Goal: Task Accomplishment & Management: Use online tool/utility

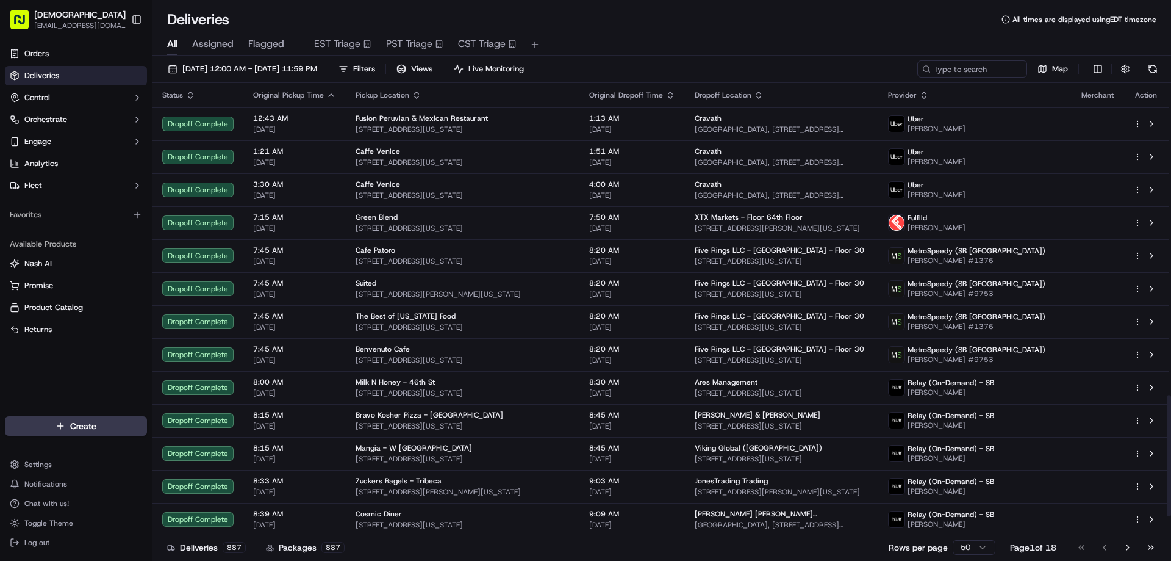
scroll to position [1159, 0]
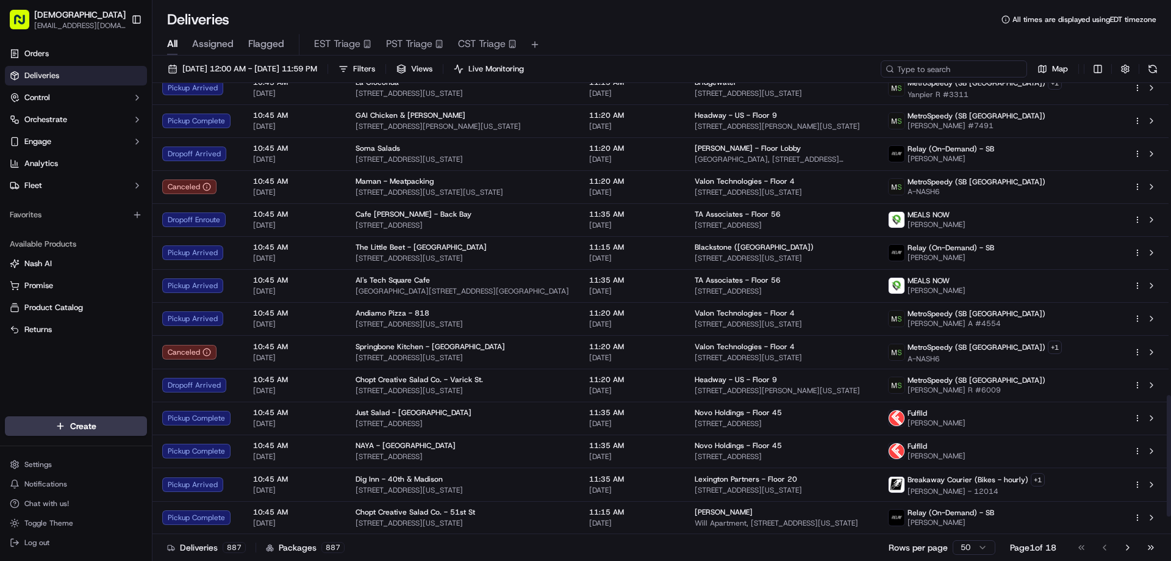
click at [947, 70] on input at bounding box center [954, 68] width 146 height 17
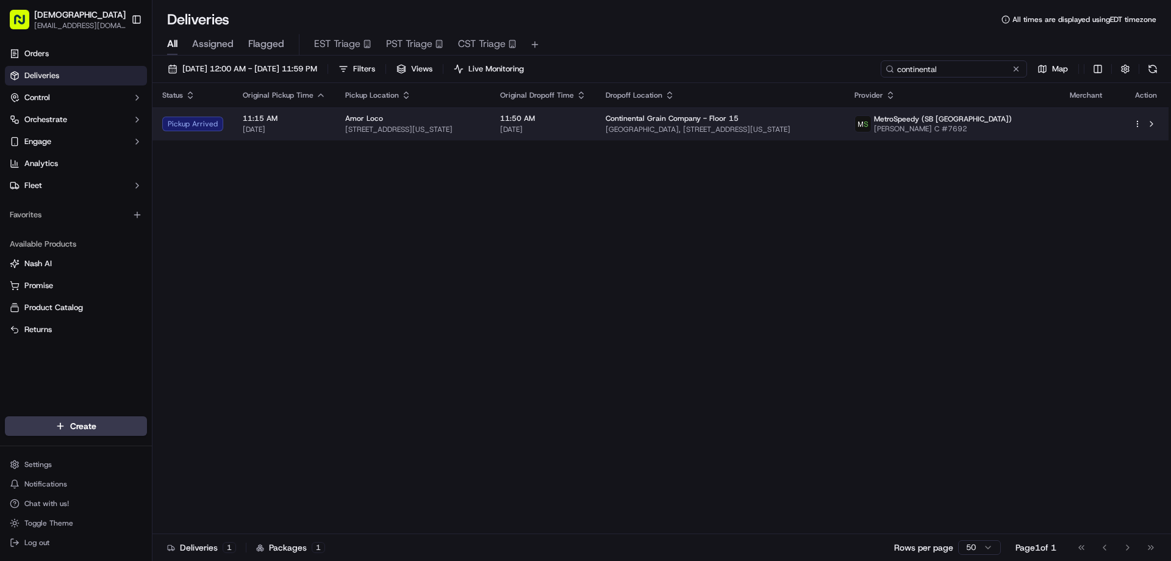
type input "continental"
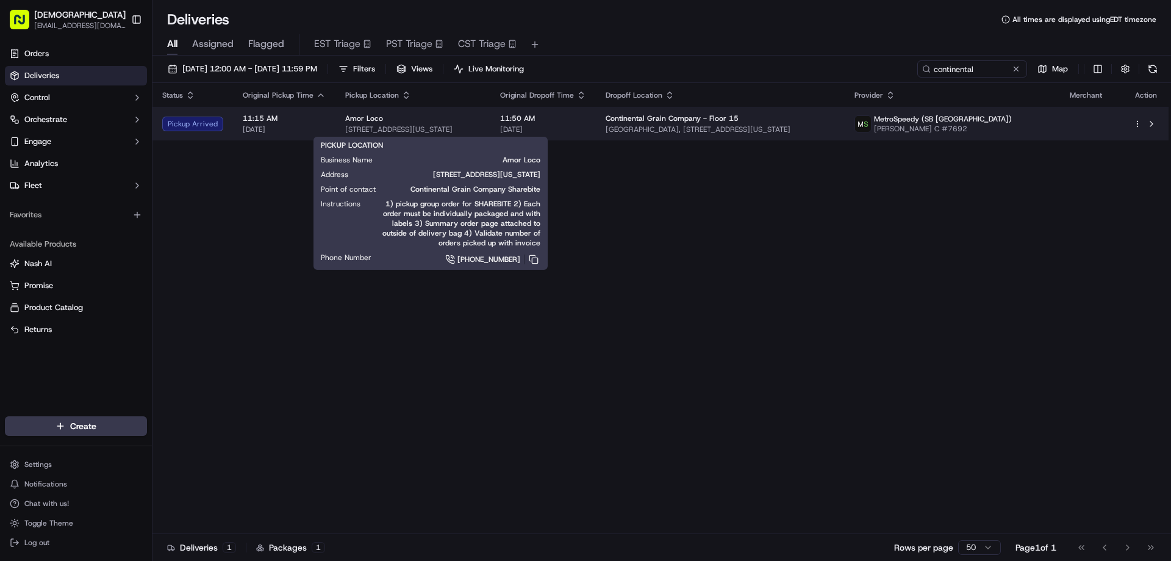
drag, startPoint x: 486, startPoint y: 126, endPoint x: 335, endPoint y: 128, distance: 151.3
click at [336, 130] on td "Amor Loco 134 W 46th St, New York, NY 10036, USA" at bounding box center [413, 123] width 155 height 33
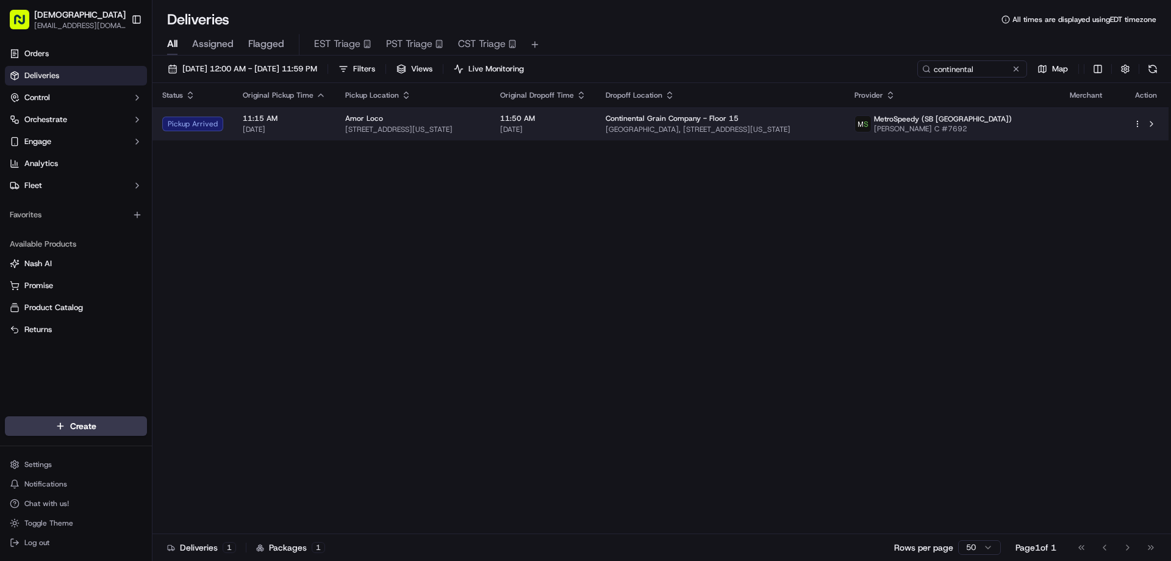
copy span "134 W 46th St, New York, NY 10036, USA"
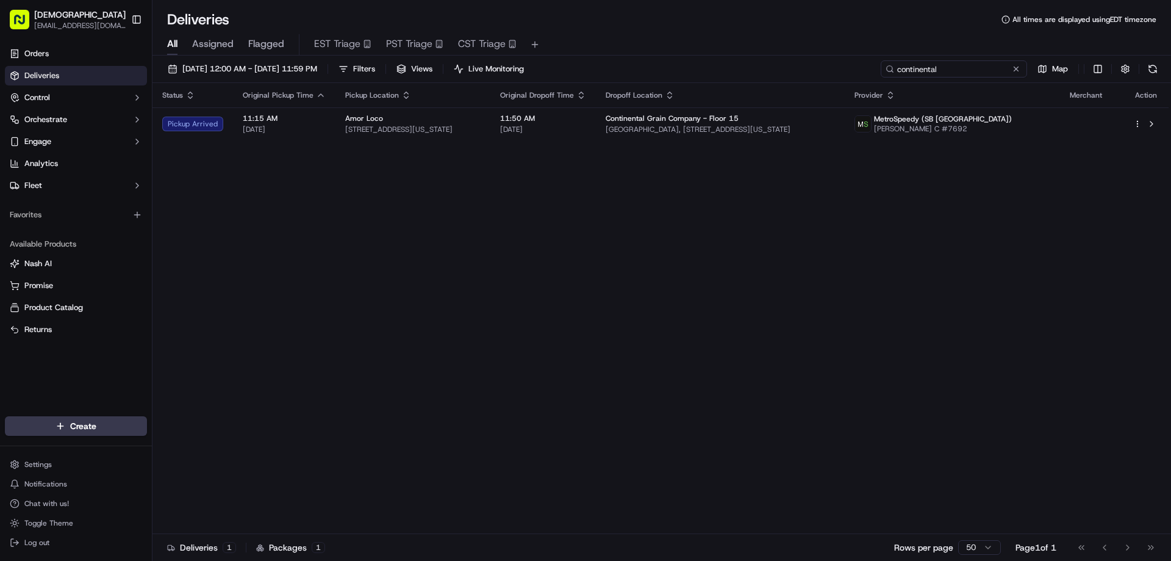
click at [959, 68] on input "continental" at bounding box center [954, 68] width 146 height 17
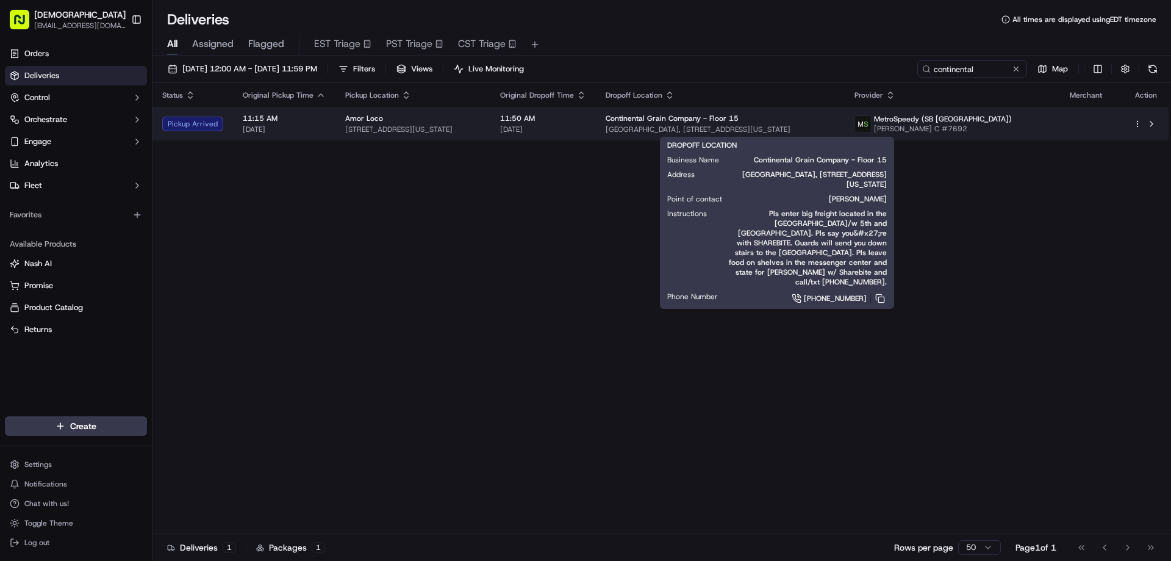
drag, startPoint x: 873, startPoint y: 129, endPoint x: 643, endPoint y: 131, distance: 230.0
click at [643, 131] on span "[GEOGRAPHIC_DATA], [STREET_ADDRESS][US_STATE]" at bounding box center [720, 129] width 229 height 10
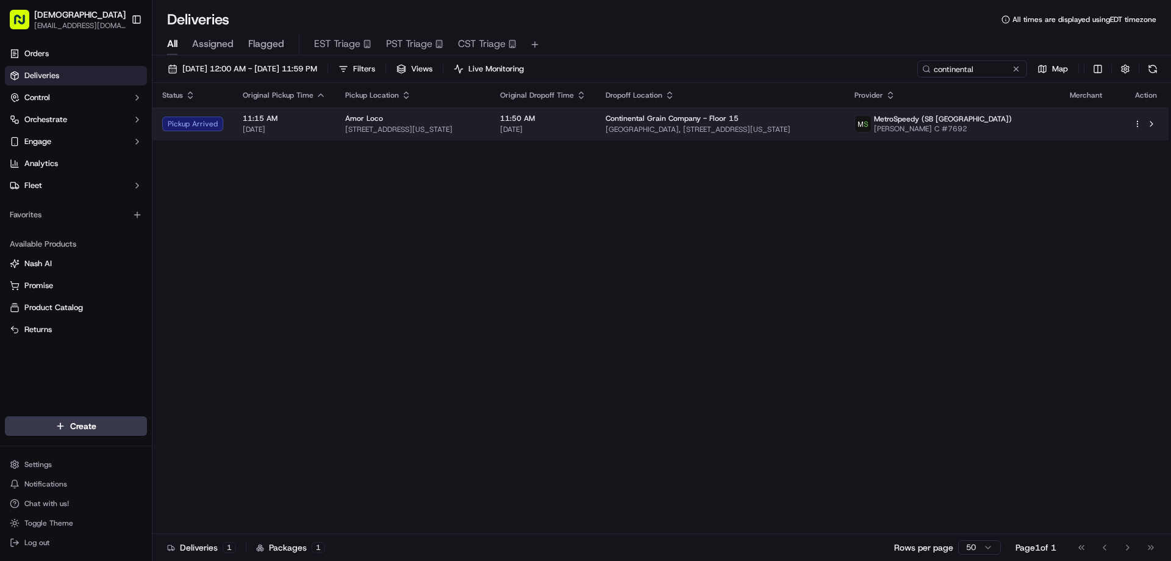
copy span "[GEOGRAPHIC_DATA], [STREET_ADDRESS][US_STATE]"
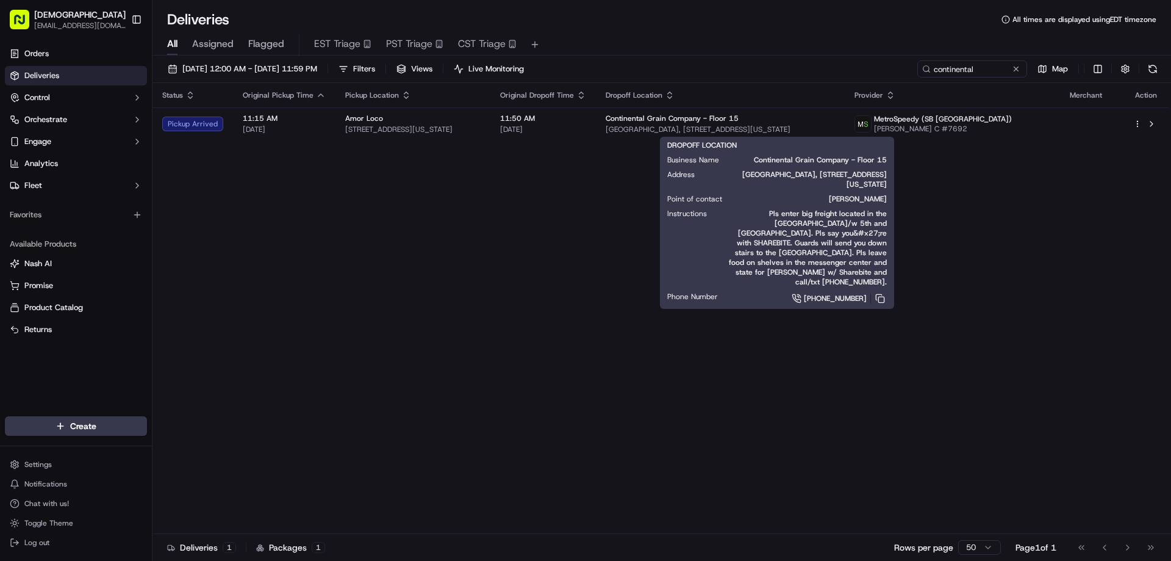
click at [1027, 361] on div "Status Original Pickup Time Pickup Location Original Dropoff Time Dropoff Locat…" at bounding box center [661, 308] width 1016 height 451
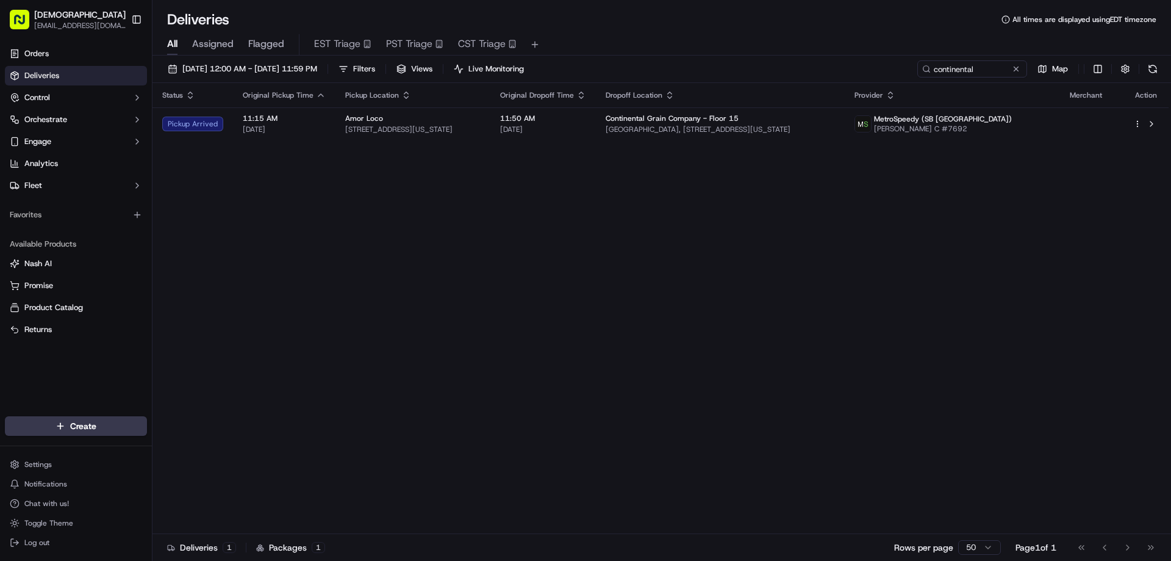
click at [736, 368] on div "Status Original Pickup Time Pickup Location Original Dropoff Time Dropoff Locat…" at bounding box center [661, 308] width 1016 height 451
click at [806, 296] on div "Status Original Pickup Time Pickup Location Original Dropoff Time Dropoff Locat…" at bounding box center [661, 308] width 1016 height 451
click at [851, 396] on div "Status Original Pickup Time Pickup Location Original Dropoff Time Dropoff Locat…" at bounding box center [661, 308] width 1016 height 451
click at [617, 401] on div "Status Original Pickup Time Pickup Location Original Dropoff Time Dropoff Locat…" at bounding box center [661, 308] width 1016 height 451
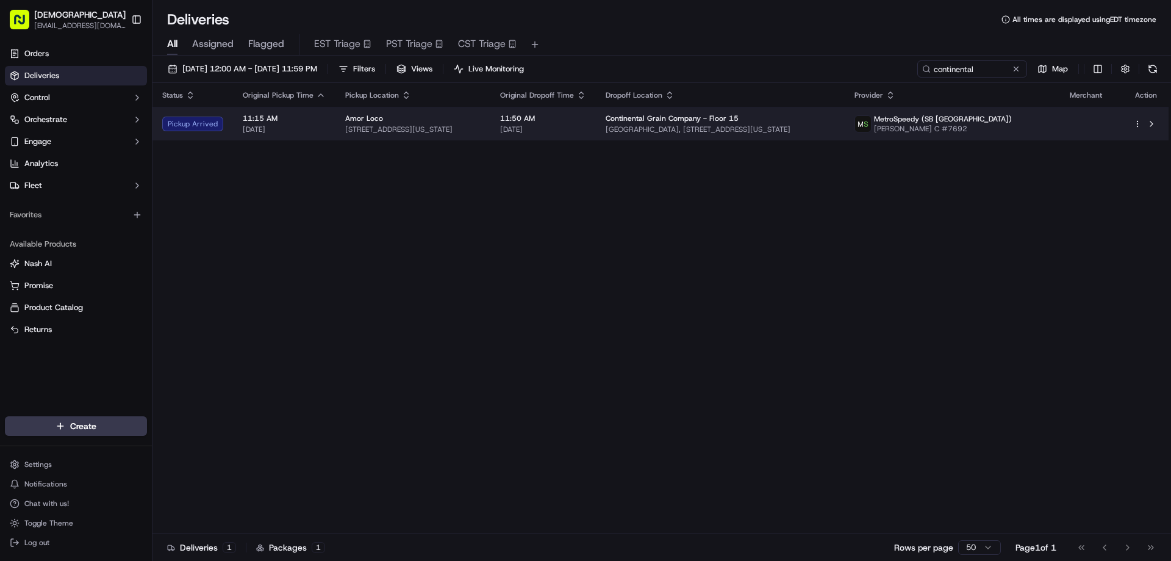
click at [531, 132] on td "11:50 AM 09/17/2025" at bounding box center [544, 123] width 106 height 33
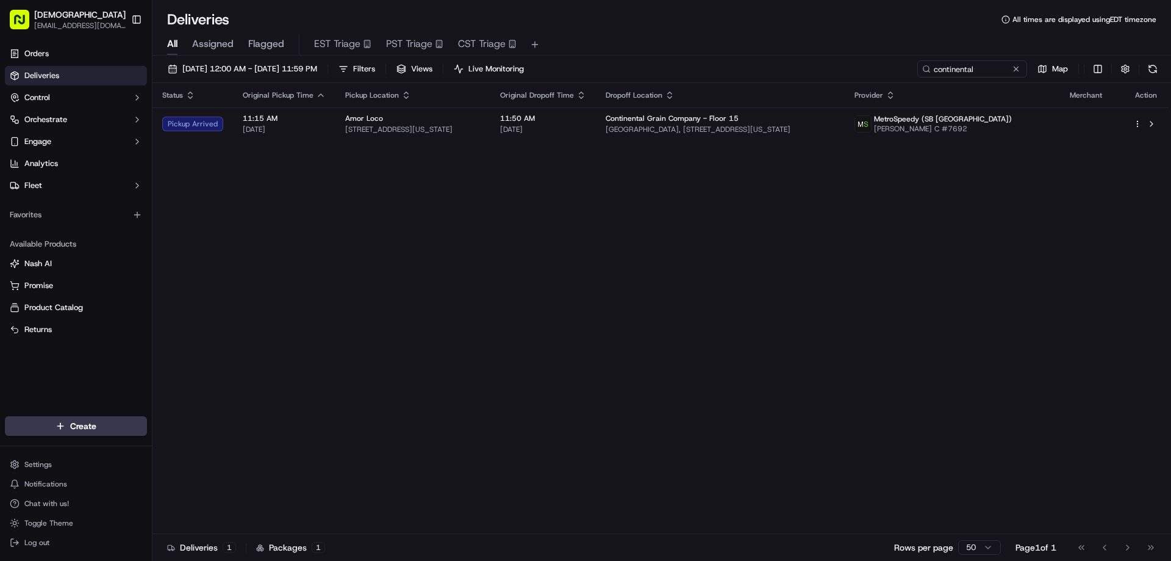
click at [774, 262] on div "Status Original Pickup Time Pickup Location Original Dropoff Time Dropoff Locat…" at bounding box center [661, 308] width 1016 height 451
click at [902, 286] on div "Status Original Pickup Time Pickup Location Original Dropoff Time Dropoff Locat…" at bounding box center [661, 308] width 1016 height 451
drag, startPoint x: 727, startPoint y: 358, endPoint x: 717, endPoint y: 355, distance: 10.1
click at [727, 357] on div "Status Original Pickup Time Pickup Location Original Dropoff Time Dropoff Locat…" at bounding box center [661, 308] width 1016 height 451
click at [775, 309] on div "Status Original Pickup Time Pickup Location Original Dropoff Time Dropoff Locat…" at bounding box center [661, 308] width 1016 height 451
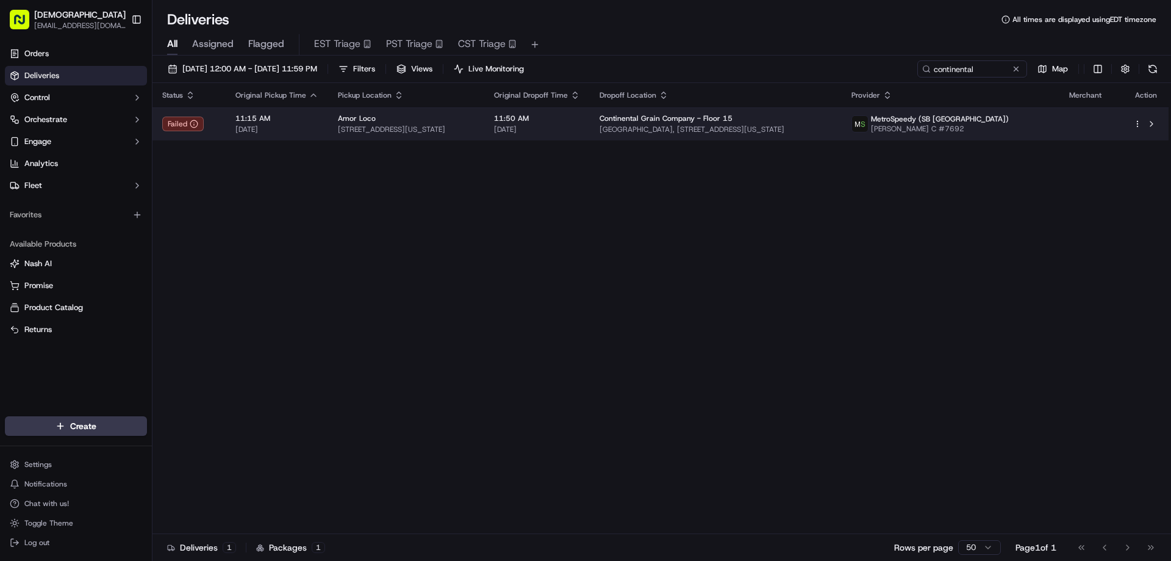
click at [1141, 120] on html "Sharebite eveines@ececonsultinggroup.com Toggle Sidebar Orders Deliveries Contr…" at bounding box center [585, 280] width 1171 height 561
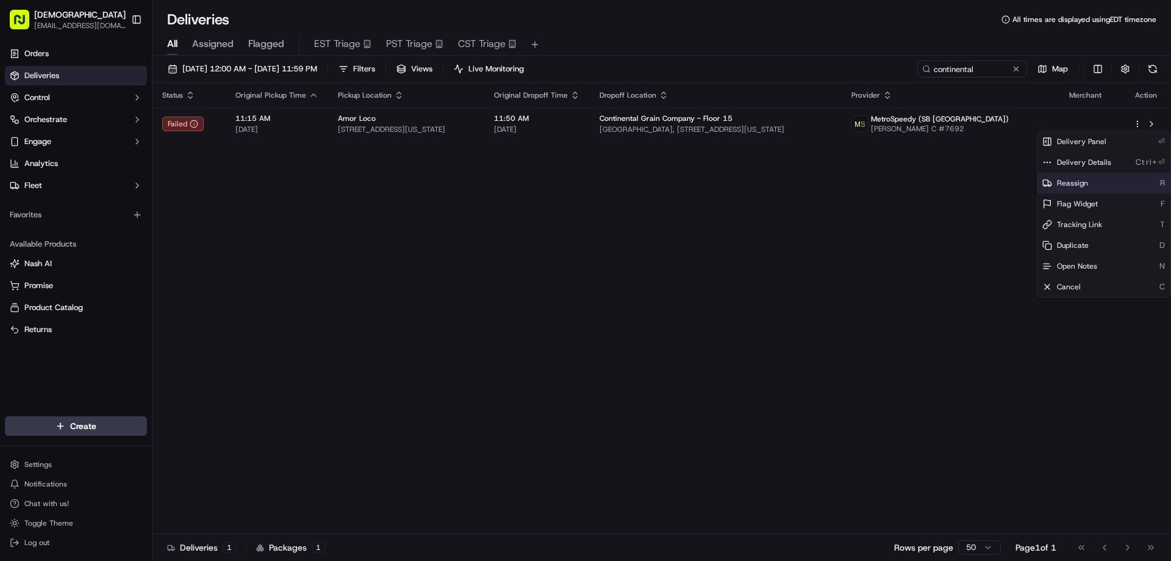
click at [1082, 187] on span "Reassign" at bounding box center [1072, 183] width 31 height 10
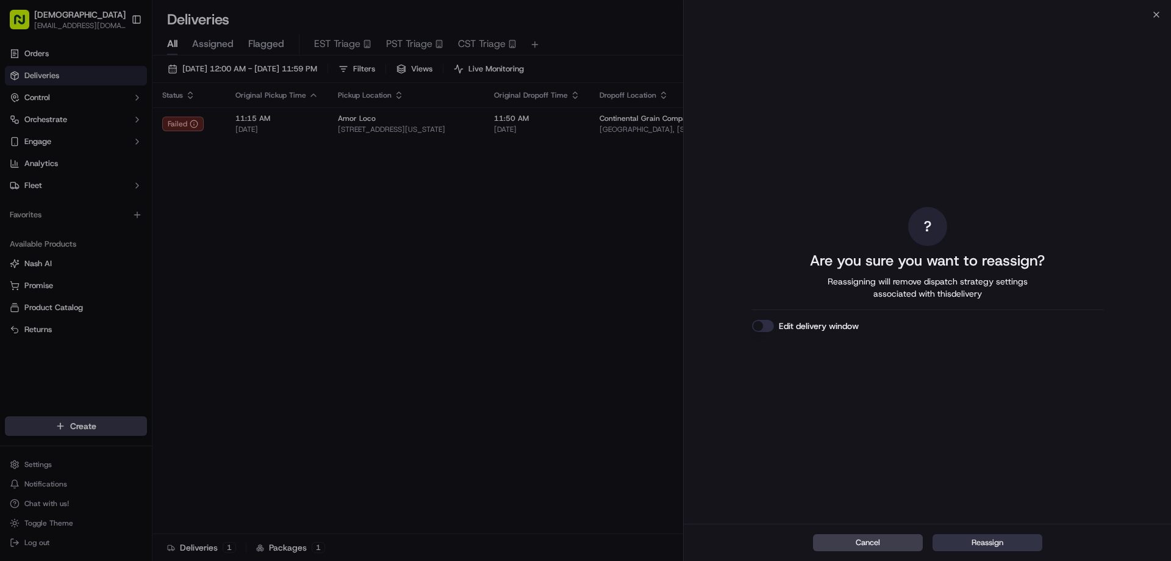
click at [962, 542] on button "Reassign" at bounding box center [988, 542] width 110 height 17
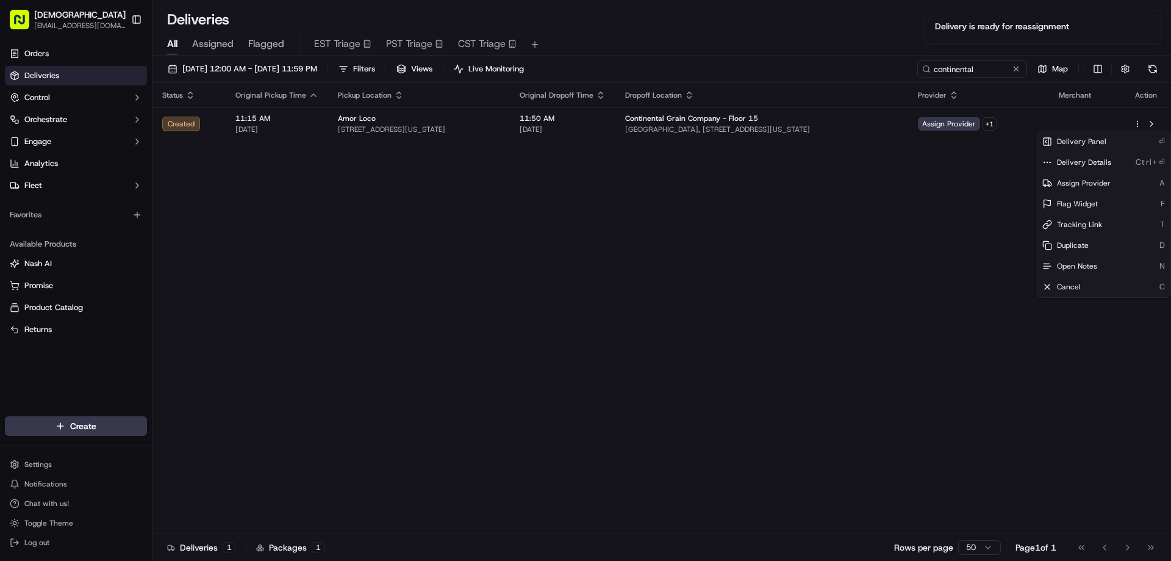
click at [954, 240] on div "Status Original Pickup Time Pickup Location Original Dropoff Time Dropoff Locat…" at bounding box center [661, 308] width 1016 height 451
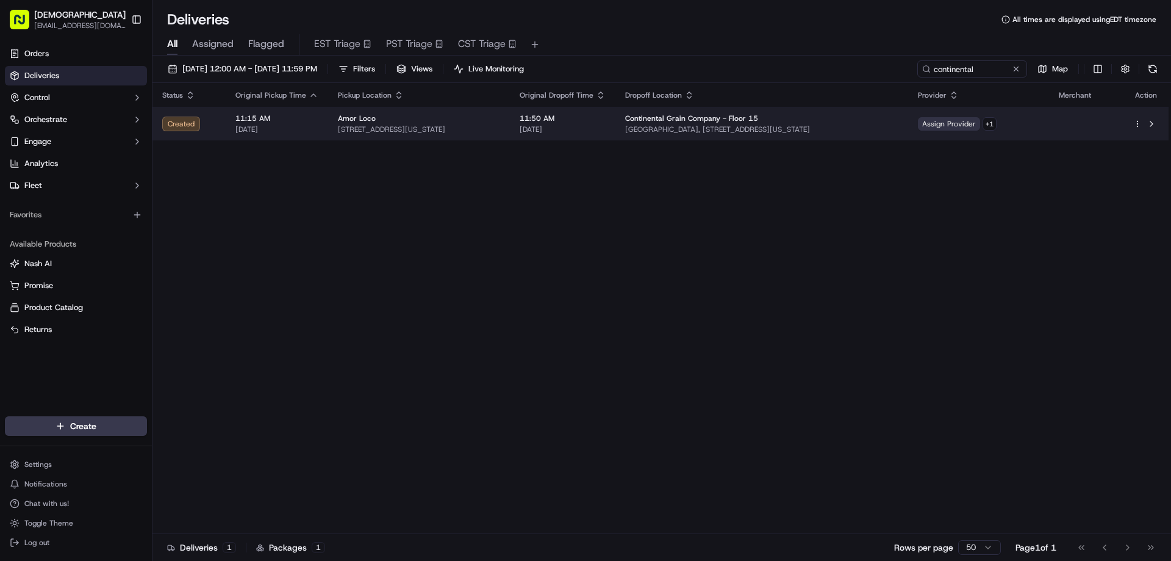
click at [980, 123] on span "Assign Provider" at bounding box center [949, 123] width 62 height 13
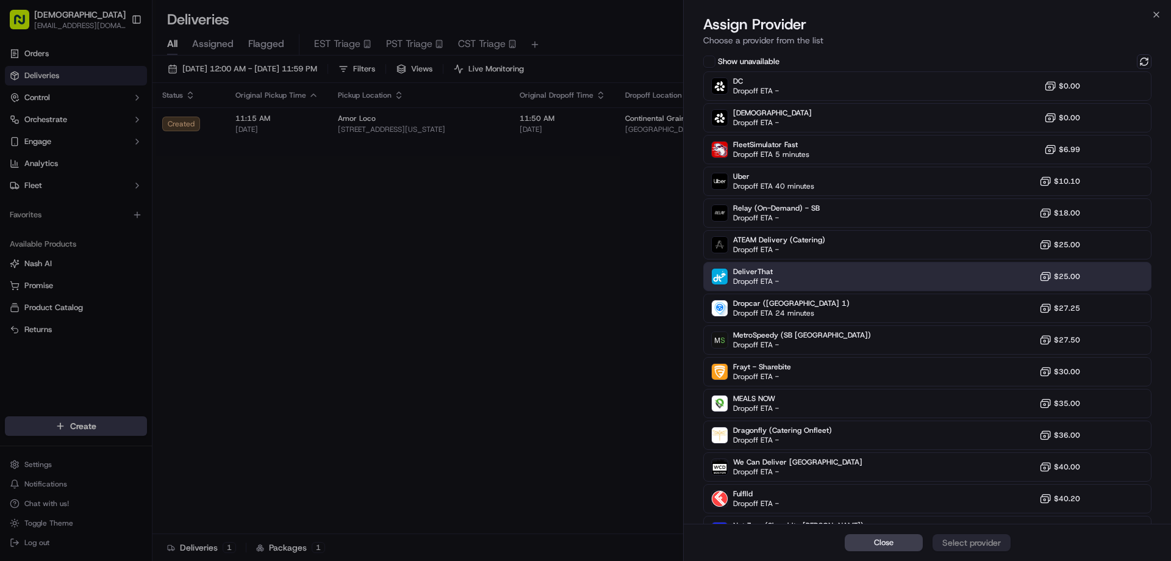
scroll to position [124, 0]
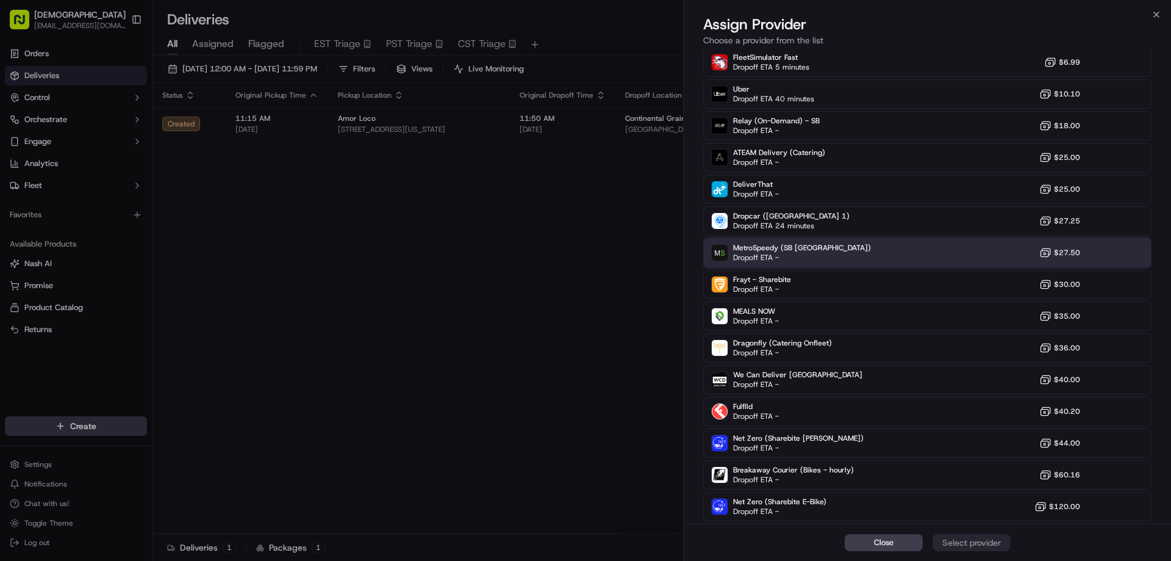
click at [832, 250] on div "MetroSpeedy (SB NYC) Dropoff ETA - $27.50" at bounding box center [927, 252] width 448 height 29
click at [976, 542] on div "Assign Provider" at bounding box center [972, 542] width 60 height 12
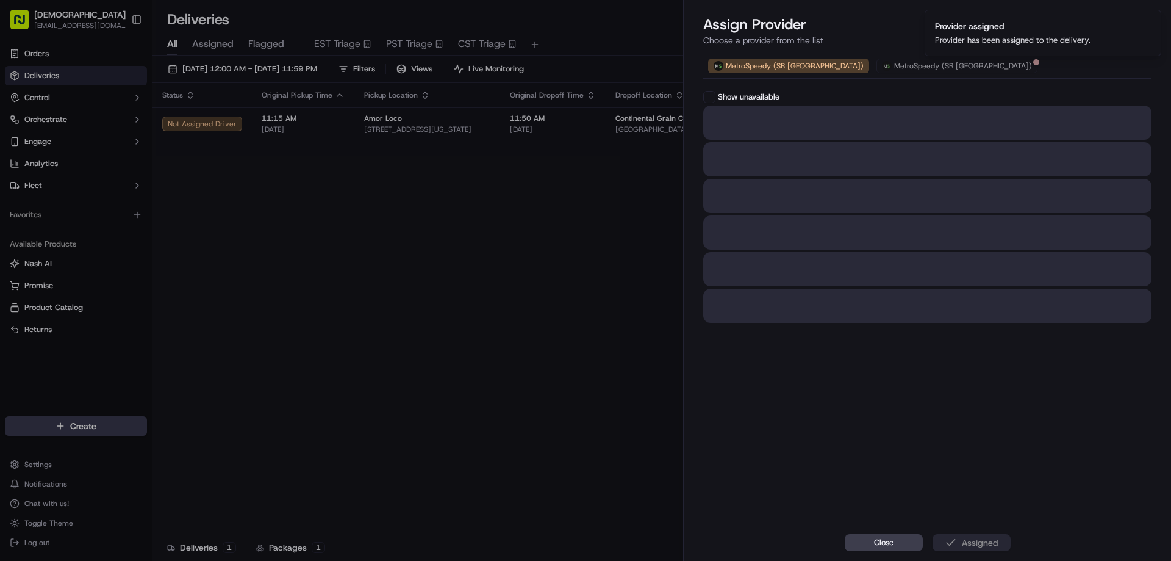
scroll to position [0, 0]
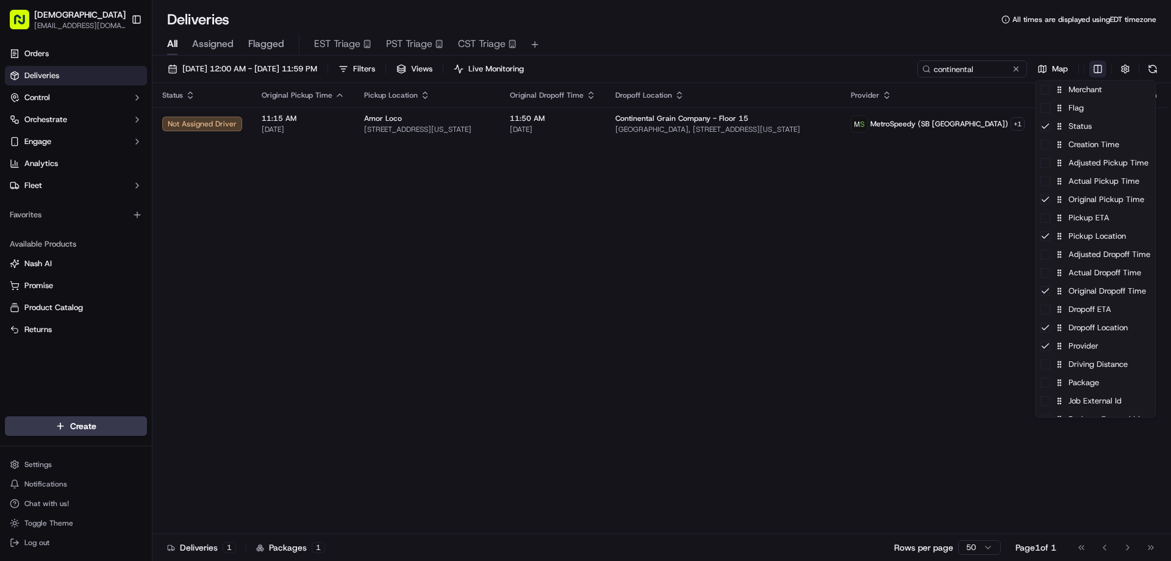
click at [1098, 73] on html "Sharebite eveines@ececonsultinggroup.com Toggle Sidebar Orders Deliveries Contr…" at bounding box center [585, 280] width 1171 height 561
click at [1082, 387] on div "Package" at bounding box center [1096, 382] width 120 height 18
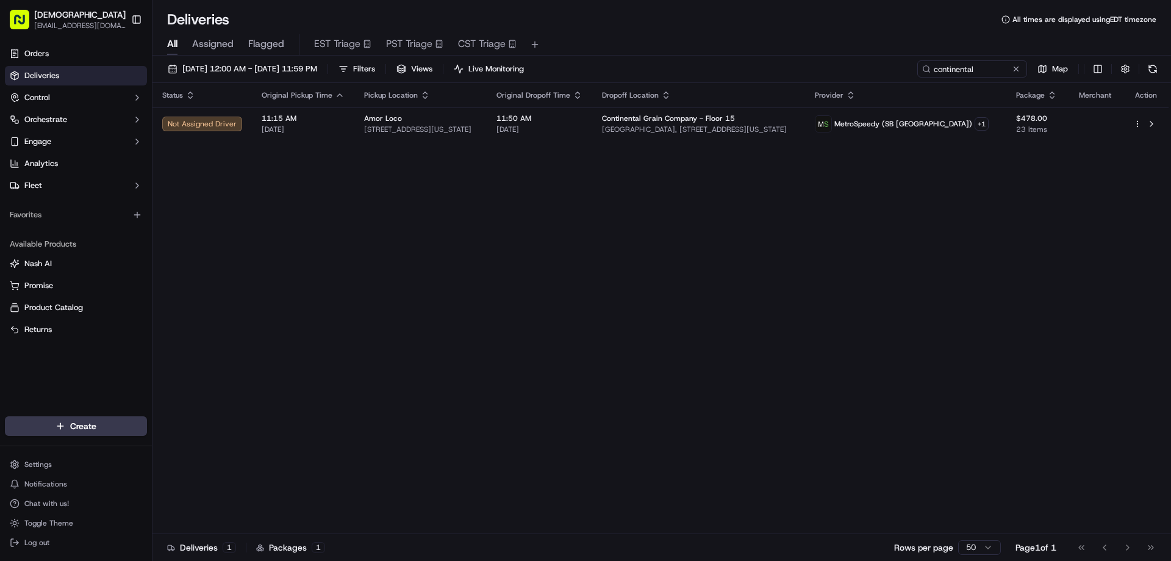
click at [865, 343] on html "Sharebite eveines@ececonsultinggroup.com Toggle Sidebar Orders Deliveries Contr…" at bounding box center [585, 280] width 1171 height 561
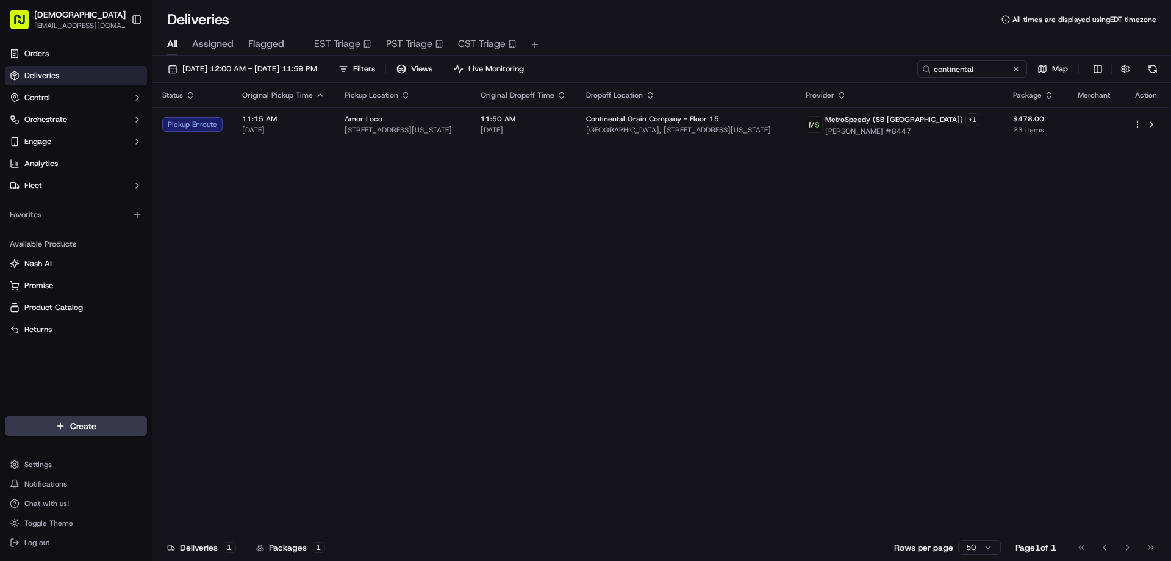
click at [685, 285] on div "Status Original Pickup Time Pickup Location Original Dropoff Time Dropoff Locat…" at bounding box center [661, 308] width 1016 height 451
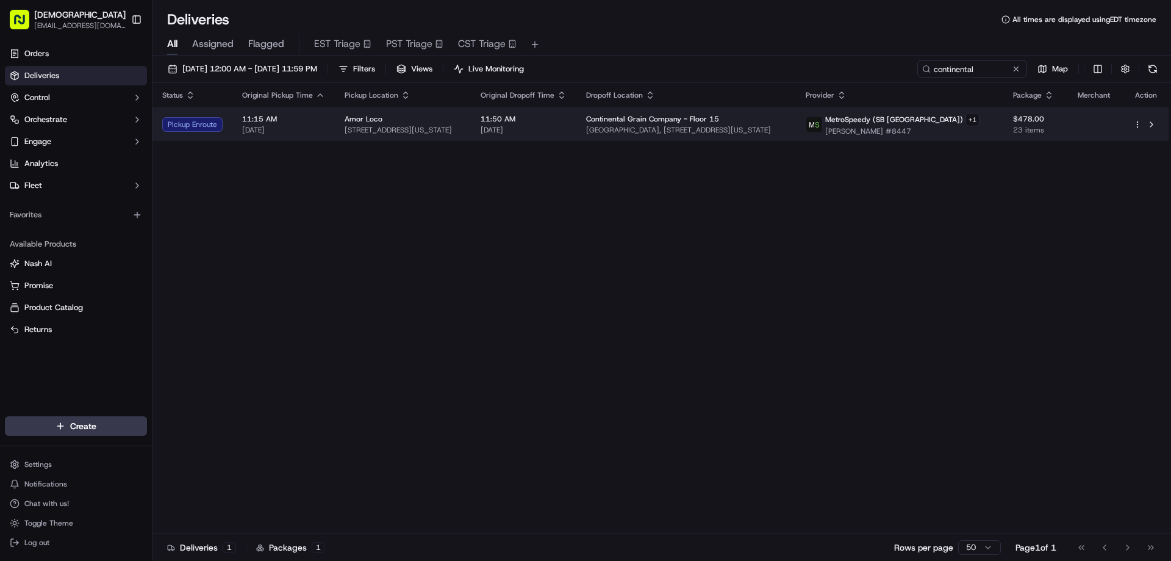
click at [461, 125] on span "134 W 46th St, New York, NY 10036, USA" at bounding box center [403, 130] width 117 height 10
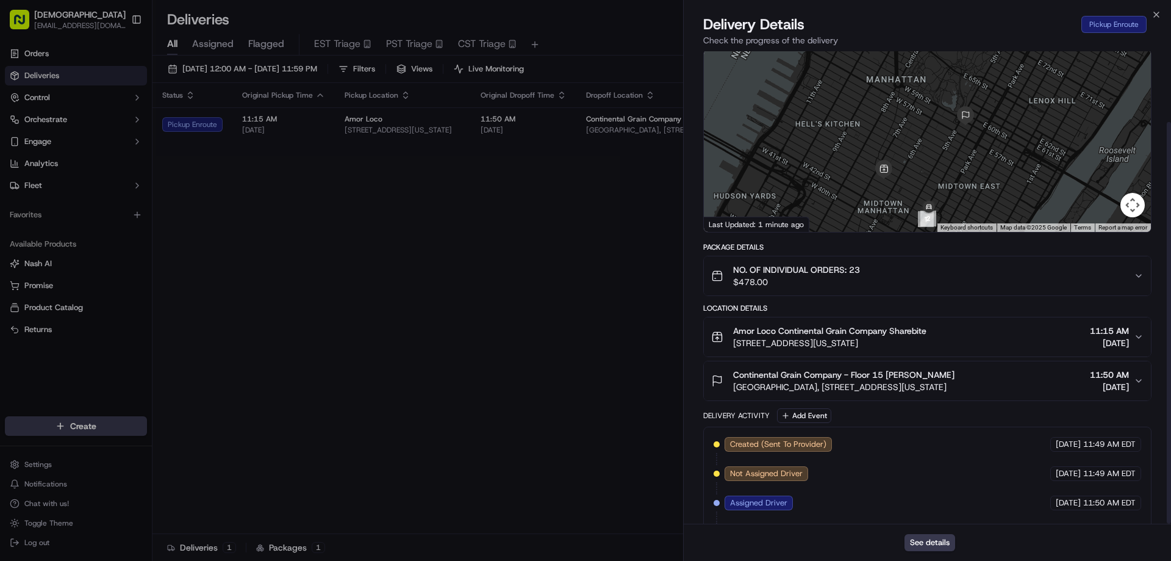
scroll to position [83, 0]
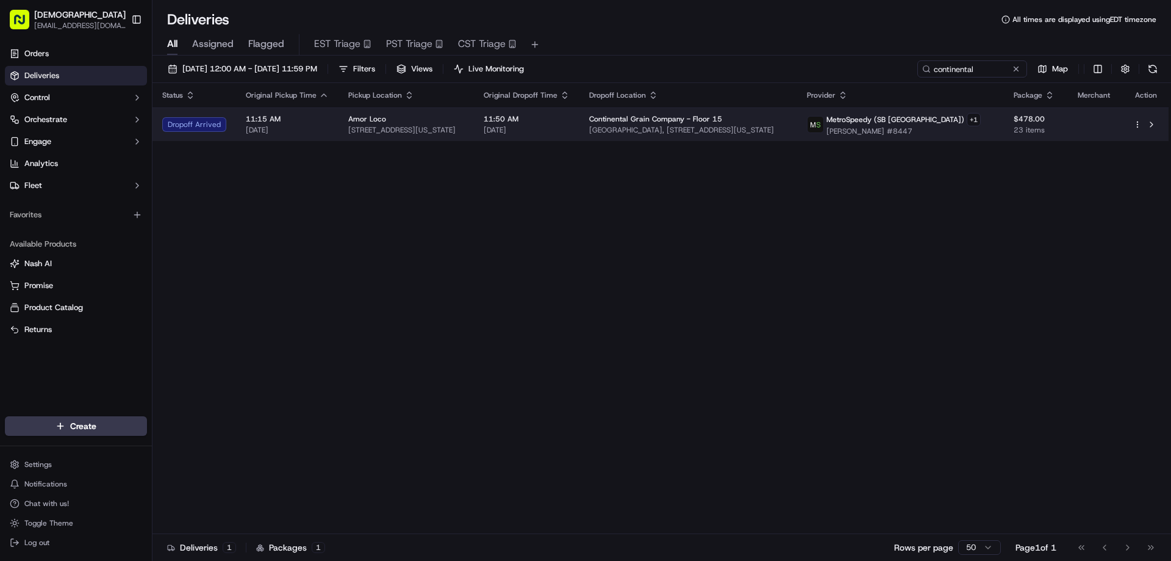
click at [354, 129] on span "134 W 46th St, New York, NY 10036, USA" at bounding box center [406, 130] width 116 height 10
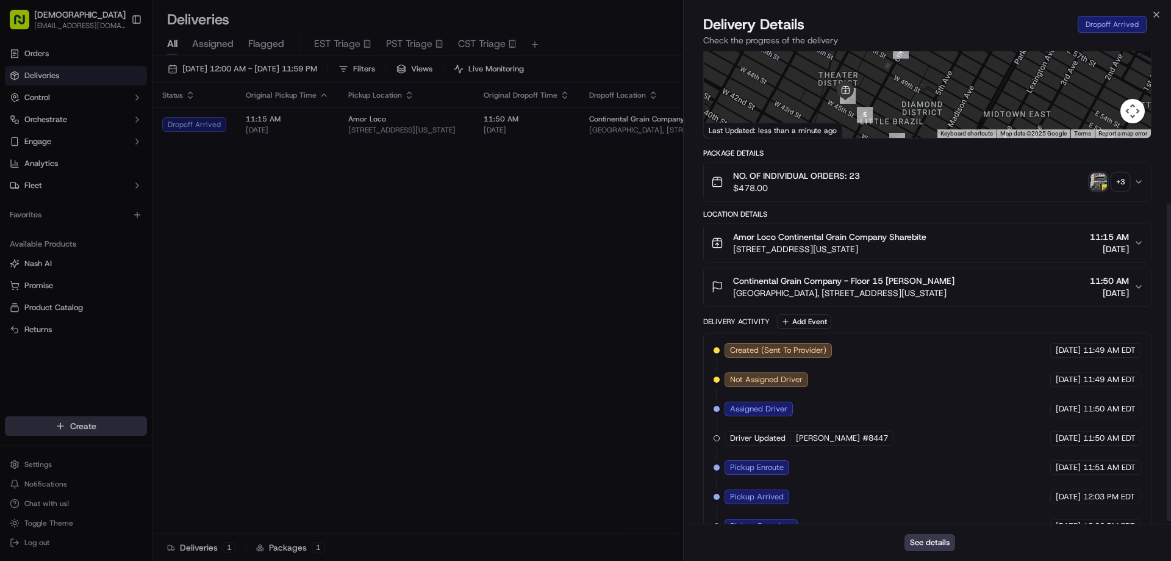
scroll to position [229, 0]
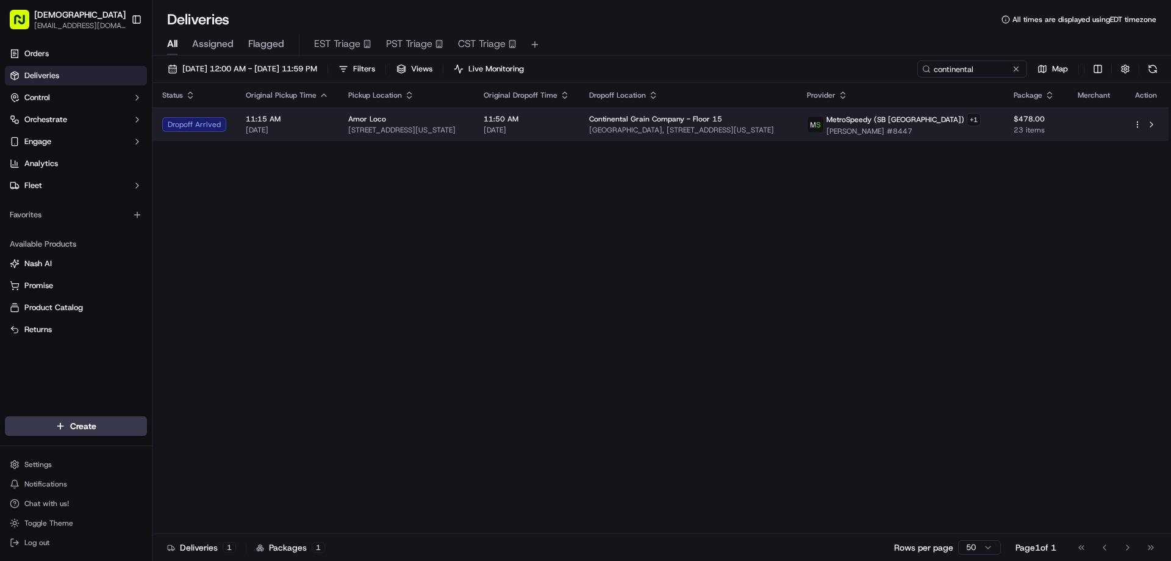
click at [683, 122] on span "Continental Grain Company - Floor 15" at bounding box center [655, 119] width 133 height 10
click at [1050, 128] on span "23 items" at bounding box center [1037, 130] width 45 height 10
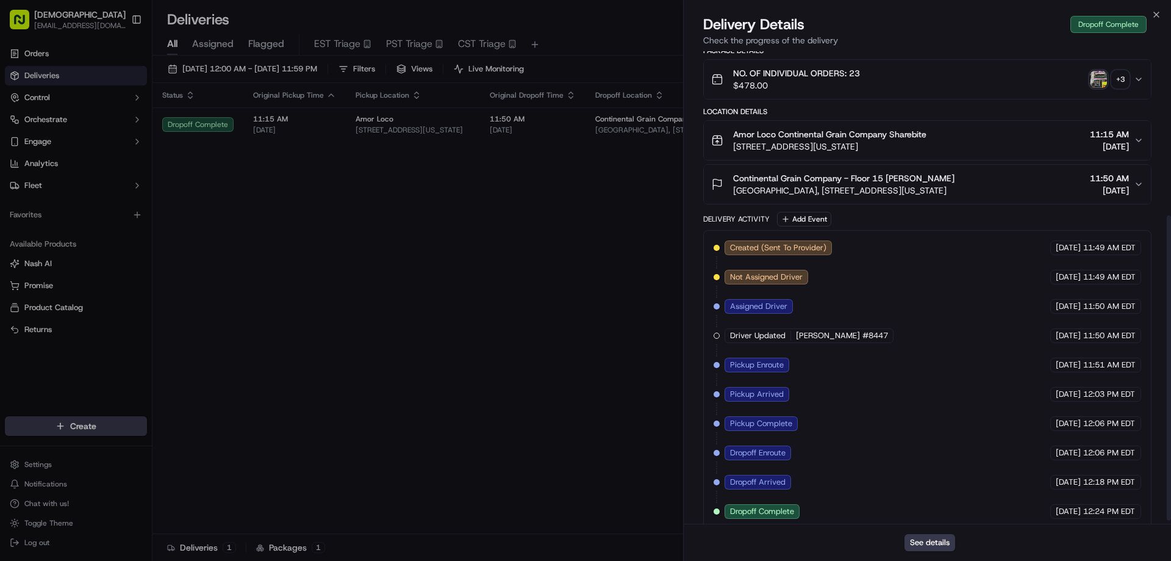
scroll to position [259, 0]
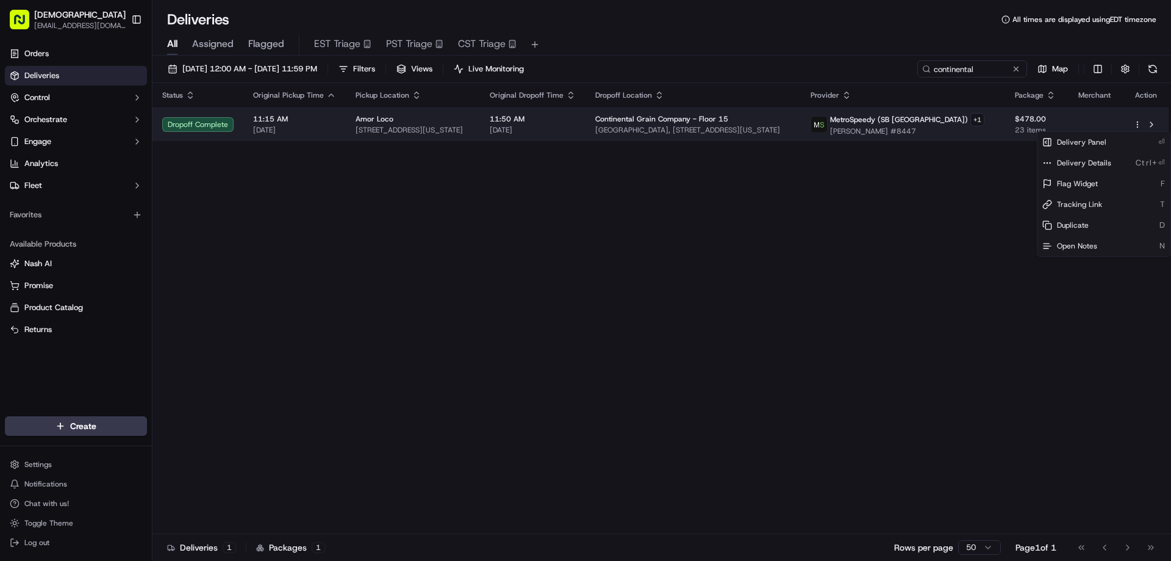
click at [1137, 123] on html "Sharebite eveines@ececonsultinggroup.com Toggle Sidebar Orders Deliveries Contr…" at bounding box center [585, 280] width 1171 height 561
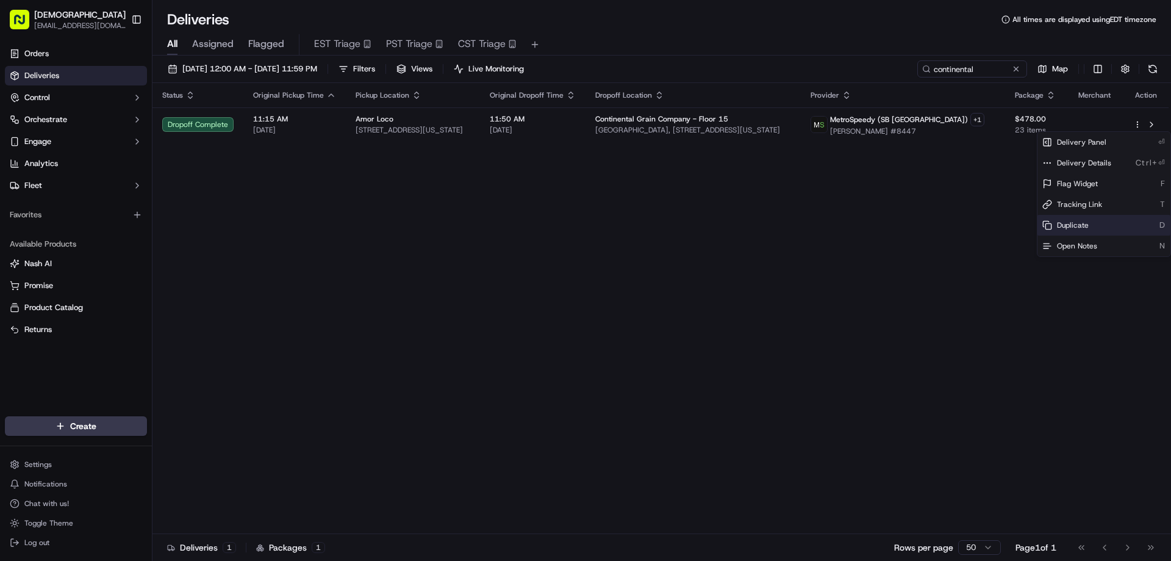
click at [1080, 222] on span "Duplicate" at bounding box center [1073, 225] width 32 height 10
click at [818, 257] on html "Sharebite eveines@ececonsultinggroup.com Toggle Sidebar Orders Deliveries Contr…" at bounding box center [585, 280] width 1171 height 561
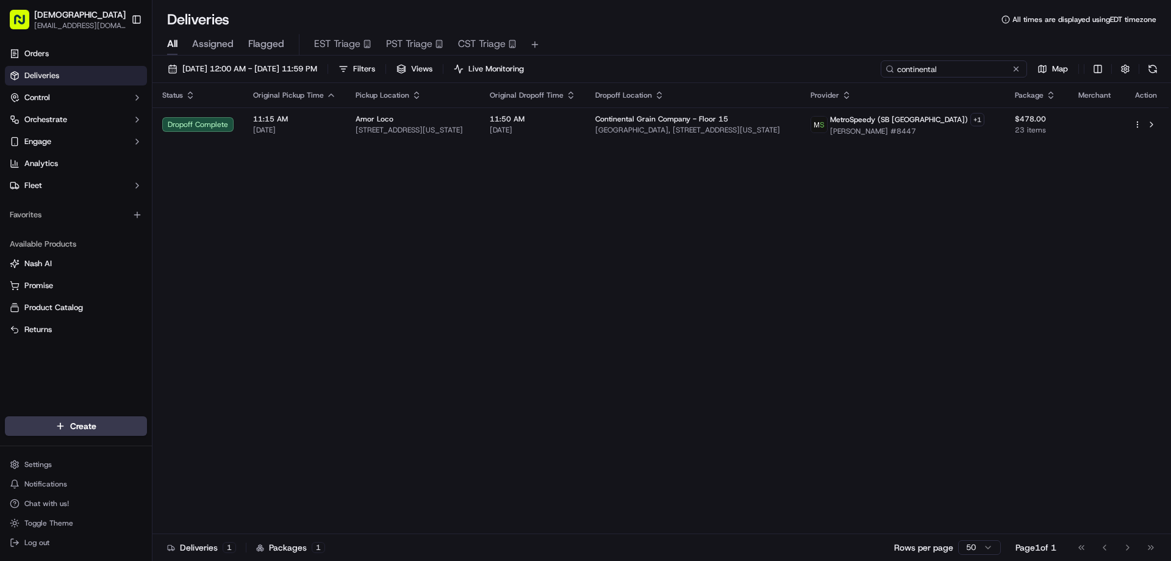
click at [977, 65] on input "continental" at bounding box center [954, 68] width 146 height 17
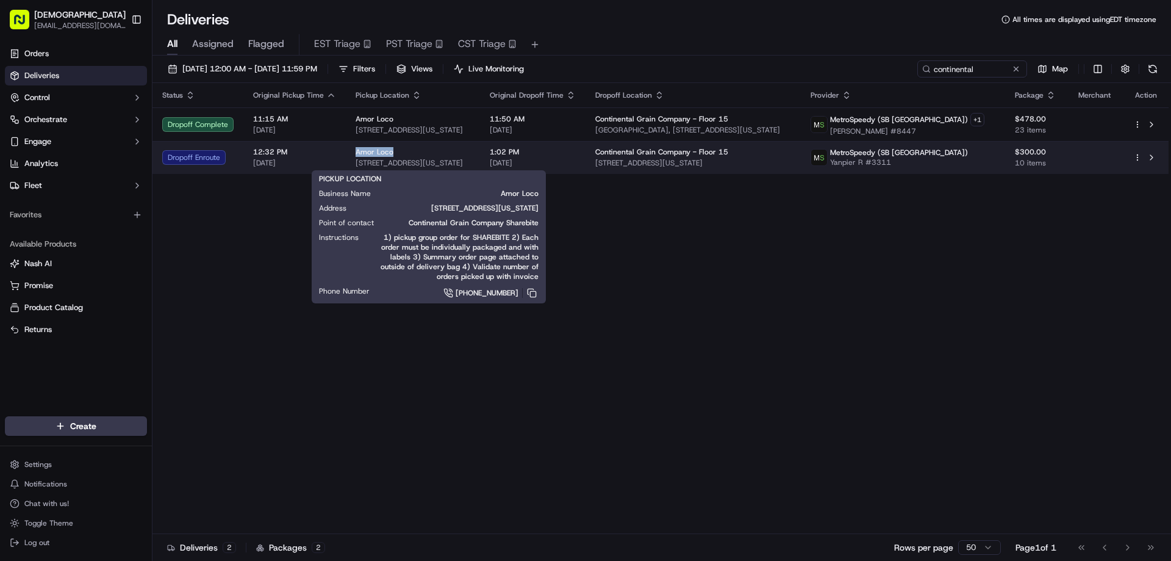
drag, startPoint x: 397, startPoint y: 149, endPoint x: 351, endPoint y: 149, distance: 45.8
click at [351, 149] on td "Amor Loco 134 W 46th St, New York, NY 10036, USA" at bounding box center [413, 157] width 134 height 33
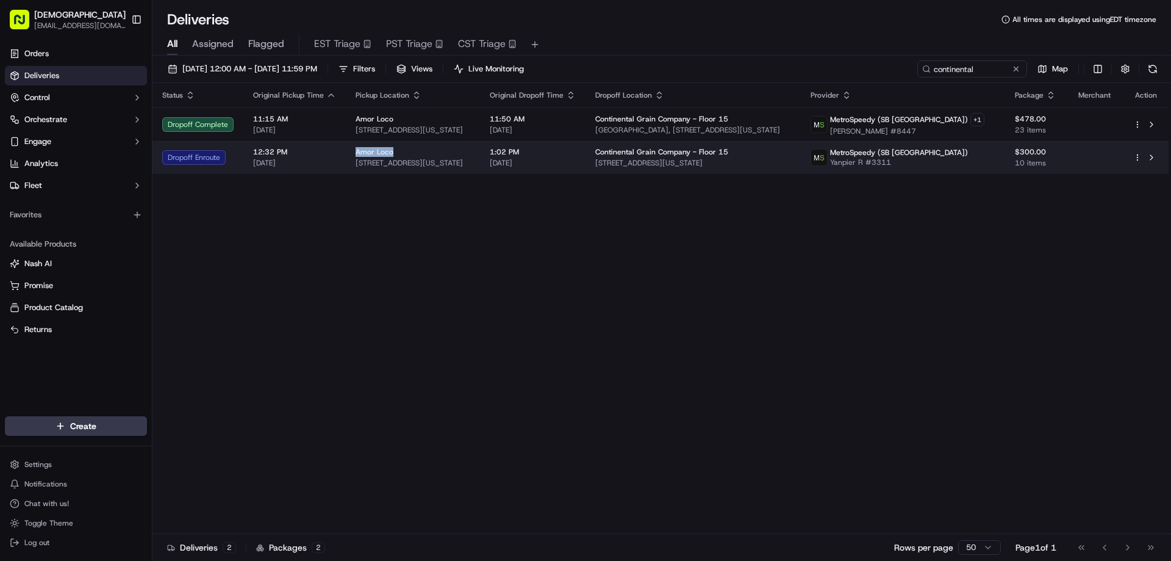
copy span "Amor Loco"
click at [442, 157] on div "Amor Loco 134 W 46th St, New York, NY 10036, USA" at bounding box center [413, 157] width 115 height 21
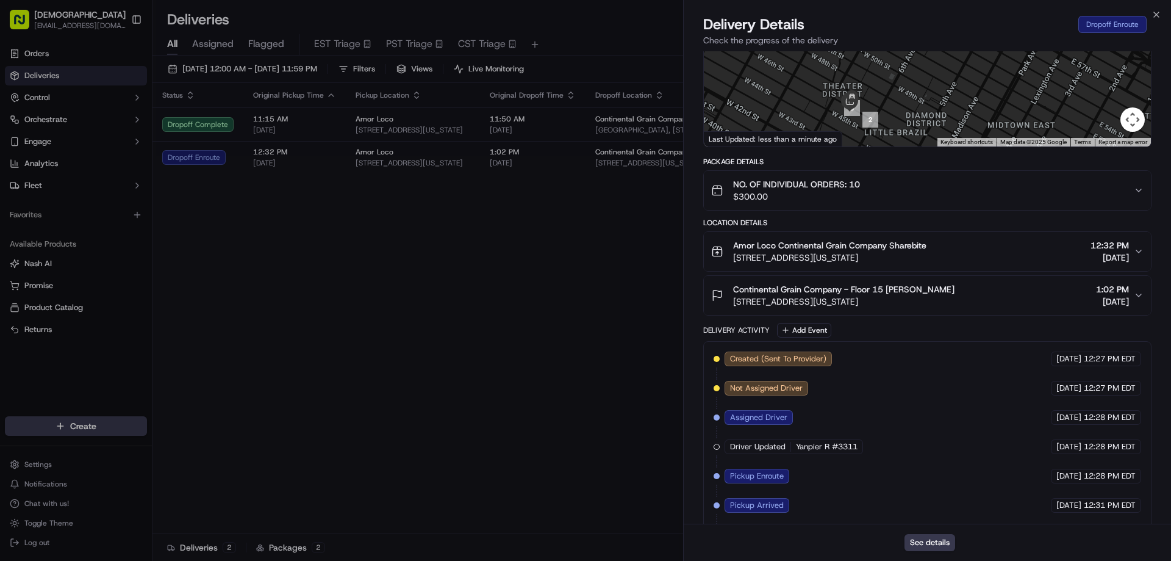
scroll to position [200, 0]
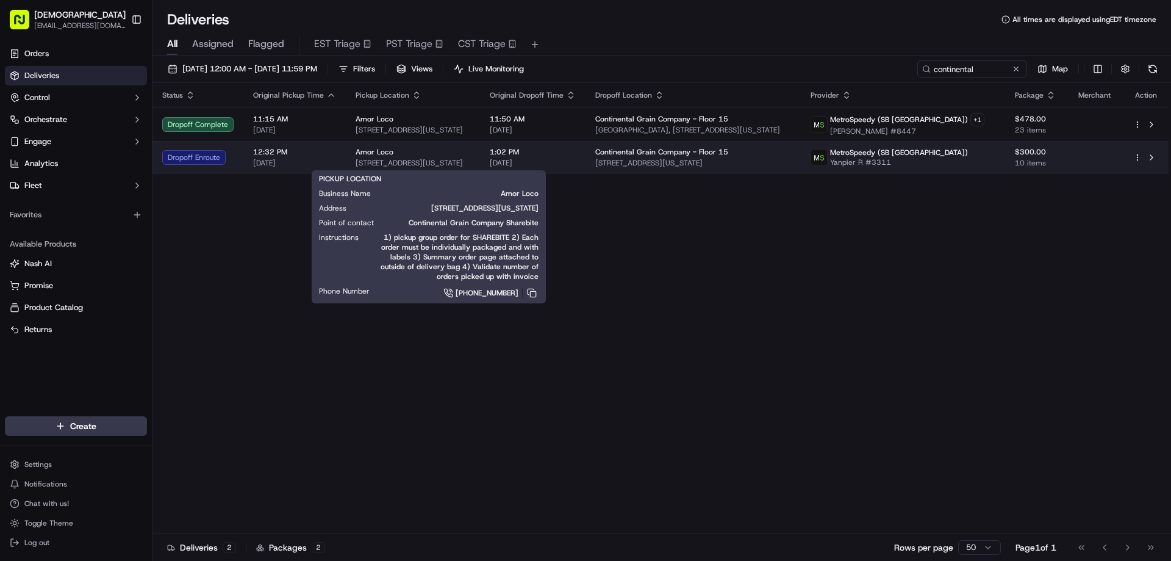
drag, startPoint x: 457, startPoint y: 160, endPoint x: 353, endPoint y: 160, distance: 104.3
click at [356, 160] on span "134 W 46th St, New York, NY 10036, USA" at bounding box center [413, 163] width 115 height 10
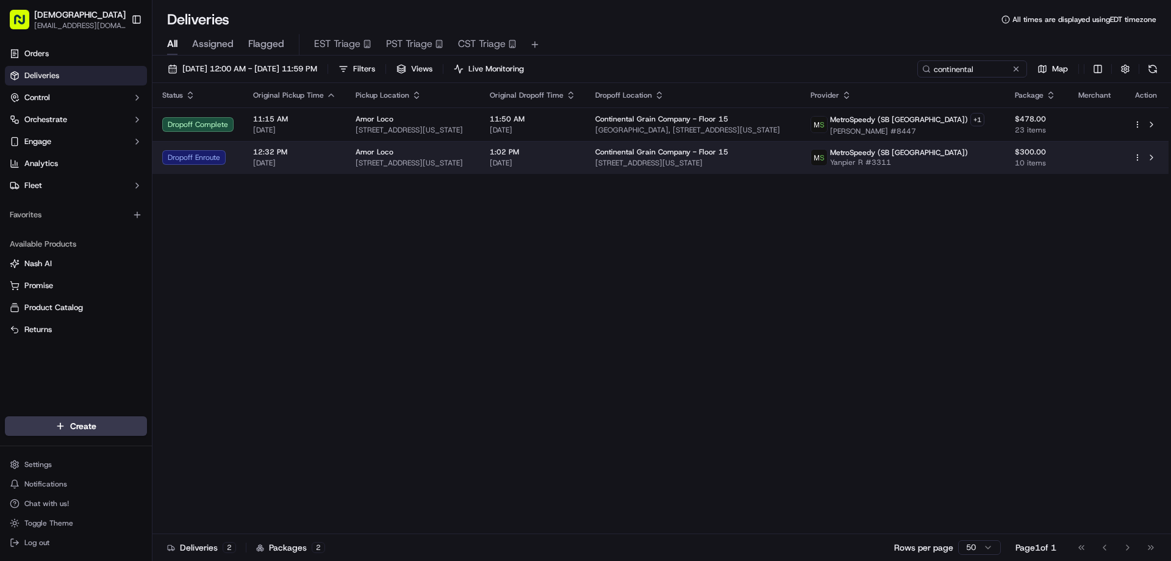
copy span "134 W 46th St, New York, NY 10036, USA"
drag, startPoint x: 815, startPoint y: 164, endPoint x: 627, endPoint y: 165, distance: 188.5
click at [627, 165] on td "Continental Grain Company - Floor 15 767 5th Avenue, New York, NY 10153-0023, U…" at bounding box center [694, 157] width 216 height 33
copy span "767 5th Avenue, New York, NY 10153-0023, USA"
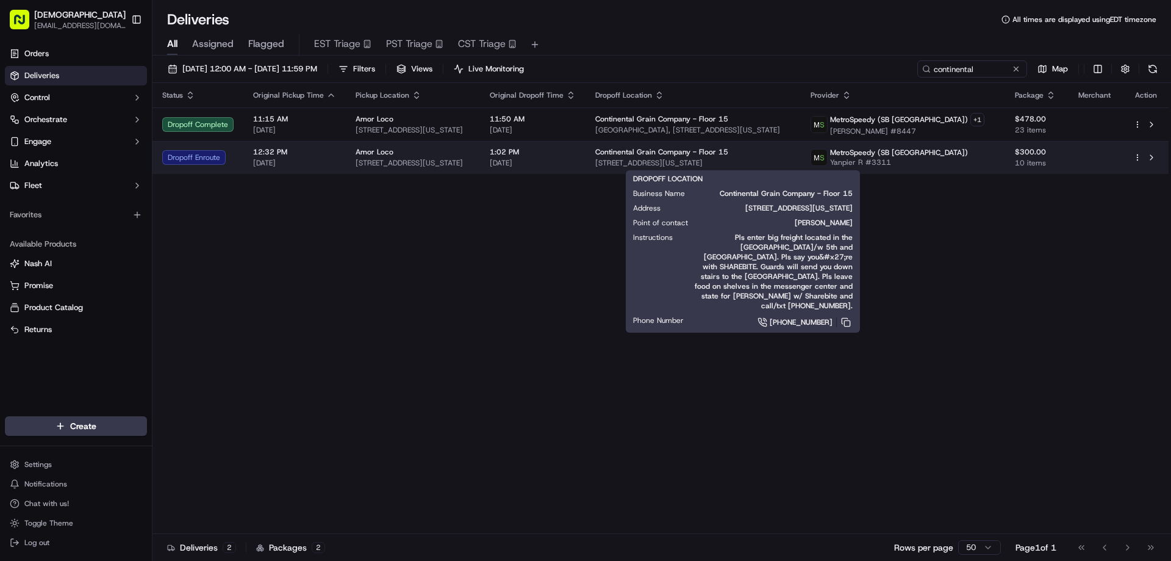
click at [470, 156] on div "Amor Loco" at bounding box center [413, 152] width 115 height 10
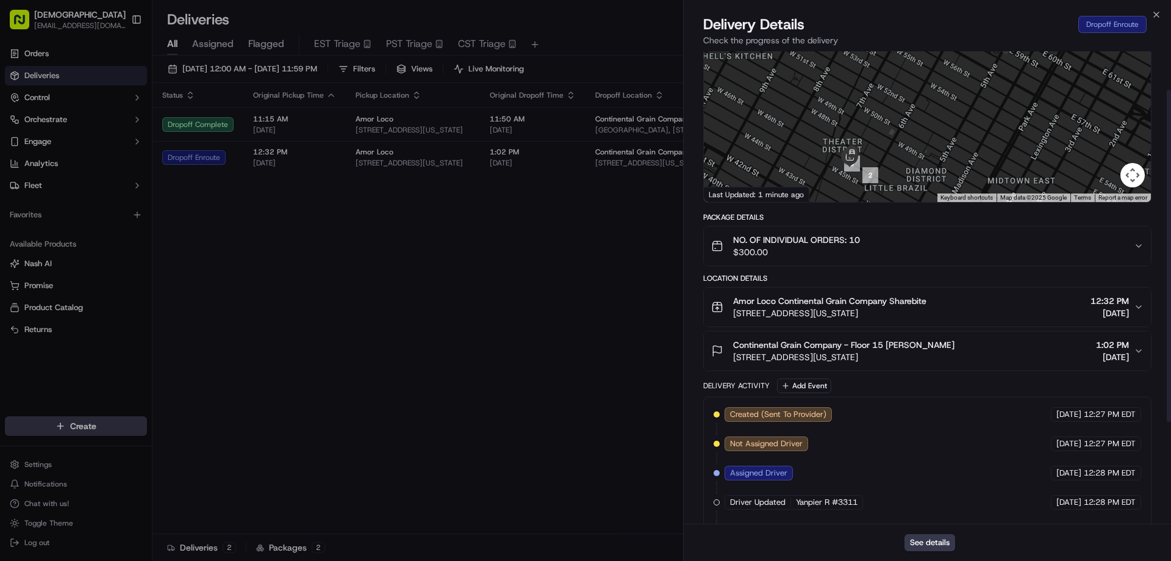
scroll to position [0, 0]
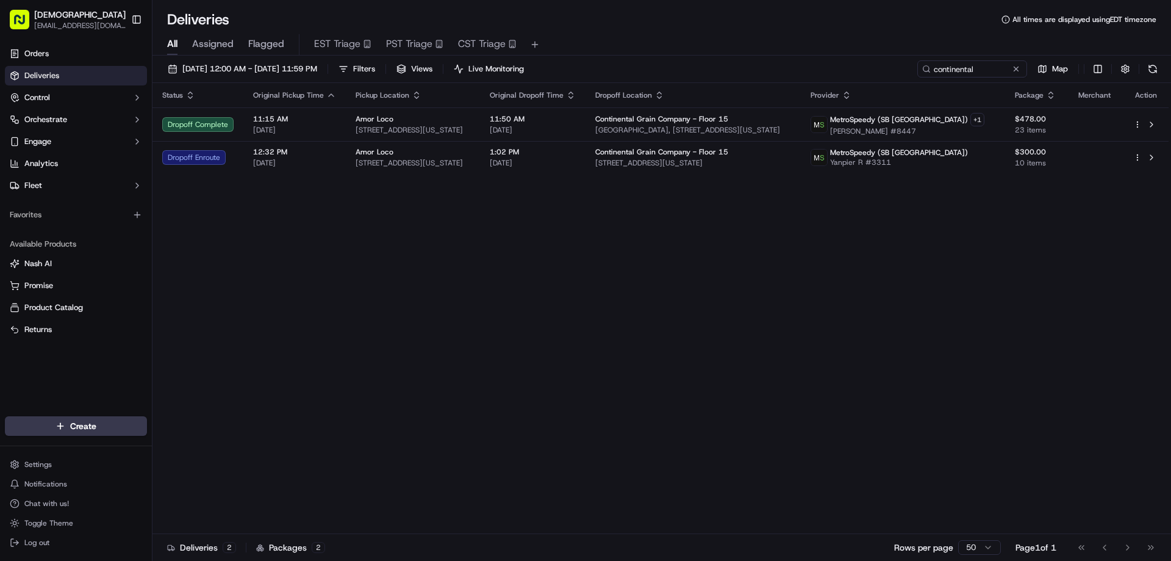
click at [730, 423] on div "Status Original Pickup Time Pickup Location Original Dropoff Time Dropoff Locat…" at bounding box center [661, 308] width 1016 height 451
click at [716, 326] on div "Status Original Pickup Time Pickup Location Original Dropoff Time Dropoff Locat…" at bounding box center [661, 308] width 1016 height 451
click at [684, 289] on div "Status Original Pickup Time Pickup Location Original Dropoff Time Dropoff Locat…" at bounding box center [661, 308] width 1016 height 451
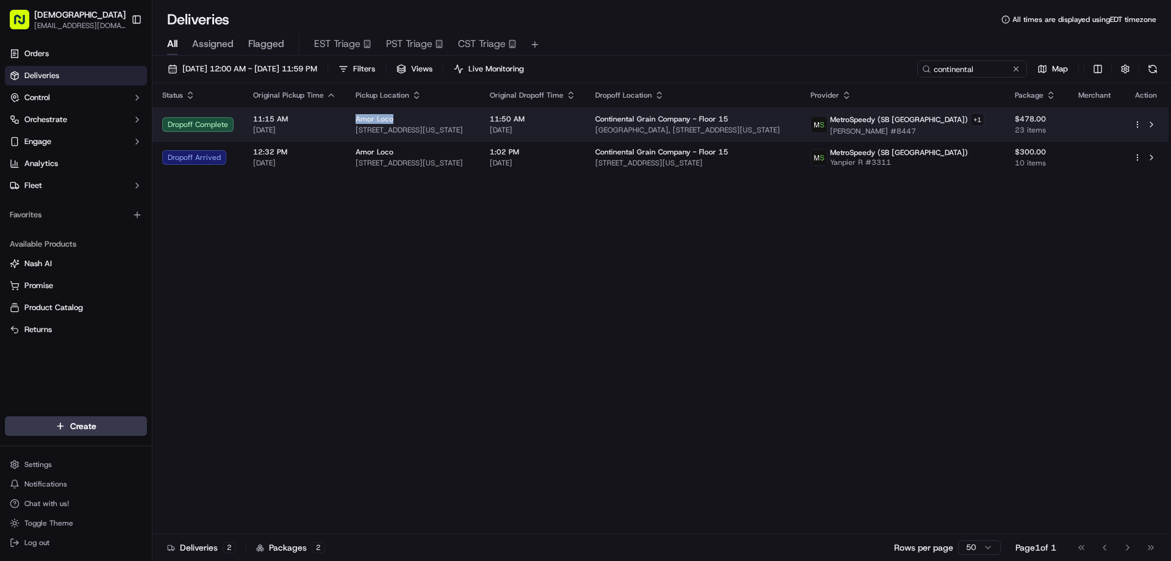
drag, startPoint x: 395, startPoint y: 117, endPoint x: 350, endPoint y: 114, distance: 44.6
click at [350, 114] on td "Amor Loco 134 W 46th St, New York, NY 10036, USA" at bounding box center [413, 124] width 134 height 34
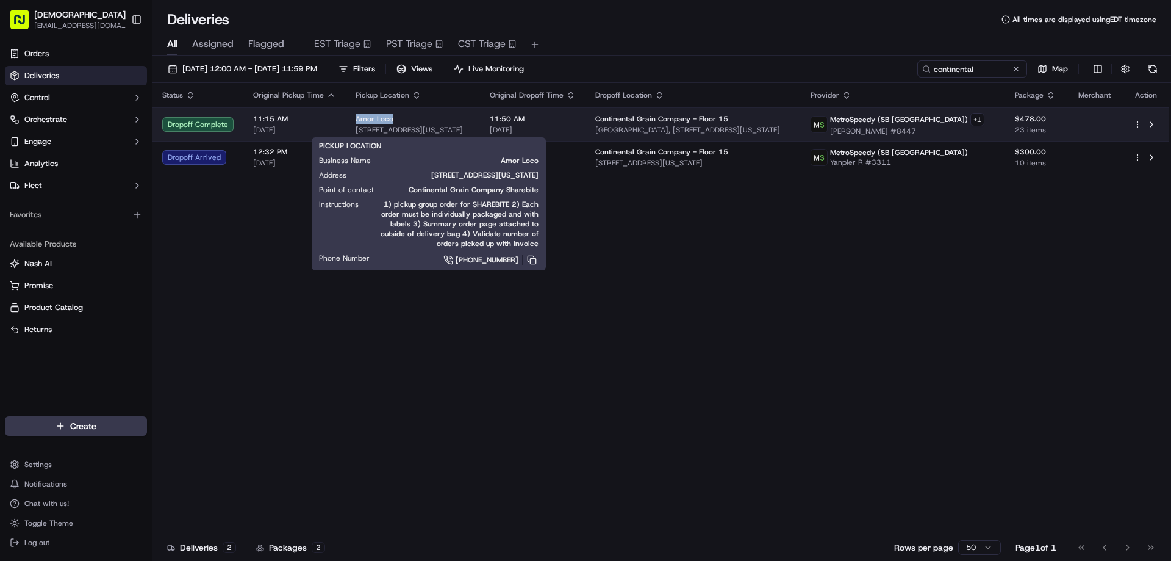
copy span "Amor Loco"
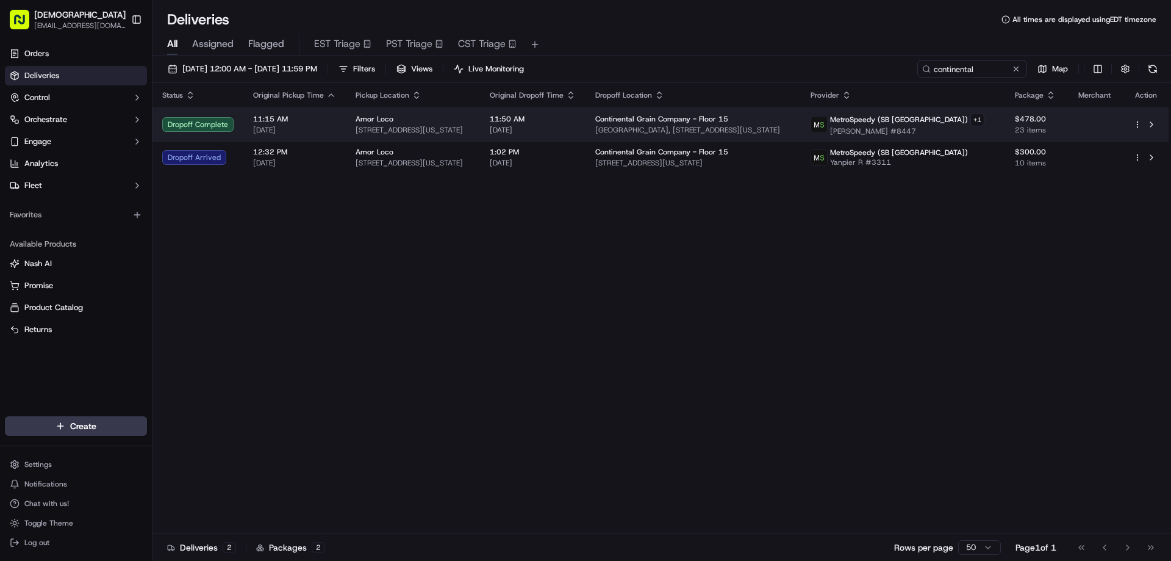
click at [480, 127] on td "Amor Loco 134 W 46th St, New York, NY 10036, USA" at bounding box center [413, 124] width 134 height 34
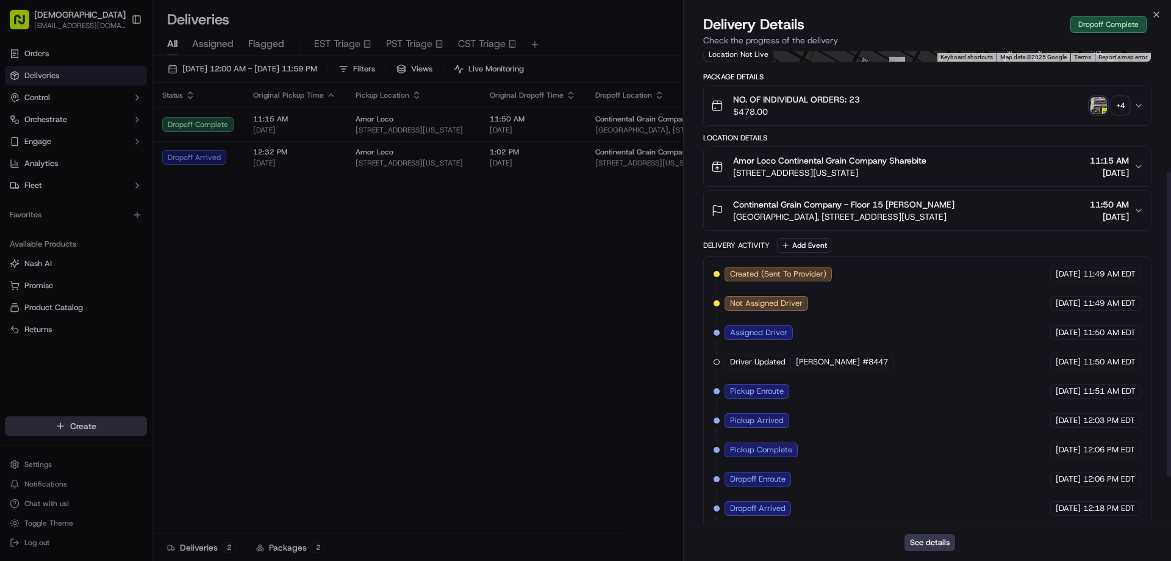
scroll to position [259, 0]
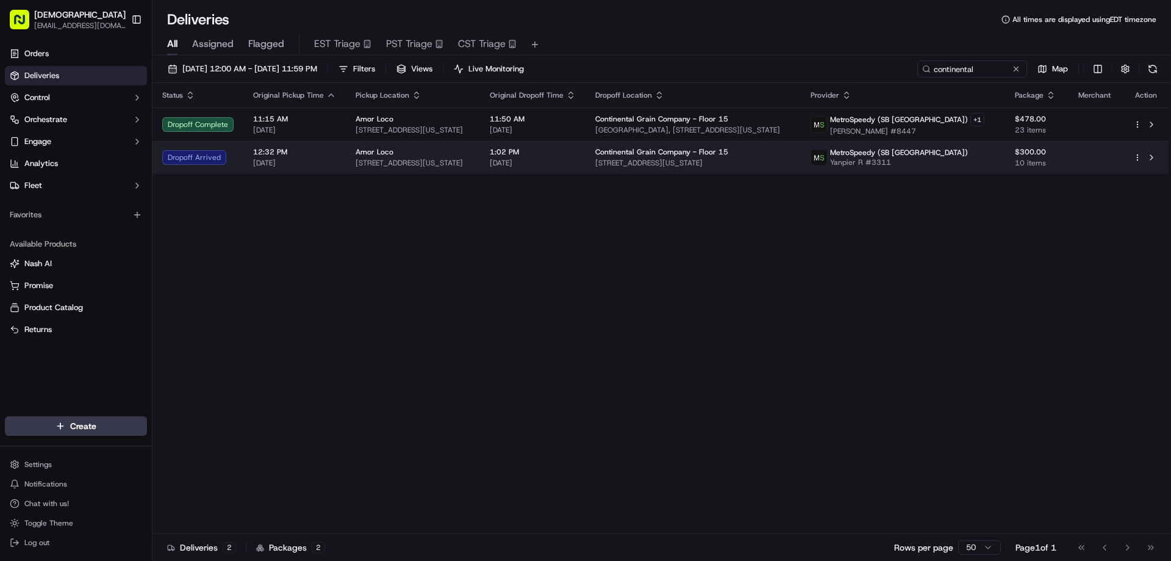
click at [470, 165] on span "134 W 46th St, New York, NY 10036, USA" at bounding box center [413, 163] width 115 height 10
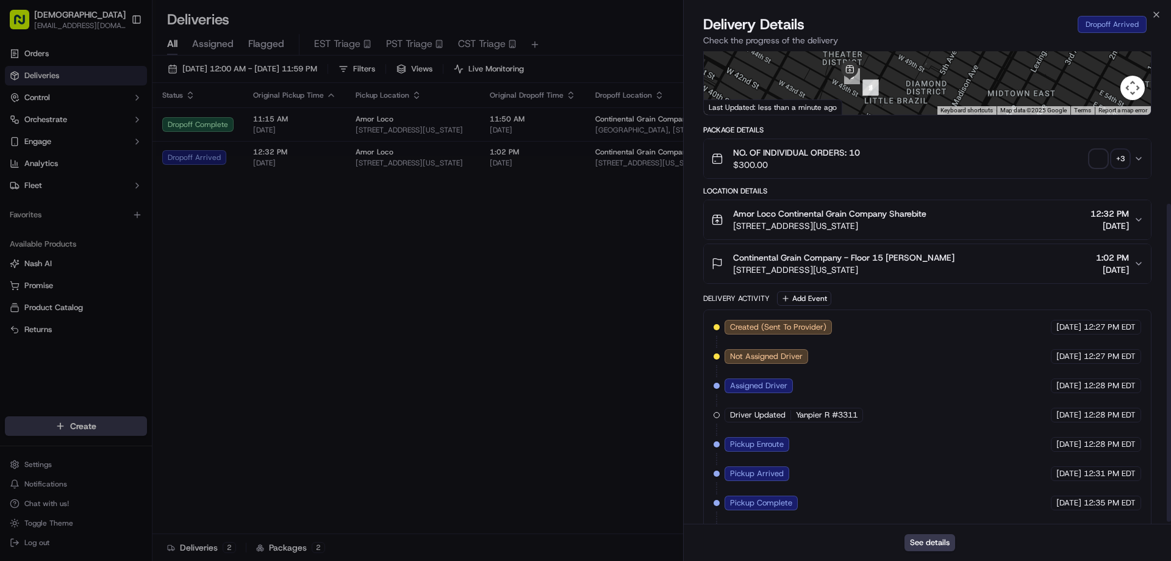
scroll to position [229, 0]
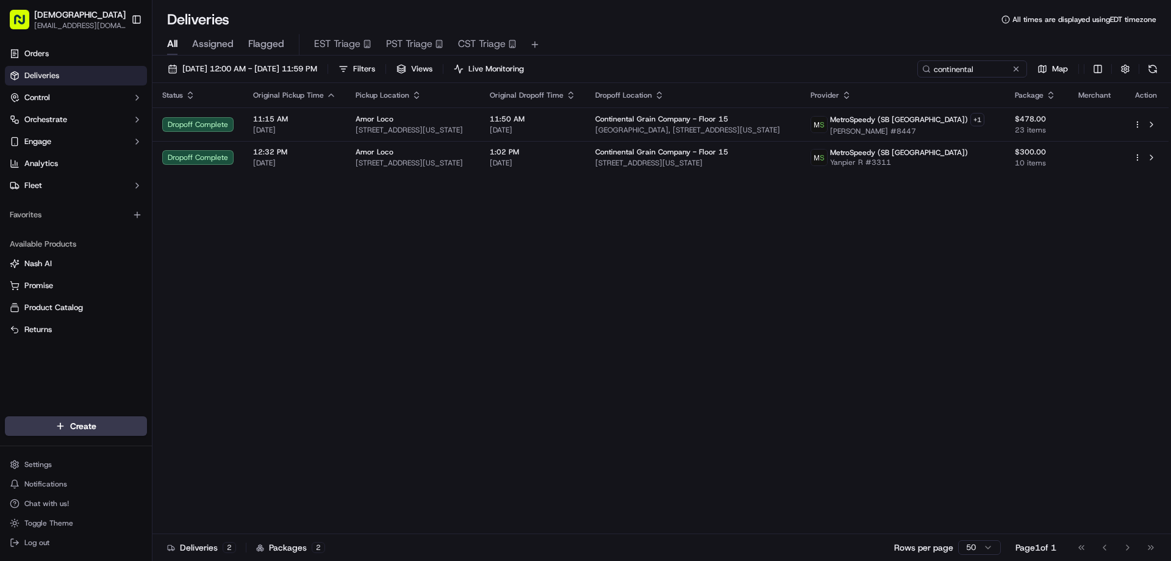
click at [794, 322] on div "Status Original Pickup Time Pickup Location Original Dropoff Time Dropoff Locat…" at bounding box center [661, 308] width 1016 height 451
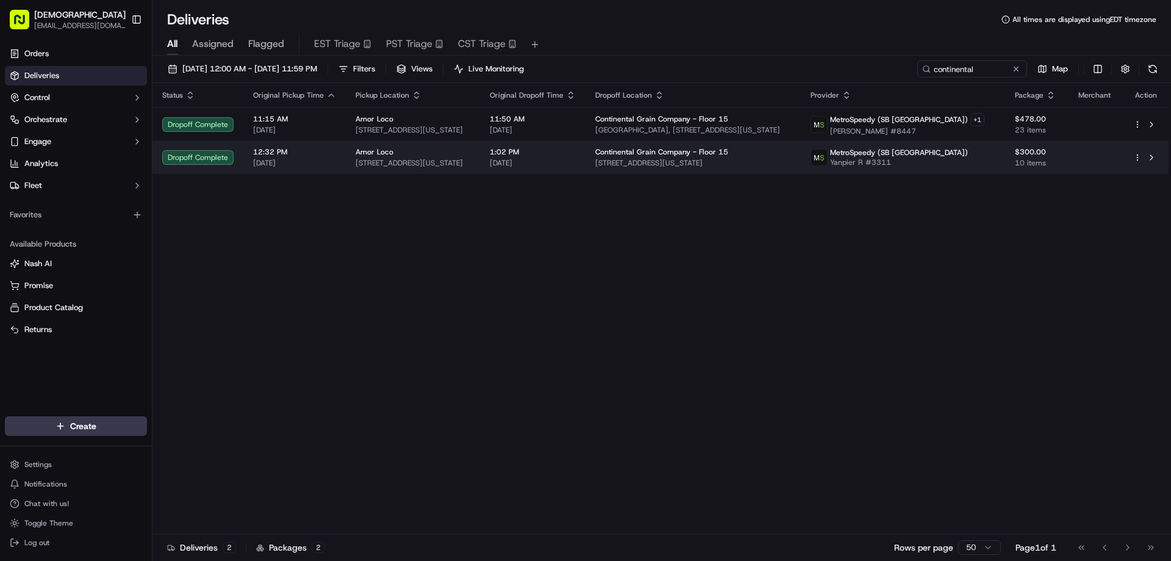
click at [404, 155] on div "Amor Loco" at bounding box center [413, 152] width 115 height 10
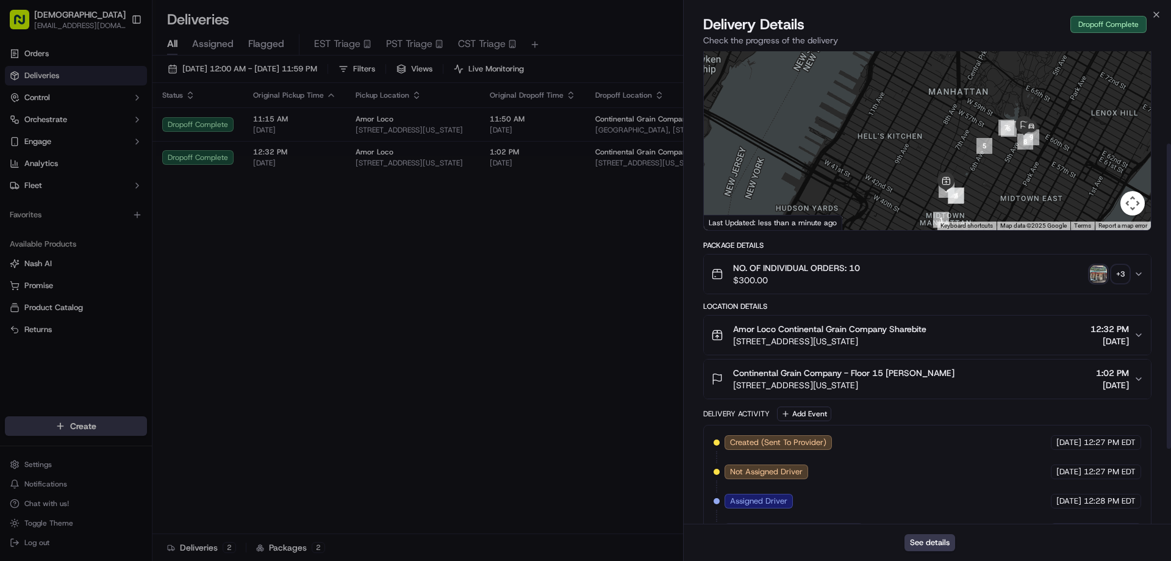
scroll to position [259, 0]
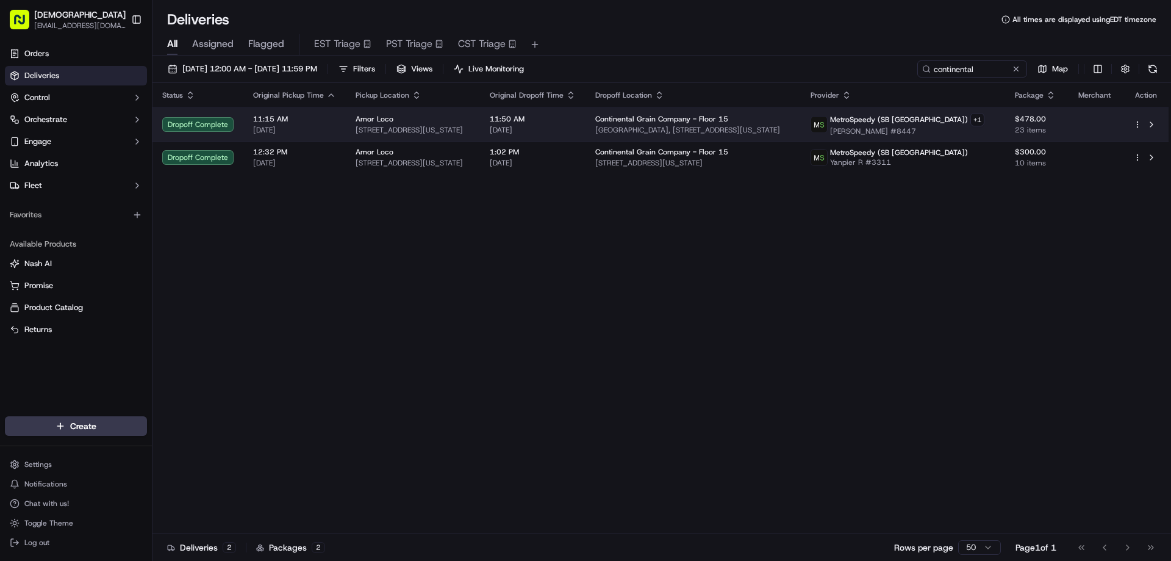
click at [537, 129] on span "[DATE]" at bounding box center [533, 130] width 86 height 10
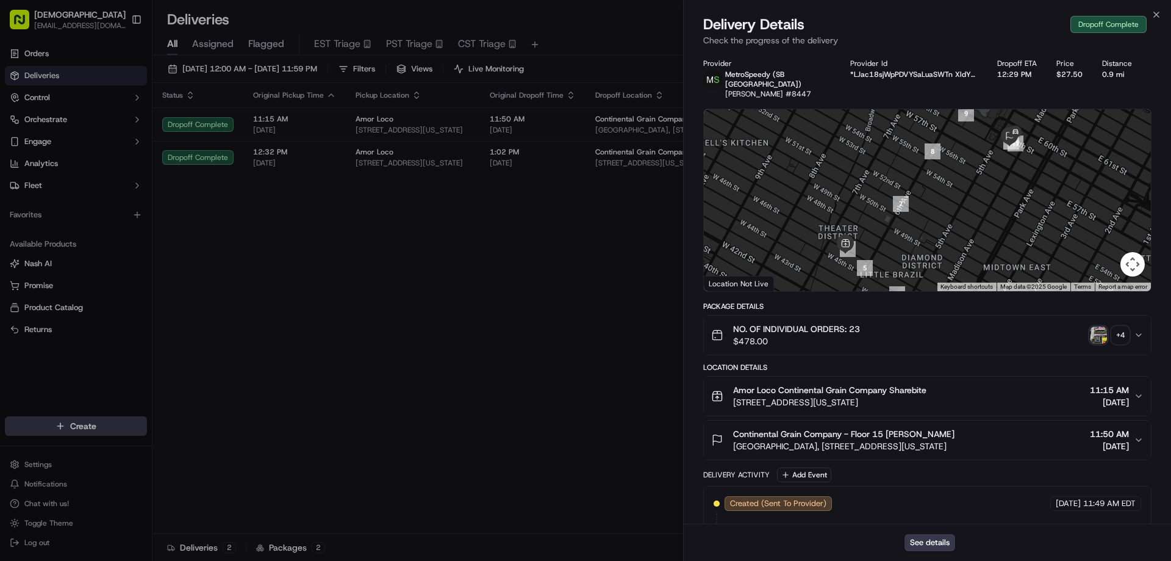
click at [1124, 326] on div "+ 4" at bounding box center [1120, 334] width 17 height 17
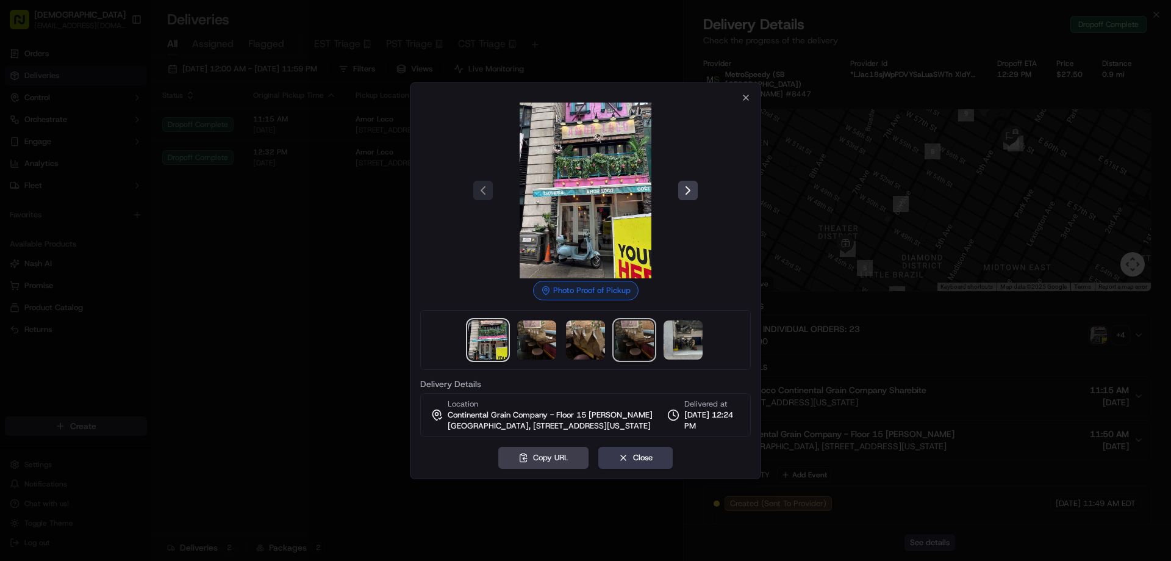
click at [633, 332] on img at bounding box center [634, 339] width 39 height 39
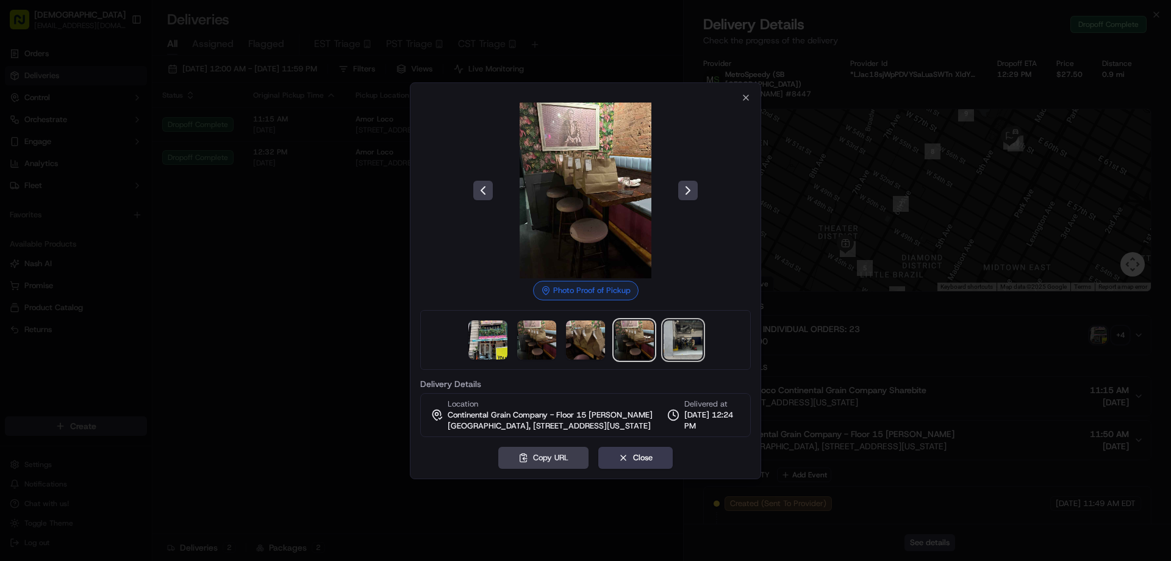
click at [673, 332] on img at bounding box center [683, 339] width 39 height 39
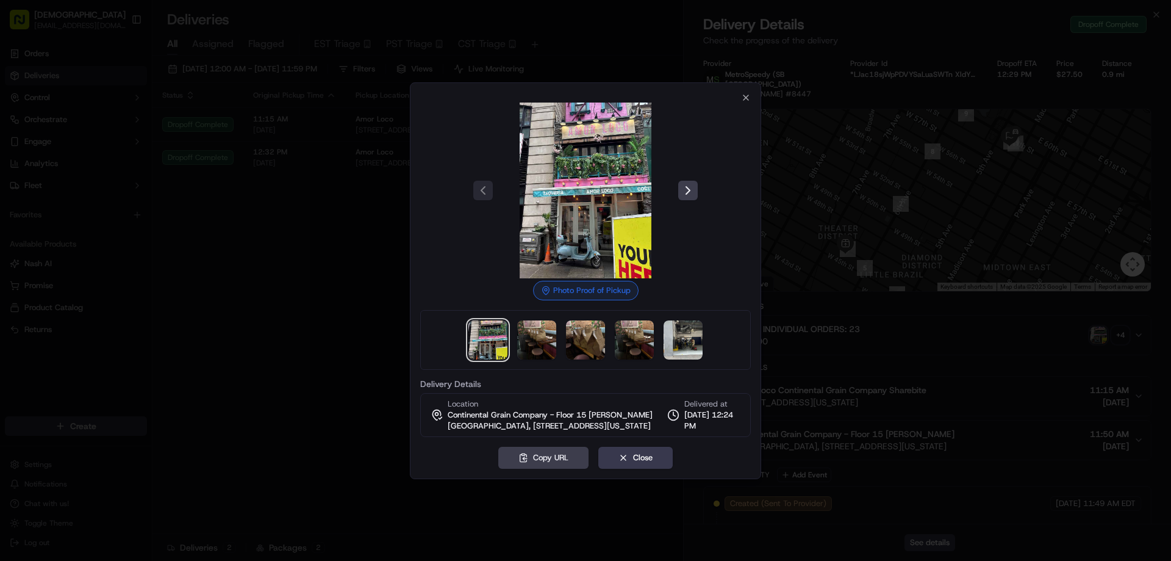
drag, startPoint x: 285, startPoint y: 248, endPoint x: 387, endPoint y: 160, distance: 134.9
click at [292, 244] on div at bounding box center [585, 280] width 1171 height 561
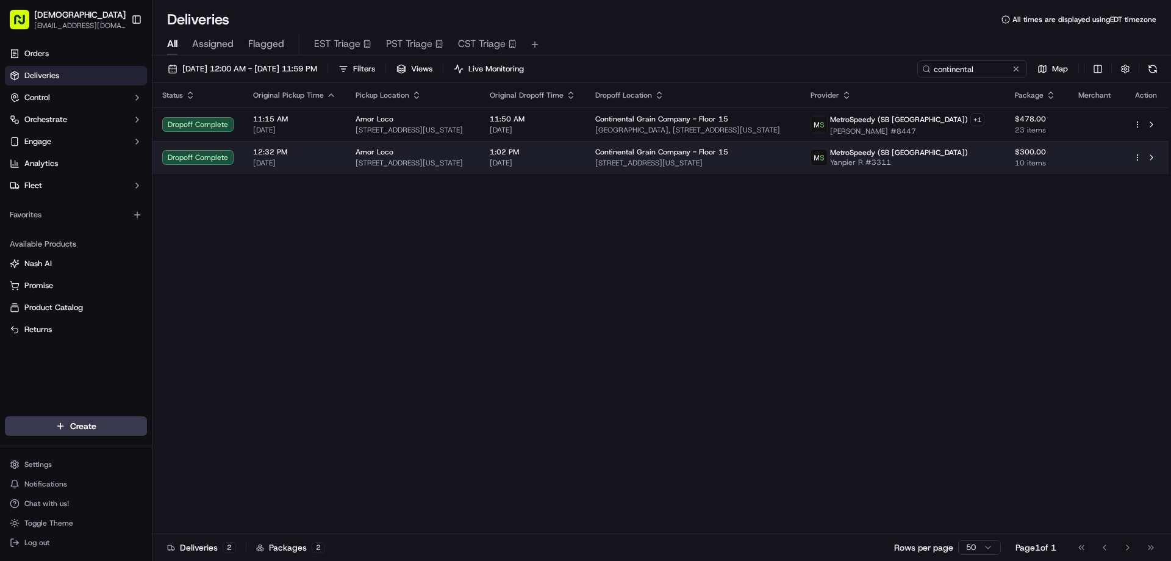
click at [399, 160] on span "134 W 46th St, New York, NY 10036, USA" at bounding box center [413, 163] width 115 height 10
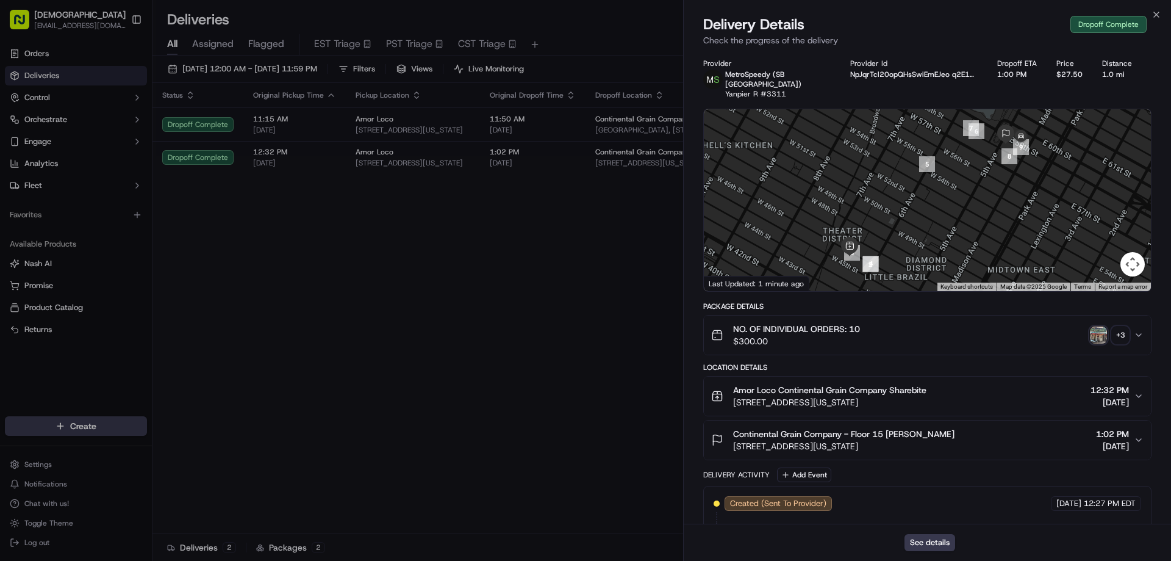
click at [1098, 326] on img "button" at bounding box center [1098, 334] width 17 height 17
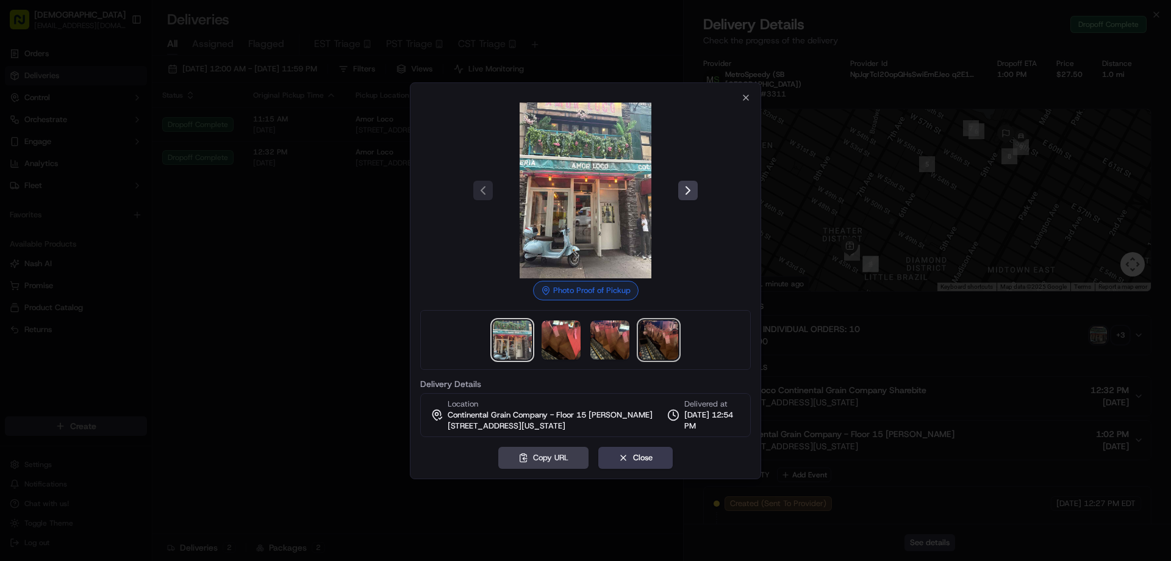
click at [651, 344] on img at bounding box center [658, 339] width 39 height 39
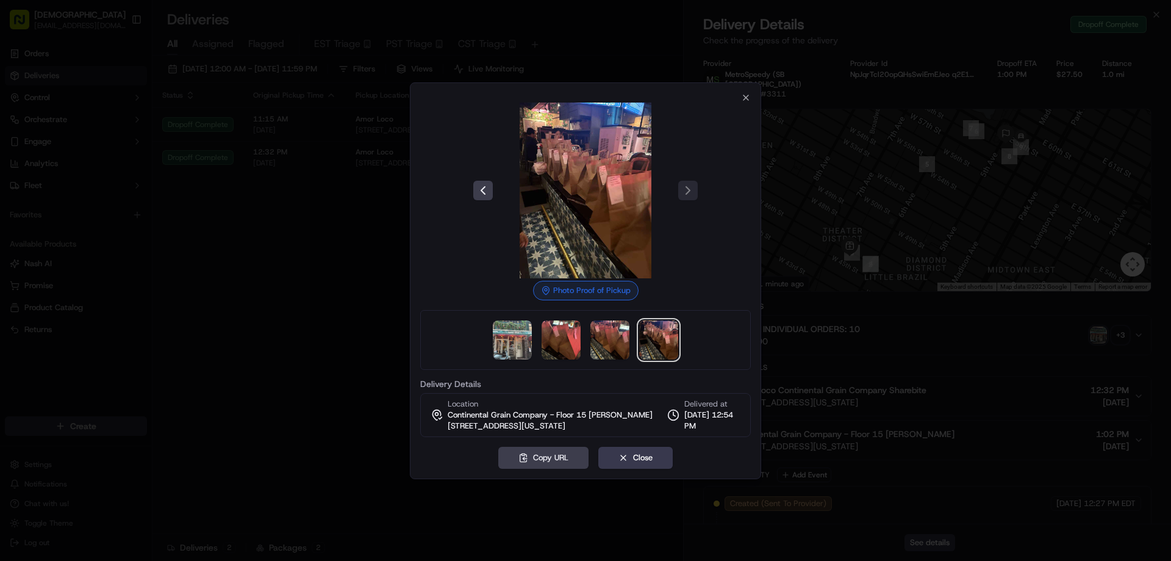
click at [375, 311] on div at bounding box center [585, 280] width 1171 height 561
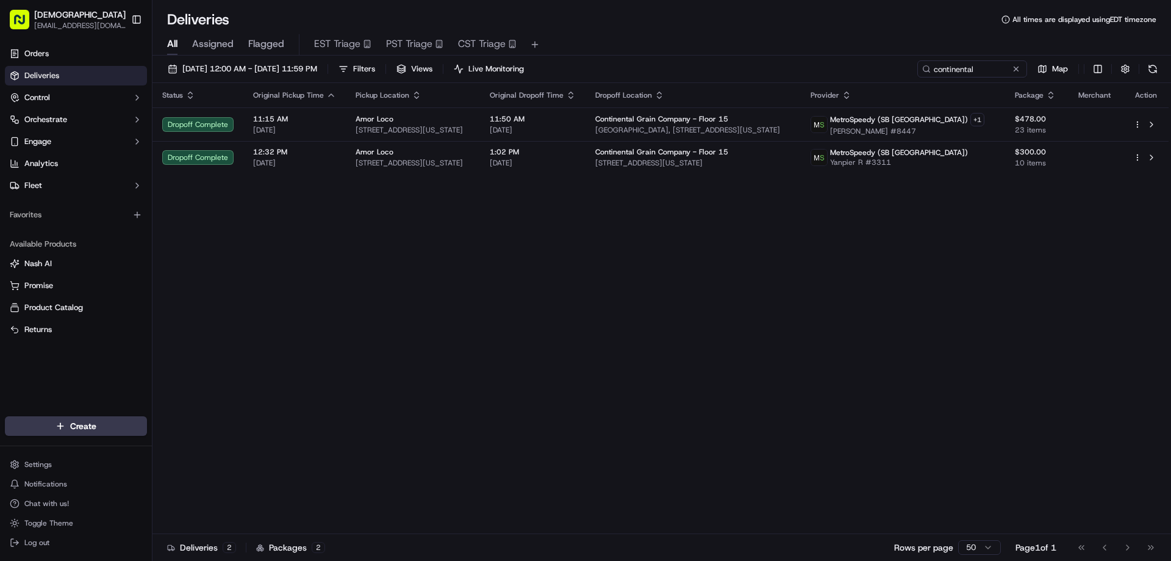
click at [767, 336] on div "Status Original Pickup Time Pickup Location Original Dropoff Time Dropoff Locat…" at bounding box center [661, 308] width 1016 height 451
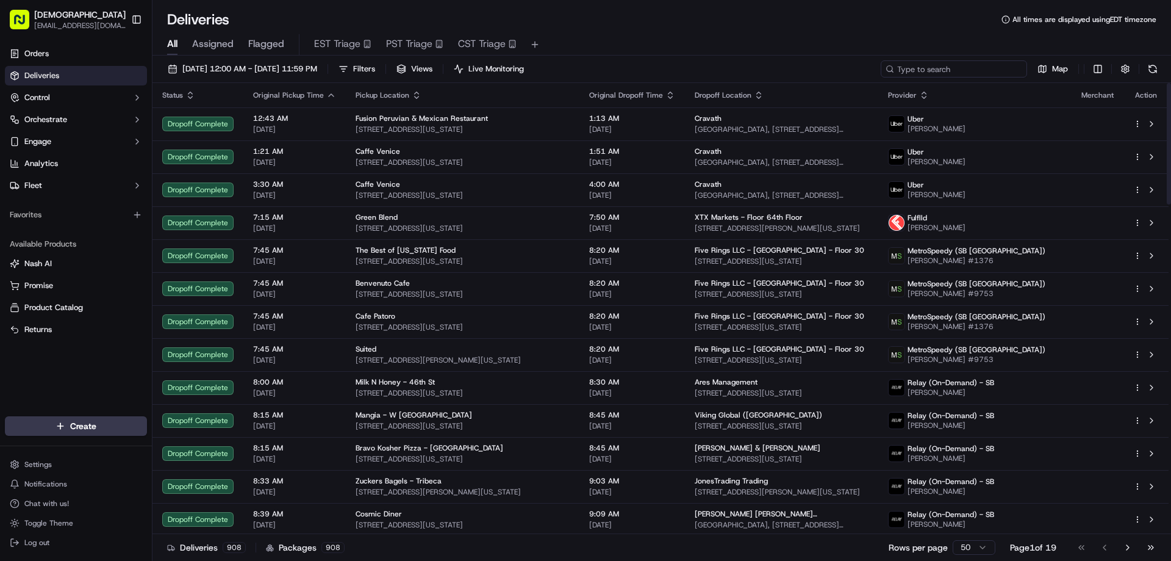
click at [968, 72] on input at bounding box center [954, 68] width 146 height 17
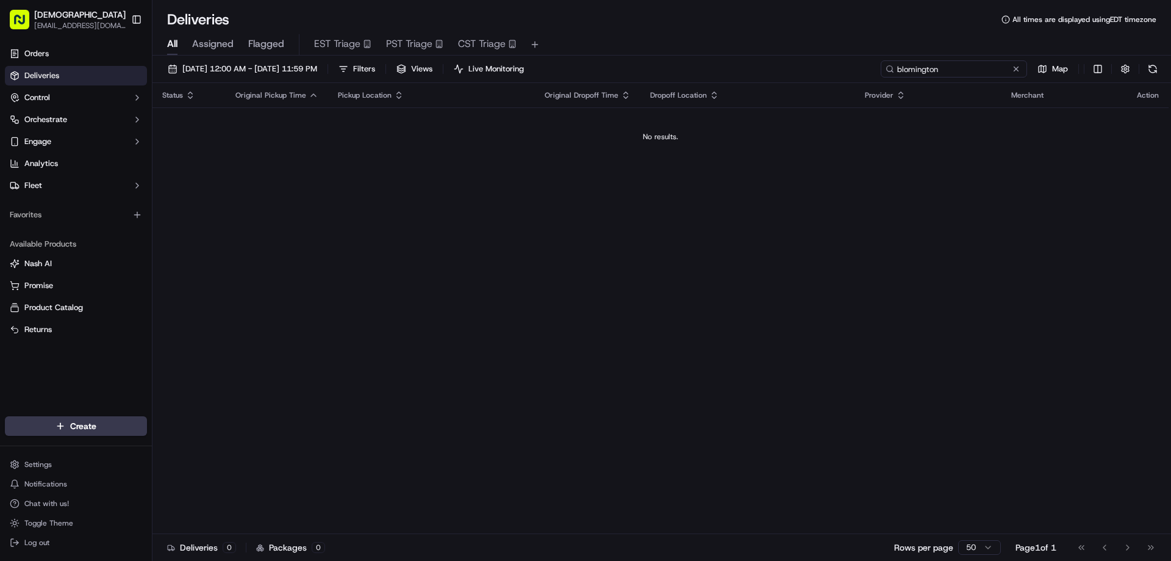
click at [907, 70] on input "blomington" at bounding box center [954, 68] width 146 height 17
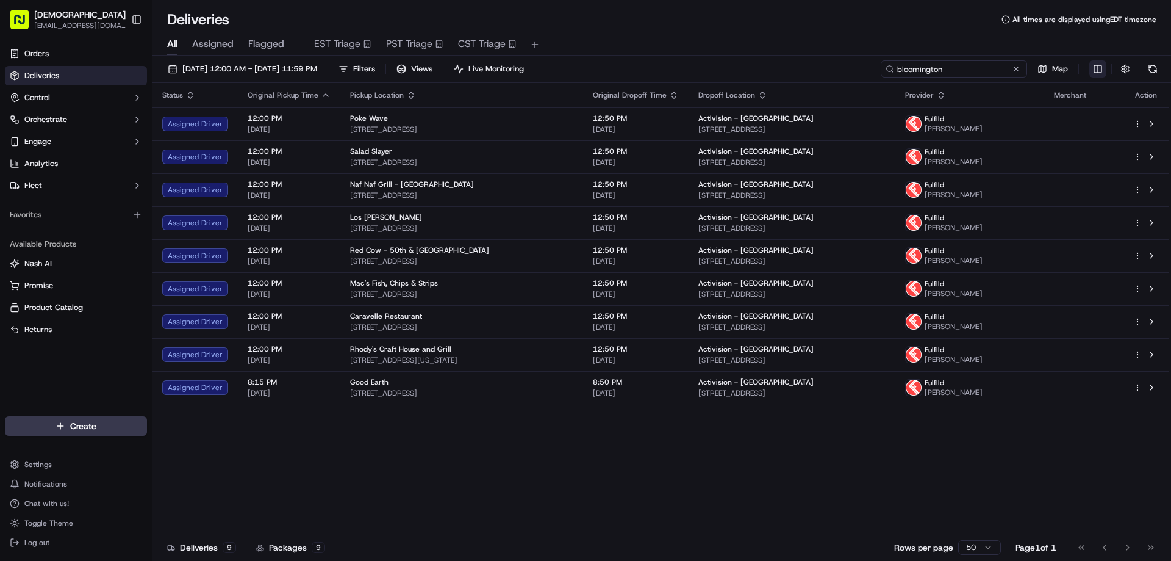
type input "bloomington"
click at [1102, 67] on html "Sharebite eveines@ececonsultinggroup.com Toggle Sidebar Orders Deliveries Contr…" at bounding box center [585, 280] width 1171 height 561
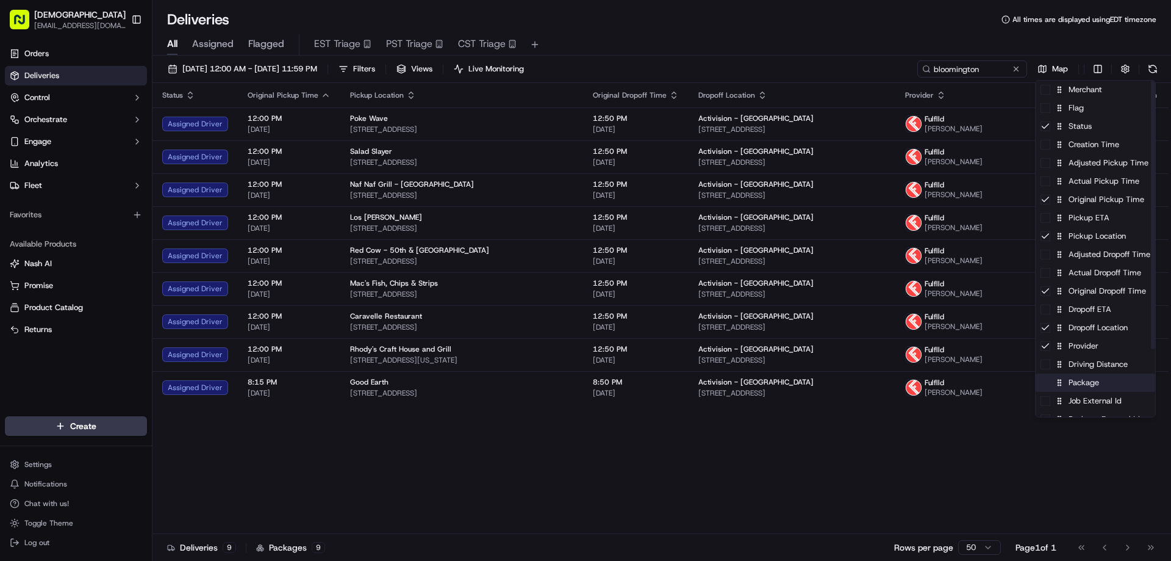
drag, startPoint x: 1082, startPoint y: 388, endPoint x: 1057, endPoint y: 388, distance: 24.4
click at [1082, 388] on div "Package" at bounding box center [1096, 382] width 120 height 18
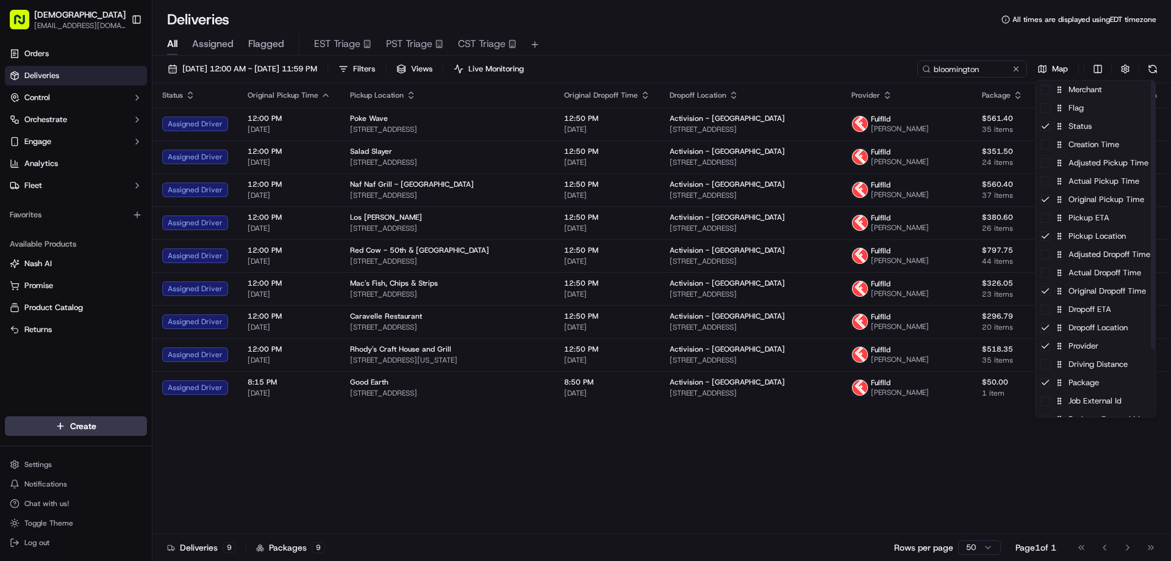
click at [698, 475] on html "Sharebite eveines@ececonsultinggroup.com Toggle Sidebar Orders Deliveries Contr…" at bounding box center [585, 280] width 1171 height 561
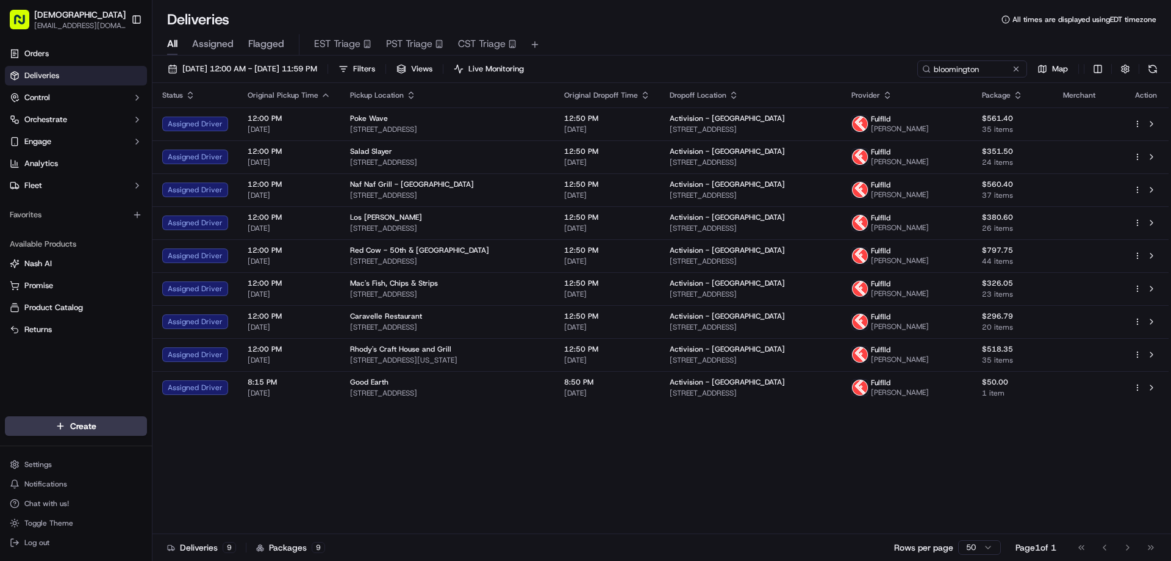
click at [893, 94] on icon "button" at bounding box center [888, 95] width 10 height 10
click at [933, 143] on button "Courier Name (A-Z)" at bounding box center [937, 144] width 83 height 15
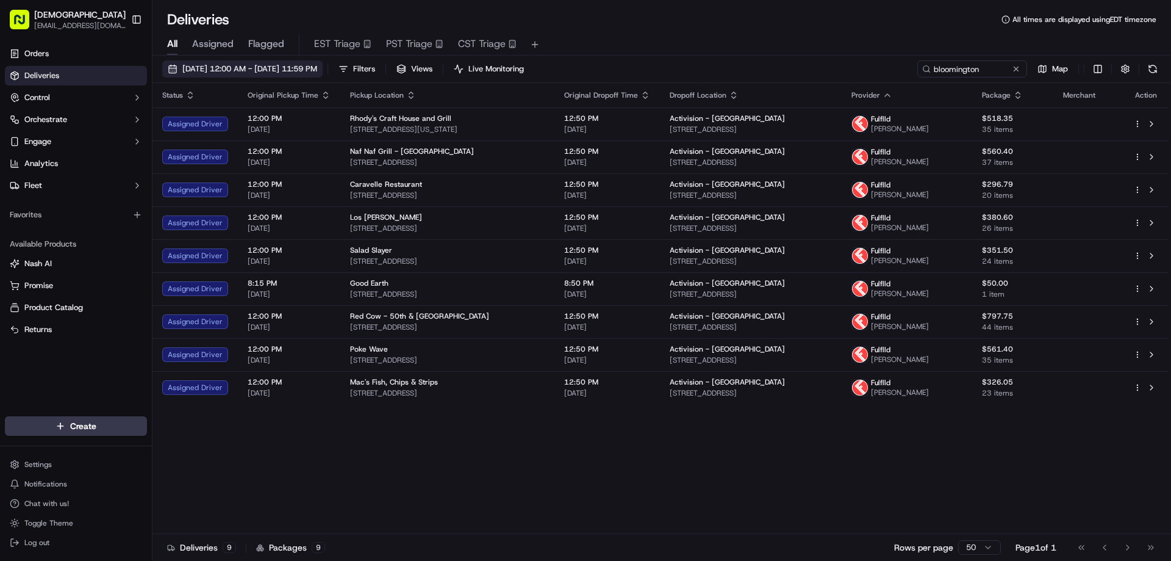
click at [317, 68] on span "[DATE] 12:00 AM - [DATE] 11:59 PM" at bounding box center [249, 68] width 135 height 11
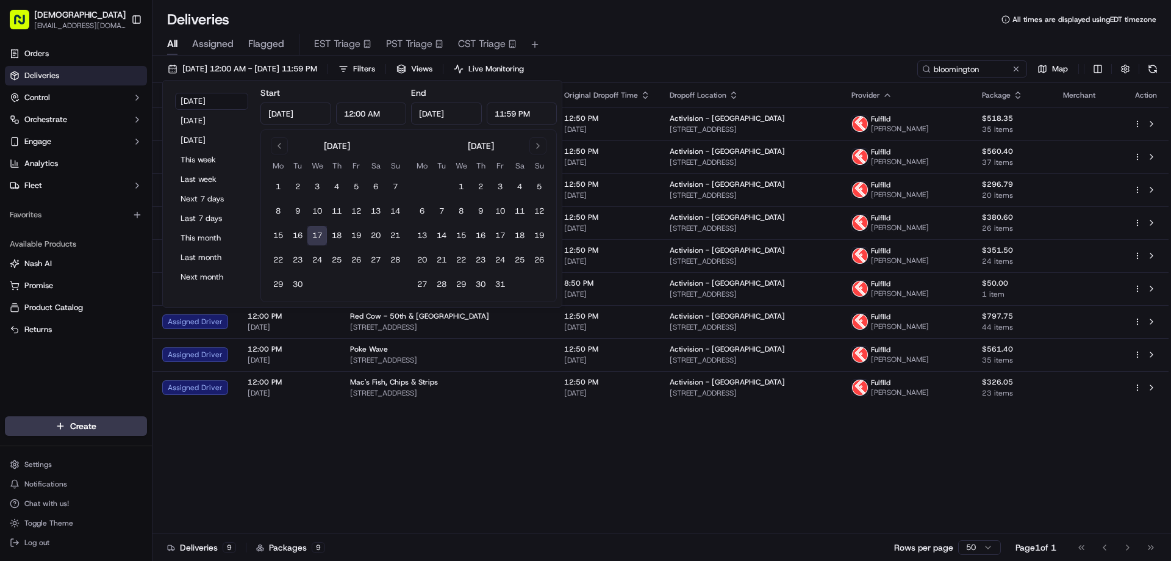
drag, startPoint x: 504, startPoint y: 109, endPoint x: 489, endPoint y: 107, distance: 15.4
click at [489, 107] on input "11:59 PM" at bounding box center [522, 114] width 71 height 22
type input "12:00 PM"
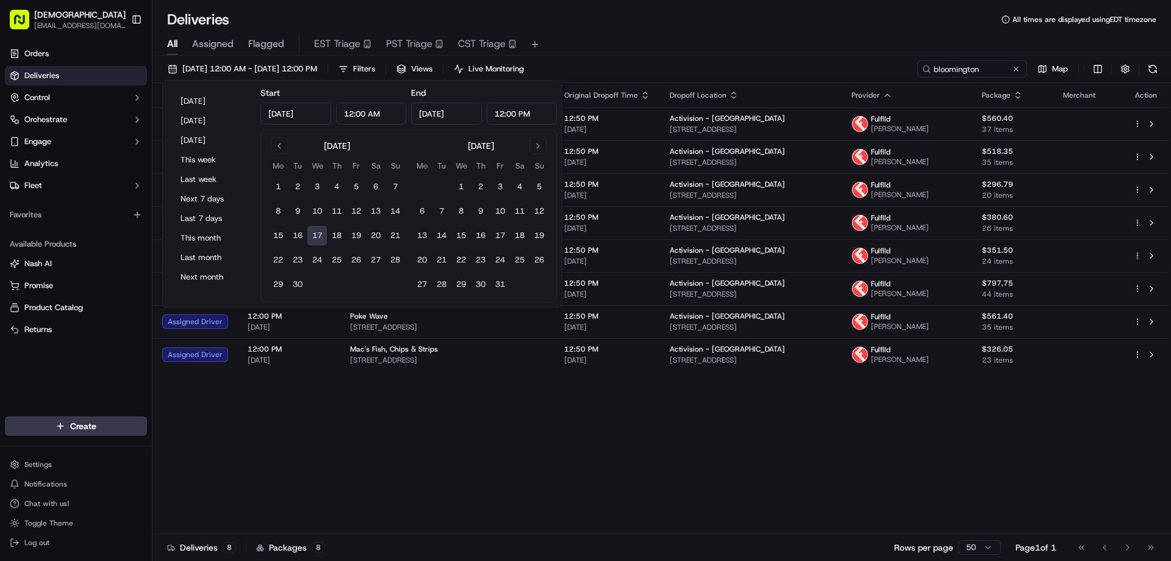
click at [441, 435] on div "Status Original Pickup Time Pickup Location Original Dropoff Time Dropoff Locat…" at bounding box center [661, 308] width 1016 height 451
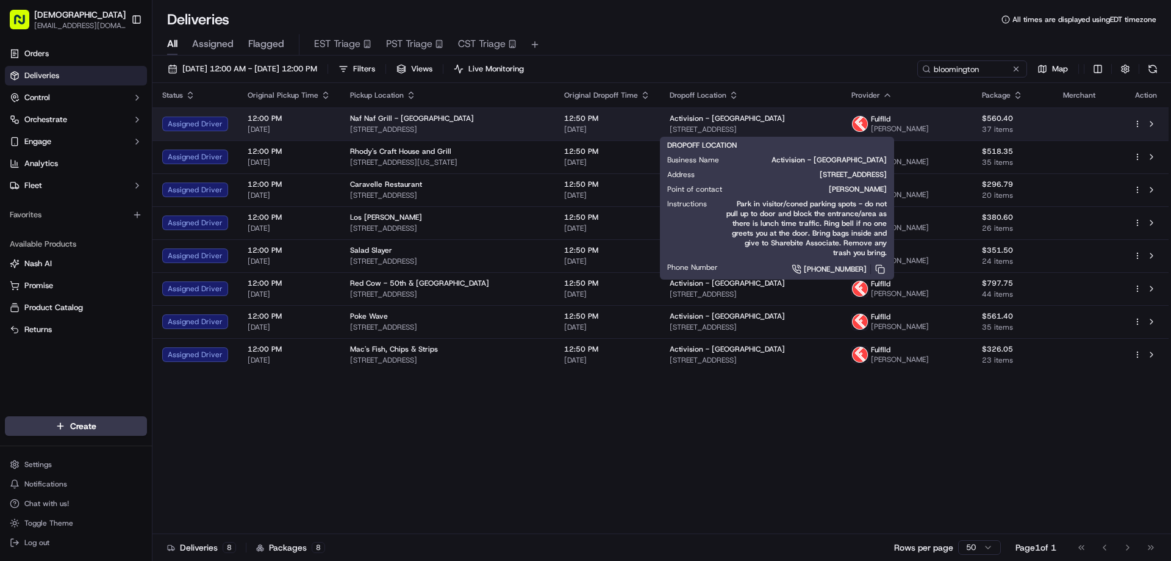
drag, startPoint x: 860, startPoint y: 131, endPoint x: 672, endPoint y: 127, distance: 188.0
click at [672, 127] on span "5715 W Old Shakopee Rd, Bloomington, MN 55437, USA" at bounding box center [751, 129] width 162 height 10
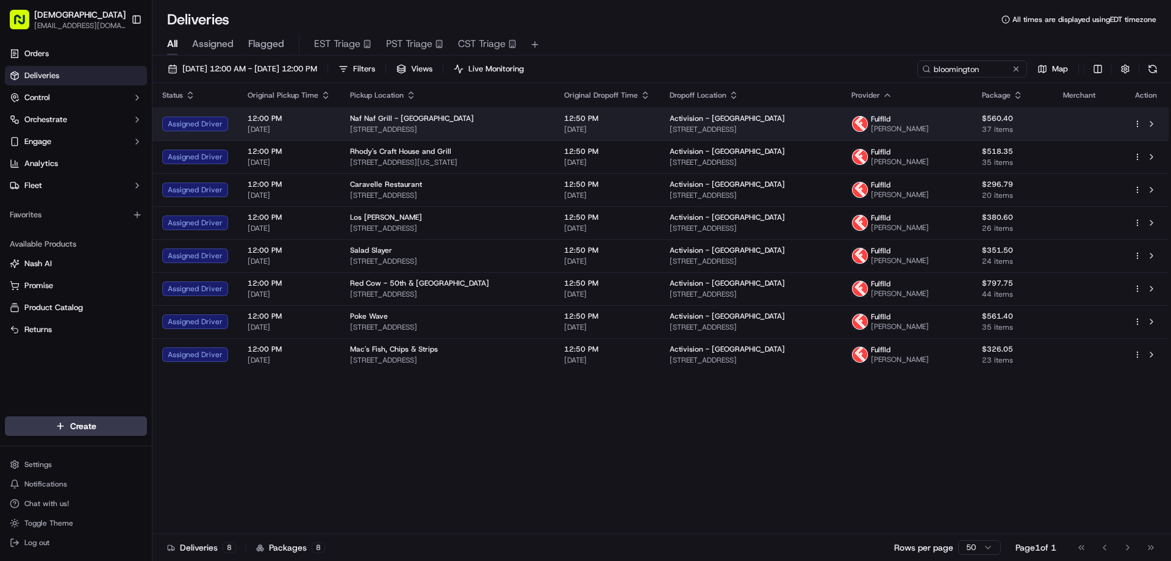
copy span "5715 W Old Shakopee Rd, Bloomington, MN 55437, USA"
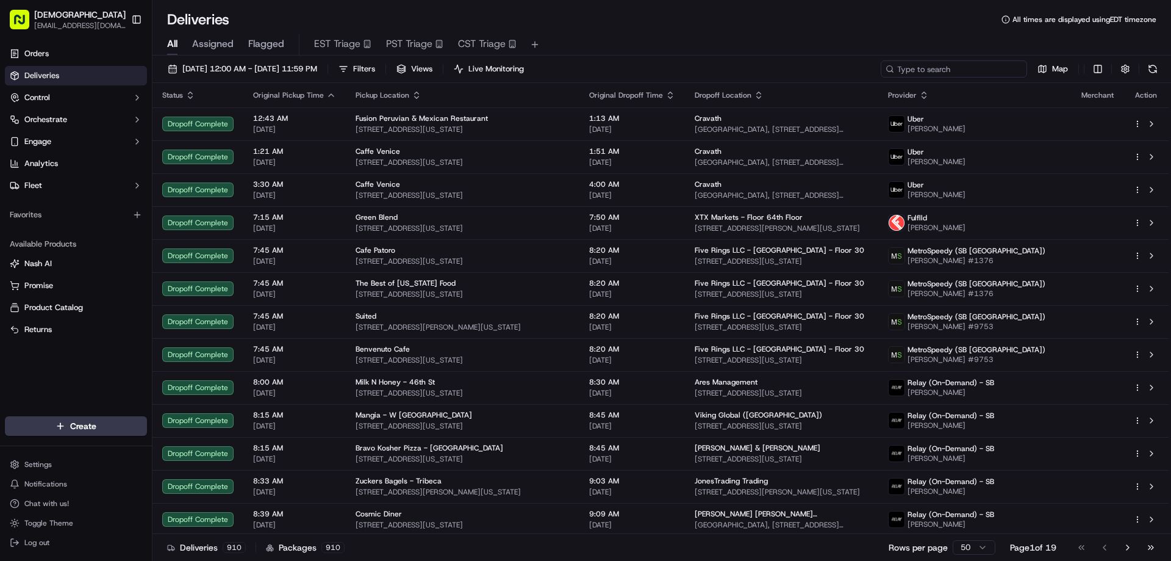
click at [962, 68] on input at bounding box center [954, 68] width 146 height 17
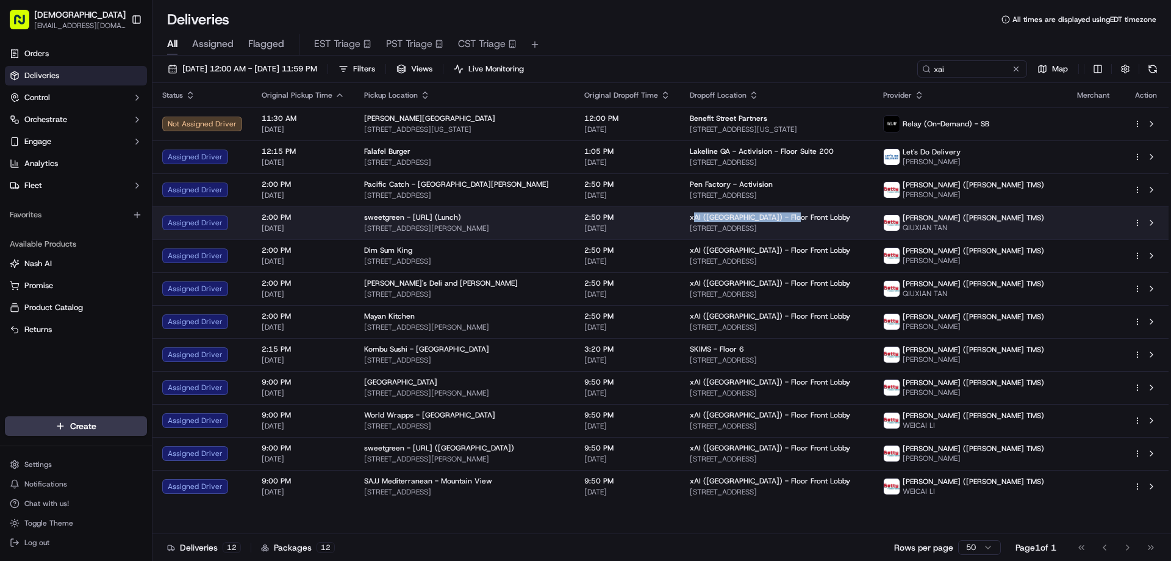
drag, startPoint x: 816, startPoint y: 214, endPoint x: 713, endPoint y: 214, distance: 103.1
click at [713, 214] on div "xAI (USA) - Floor Front Lobby" at bounding box center [777, 217] width 174 height 10
drag, startPoint x: 711, startPoint y: 217, endPoint x: 810, endPoint y: 214, distance: 99.5
click at [810, 214] on div "xAI (USA) - Floor Front Lobby" at bounding box center [777, 217] width 174 height 10
copy span "xAI (USA) - Floor Front Lobby"
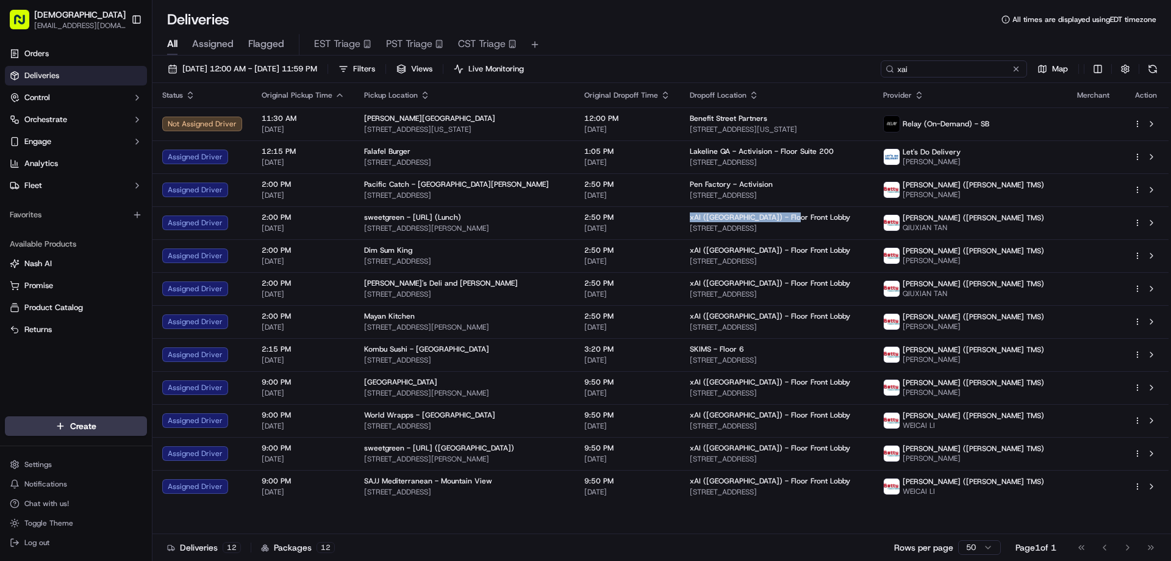
click at [951, 68] on input "xai" at bounding box center [954, 68] width 146 height 17
paste input "AI (USA) - Floor Front Lobby"
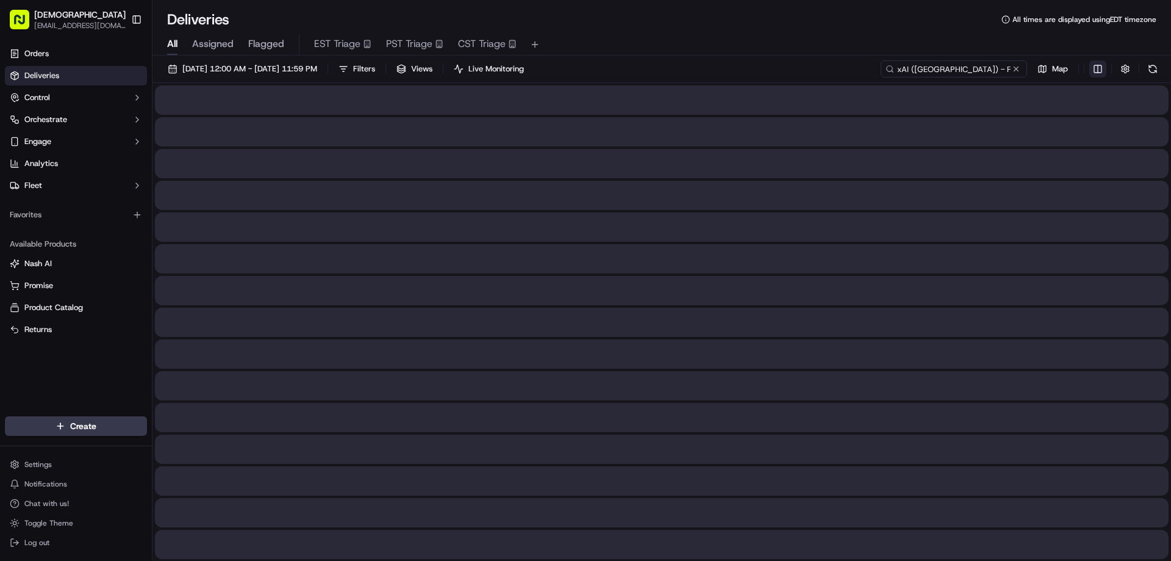
type input "xAI (USA) - Floor Front Lobby"
click at [1102, 68] on html "Sharebite eveines@ececonsultinggroup.com Toggle Sidebar Orders Deliveries Contr…" at bounding box center [585, 280] width 1171 height 561
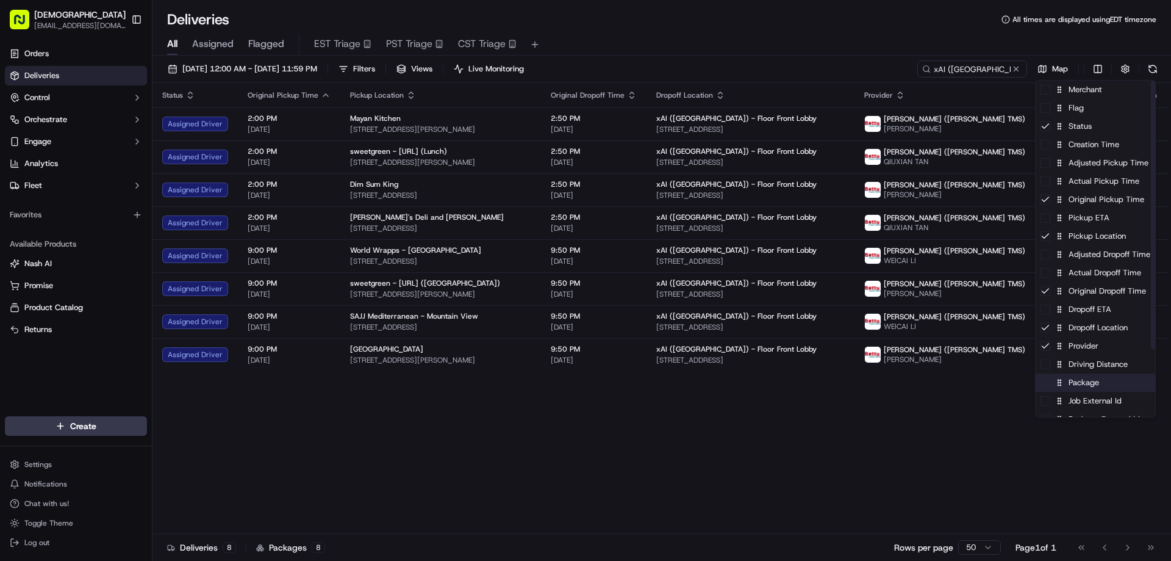
click at [1076, 385] on div "Package" at bounding box center [1096, 382] width 120 height 18
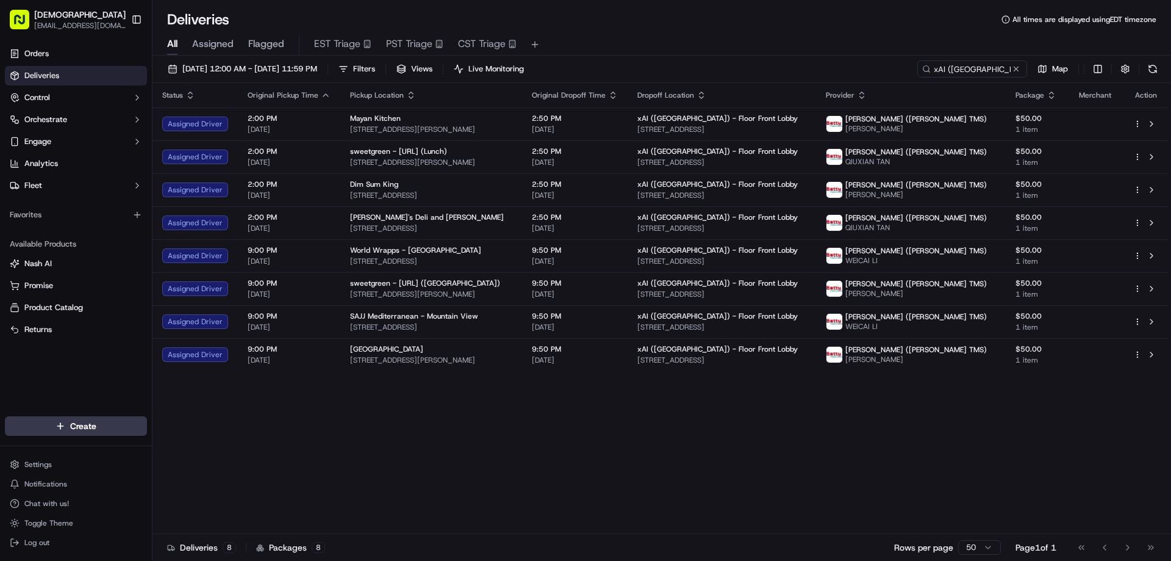
click at [927, 95] on html "Sharebite eveines@ececonsultinggroup.com Toggle Sidebar Orders Deliveries Contr…" at bounding box center [585, 280] width 1171 height 561
click at [867, 93] on icon "button" at bounding box center [862, 95] width 10 height 10
click at [928, 146] on button "Courier Name (A-Z)" at bounding box center [927, 144] width 83 height 15
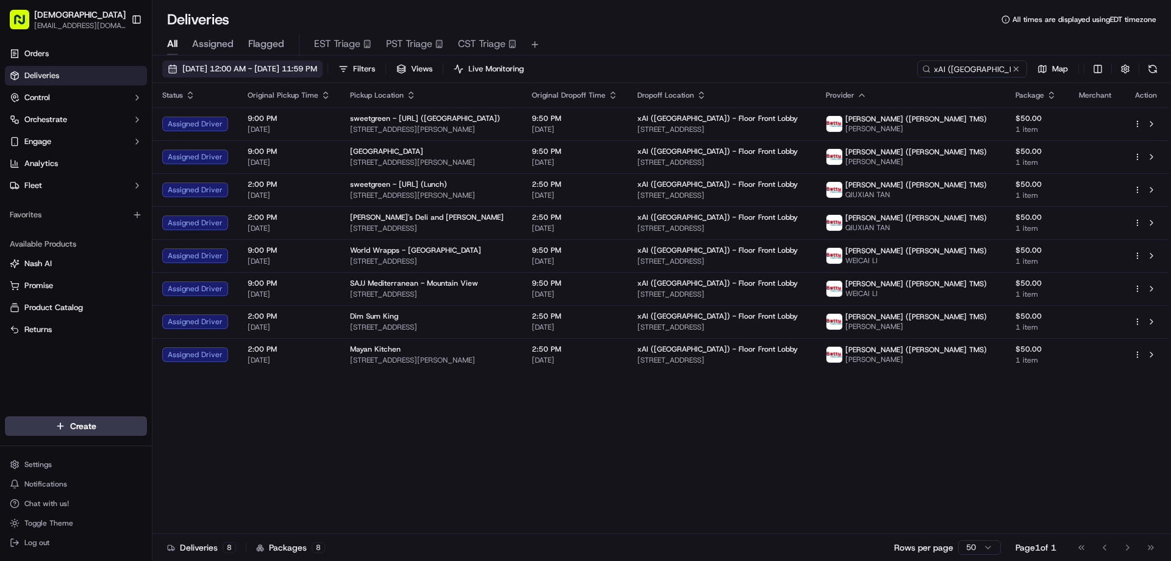
click at [317, 65] on span "[DATE] 12:00 AM - [DATE] 11:59 PM" at bounding box center [249, 68] width 135 height 11
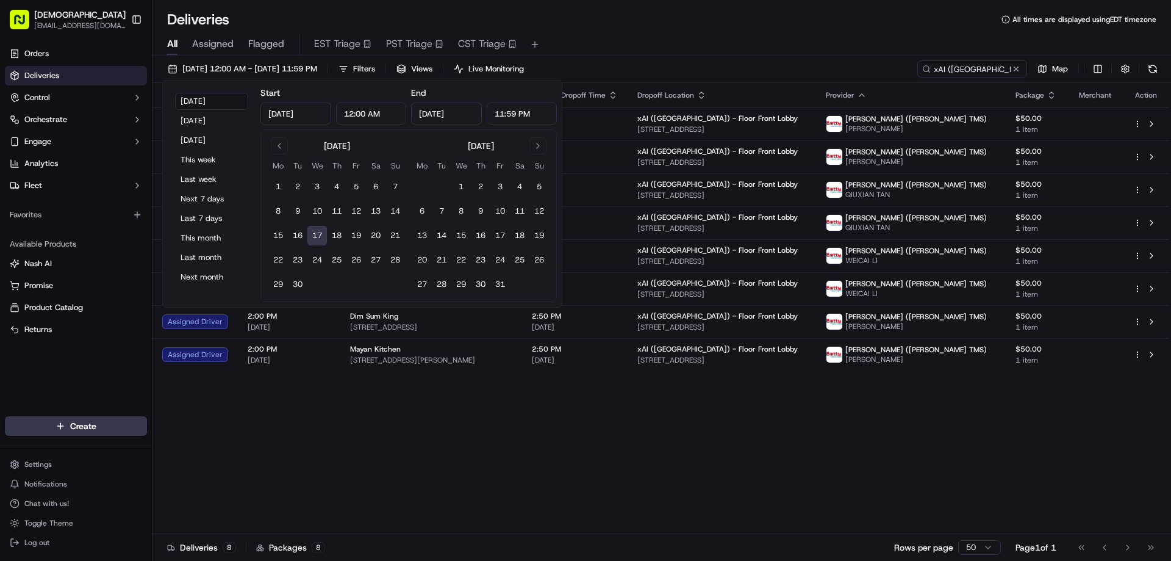
click at [508, 109] on input "11:59 PM" at bounding box center [522, 114] width 71 height 22
drag, startPoint x: 506, startPoint y: 113, endPoint x: 494, endPoint y: 112, distance: 11.7
click at [494, 112] on input "11:59 PM" at bounding box center [522, 114] width 71 height 22
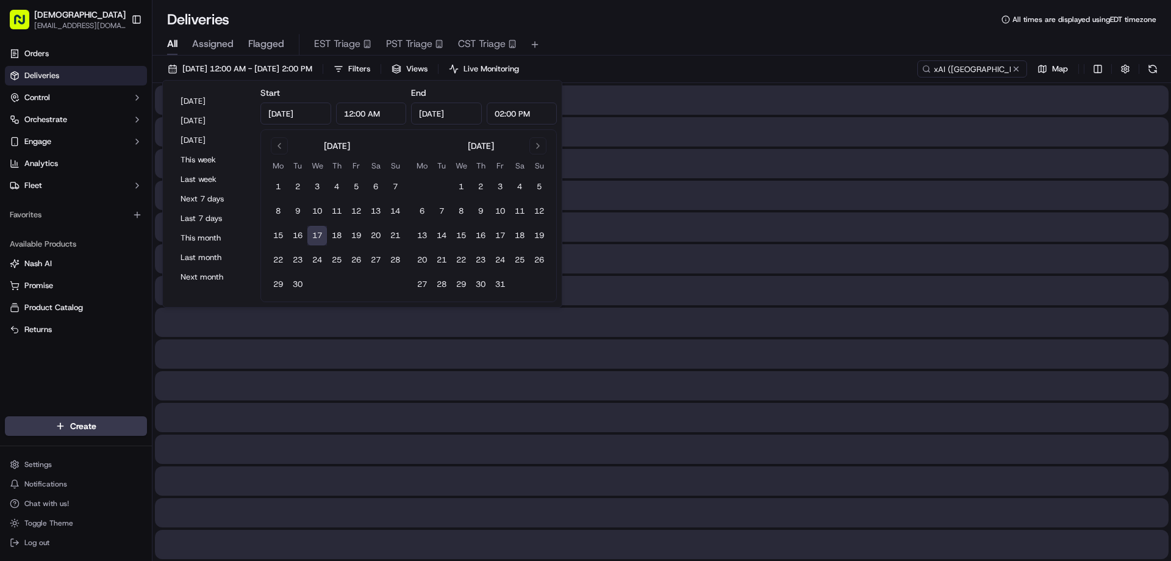
type input "2:00 PM"
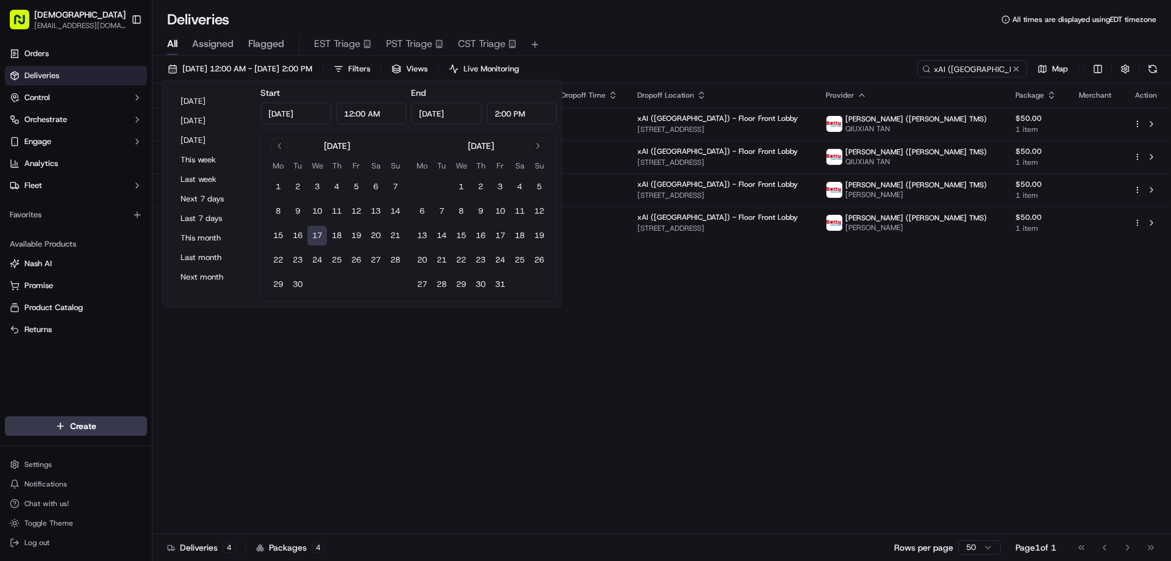
drag, startPoint x: 748, startPoint y: 399, endPoint x: 817, endPoint y: 248, distance: 166.3
click at [748, 398] on div "Status Original Pickup Time Pickup Location Original Dropoff Time Dropoff Locat…" at bounding box center [661, 308] width 1016 height 451
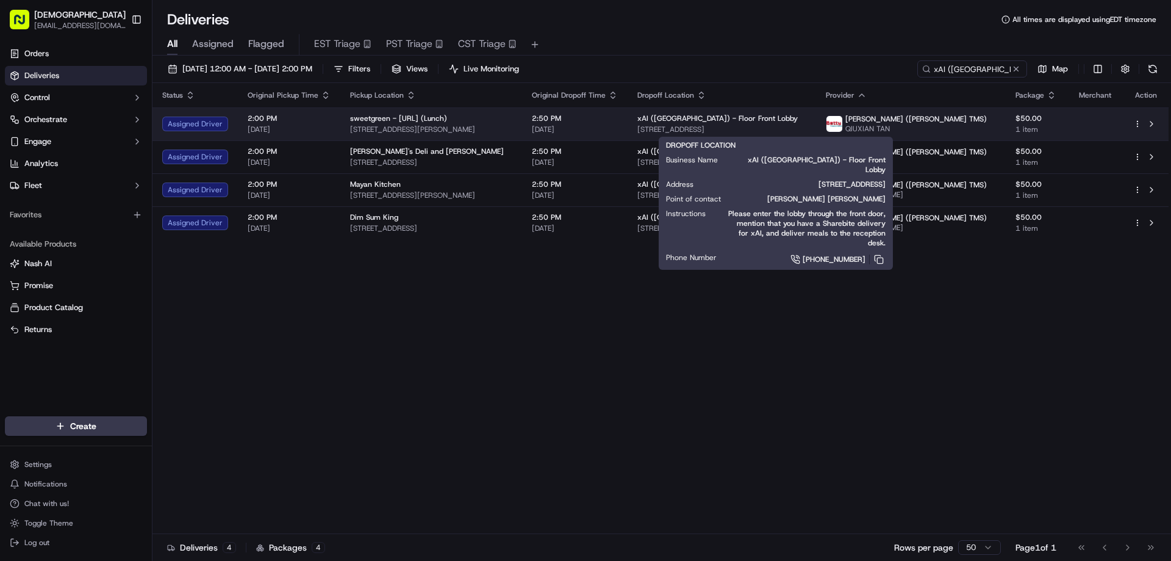
drag, startPoint x: 851, startPoint y: 129, endPoint x: 683, endPoint y: 128, distance: 167.2
click at [683, 128] on td "xAI (USA) - Floor Front Lobby 1450 Page Mill Rd, Palo Alto, CA 94304, USA" at bounding box center [722, 123] width 189 height 33
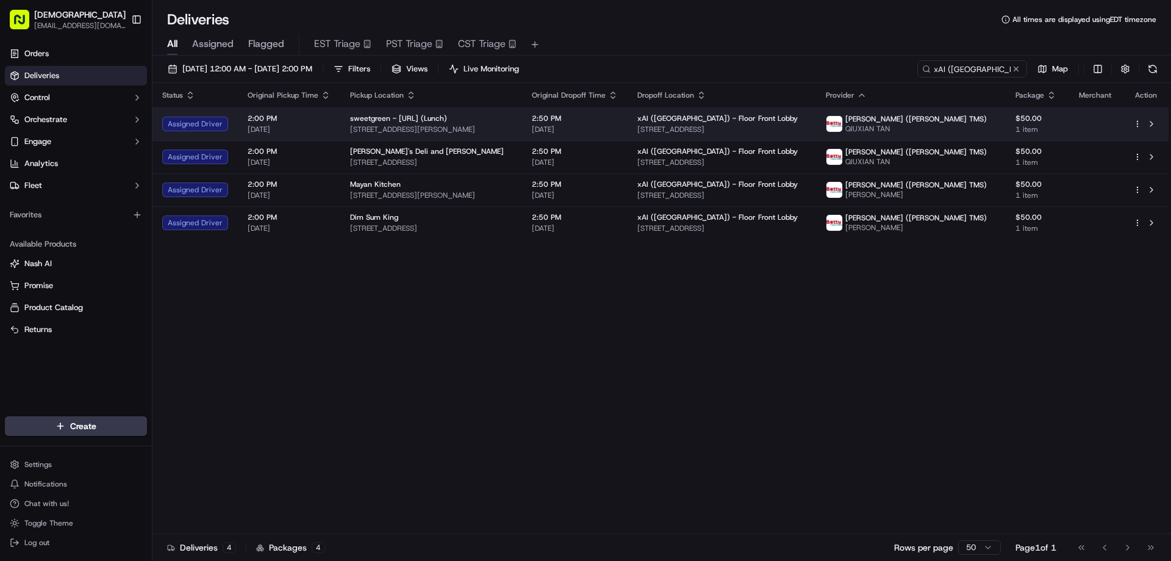
copy span "1450 Page Mill Rd, Palo Alto, CA 94304, USA"
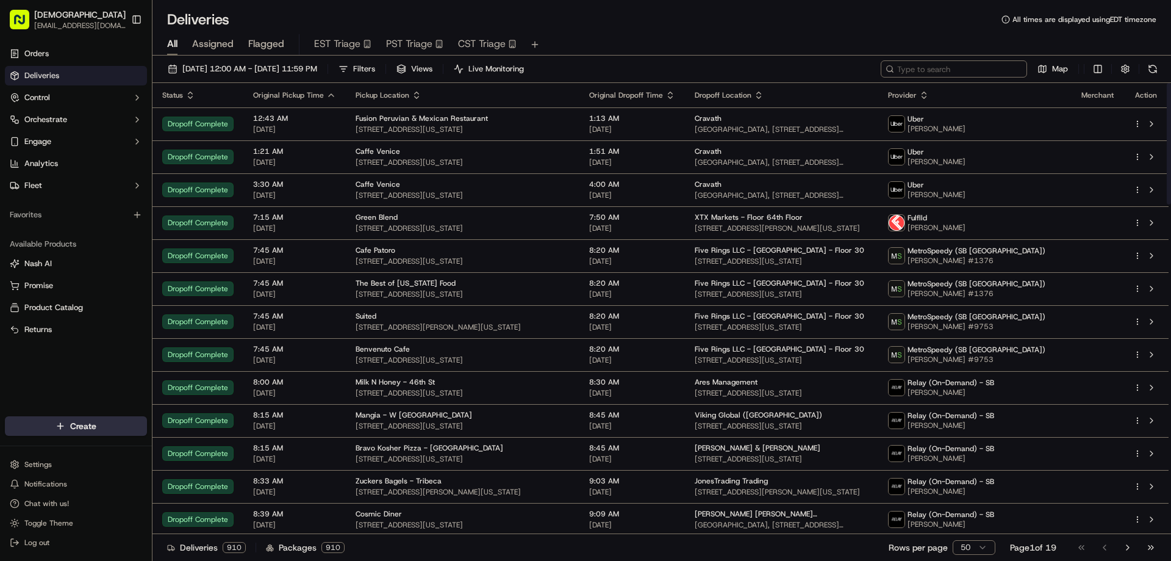
click at [941, 71] on input at bounding box center [954, 68] width 146 height 17
type input "outreach"
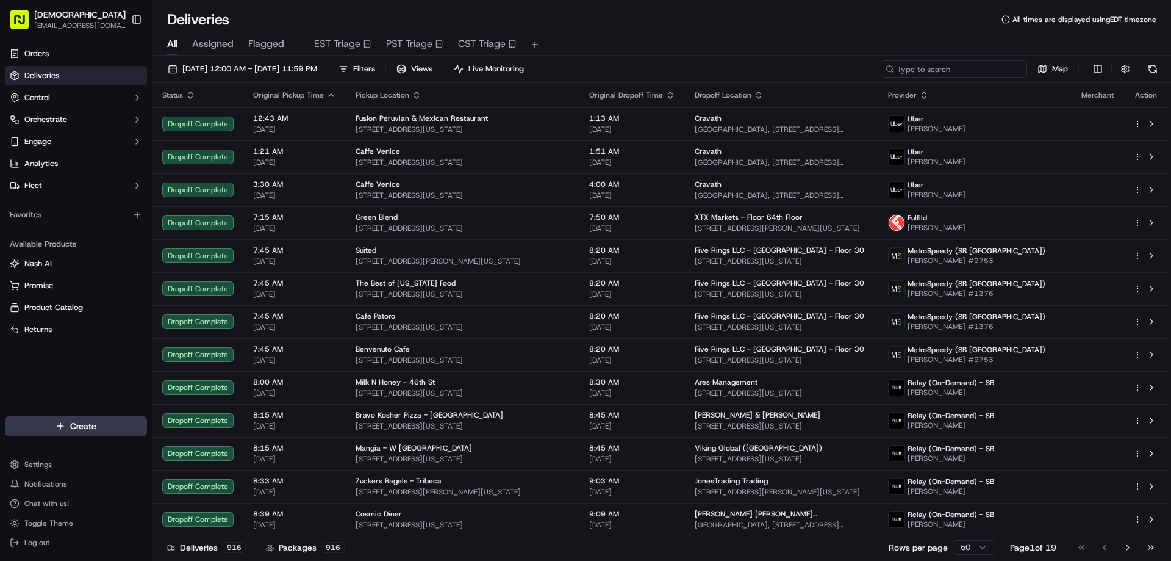
click at [958, 71] on input at bounding box center [954, 68] width 146 height 17
click at [958, 70] on input at bounding box center [954, 68] width 146 height 17
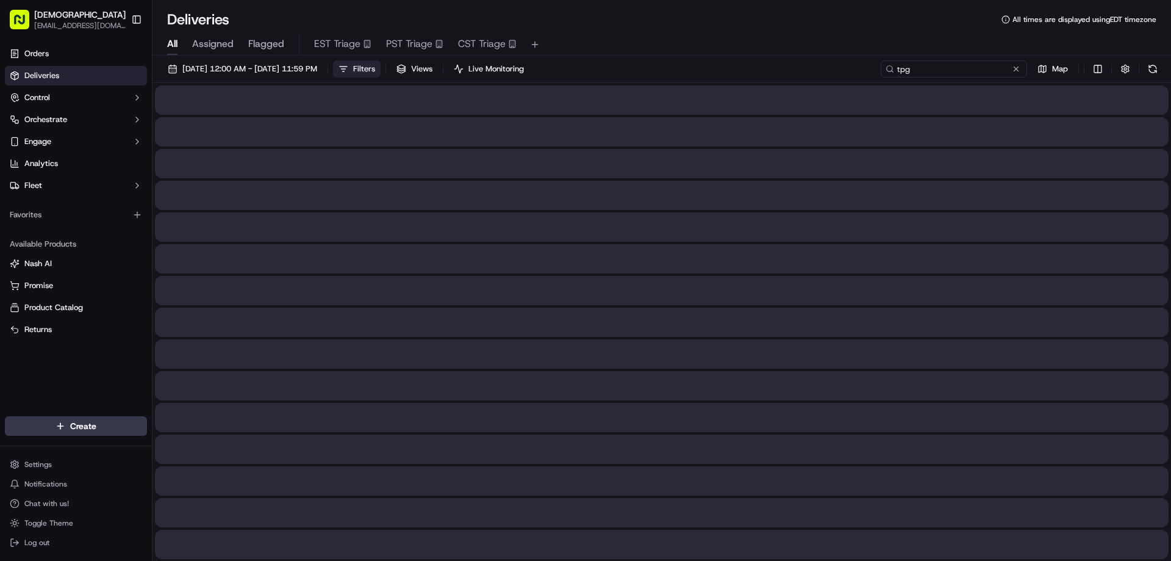
type input "tpg"
click at [375, 67] on span "Filters" at bounding box center [364, 68] width 22 height 11
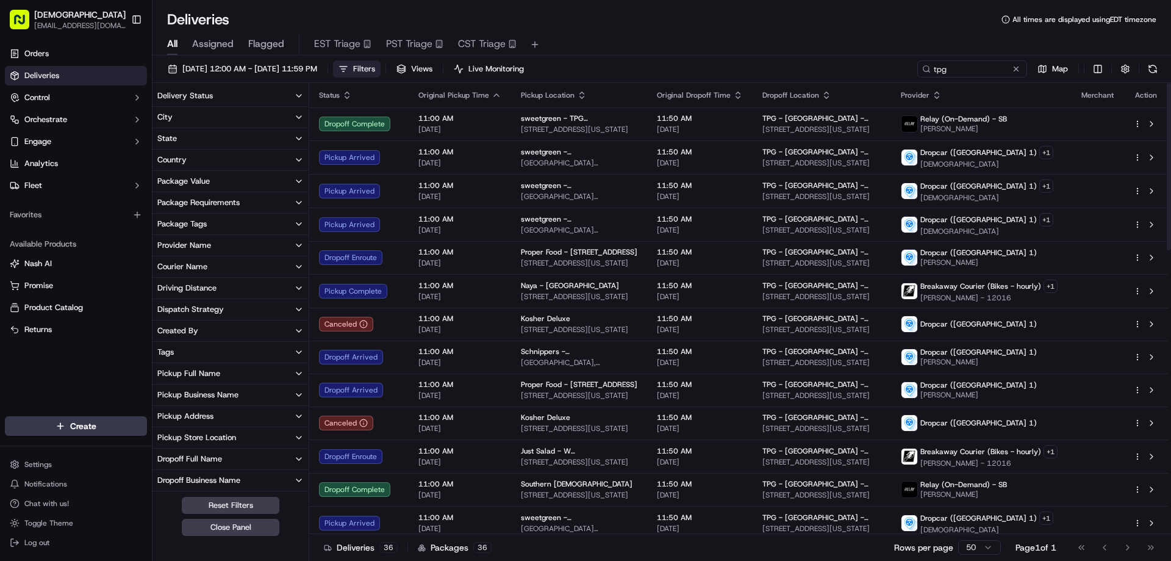
click at [237, 121] on button "City" at bounding box center [231, 117] width 156 height 21
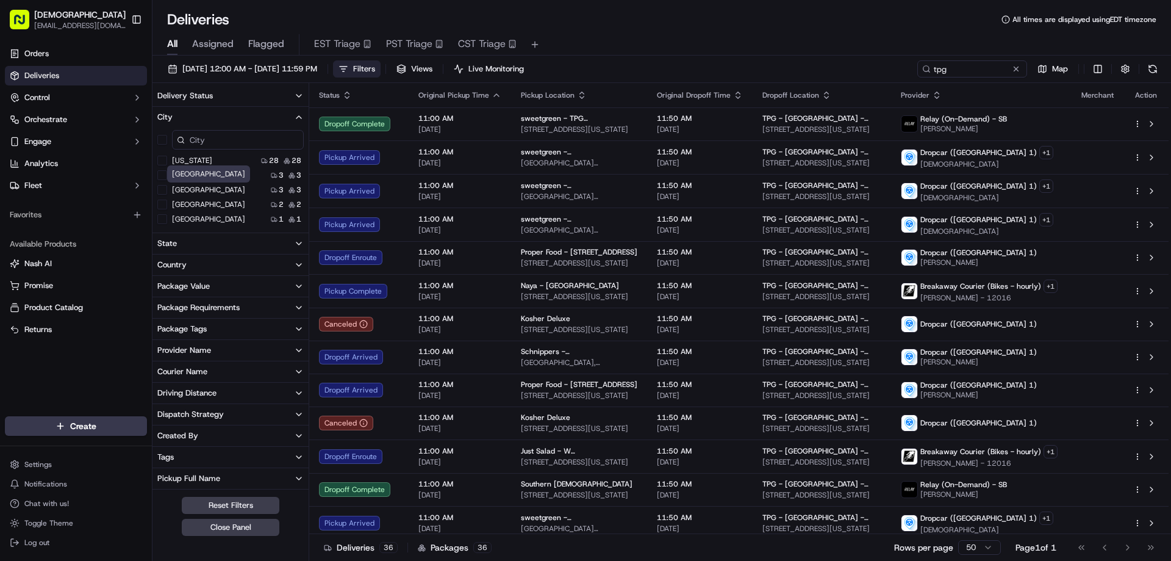
click at [214, 190] on label "San Francisco" at bounding box center [208, 190] width 73 height 10
click at [167, 190] on Francisco "San Francisco" at bounding box center [162, 190] width 10 height 10
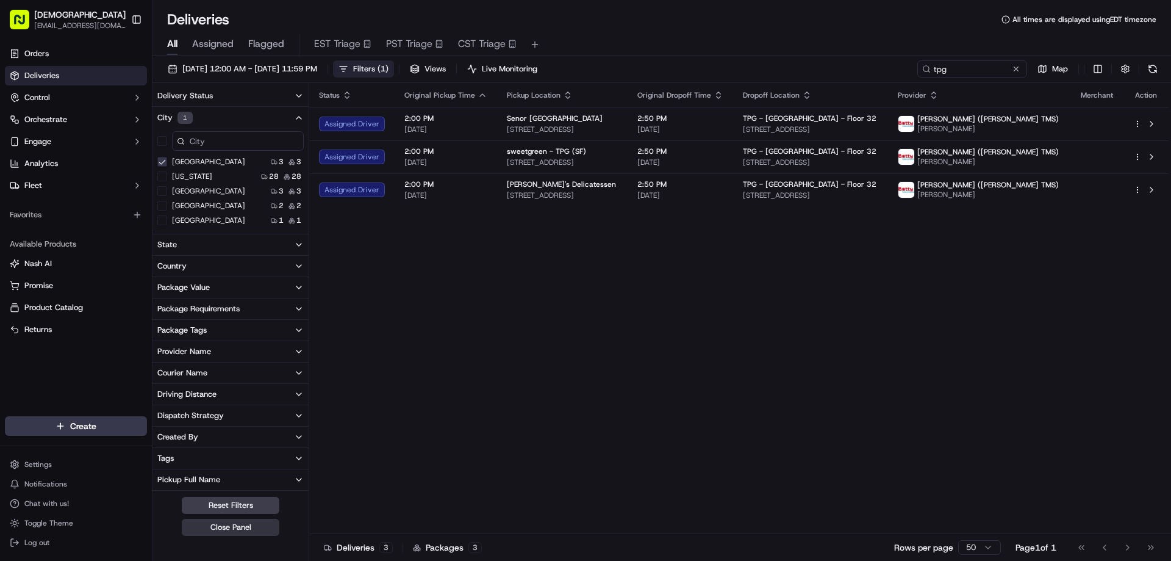
click at [247, 528] on button "Close Panel" at bounding box center [231, 527] width 98 height 17
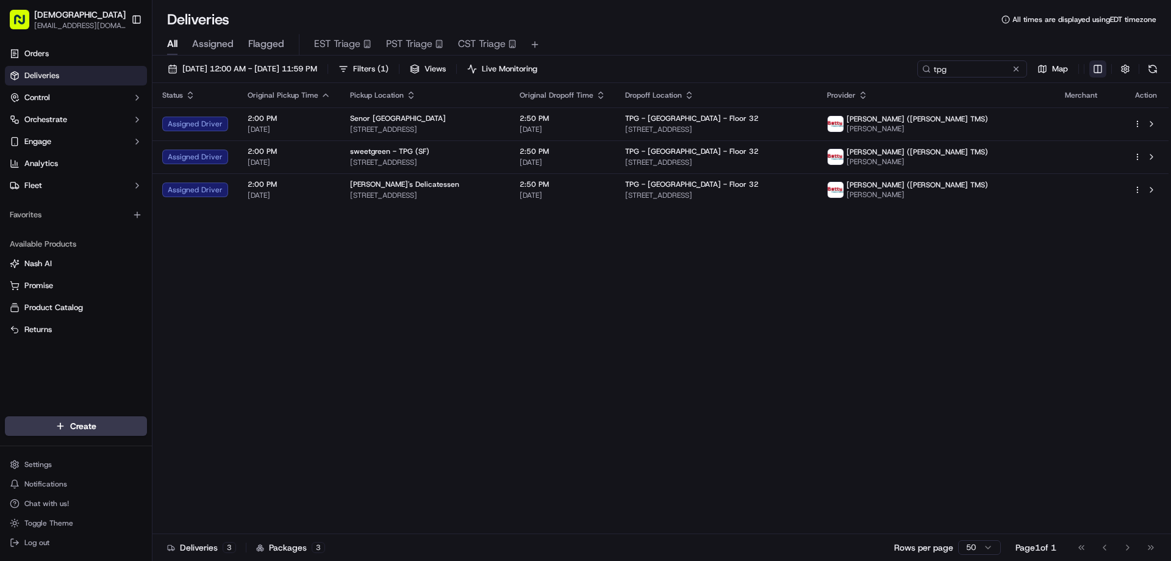
click at [1095, 68] on html "Sharebite eveines@ececonsultinggroup.com Toggle Sidebar Orders Deliveries Contr…" at bounding box center [585, 280] width 1171 height 561
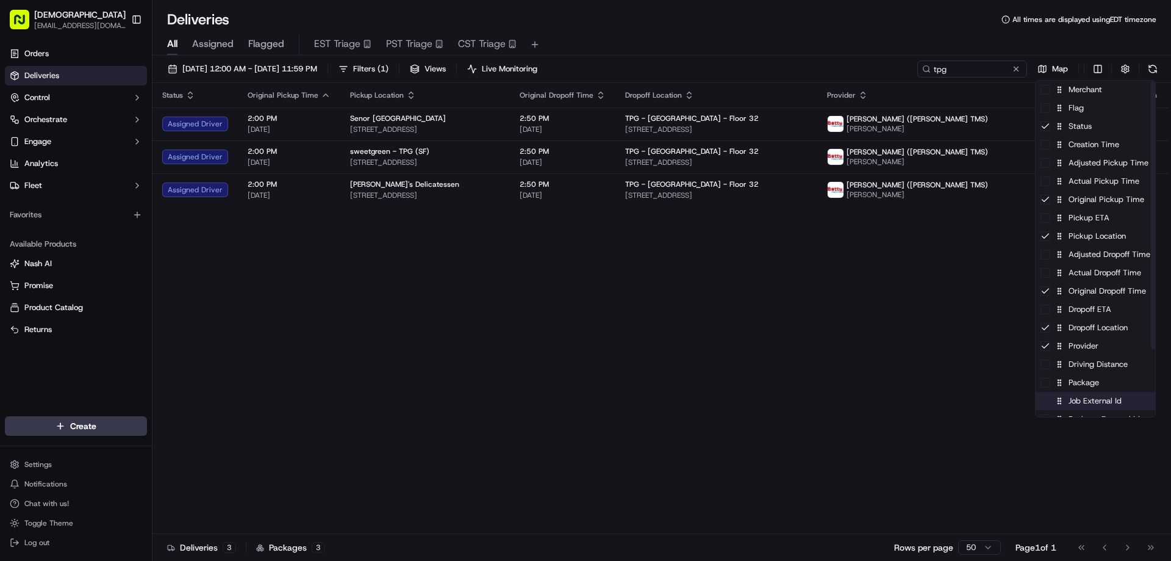
drag, startPoint x: 1092, startPoint y: 391, endPoint x: 1073, endPoint y: 380, distance: 22.4
click at [1092, 392] on div "Merchant Flag Status Creation Time Adjusted Pickup Time Actual Pickup Time Orig…" at bounding box center [1096, 291] width 120 height 421
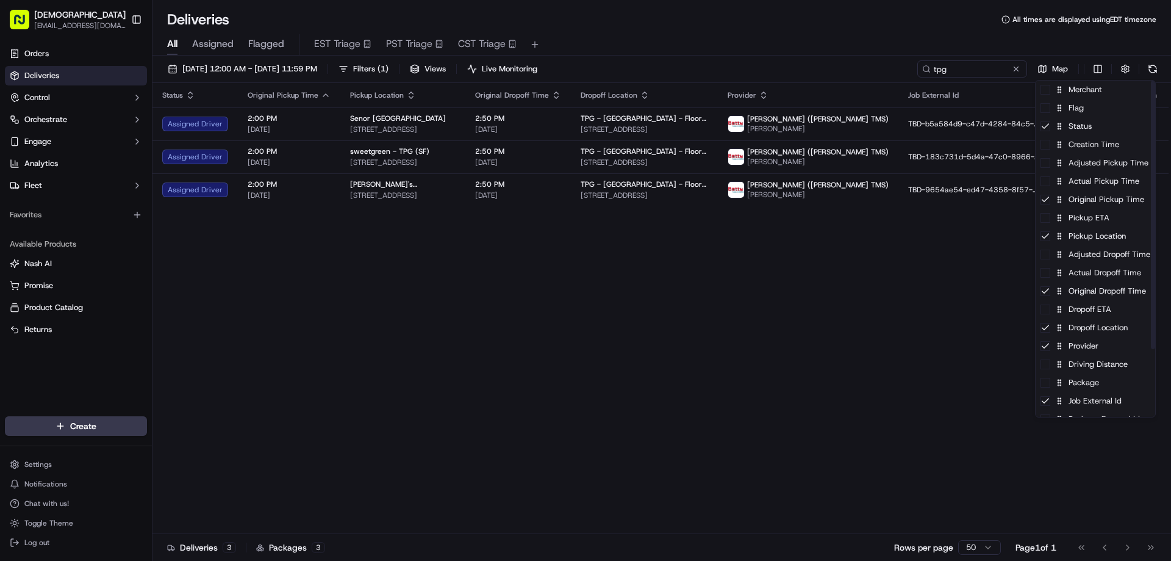
click at [842, 313] on html "Sharebite eveines@ececonsultinggroup.com Toggle Sidebar Orders Deliveries Contr…" at bounding box center [585, 280] width 1171 height 561
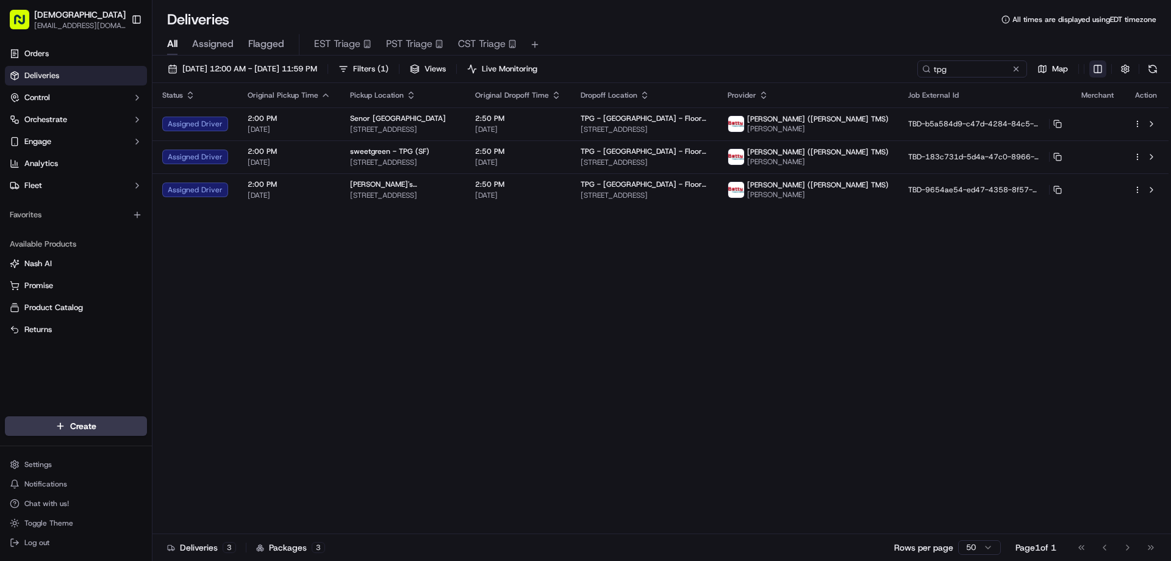
click at [1093, 69] on html "Sharebite eveines@ececonsultinggroup.com Toggle Sidebar Orders Deliveries Contr…" at bounding box center [585, 280] width 1171 height 561
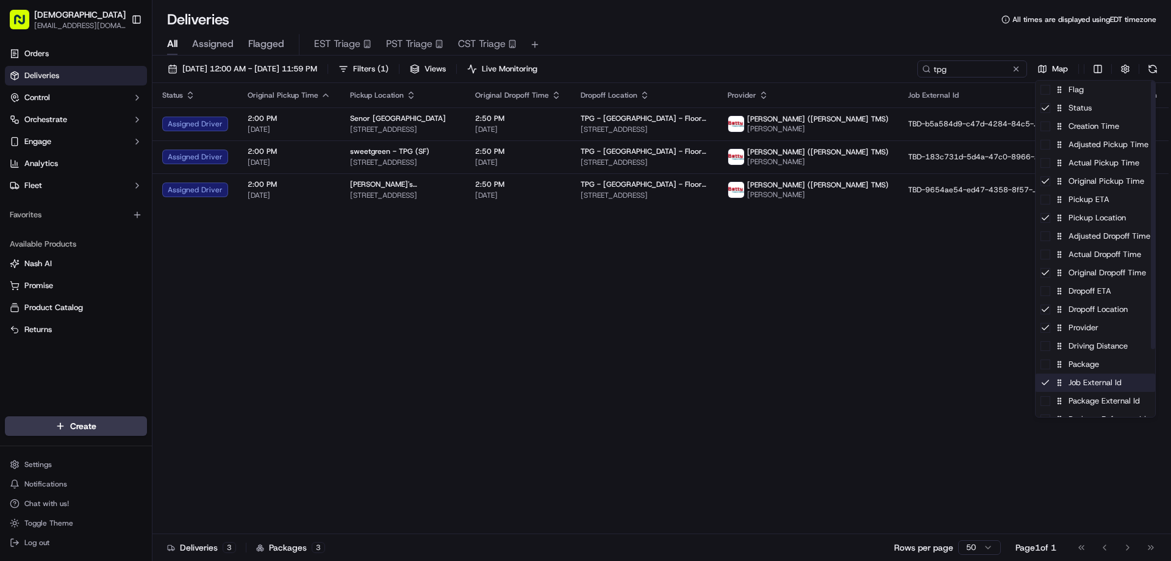
click at [1086, 386] on div "Job External Id" at bounding box center [1096, 382] width 120 height 18
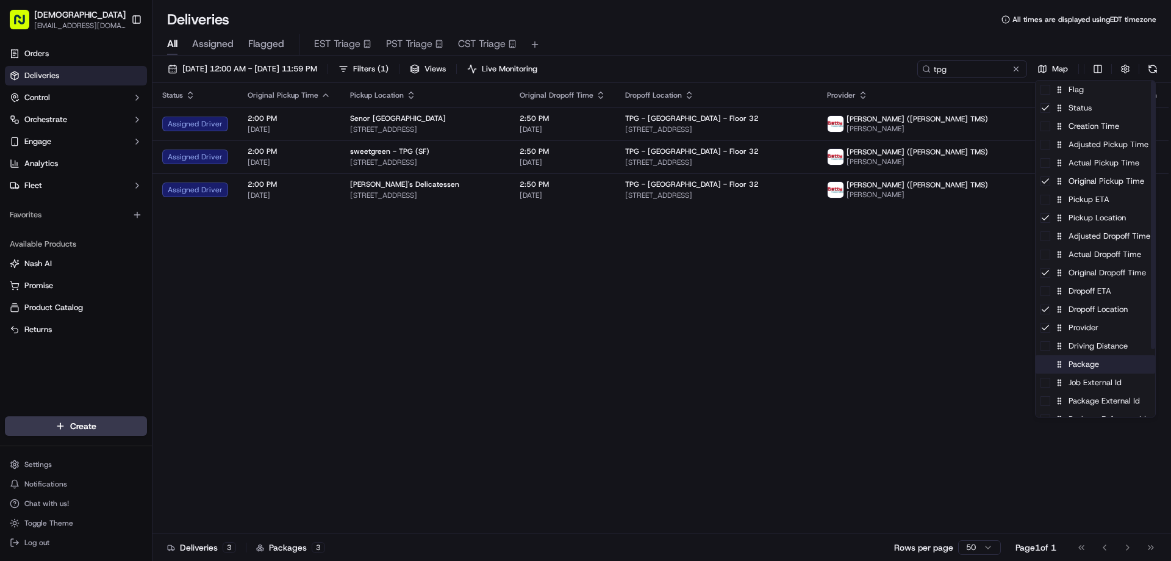
click at [1088, 370] on div "Package" at bounding box center [1096, 364] width 120 height 18
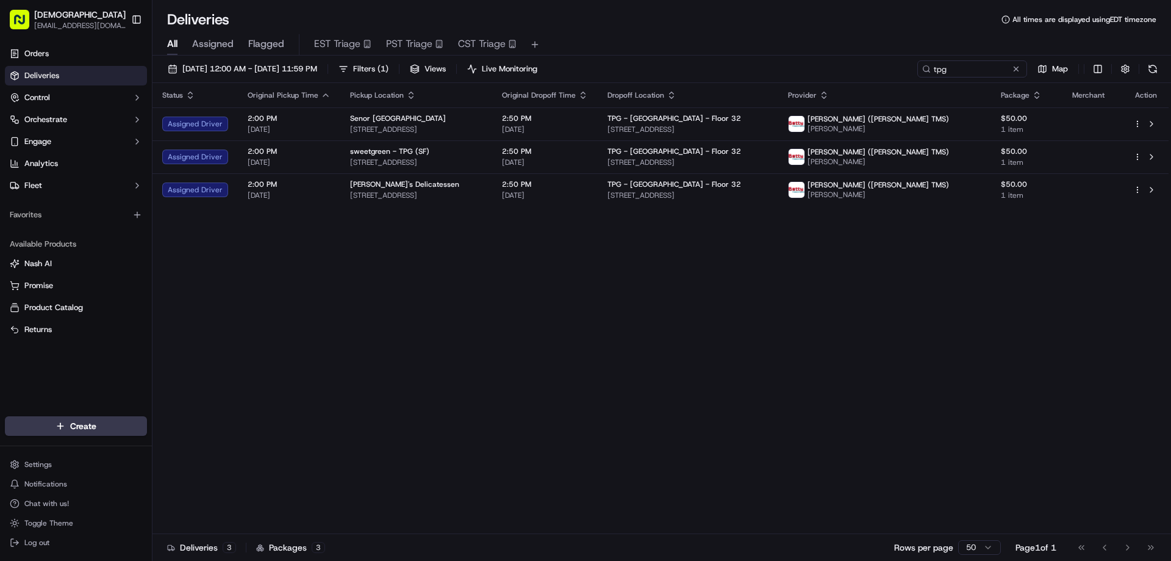
click at [898, 299] on html "Sharebite eveines@ececonsultinggroup.com Toggle Sidebar Orders Deliveries Contr…" at bounding box center [585, 280] width 1171 height 561
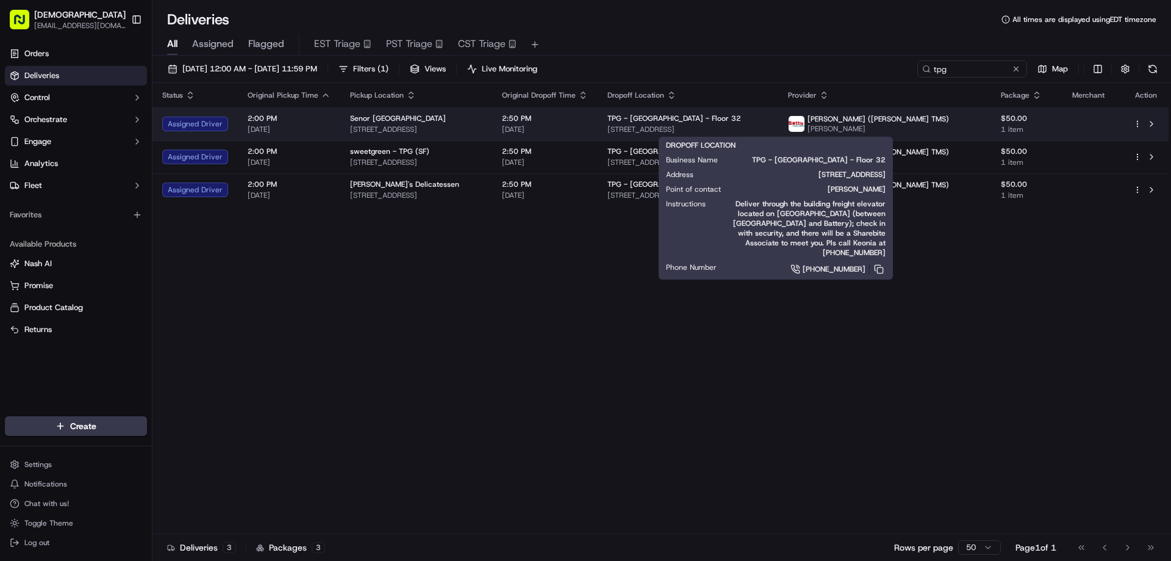
drag, startPoint x: 838, startPoint y: 128, endPoint x: 685, endPoint y: 128, distance: 153.1
click at [685, 128] on td "TPG - USA - Floor 32 250 Pine St, San Francisco, CA 94104, USA" at bounding box center [688, 123] width 181 height 33
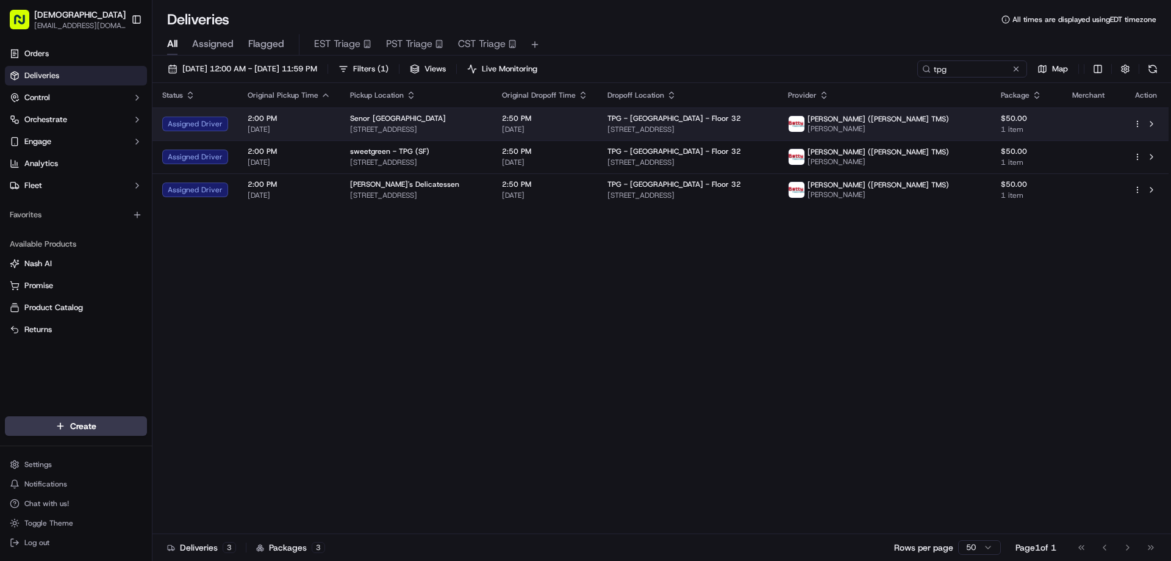
copy span "250 Pine St, San Francisco, CA 94104, USA"
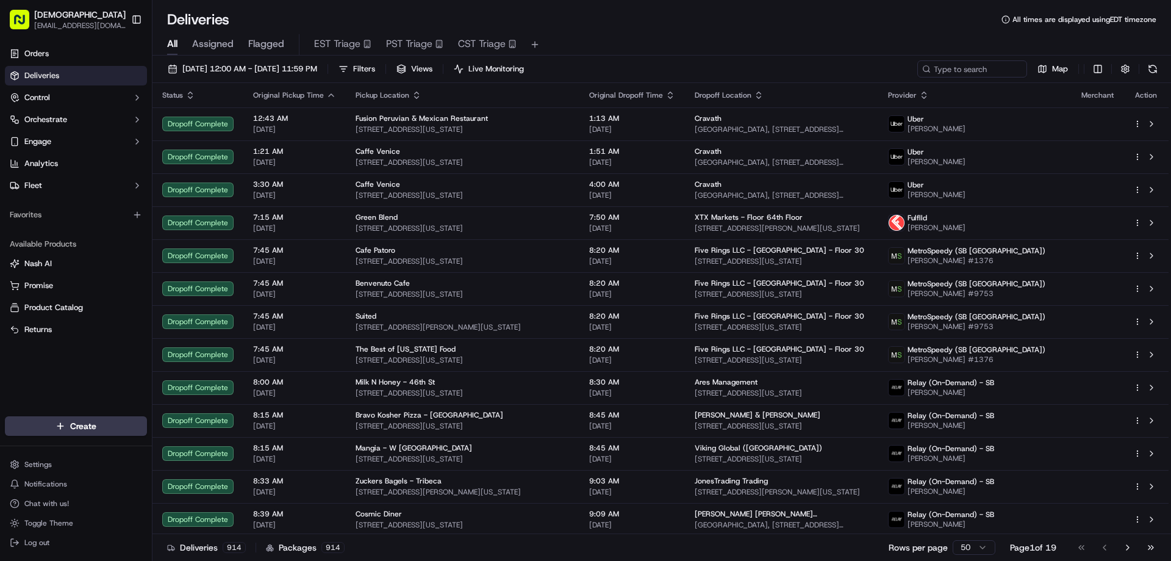
click at [654, 15] on div "Deliveries All times are displayed using EDT timezone" at bounding box center [662, 20] width 1019 height 20
click at [967, 64] on input at bounding box center [954, 68] width 146 height 17
click at [946, 70] on input at bounding box center [954, 68] width 146 height 17
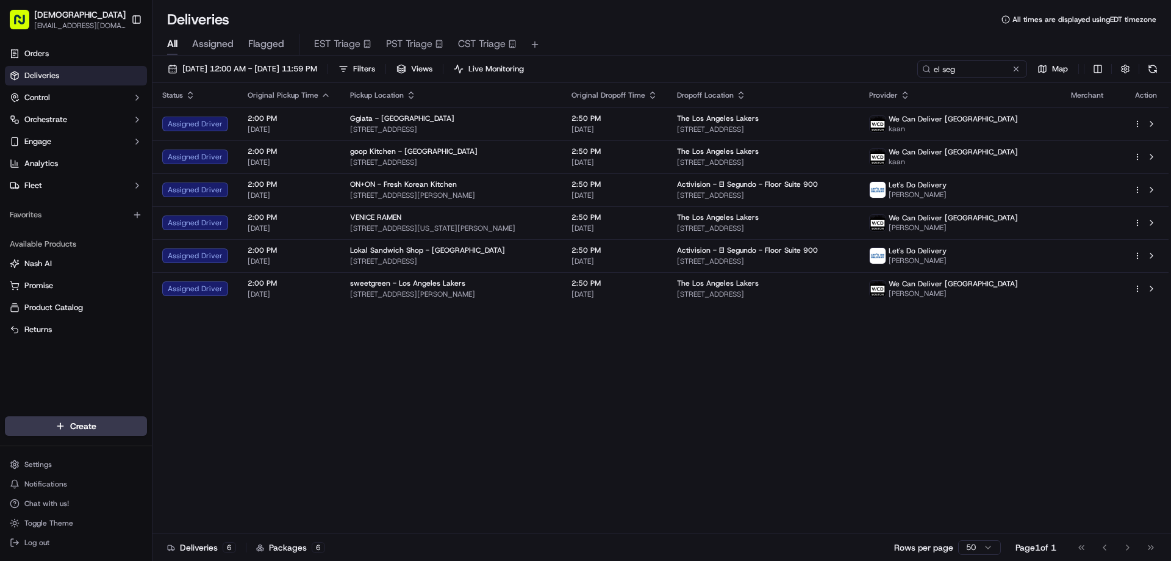
drag, startPoint x: 1167, startPoint y: 244, endPoint x: 764, endPoint y: 365, distance: 421.0
click at [764, 365] on div "Status Original Pickup Time Pickup Location Original Dropoff Time Dropoff Locat…" at bounding box center [661, 308] width 1016 height 451
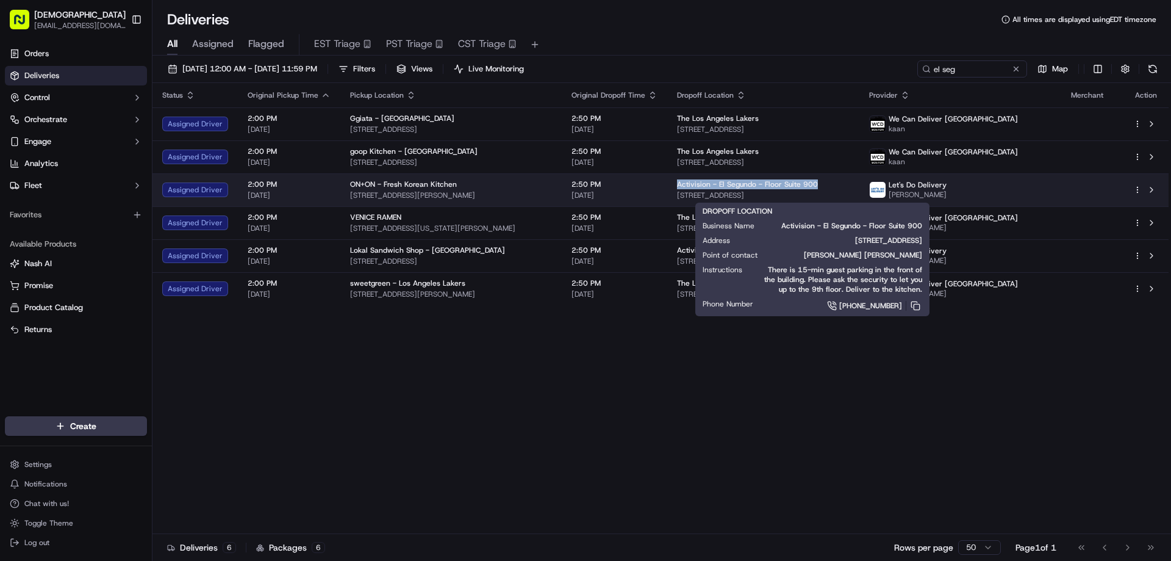
drag, startPoint x: 845, startPoint y: 181, endPoint x: 707, endPoint y: 184, distance: 137.9
click at [704, 184] on td "Activision - El Segundo - Floor Suite 900 100 N Pacific Coast Hwy, El Segundo, …" at bounding box center [763, 189] width 192 height 33
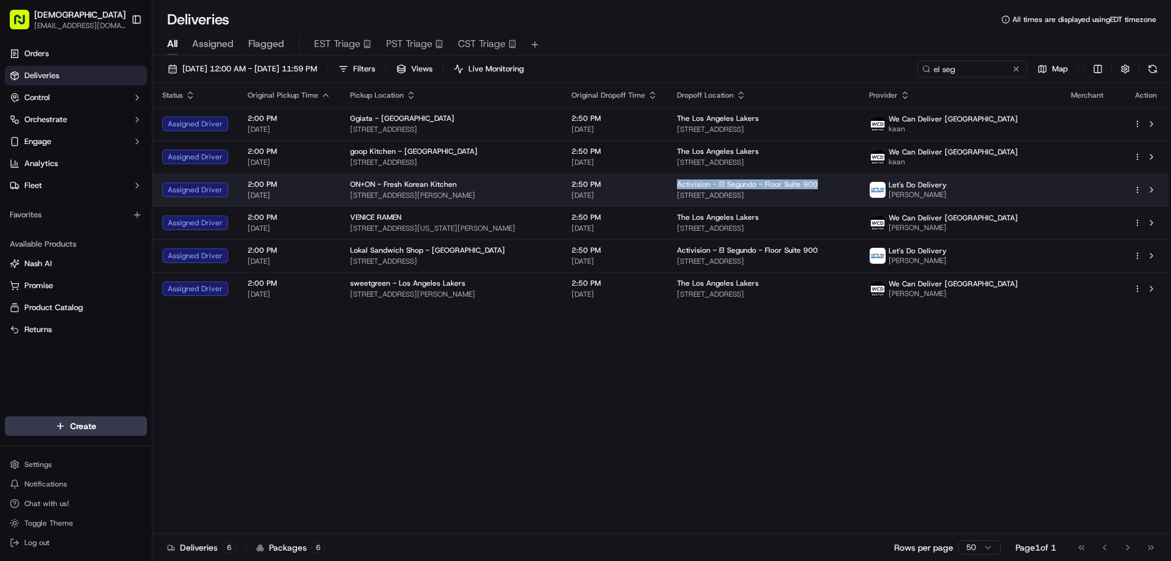
drag, startPoint x: 710, startPoint y: 181, endPoint x: 747, endPoint y: 195, distance: 39.6
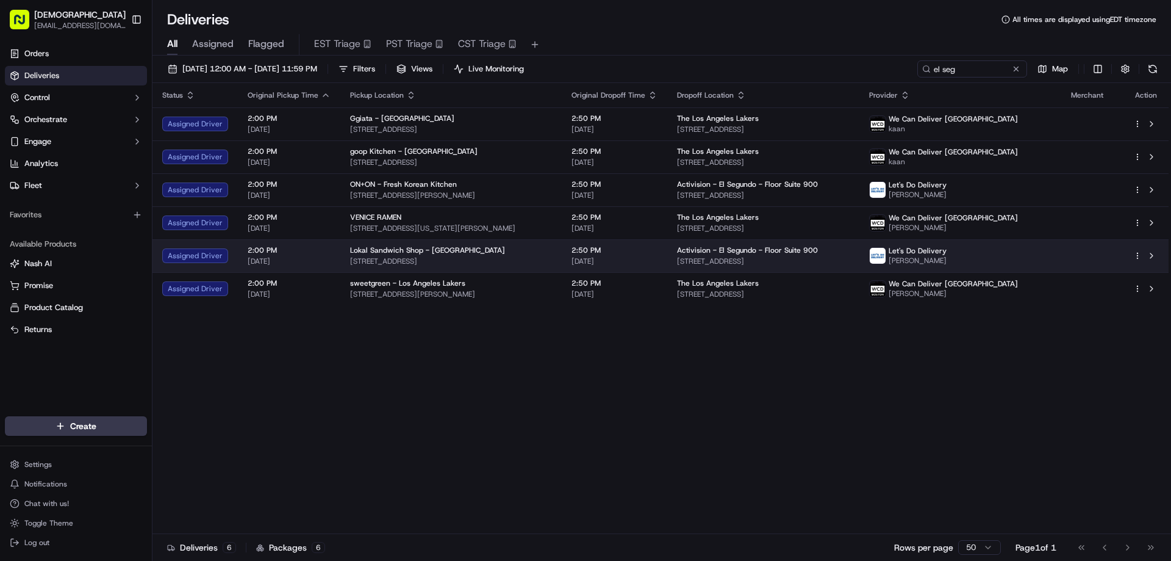
drag, startPoint x: 747, startPoint y: 195, endPoint x: 819, endPoint y: 262, distance: 98.9
click at [742, 377] on div "Status Original Pickup Time Pickup Location Original Dropoff Time Dropoff Locat…" at bounding box center [661, 308] width 1016 height 451
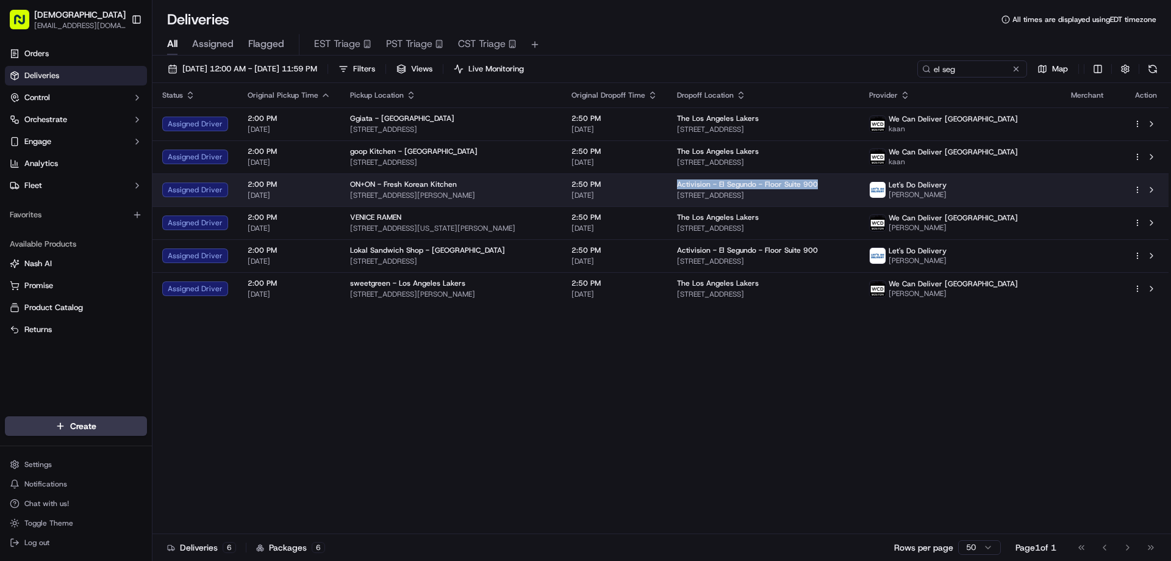
drag, startPoint x: 846, startPoint y: 178, endPoint x: 703, endPoint y: 178, distance: 142.2
click at [703, 178] on td "Activision - El Segundo - Floor Suite 900 100 N Pacific Coast Hwy, El Segundo, …" at bounding box center [763, 189] width 192 height 33
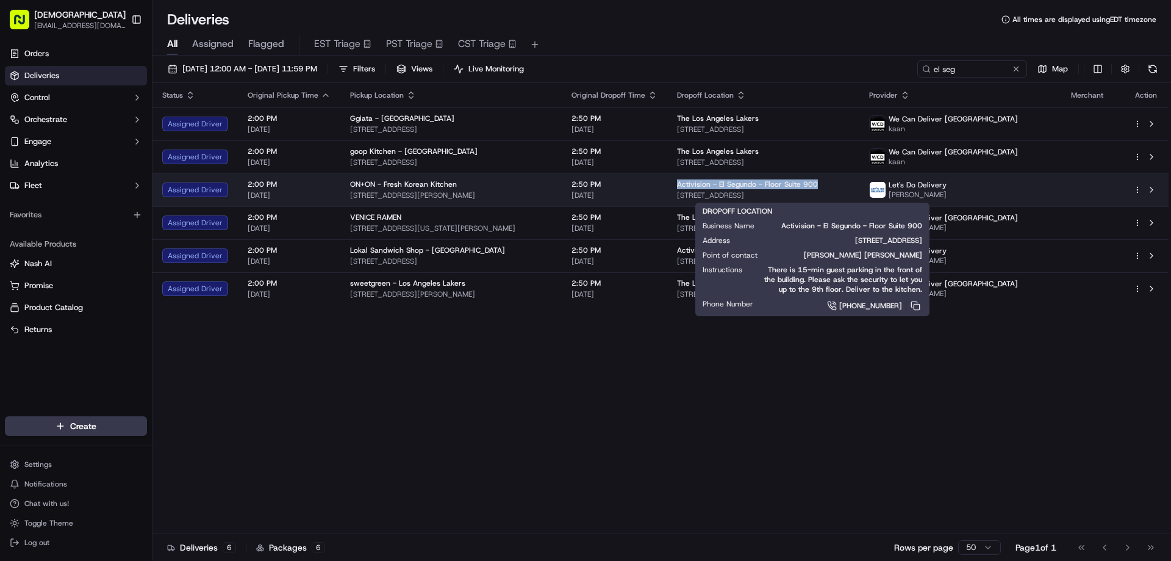
copy span "Activision - El Segundo - Floor Suite 900"
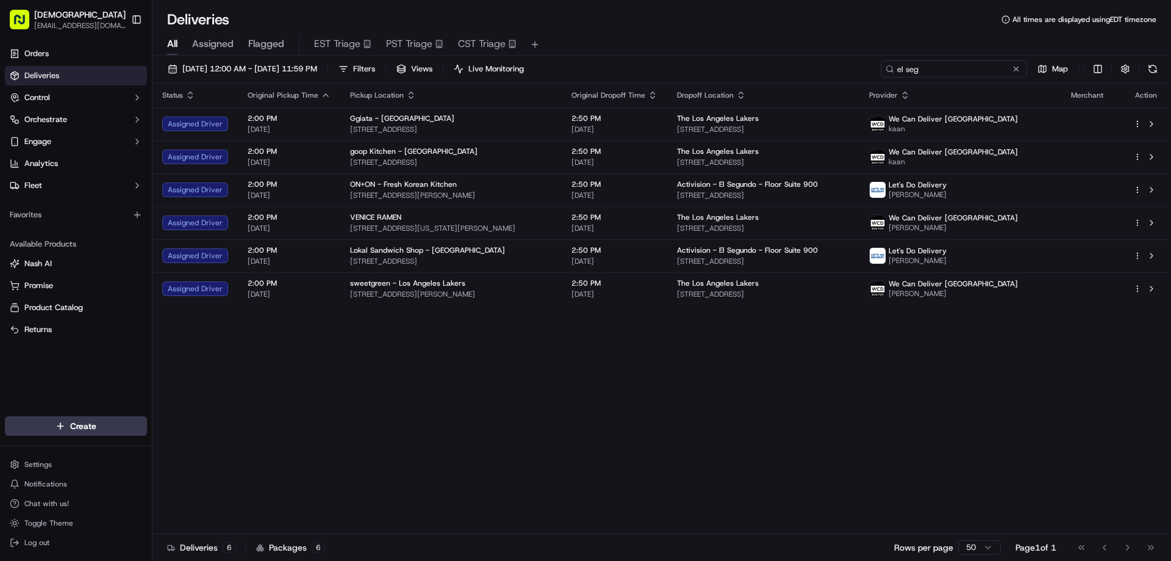
click at [951, 68] on input "el seg" at bounding box center [954, 68] width 146 height 17
paste input "Activision - El Segundo - Floor Suite 900"
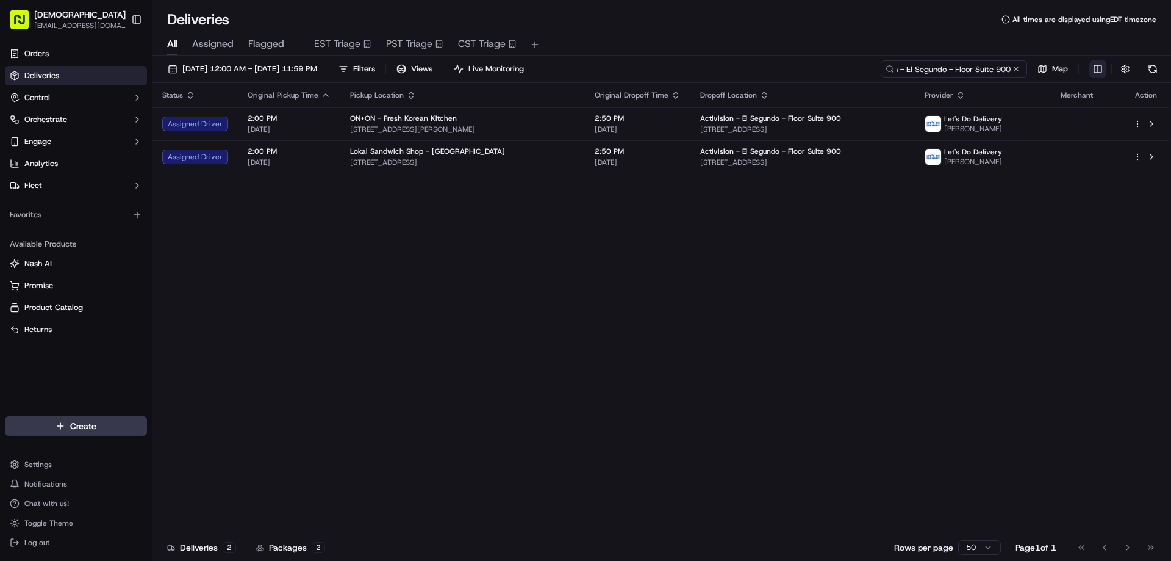
type input "Activision - El Segundo - Floor Suite 900"
click at [1095, 70] on html "Sharebite eveines@ececonsultinggroup.com Toggle Sidebar Orders Deliveries Contr…" at bounding box center [585, 280] width 1171 height 561
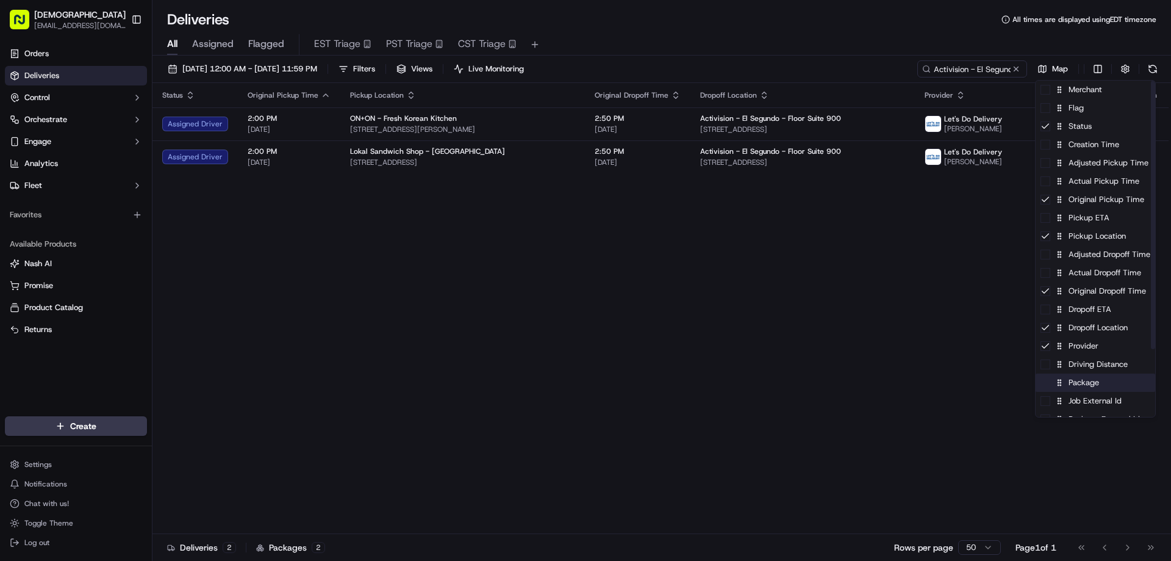
click at [1084, 387] on div "Package" at bounding box center [1096, 382] width 120 height 18
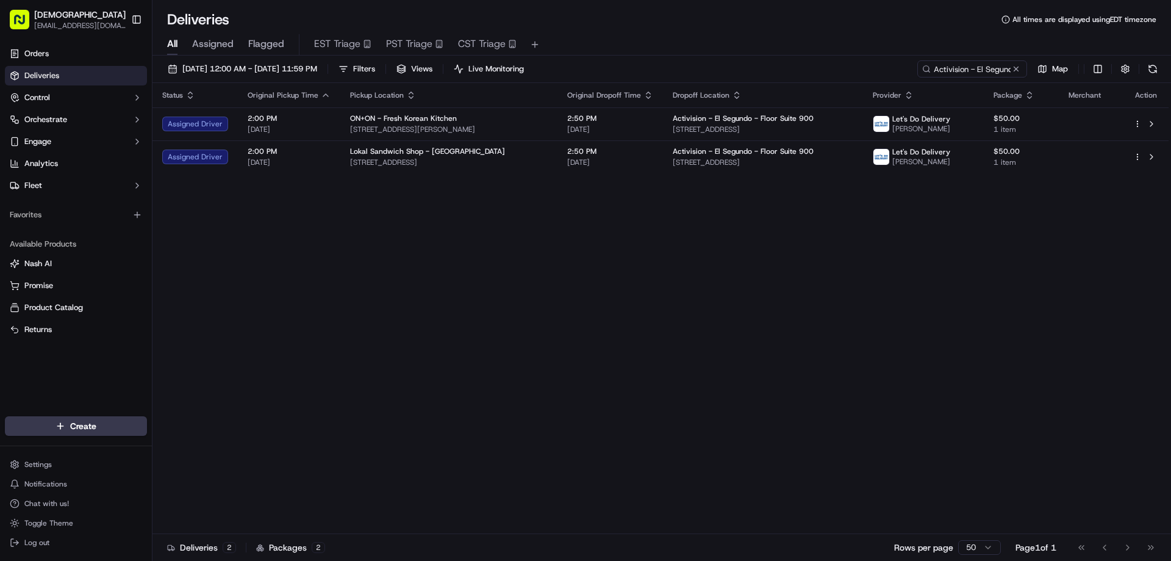
click at [890, 265] on html "Sharebite eveines@ececonsultinggroup.com Toggle Sidebar Orders Deliveries Contr…" at bounding box center [585, 280] width 1171 height 561
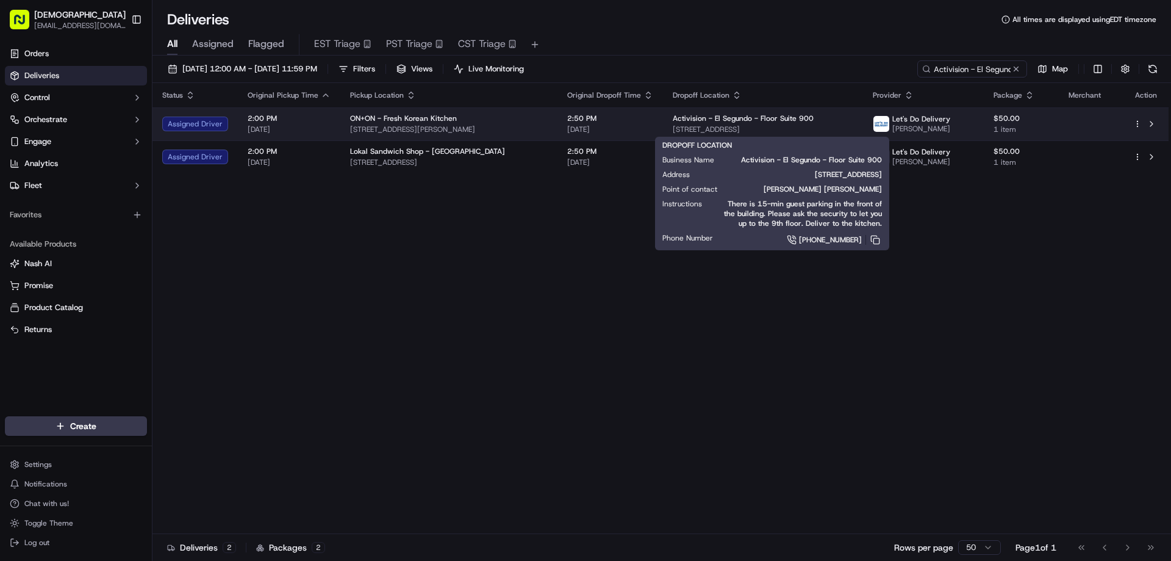
drag, startPoint x: 832, startPoint y: 128, endPoint x: 667, endPoint y: 129, distance: 164.7
click at [673, 129] on span "100 N Pacific Coast Hwy, El Segundo, CA 90245, USA" at bounding box center [763, 129] width 181 height 10
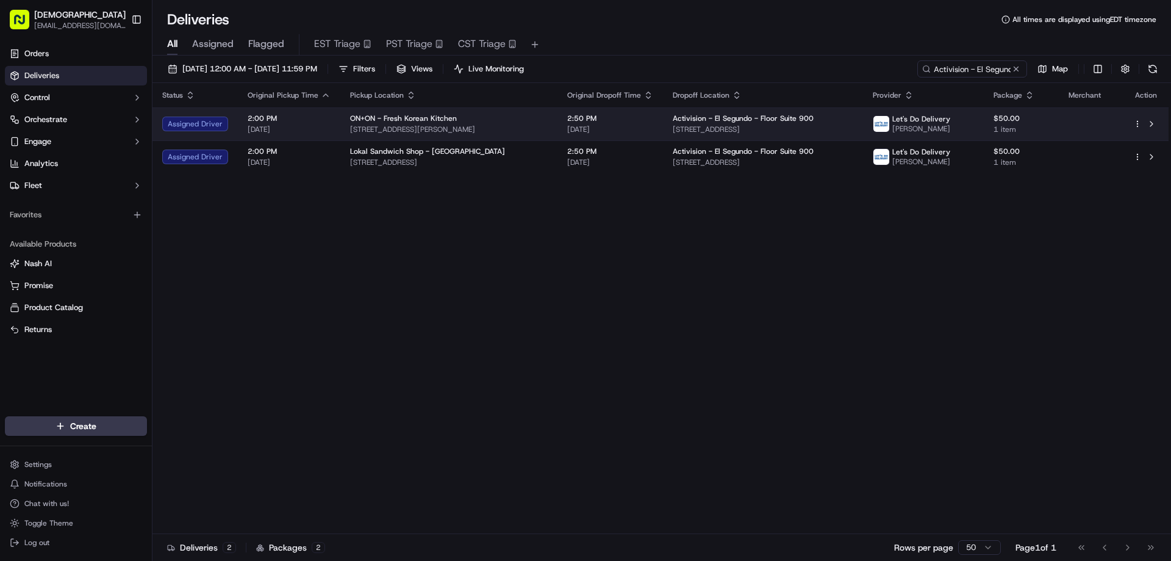
copy span "100 N Pacific Coast Hwy, El Segundo, CA 90245, USA"
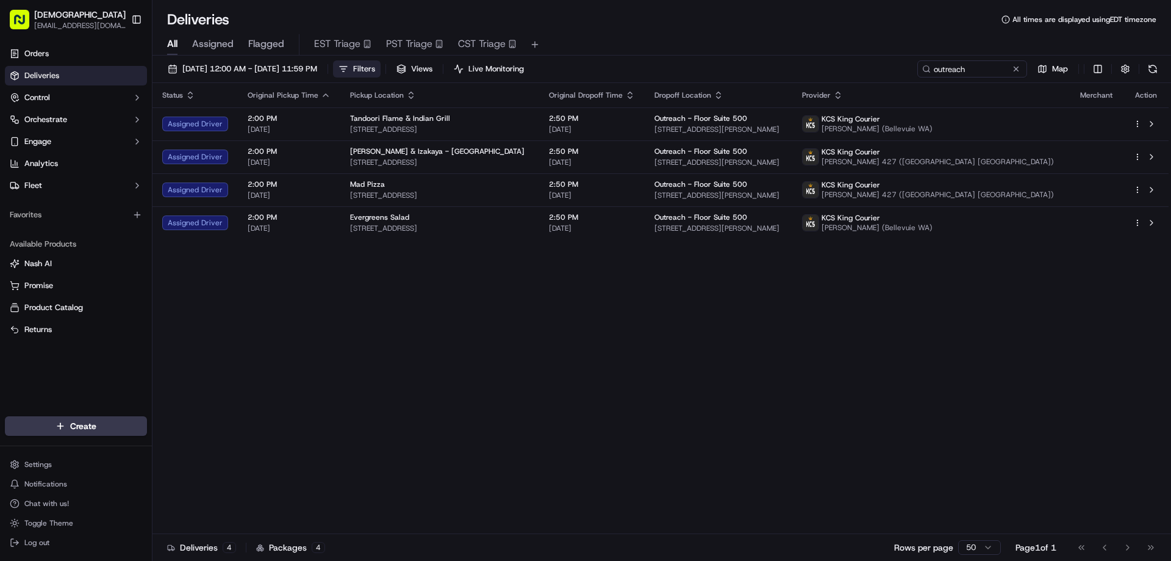
click at [375, 63] on span "Filters" at bounding box center [364, 68] width 22 height 11
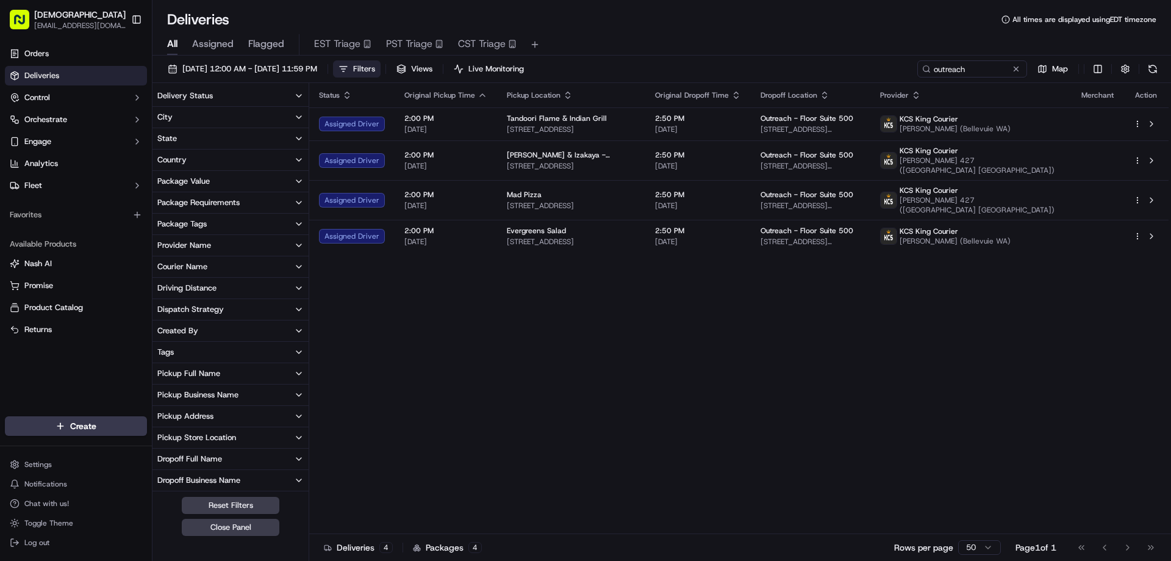
click at [229, 110] on button "City" at bounding box center [231, 117] width 156 height 21
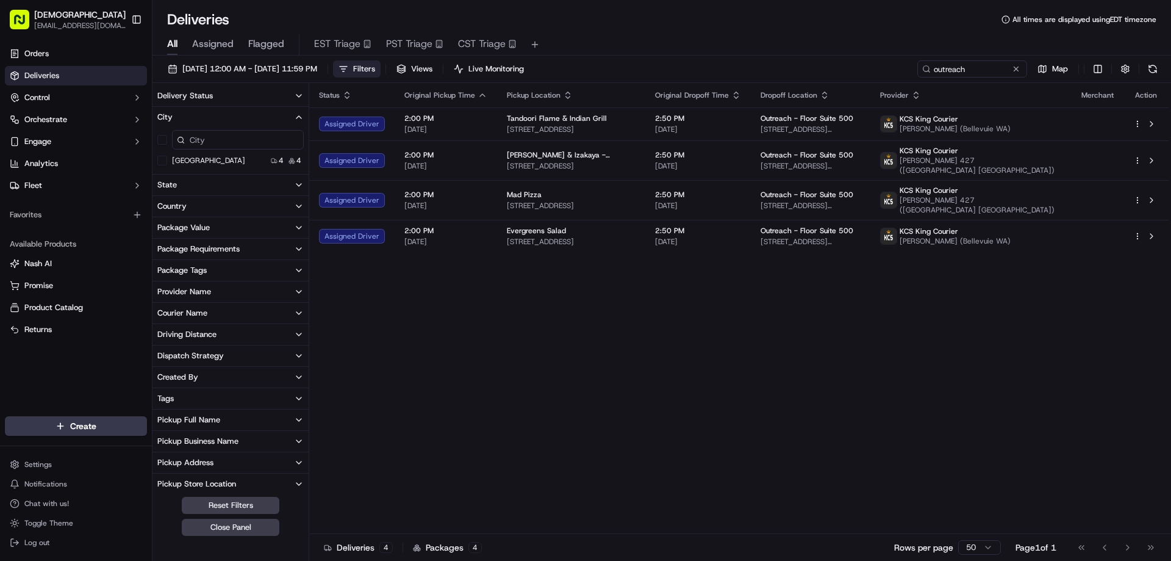
drag, startPoint x: 258, startPoint y: 528, endPoint x: 277, endPoint y: 513, distance: 24.7
click at [258, 527] on button "Close Panel" at bounding box center [231, 527] width 98 height 17
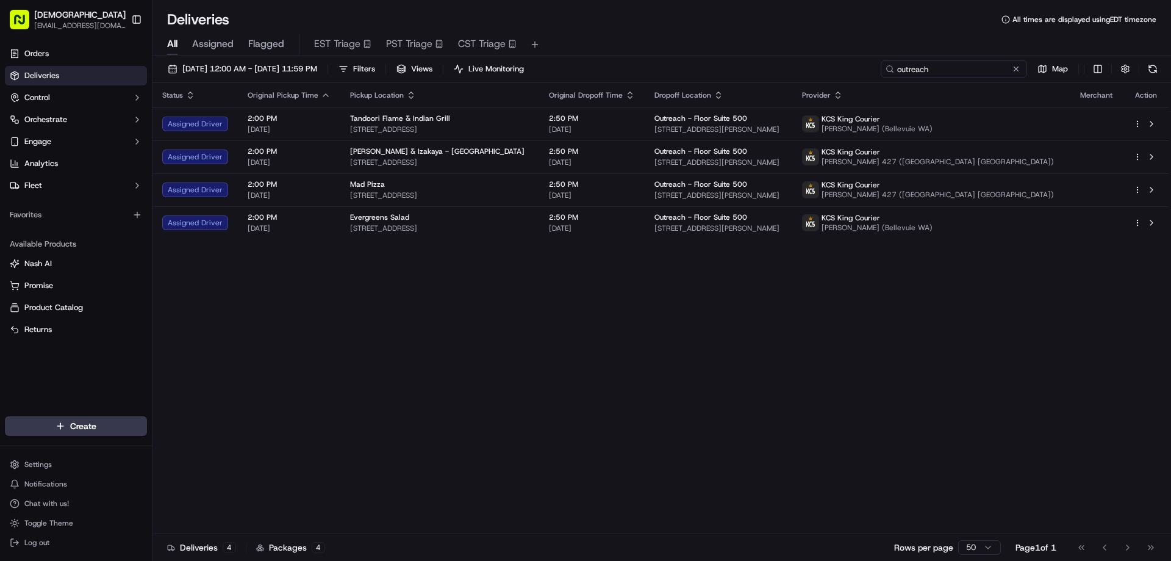
click at [972, 65] on input "outreach" at bounding box center [954, 68] width 146 height 17
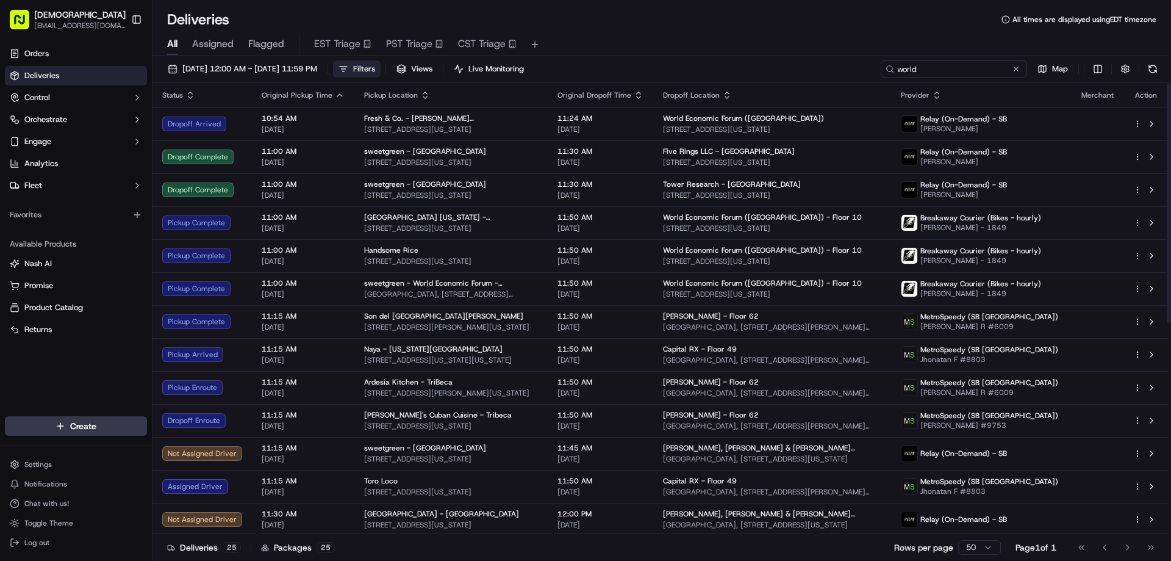
type input "world"
click at [381, 68] on button "Filters" at bounding box center [357, 68] width 48 height 17
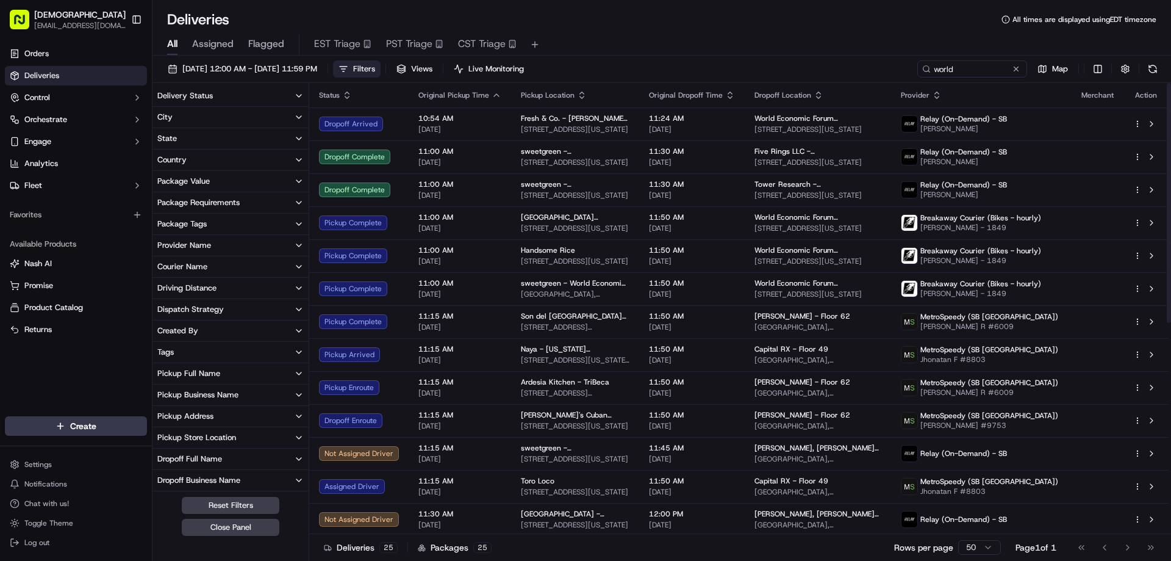
click at [238, 117] on button "City" at bounding box center [231, 117] width 156 height 21
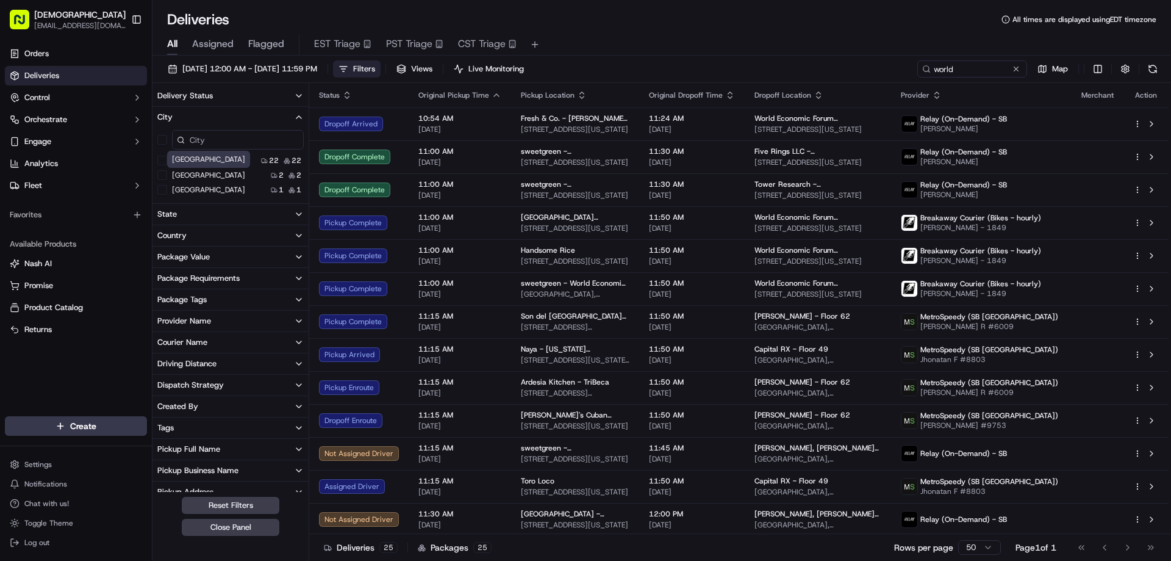
click at [207, 174] on label "[GEOGRAPHIC_DATA]" at bounding box center [208, 175] width 73 height 10
click at [167, 174] on Francisco "[GEOGRAPHIC_DATA]" at bounding box center [162, 175] width 10 height 10
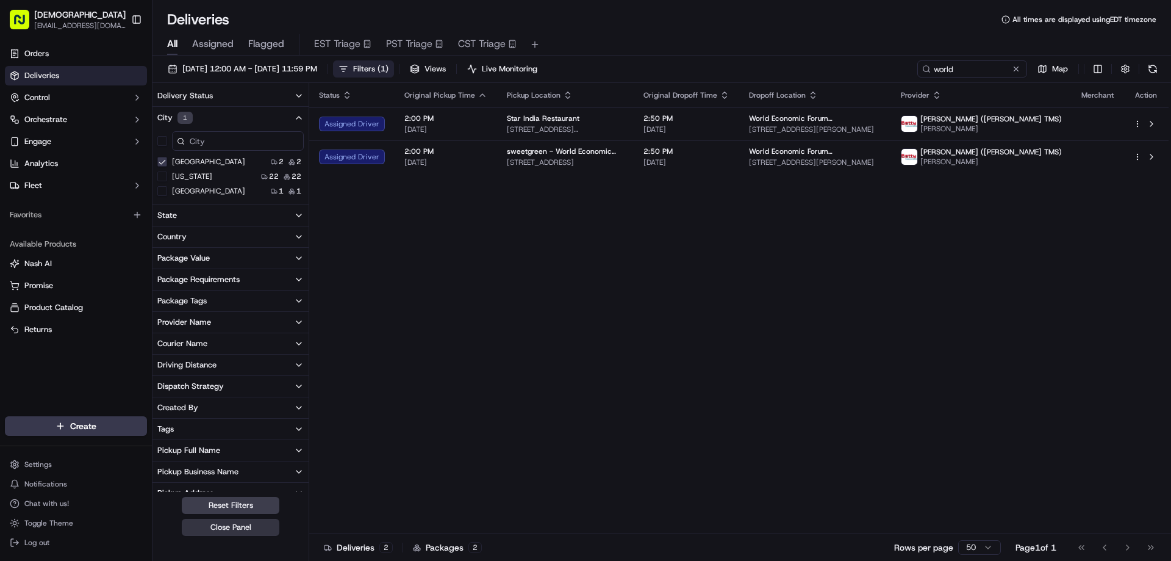
click at [262, 528] on button "Close Panel" at bounding box center [231, 527] width 98 height 17
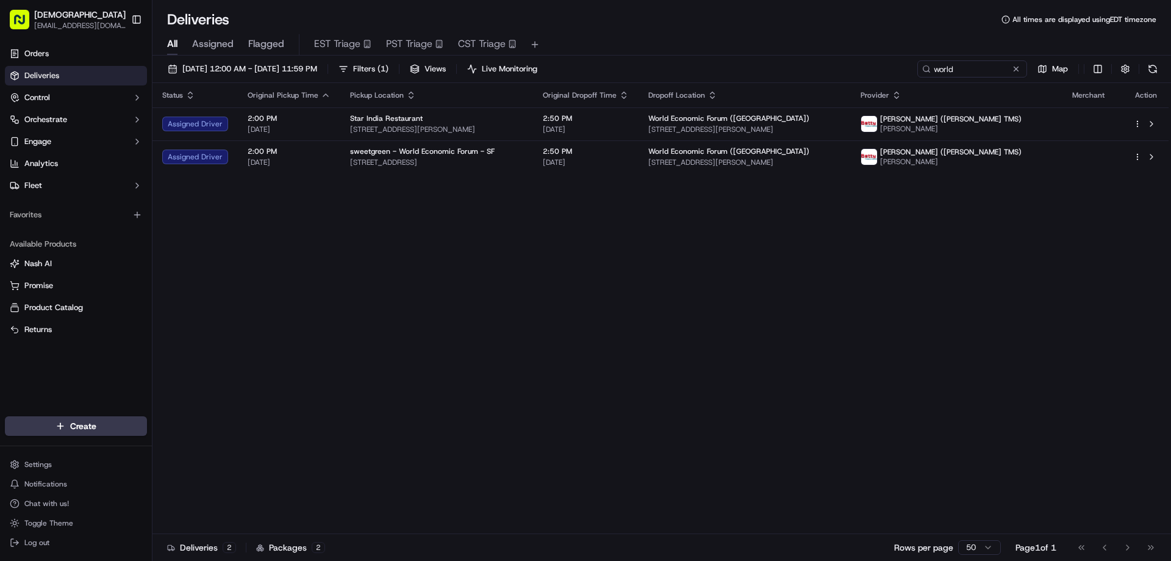
click at [902, 95] on icon "button" at bounding box center [897, 95] width 10 height 10
click at [968, 144] on button "Courier Name (A-Z)" at bounding box center [973, 144] width 83 height 15
click at [1099, 69] on html "Sharebite [EMAIL_ADDRESS][DOMAIN_NAME] Toggle Sidebar Orders Deliveries Control…" at bounding box center [585, 280] width 1171 height 561
click at [1106, 76] on html "Sharebite [EMAIL_ADDRESS][DOMAIN_NAME] Toggle Sidebar Orders Deliveries Control…" at bounding box center [585, 280] width 1171 height 561
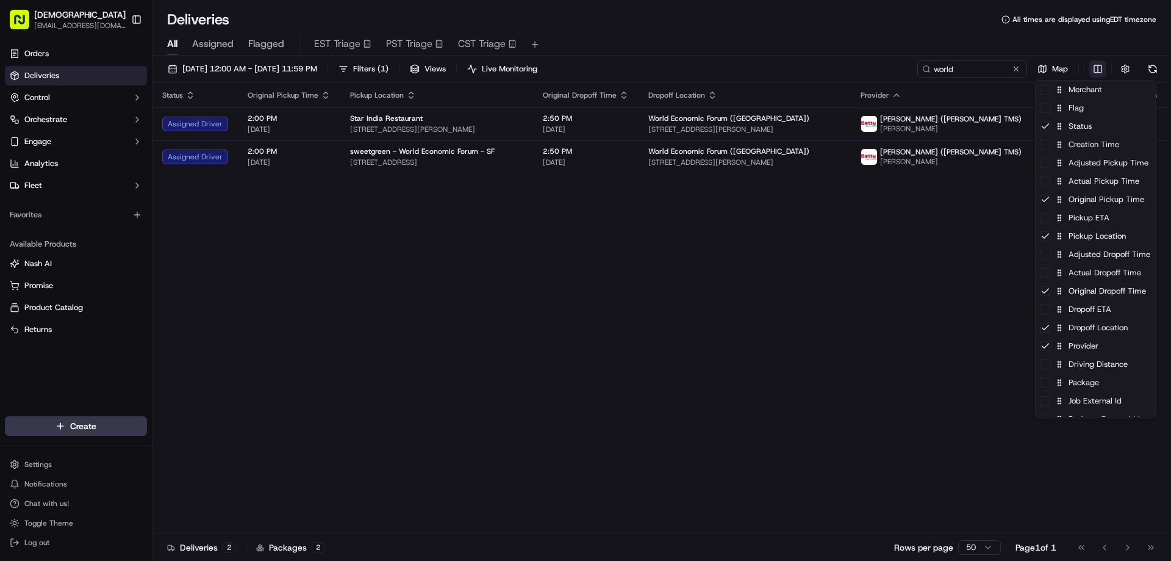
click at [1098, 74] on html "Sharebite [EMAIL_ADDRESS][DOMAIN_NAME] Toggle Sidebar Orders Deliveries Control…" at bounding box center [585, 280] width 1171 height 561
click at [1097, 70] on html "Sharebite [EMAIL_ADDRESS][DOMAIN_NAME] Toggle Sidebar Orders Deliveries Control…" at bounding box center [585, 280] width 1171 height 561
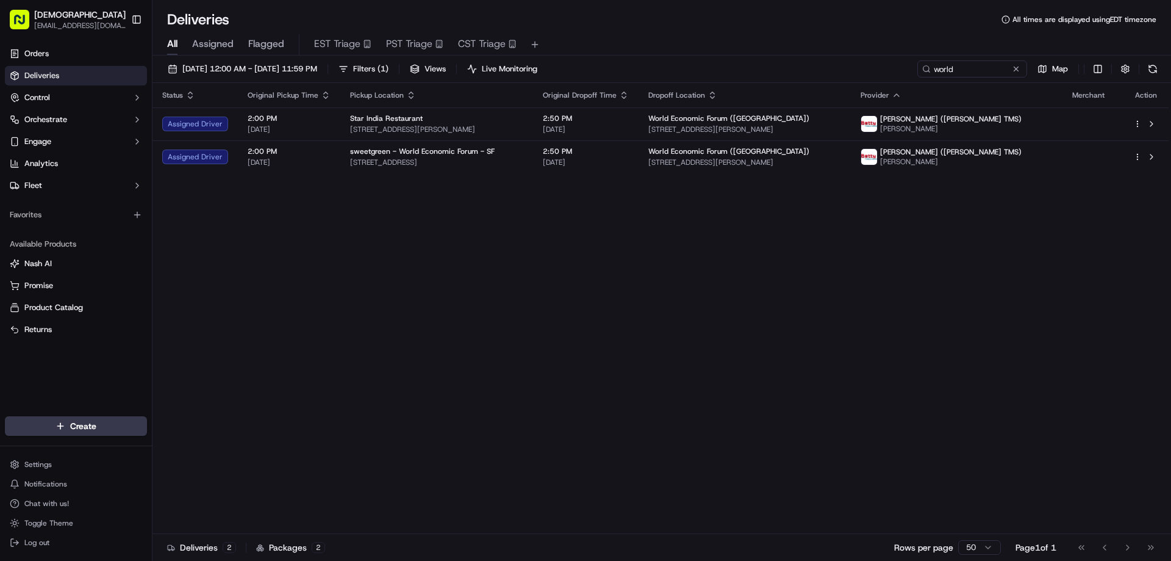
click at [1097, 70] on html "Sharebite [EMAIL_ADDRESS][DOMAIN_NAME] Toggle Sidebar Orders Deliveries Control…" at bounding box center [585, 280] width 1171 height 561
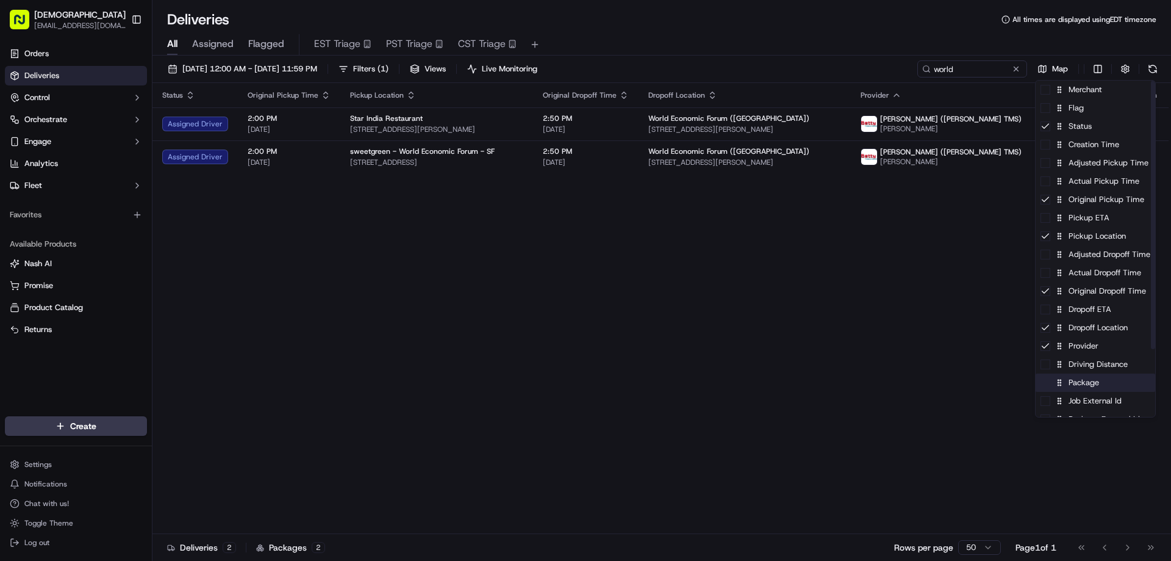
click at [1073, 384] on div "Package" at bounding box center [1096, 382] width 120 height 18
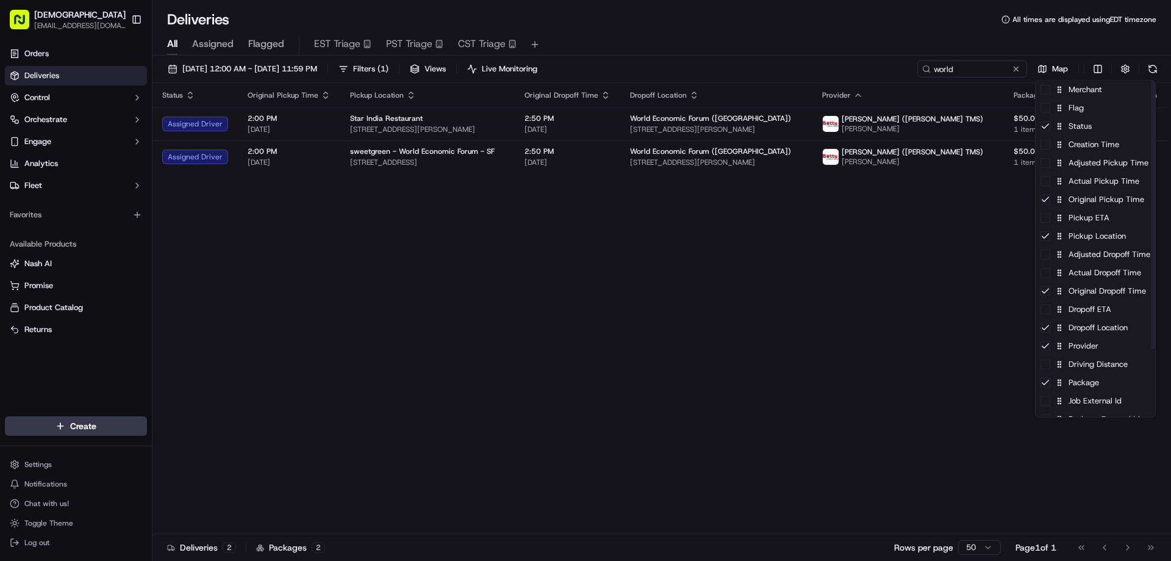
drag, startPoint x: 792, startPoint y: 274, endPoint x: 809, endPoint y: 244, distance: 34.4
click at [791, 273] on html "Sharebite eveines@ececonsultinggroup.com Toggle Sidebar Orders Deliveries Contr…" at bounding box center [585, 280] width 1171 height 561
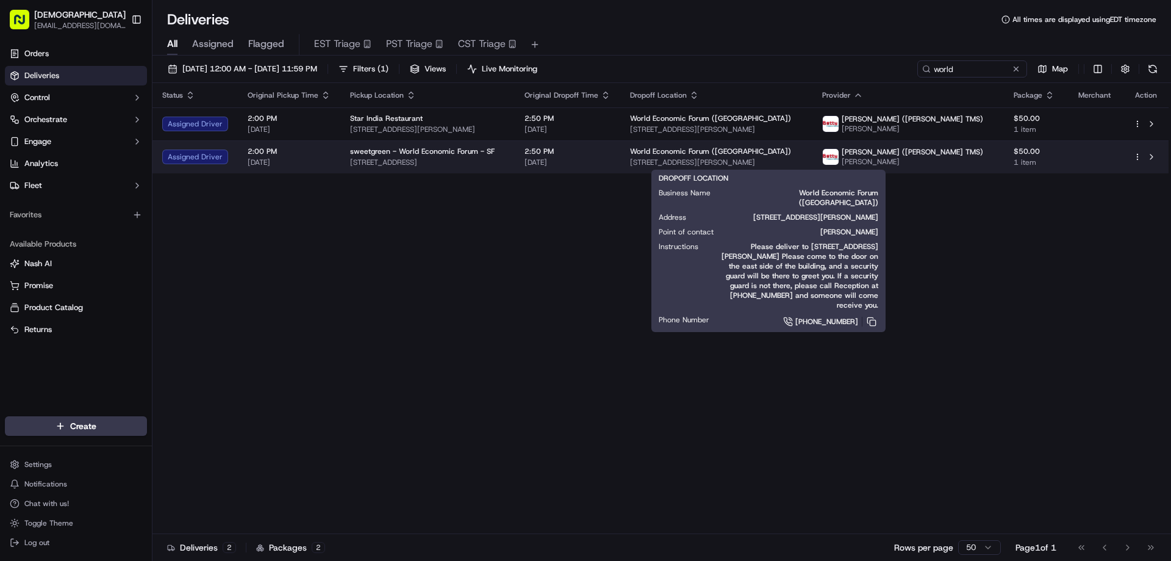
drag, startPoint x: 841, startPoint y: 163, endPoint x: 671, endPoint y: 164, distance: 170.8
click at [671, 164] on span "1201 Ralston Ave, San Francisco, CA 94129, USA" at bounding box center [716, 162] width 173 height 10
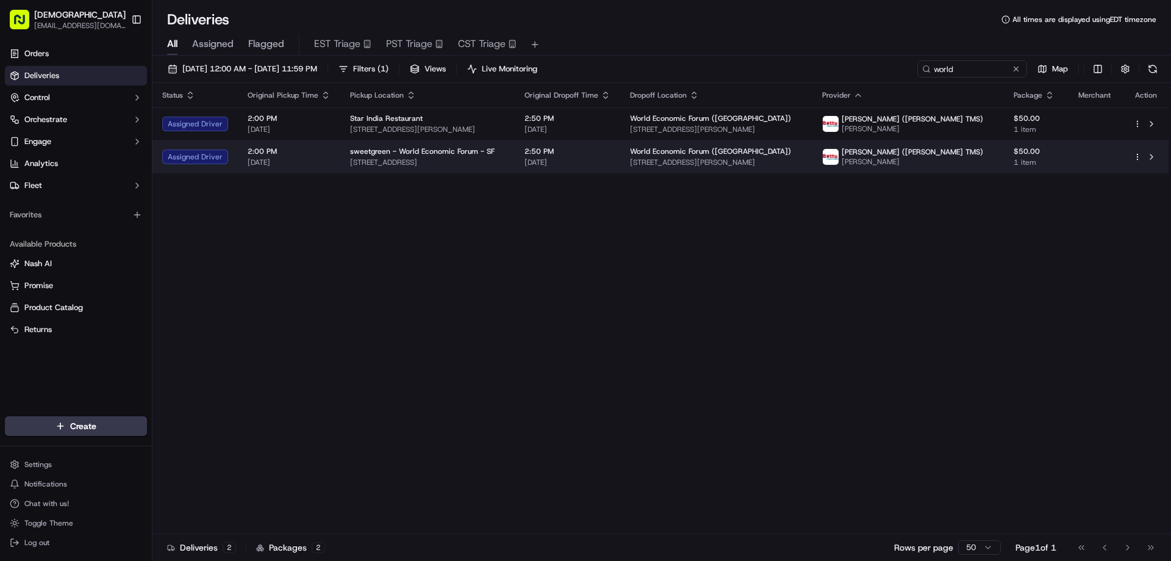
copy span "1201 Ralston Ave, San Francisco, CA 94129, USA"
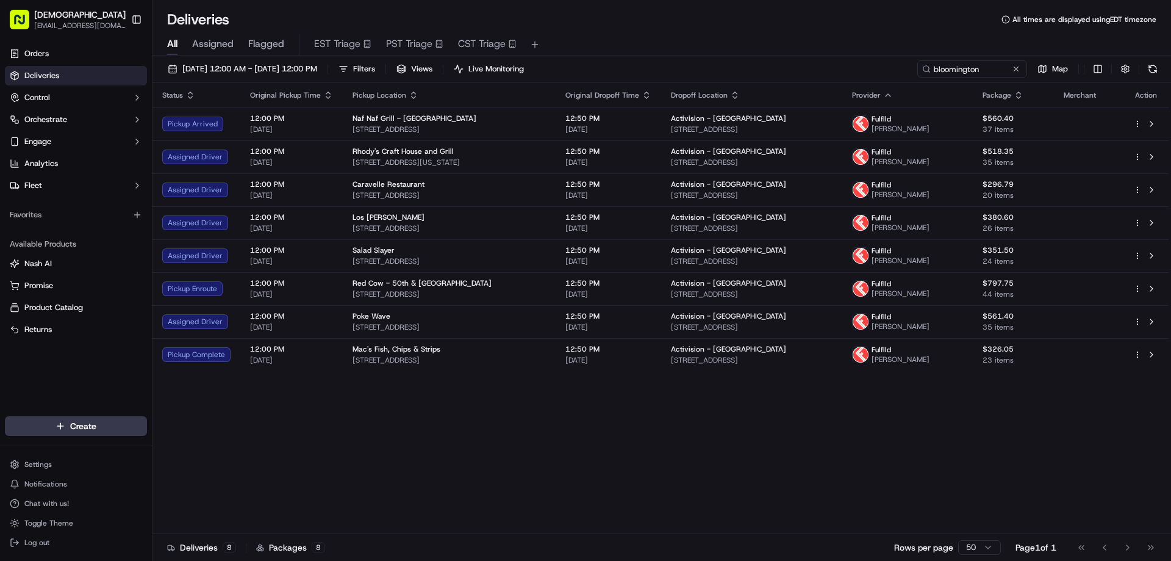
click at [700, 445] on div "Status Original Pickup Time Pickup Location Original Dropoff Time Dropoff Locat…" at bounding box center [661, 308] width 1016 height 451
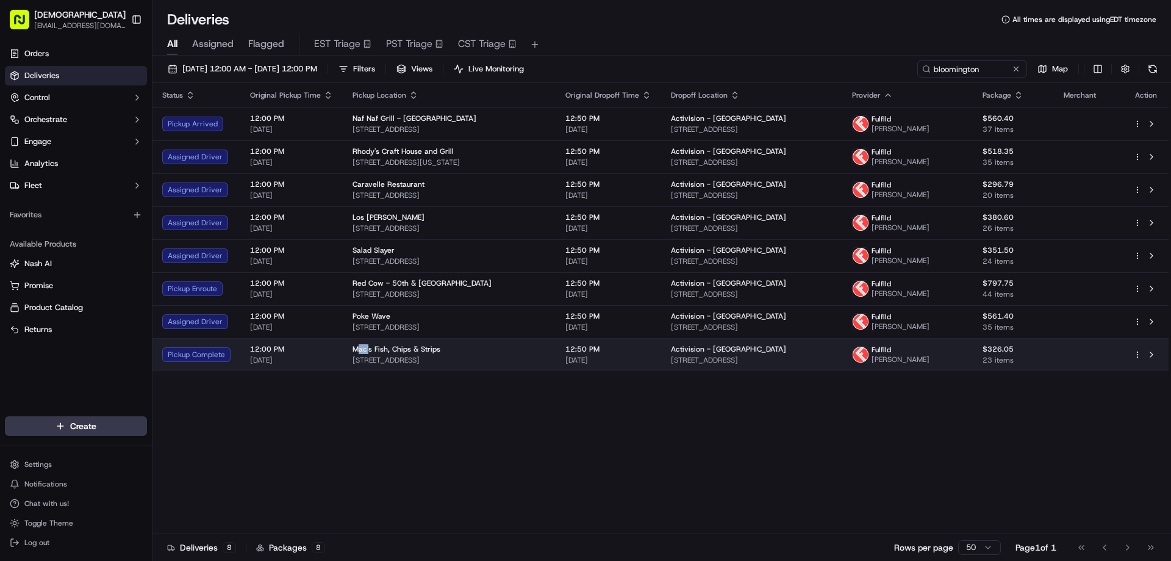
drag, startPoint x: 365, startPoint y: 348, endPoint x: 355, endPoint y: 348, distance: 10.4
click at [355, 348] on span "Mac's Fish, Chips & Strips" at bounding box center [397, 349] width 88 height 10
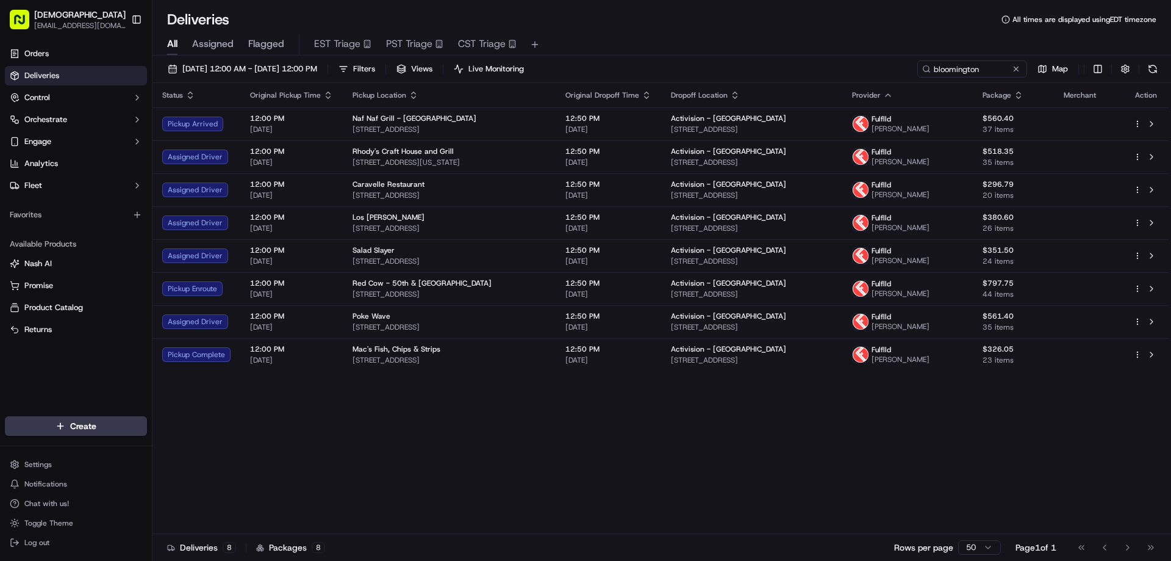
click at [362, 402] on div "Status Original Pickup Time Pickup Location Original Dropoff Time Dropoff Locat…" at bounding box center [661, 308] width 1016 height 451
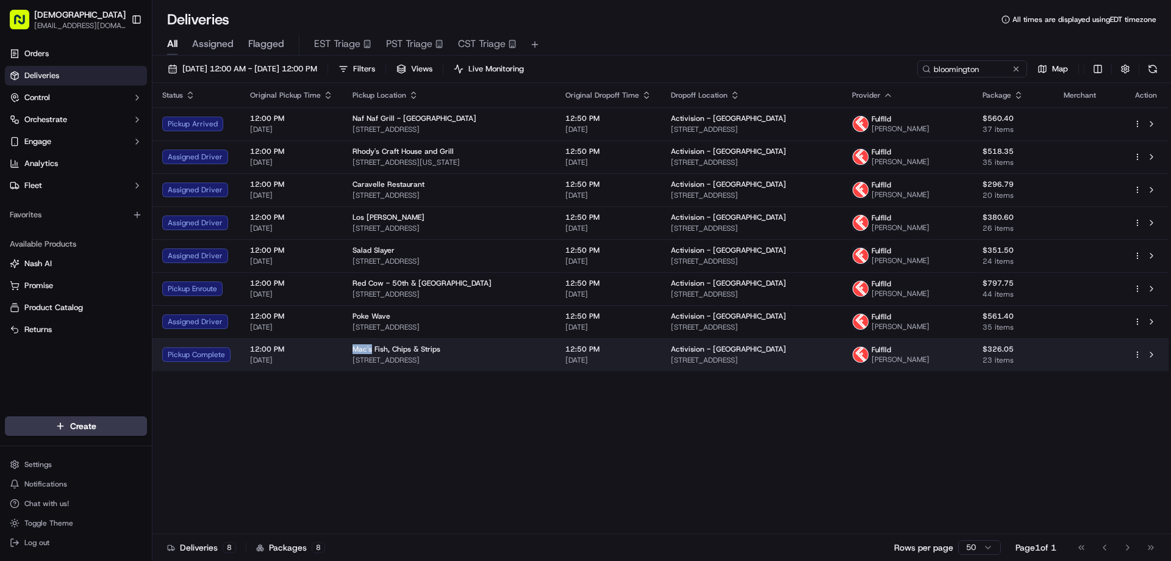
drag, startPoint x: 369, startPoint y: 347, endPoint x: 348, endPoint y: 346, distance: 21.4
click at [348, 346] on td "Mac's Fish, Chips & Strips 610 W 54th St, Minneapolis, MN 55419, USA" at bounding box center [449, 354] width 213 height 33
copy span "Mac's"
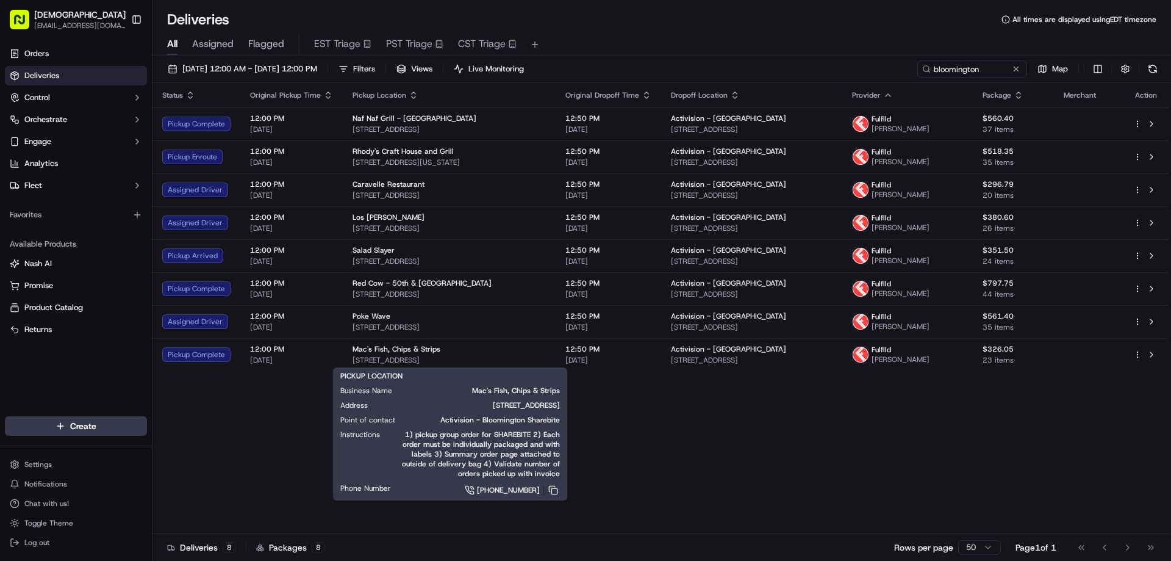
click at [595, 36] on div "All Assigned Flagged EST Triage PST Triage CST Triage" at bounding box center [662, 44] width 1019 height 21
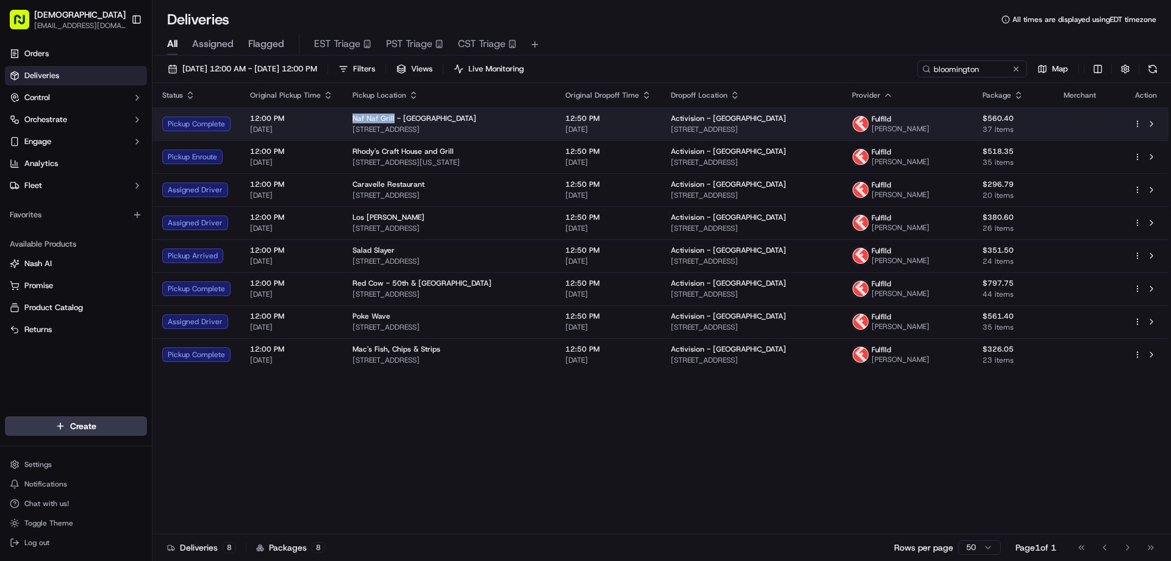
drag, startPoint x: 391, startPoint y: 118, endPoint x: 352, endPoint y: 115, distance: 39.1
click at [353, 115] on span "Naf Naf Grill - Eden Prairie" at bounding box center [415, 118] width 124 height 10
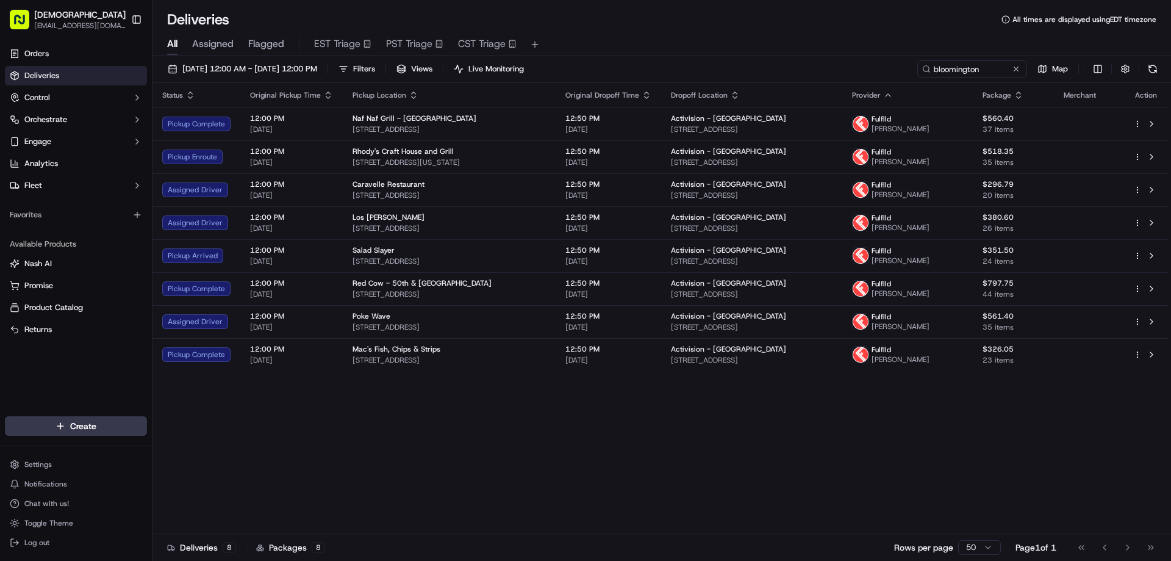
click at [412, 484] on div "Status Original Pickup Time Pickup Location Original Dropoff Time Dropoff Locat…" at bounding box center [661, 308] width 1016 height 451
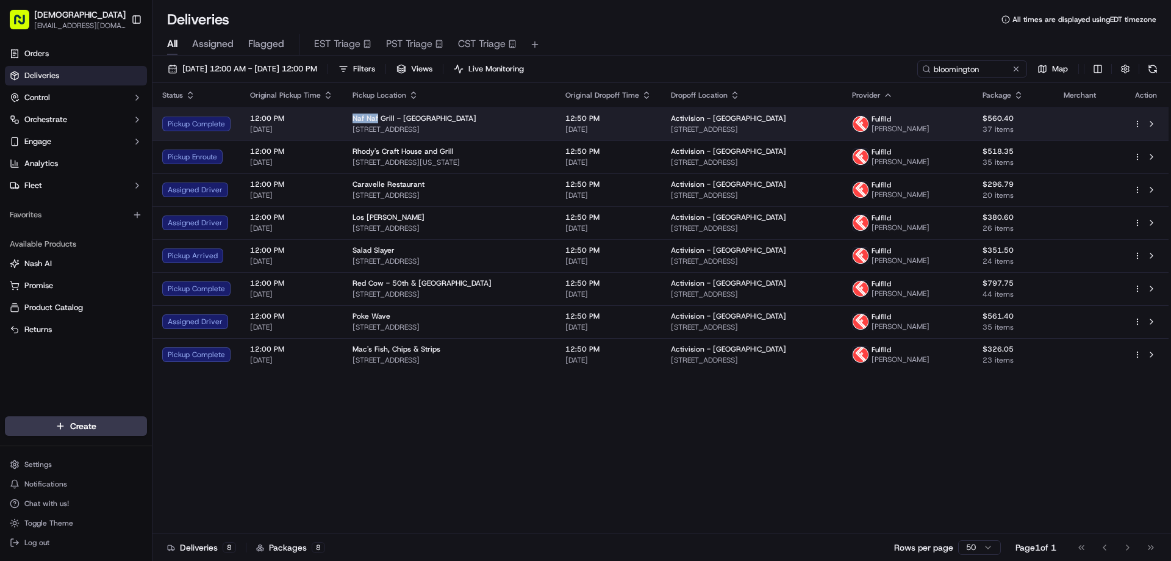
drag, startPoint x: 375, startPoint y: 115, endPoint x: 349, endPoint y: 117, distance: 26.3
click at [349, 117] on td "Naf Naf Grill - Eden Prairie 13250 Technology Dr., Eden Prairie, MN 55344, USA" at bounding box center [449, 123] width 213 height 33
copy span "Naf Naf"
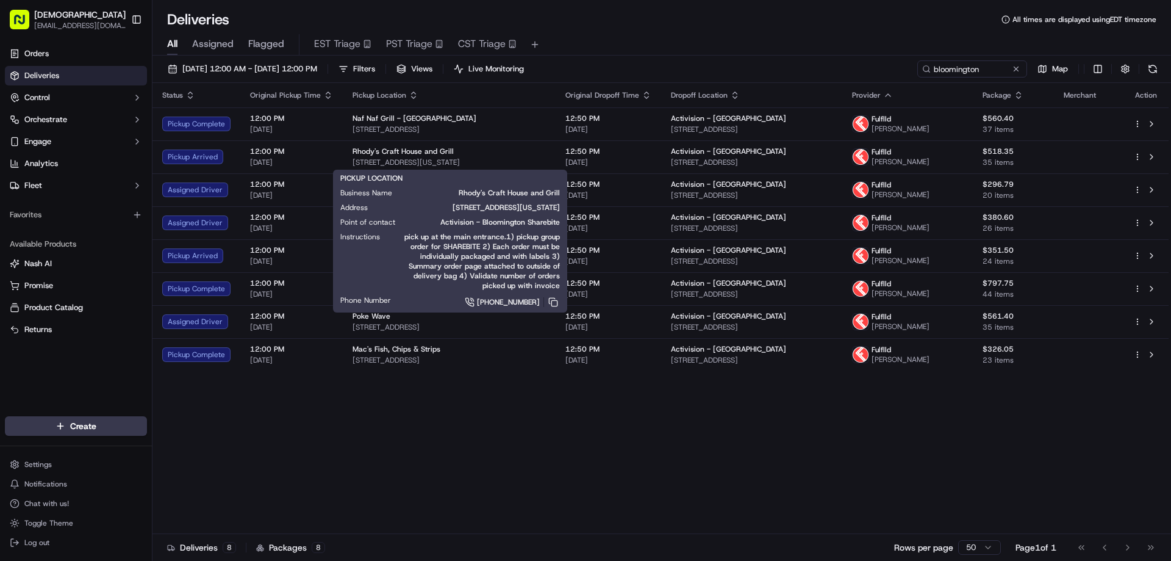
click at [322, 410] on div "Status Original Pickup Time Pickup Location Original Dropoff Time Dropoff Locat…" at bounding box center [661, 308] width 1016 height 451
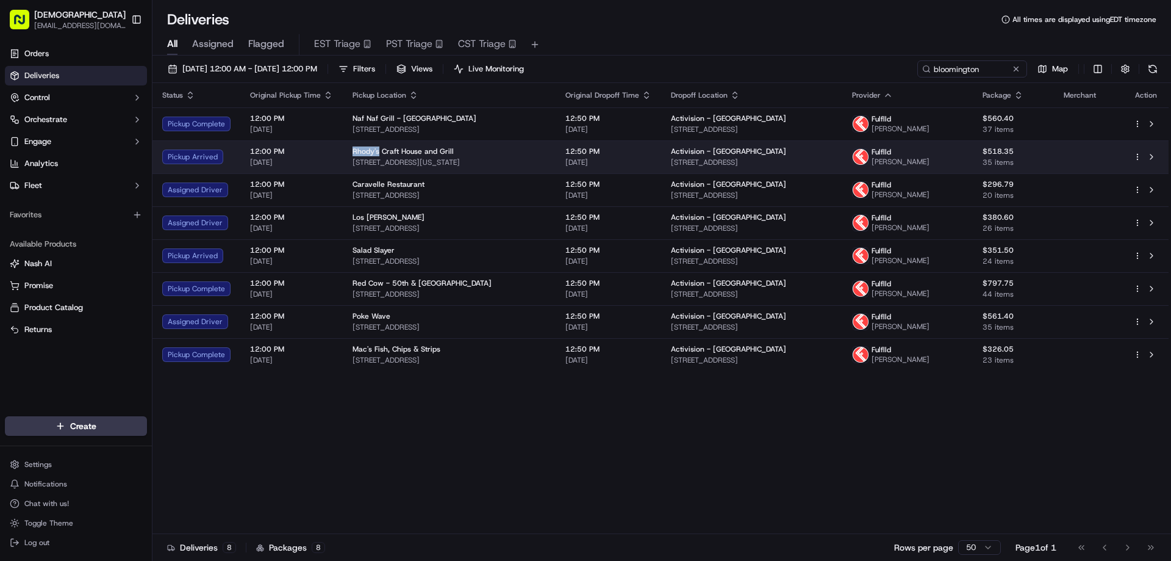
drag, startPoint x: 377, startPoint y: 148, endPoint x: 350, endPoint y: 149, distance: 27.5
click at [353, 149] on span "Rhody's Craft House and Grill" at bounding box center [403, 151] width 101 height 10
copy span "Rhody's"
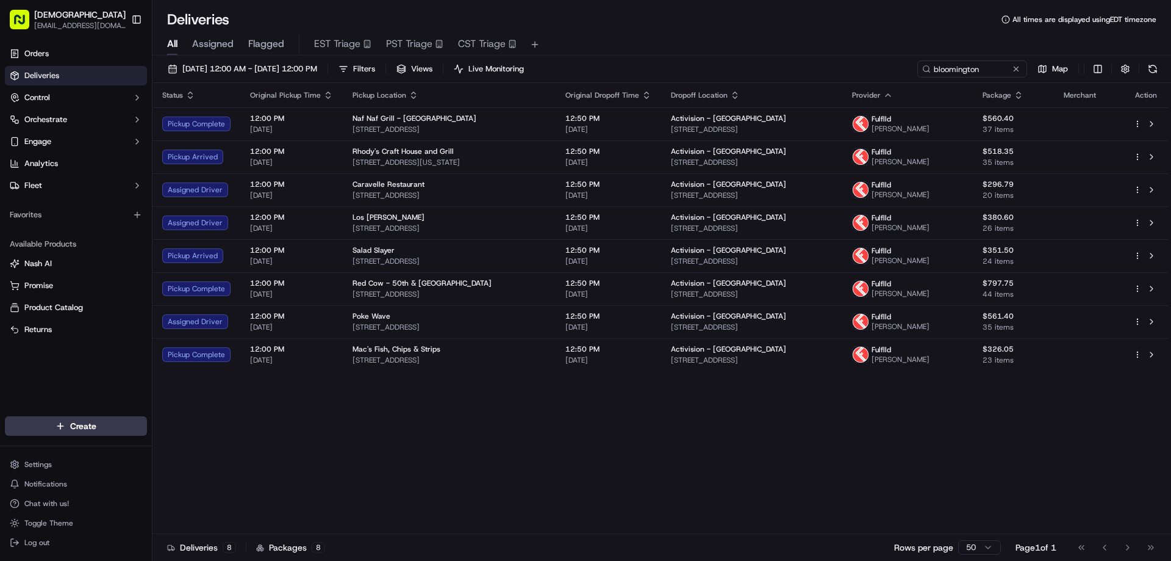
drag, startPoint x: 356, startPoint y: 449, endPoint x: 404, endPoint y: 308, distance: 149.5
click at [359, 446] on div "Status Original Pickup Time Pickup Location Original Dropoff Time Dropoff Locat…" at bounding box center [661, 308] width 1016 height 451
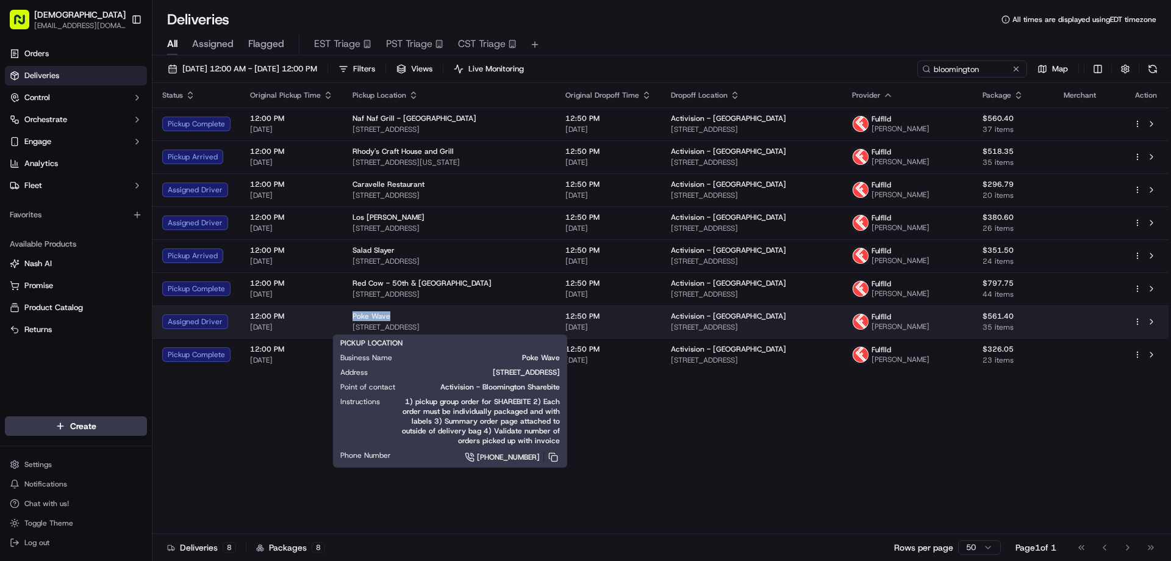
drag, startPoint x: 390, startPoint y: 315, endPoint x: 347, endPoint y: 314, distance: 42.7
click at [347, 314] on td "Poke Wave 7153 France Ave S, Edina, MN 55435, USA" at bounding box center [449, 321] width 213 height 33
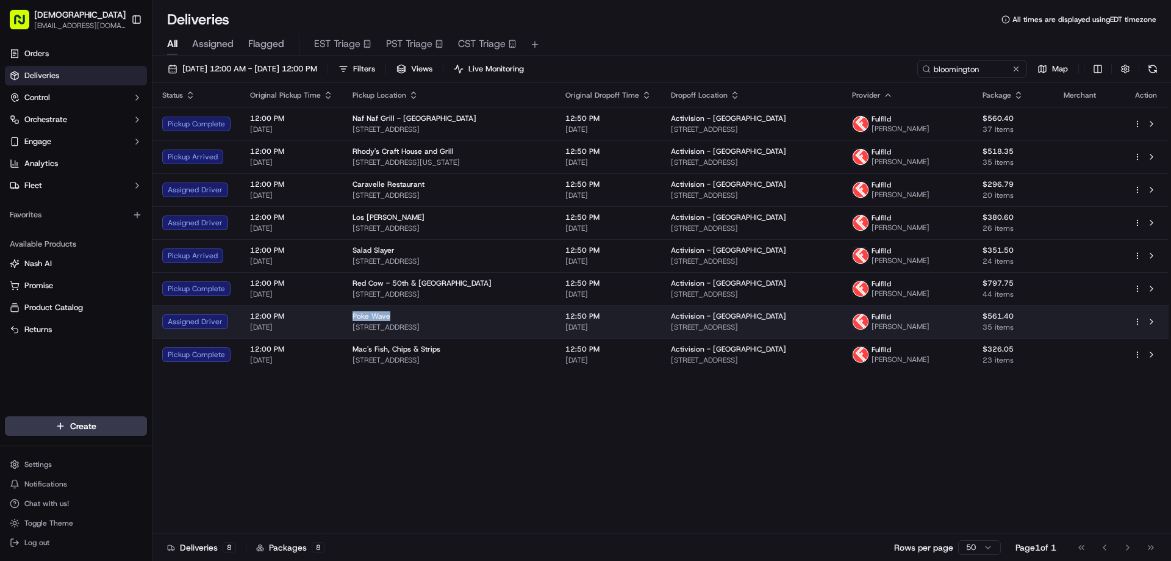
copy span "Poke Wave"
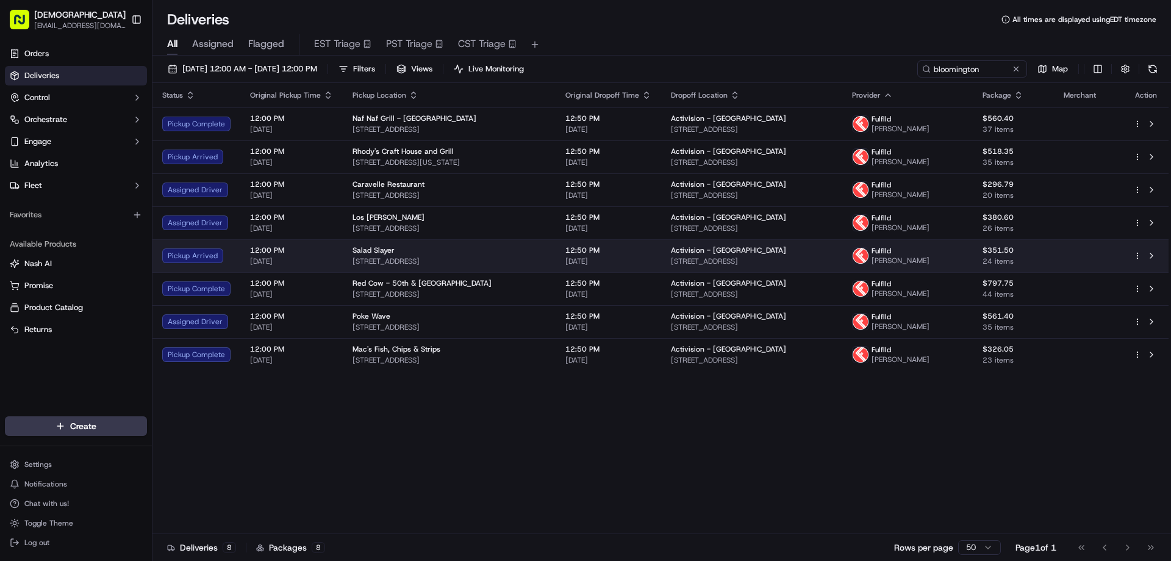
click at [403, 253] on div "Salad Slayer" at bounding box center [449, 250] width 193 height 10
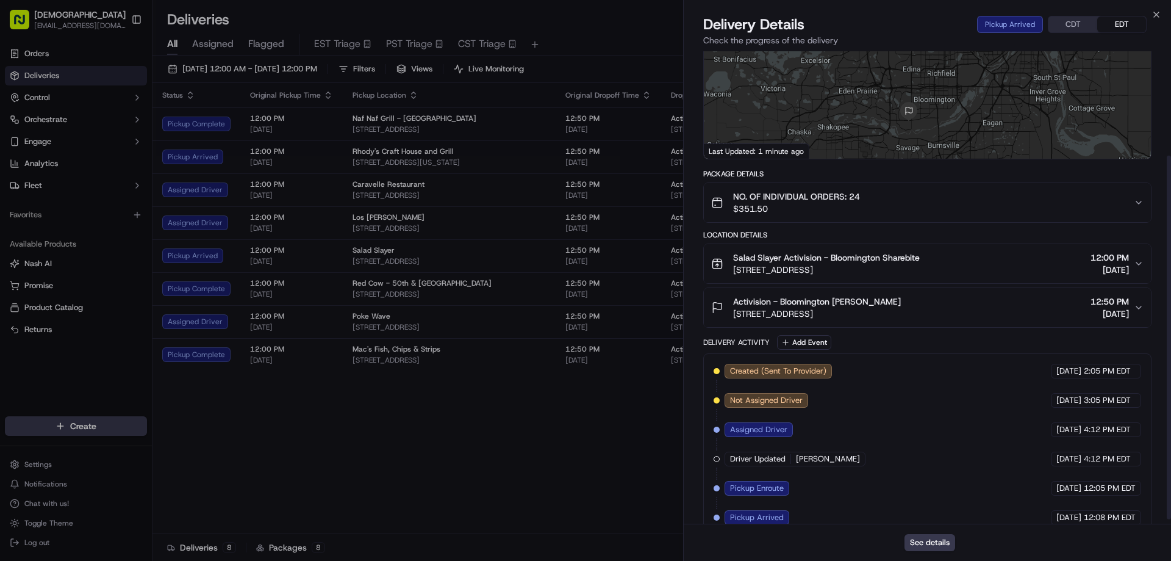
scroll to position [142, 0]
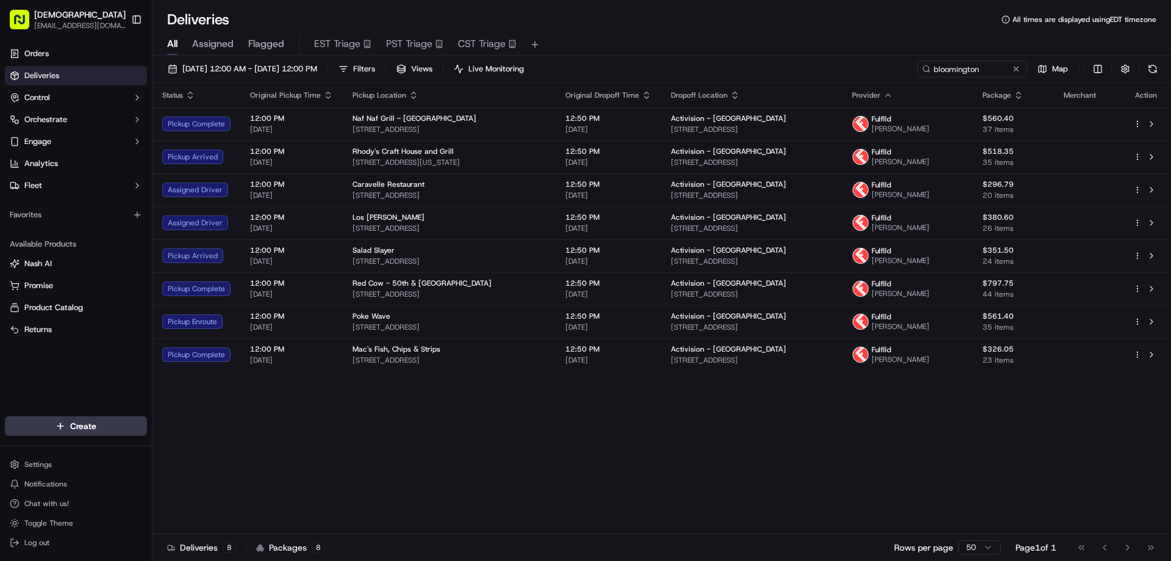
click at [518, 410] on div "Status Original Pickup Time Pickup Location Original Dropoff Time Dropoff Locat…" at bounding box center [661, 308] width 1016 height 451
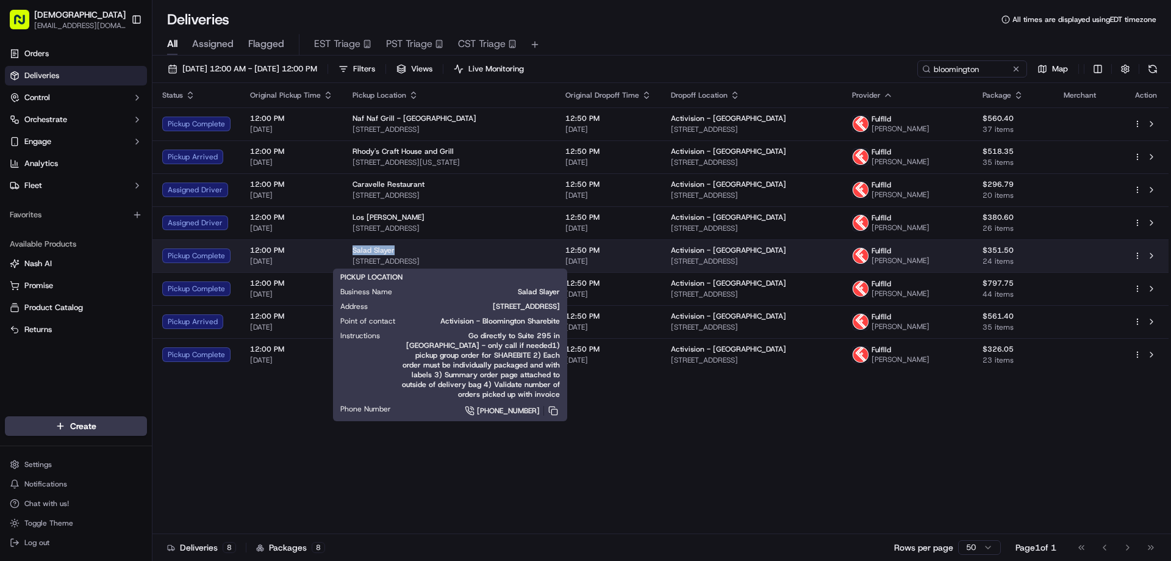
drag, startPoint x: 390, startPoint y: 250, endPoint x: 350, endPoint y: 250, distance: 39.7
click at [353, 250] on span "Salad Slayer" at bounding box center [374, 250] width 42 height 10
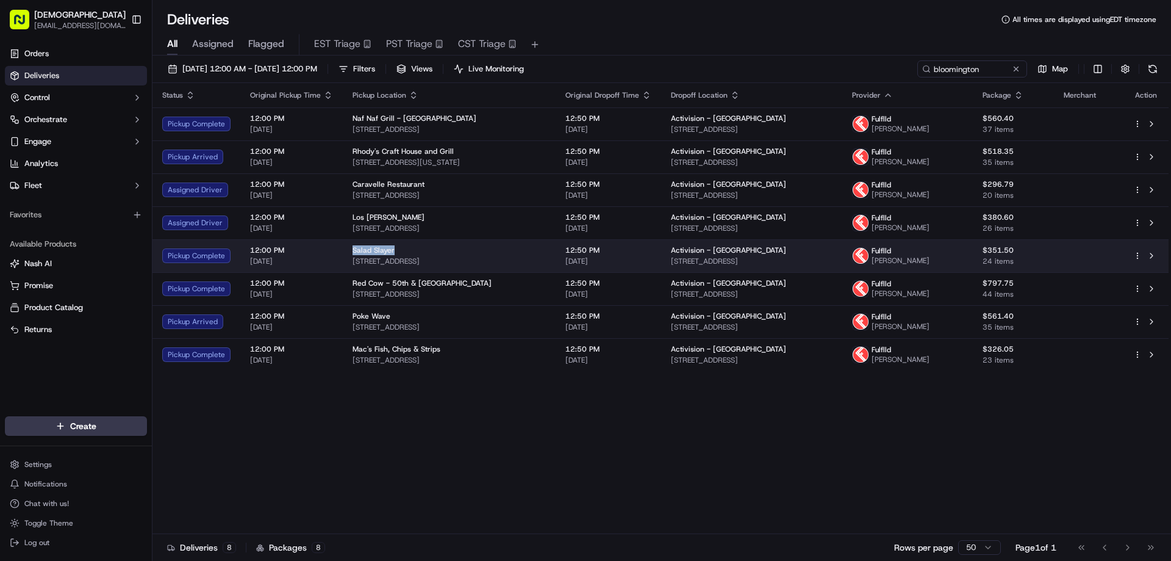
copy span "Salad Slayer"
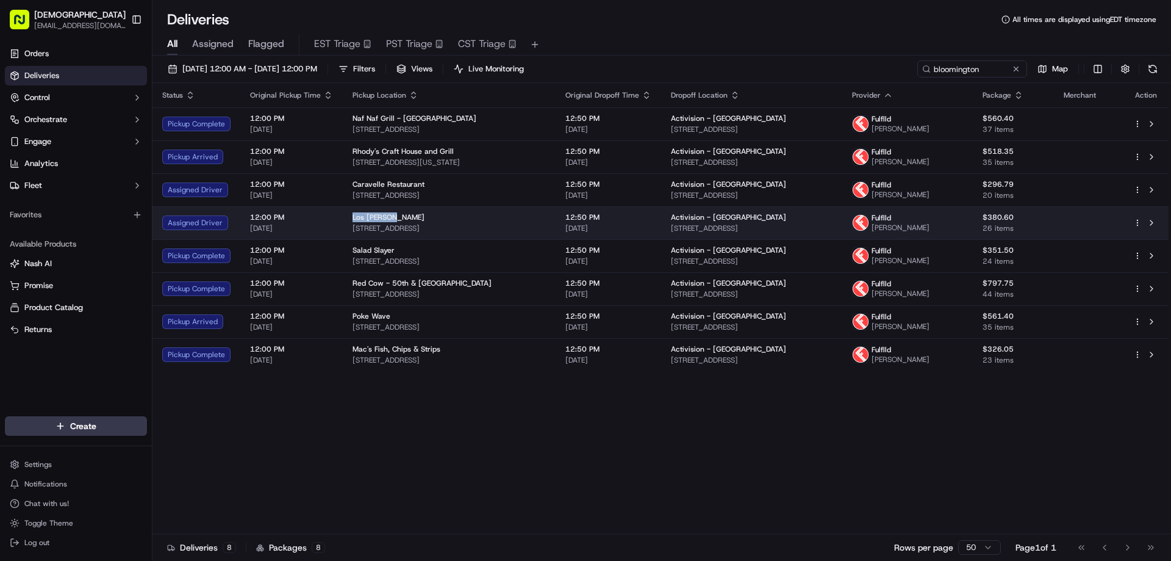
drag, startPoint x: 397, startPoint y: 215, endPoint x: 351, endPoint y: 214, distance: 45.2
click at [353, 214] on div "Los Sanchez" at bounding box center [449, 217] width 193 height 10
copy span "Los Sanchez"
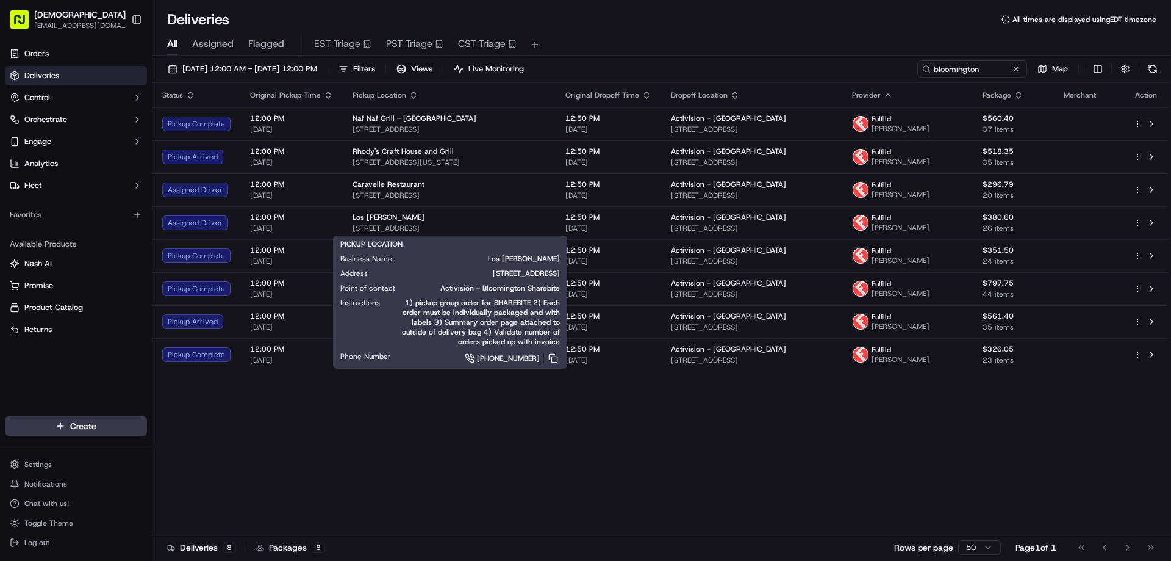
drag, startPoint x: 395, startPoint y: 451, endPoint x: 428, endPoint y: 282, distance: 172.8
click at [395, 451] on div "Status Original Pickup Time Pickup Location Original Dropoff Time Dropoff Locat…" at bounding box center [661, 308] width 1016 height 451
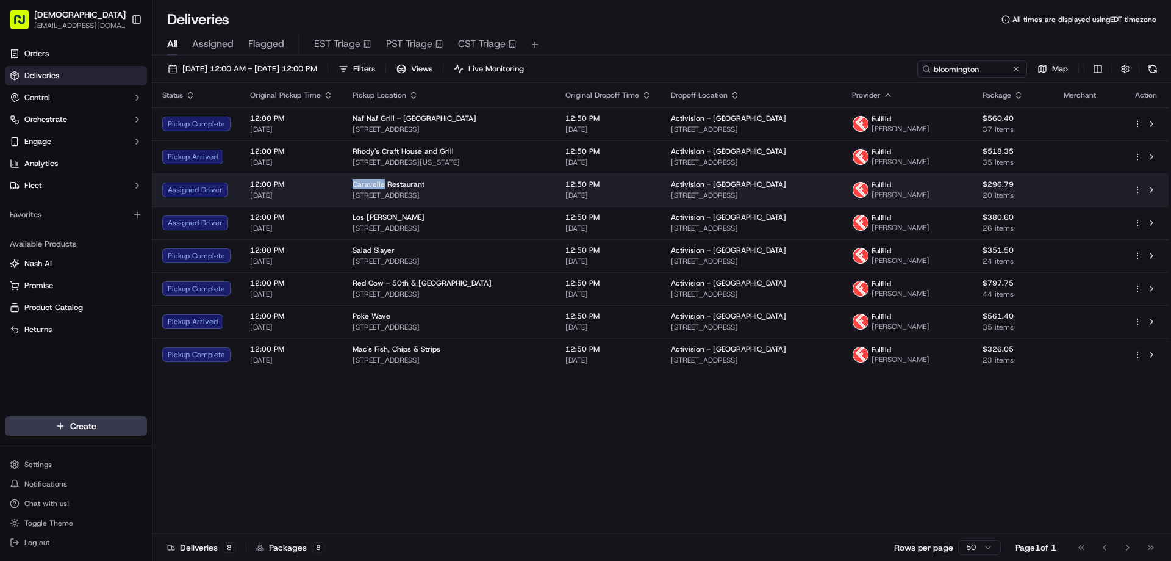
drag, startPoint x: 380, startPoint y: 184, endPoint x: 350, endPoint y: 182, distance: 29.9
click at [353, 182] on span "Caravelle Restaurant" at bounding box center [389, 184] width 72 height 10
copy span "Caravelle"
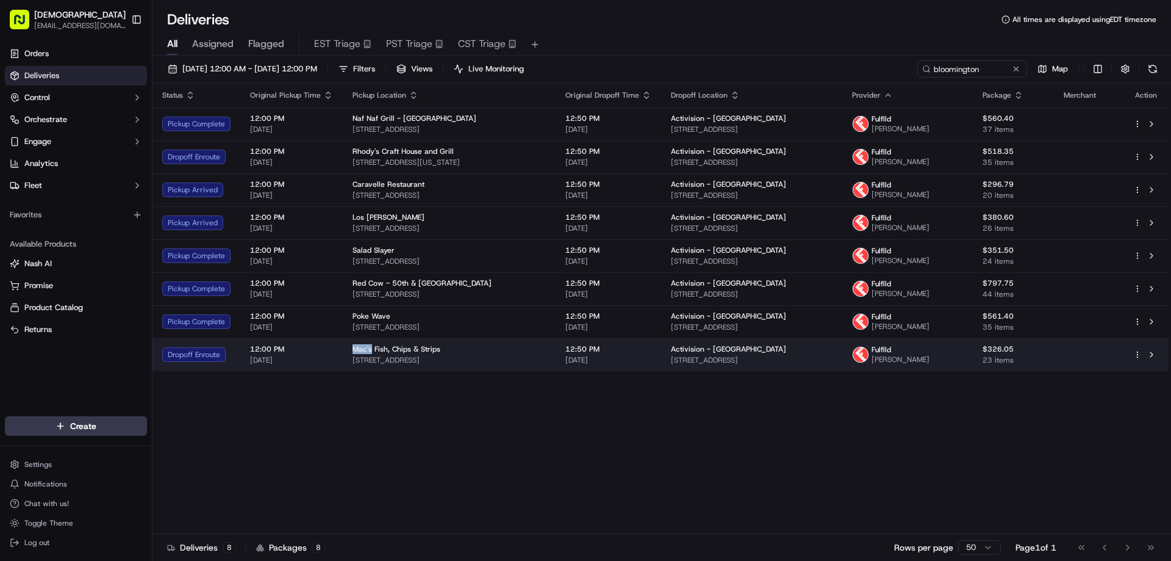
drag, startPoint x: 369, startPoint y: 346, endPoint x: 349, endPoint y: 346, distance: 20.1
click at [349, 346] on td "Mac's Fish, Chips & Strips 610 W 54th St, Minneapolis, MN 55419, USA" at bounding box center [449, 354] width 213 height 33
copy span "Mac's"
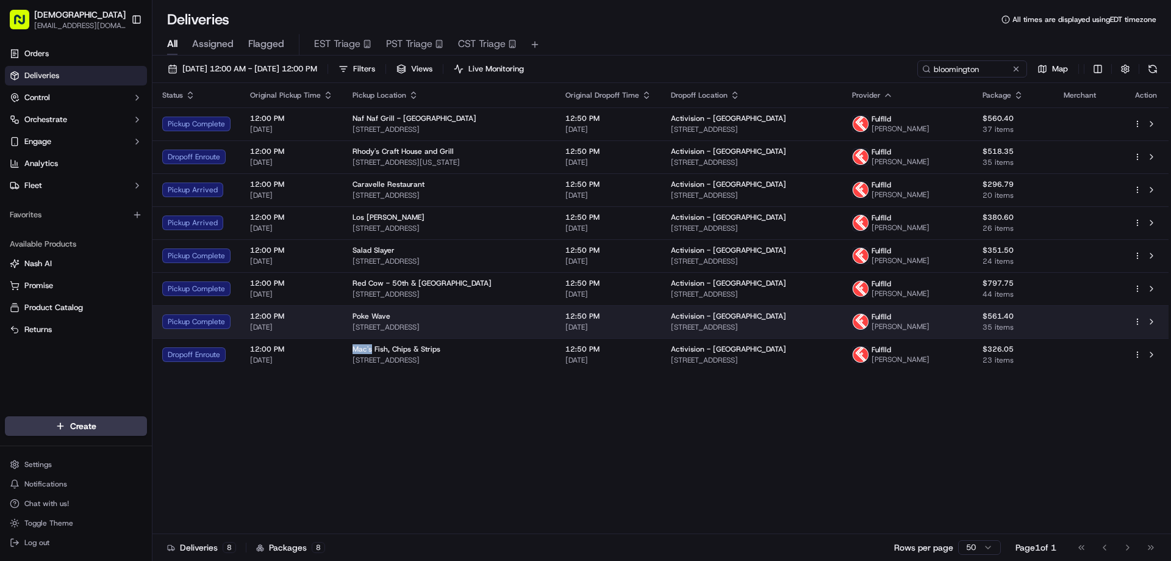
drag, startPoint x: 459, startPoint y: 328, endPoint x: 353, endPoint y: 325, distance: 106.2
click at [353, 325] on span "7153 France Ave S, Edina, MN 55435, USA" at bounding box center [449, 327] width 193 height 10
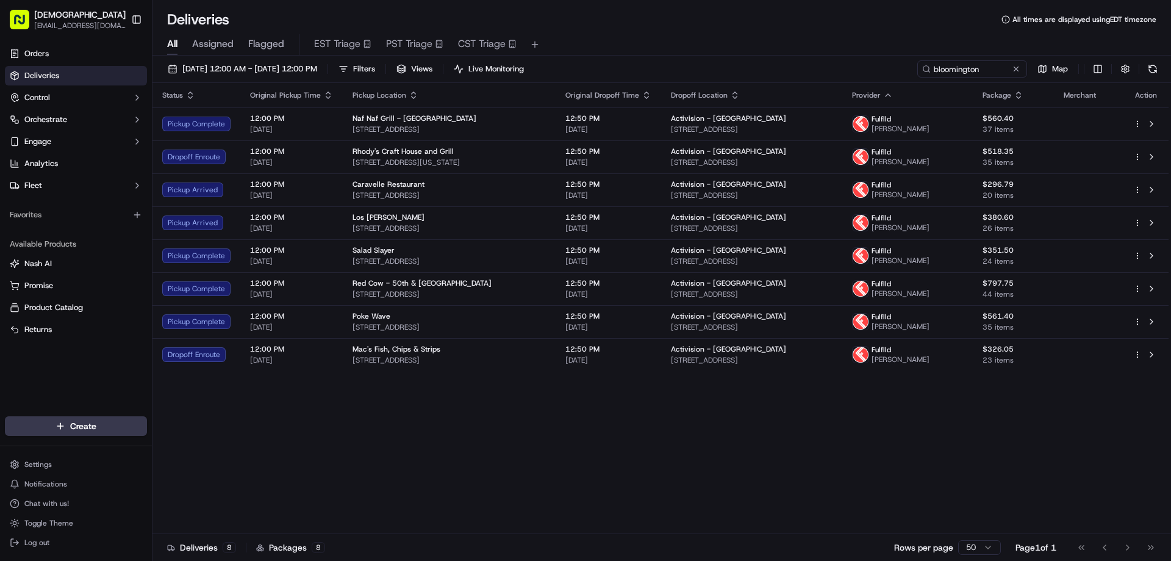
drag, startPoint x: 353, startPoint y: 324, endPoint x: 323, endPoint y: 375, distance: 59.3
click at [311, 379] on div "Status Original Pickup Time Pickup Location Original Dropoff Time Dropoff Locat…" at bounding box center [661, 308] width 1016 height 451
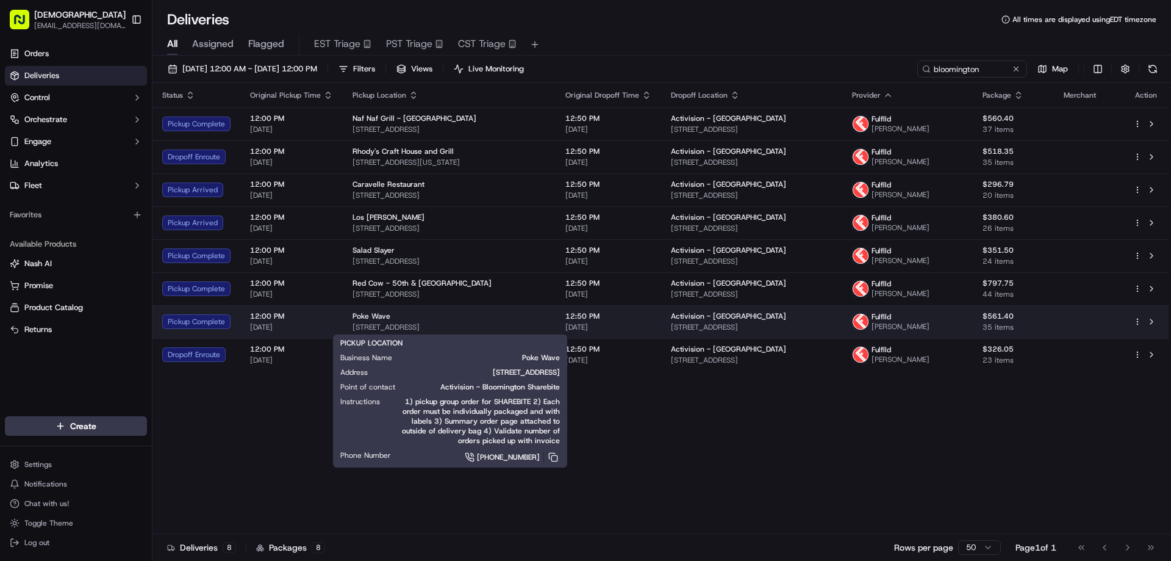
drag, startPoint x: 498, startPoint y: 324, endPoint x: 350, endPoint y: 324, distance: 148.3
click at [353, 324] on span "7153 France Ave S, Edina, MN 55435, USA" at bounding box center [449, 327] width 193 height 10
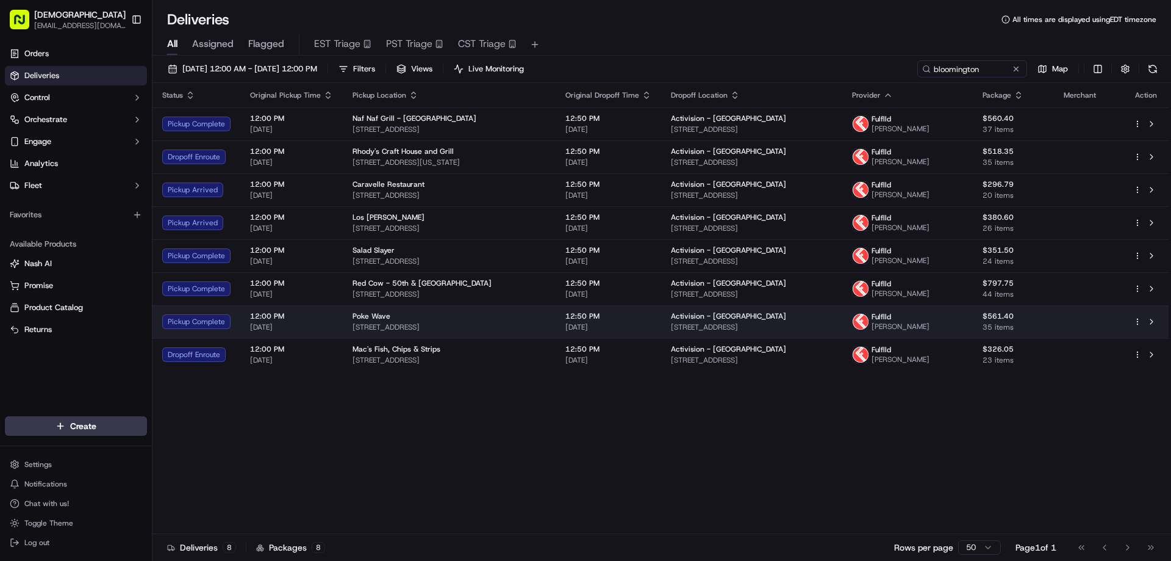
copy span "7153 France Ave S, Edina, MN 55435, USA"
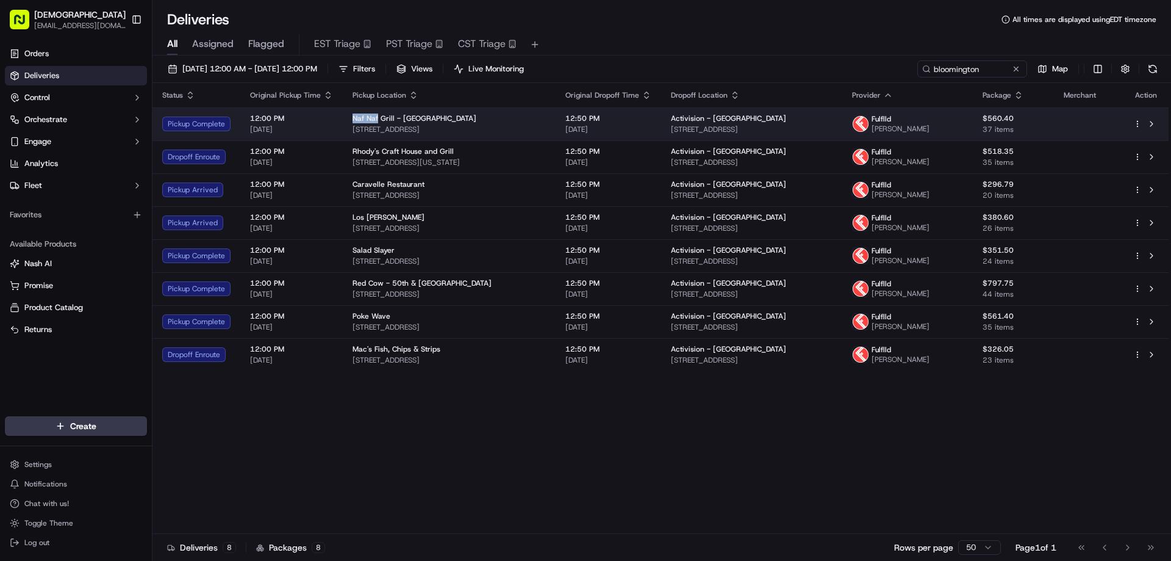
drag, startPoint x: 375, startPoint y: 116, endPoint x: 350, endPoint y: 116, distance: 25.6
click at [353, 116] on span "Naf Naf Grill - Eden Prairie" at bounding box center [415, 118] width 124 height 10
copy span "Naf Naf"
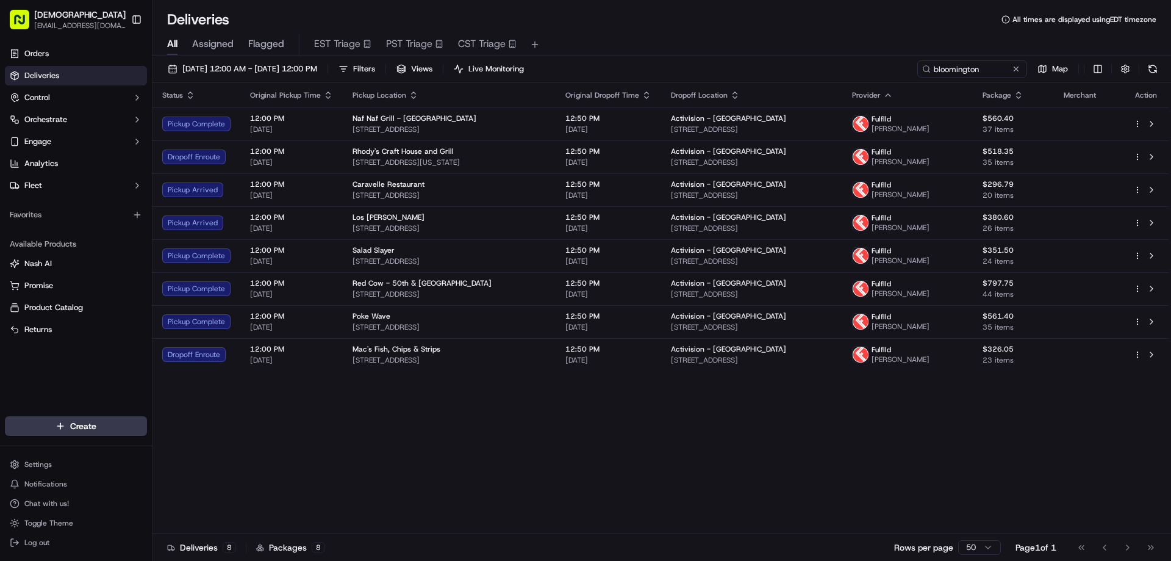
drag, startPoint x: 326, startPoint y: 442, endPoint x: 1041, endPoint y: 465, distance: 714.8
click at [327, 442] on div "Status Original Pickup Time Pickup Location Original Dropoff Time Dropoff Locat…" at bounding box center [661, 308] width 1016 height 451
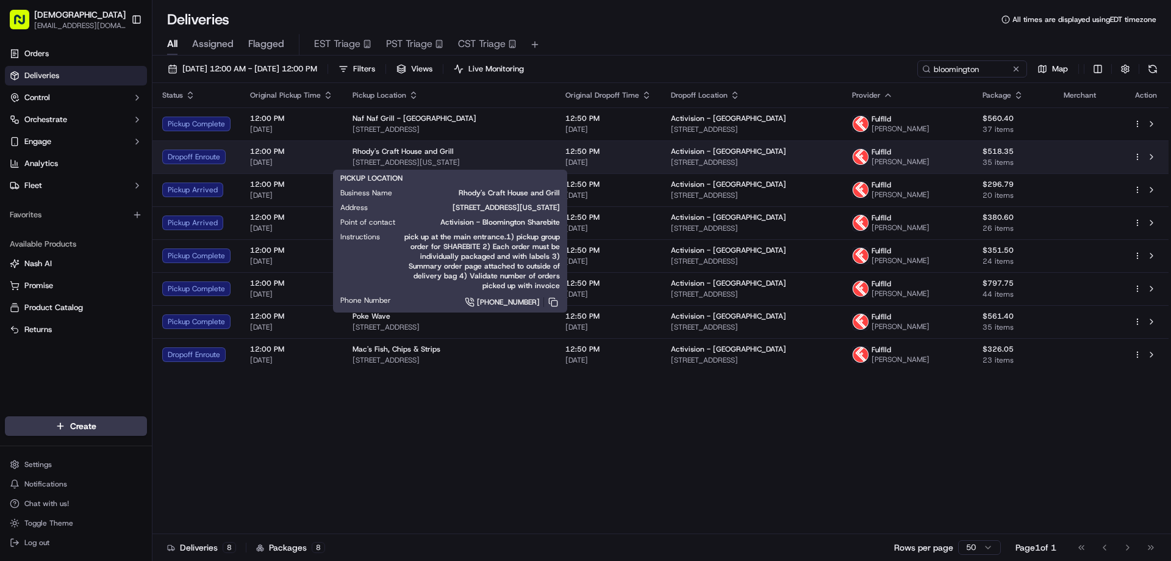
drag, startPoint x: 534, startPoint y: 159, endPoint x: 350, endPoint y: 163, distance: 184.9
click at [353, 163] on span "7000 Washington Ave S, Eden Prairie, MN 55344, USA" at bounding box center [449, 162] width 193 height 10
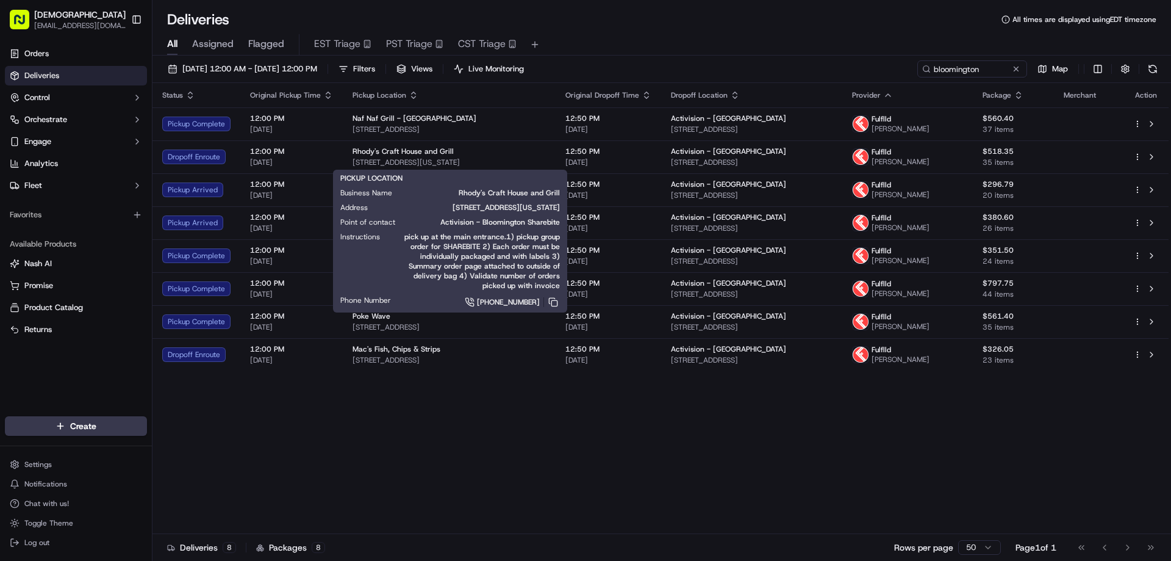
click at [530, 412] on div "Status Original Pickup Time Pickup Location Original Dropoff Time Dropoff Locat…" at bounding box center [661, 308] width 1016 height 451
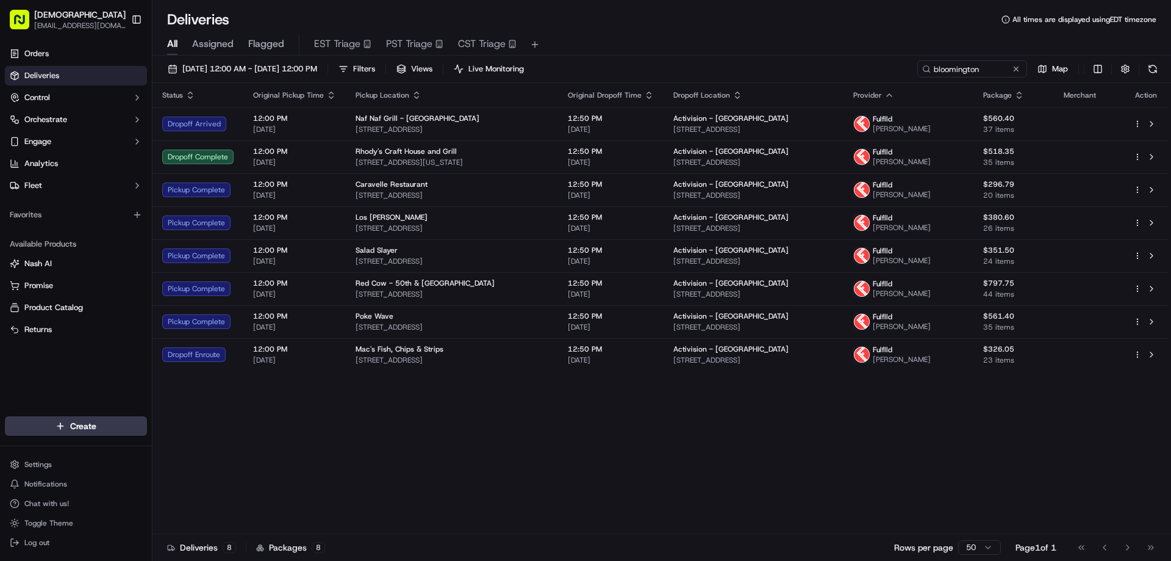
drag, startPoint x: 693, startPoint y: 417, endPoint x: 694, endPoint y: 409, distance: 7.3
click at [694, 417] on div "Status Original Pickup Time Pickup Location Original Dropoff Time Dropoff Locat…" at bounding box center [661, 308] width 1016 height 451
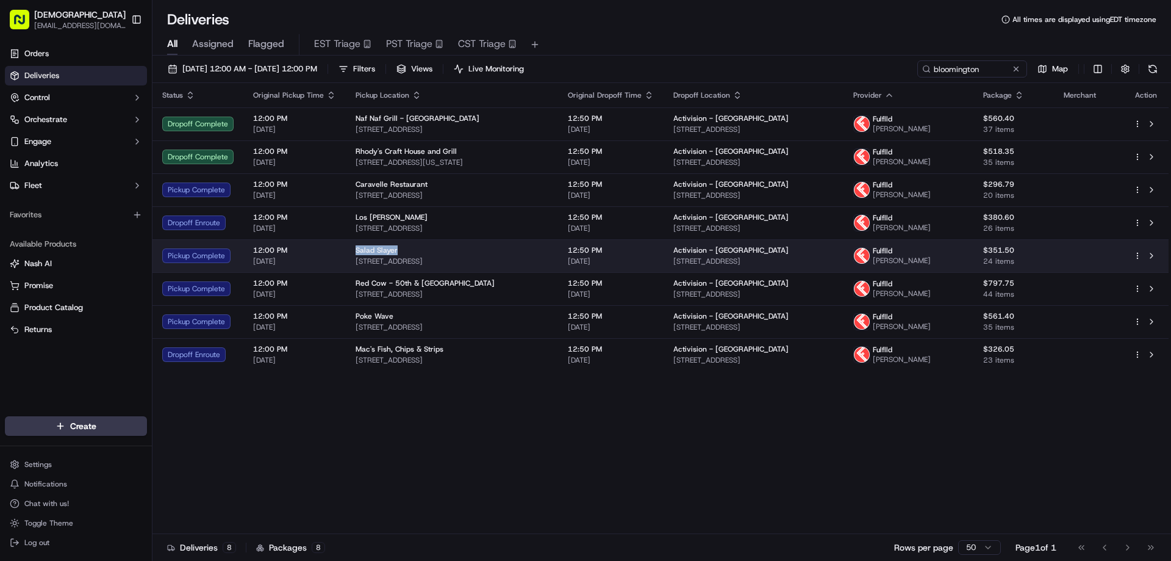
drag, startPoint x: 399, startPoint y: 247, endPoint x: 349, endPoint y: 247, distance: 50.0
click at [349, 247] on td "Salad Slayer 555 Nicollet Mall, Minneapolis, MN 55402, USA" at bounding box center [452, 255] width 212 height 33
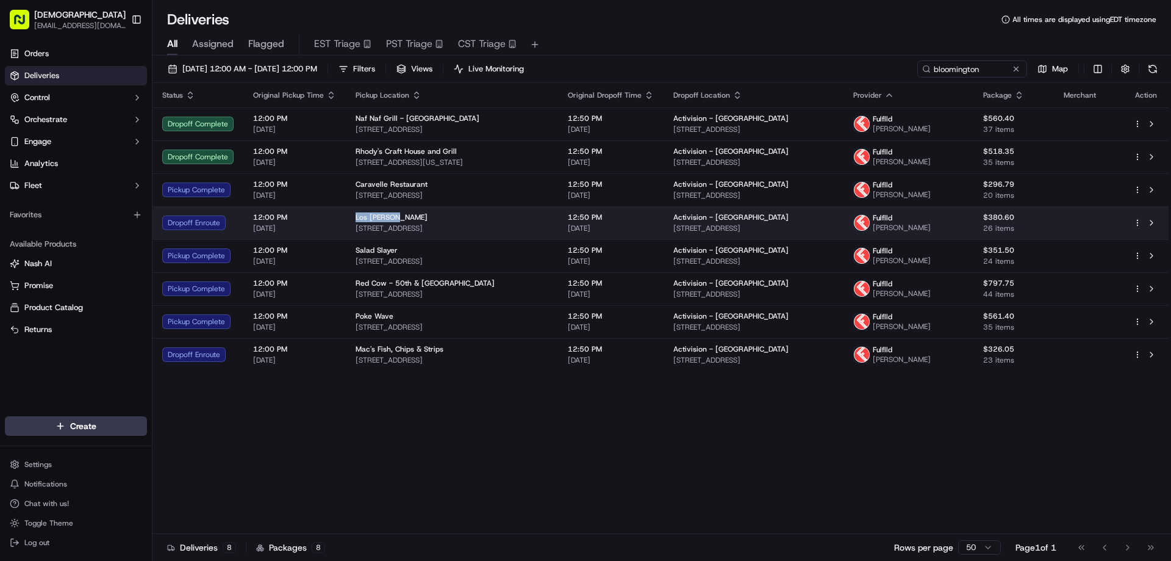
drag, startPoint x: 400, startPoint y: 212, endPoint x: 352, endPoint y: 214, distance: 48.2
click at [352, 214] on td "Los Sanchez 2539 Nicollet Ave, Minneapolis, MN 55404, USA" at bounding box center [452, 222] width 212 height 33
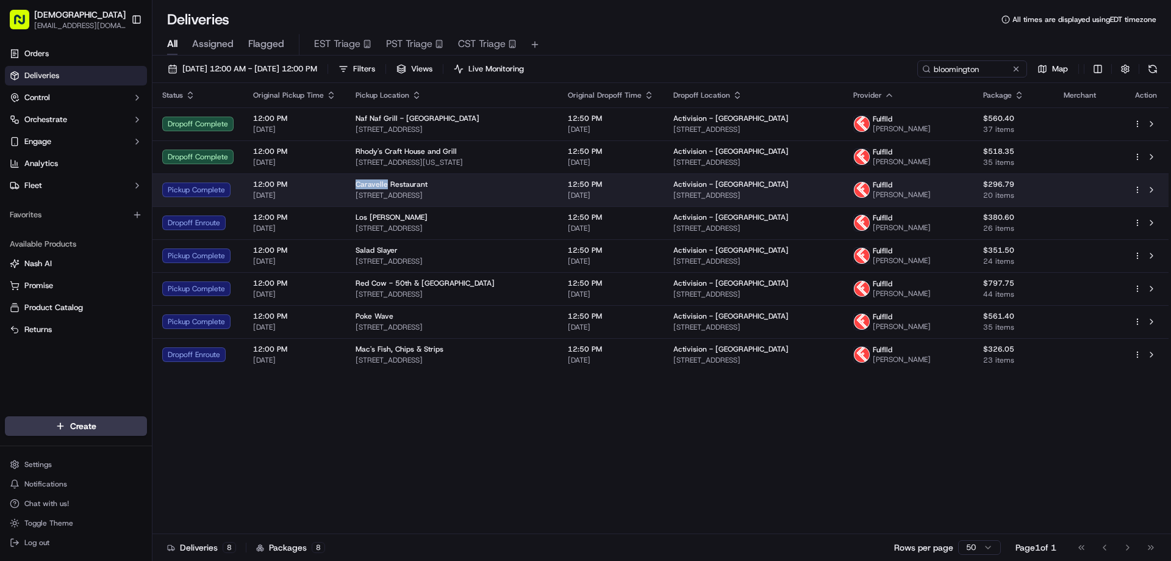
drag, startPoint x: 381, startPoint y: 182, endPoint x: 350, endPoint y: 182, distance: 31.1
click at [350, 182] on td "Caravelle Restaurant 2529 Nicollet Ave, Minneapolis, MN 55404, USA" at bounding box center [452, 189] width 212 height 33
drag, startPoint x: 469, startPoint y: 190, endPoint x: 472, endPoint y: 184, distance: 6.8
click at [470, 190] on div "Caravelle Restaurant 2529 Nicollet Ave, Minneapolis, MN 55404, USA" at bounding box center [452, 189] width 193 height 21
click at [522, 192] on span "2529 Nicollet Ave, Minneapolis, MN 55404, USA" at bounding box center [452, 195] width 193 height 10
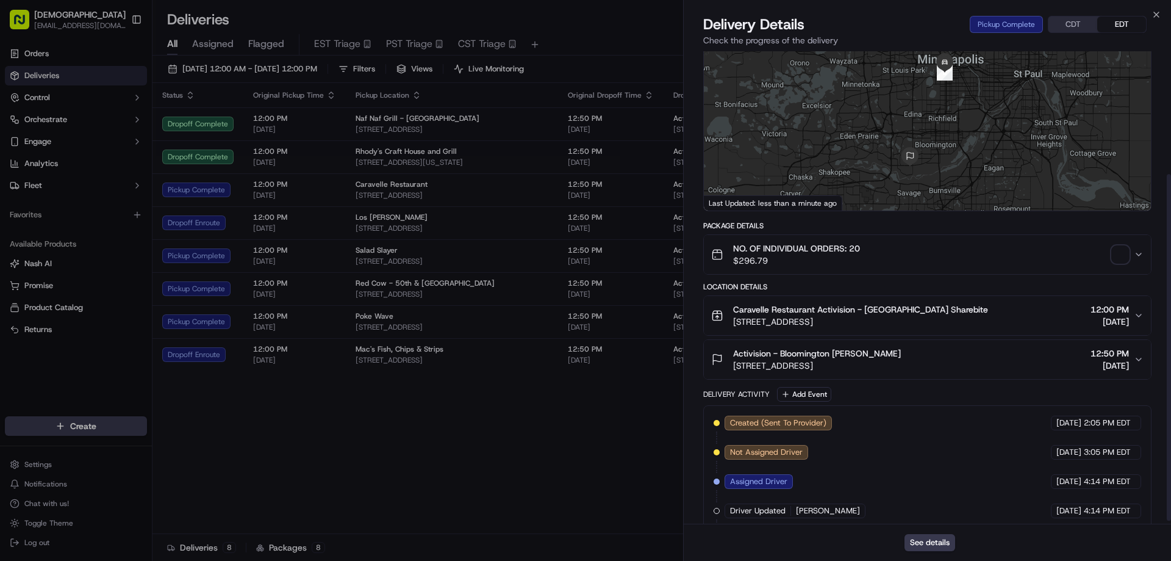
scroll to position [171, 0]
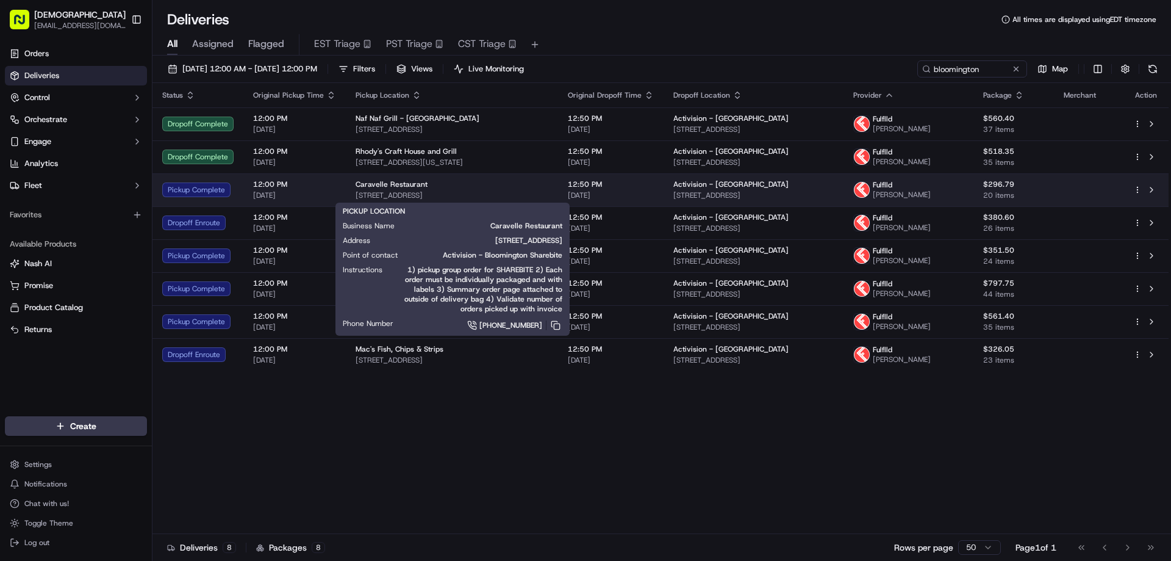
drag, startPoint x: 520, startPoint y: 190, endPoint x: 354, endPoint y: 196, distance: 166.1
click at [351, 196] on td "Caravelle Restaurant 2529 Nicollet Ave, Minneapolis, MN 55404, USA" at bounding box center [452, 189] width 212 height 33
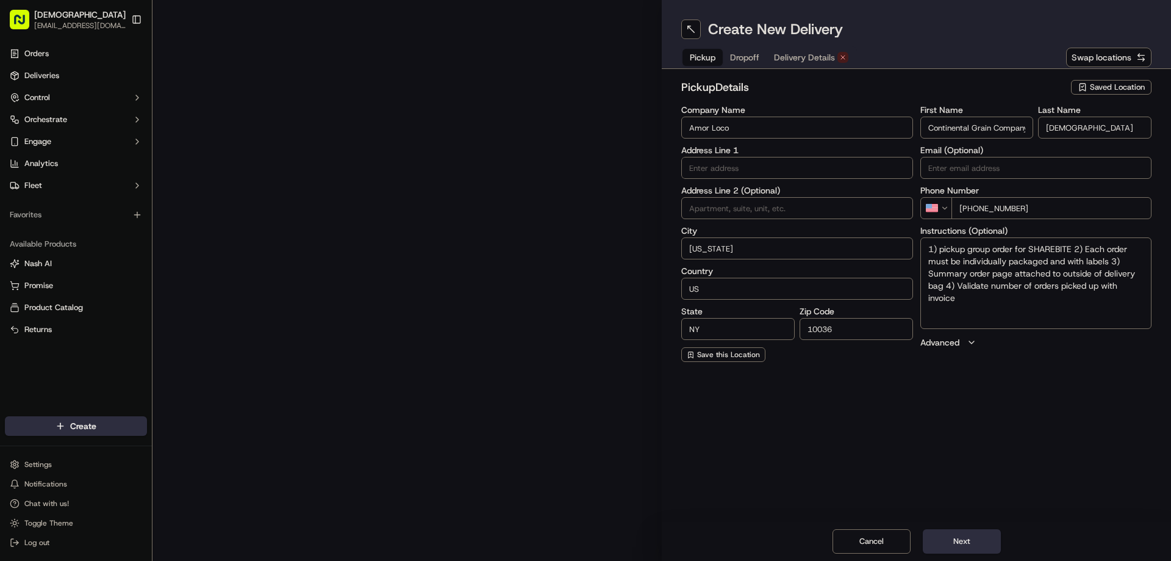
type input "[STREET_ADDRESS]"
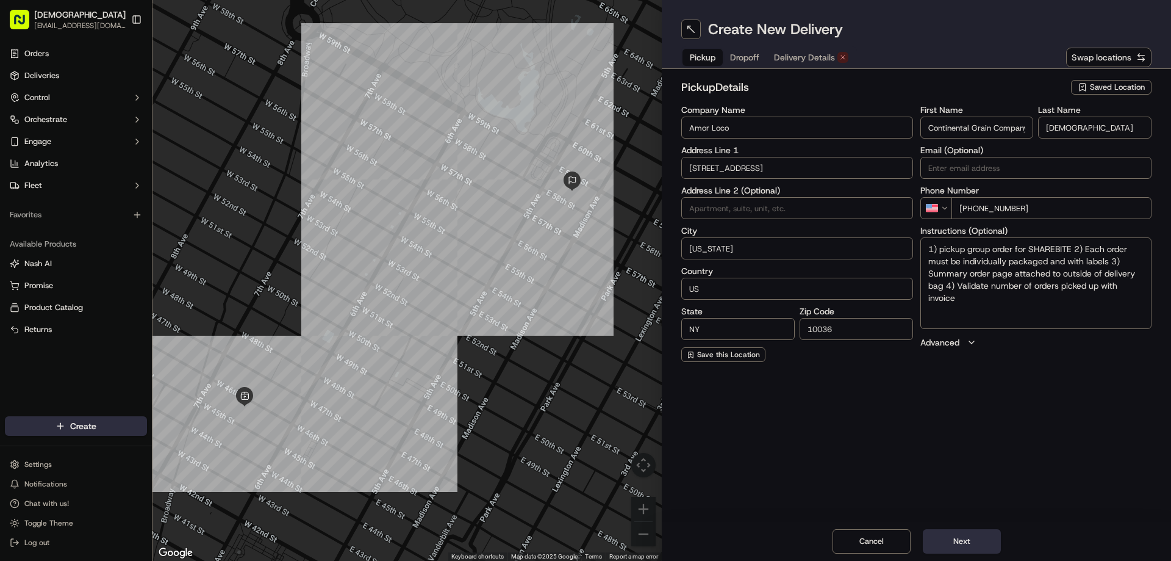
click at [752, 59] on span "Dropoff" at bounding box center [744, 57] width 29 height 12
click at [705, 56] on span "Pickup" at bounding box center [703, 57] width 26 height 12
click at [744, 60] on span "Dropoff" at bounding box center [744, 57] width 29 height 12
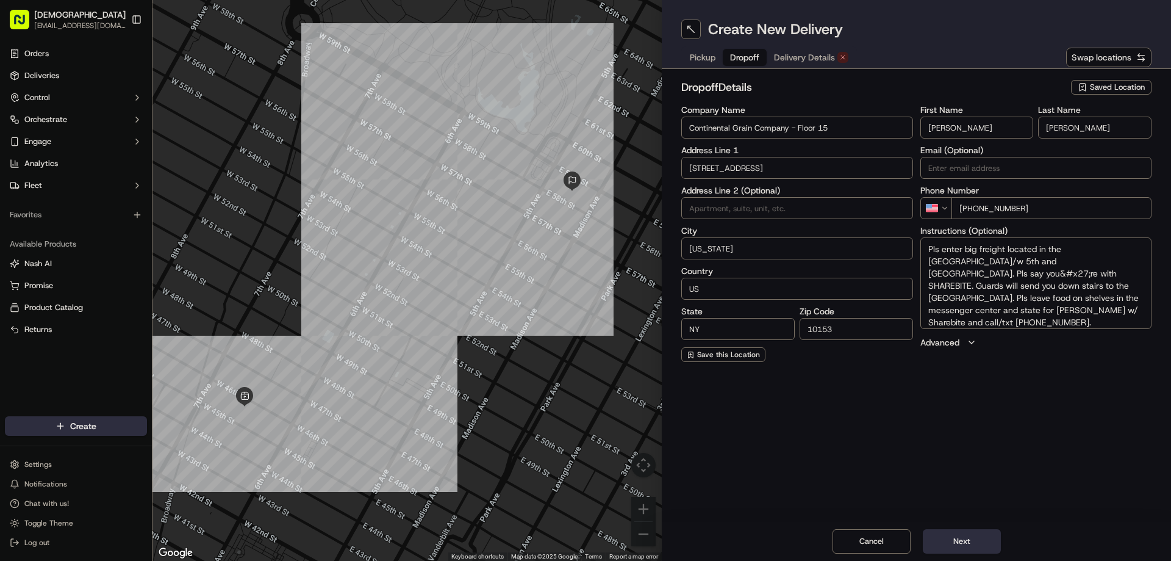
click at [794, 54] on span "Delivery Details" at bounding box center [804, 57] width 61 height 12
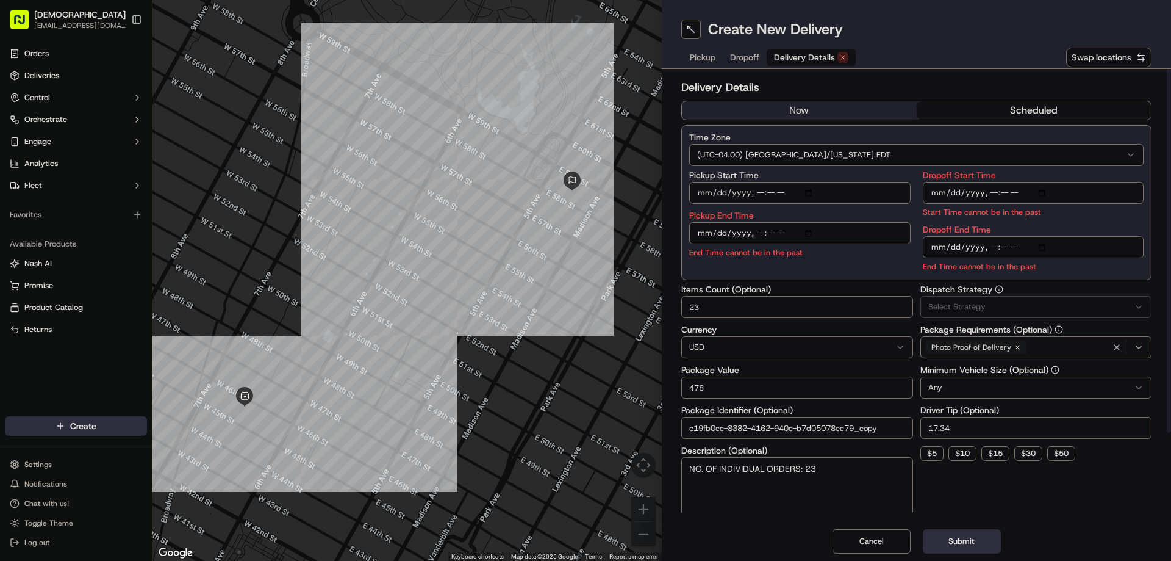
click at [755, 107] on button "now" at bounding box center [799, 110] width 235 height 18
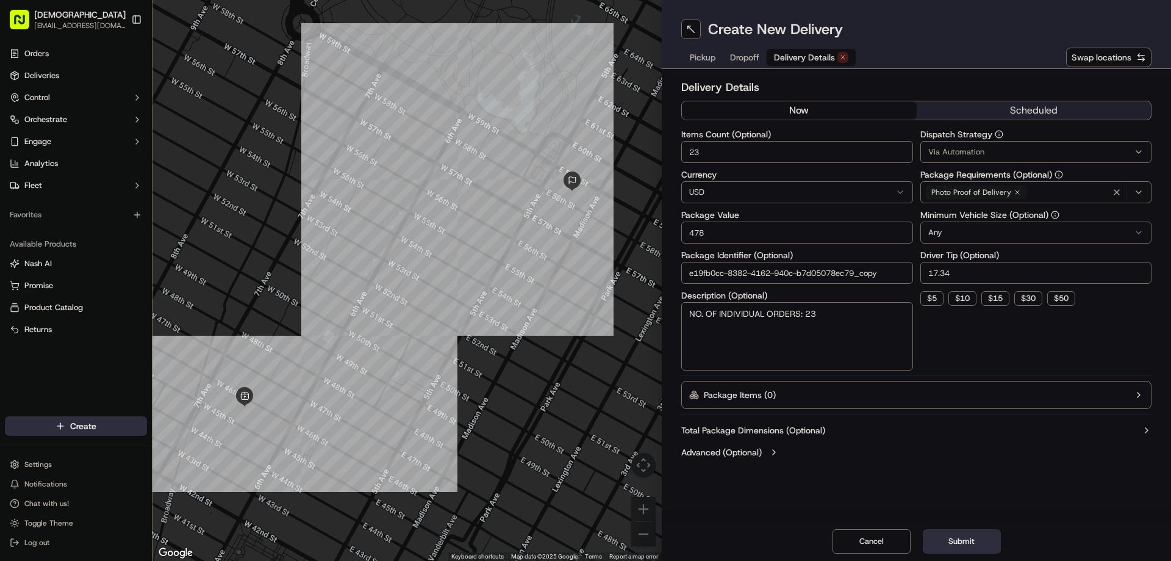
drag, startPoint x: 719, startPoint y: 153, endPoint x: 669, endPoint y: 151, distance: 50.1
click at [669, 151] on div "Delivery Details now scheduled Items Count (Optional) 23 Currency USD Package V…" at bounding box center [916, 271] width 509 height 404
type input "10"
drag, startPoint x: 977, startPoint y: 270, endPoint x: 901, endPoint y: 268, distance: 76.3
click at [901, 268] on div "Items Count (Optional) 10 Currency USD Package Value 478 Package Identifier (Op…" at bounding box center [917, 250] width 470 height 240
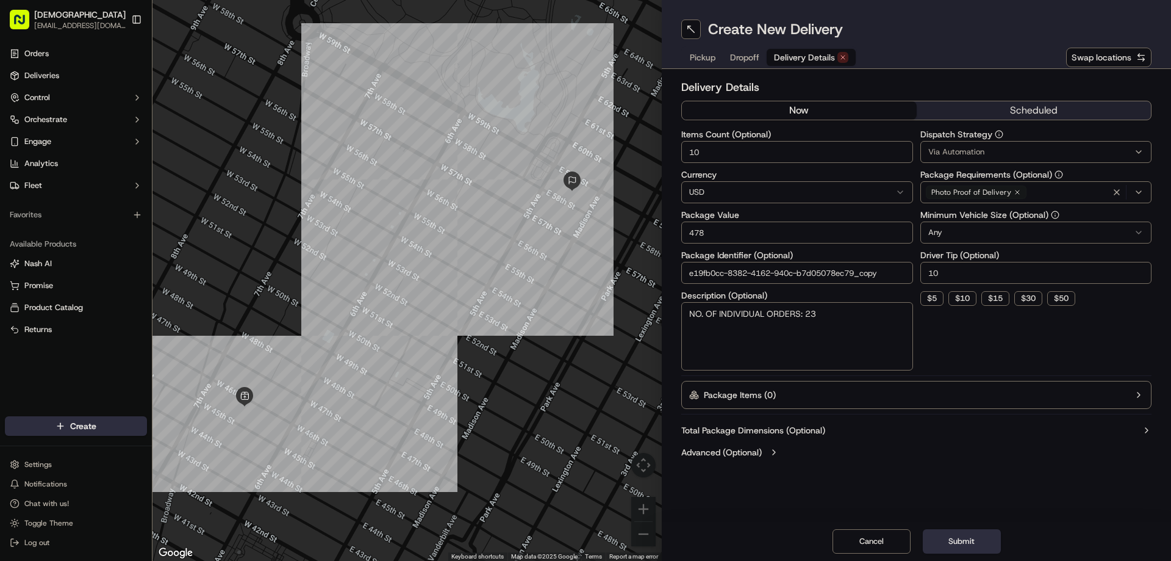
type input "10"
drag, startPoint x: 827, startPoint y: 315, endPoint x: 807, endPoint y: 314, distance: 19.6
click at [807, 314] on textarea "NO. OF INDIVIDUAL ORDERS: 23" at bounding box center [798, 336] width 232 height 68
type textarea "NO. OF INDIVIDUAL ORDERS: 10"
drag, startPoint x: 714, startPoint y: 232, endPoint x: 682, endPoint y: 232, distance: 32.9
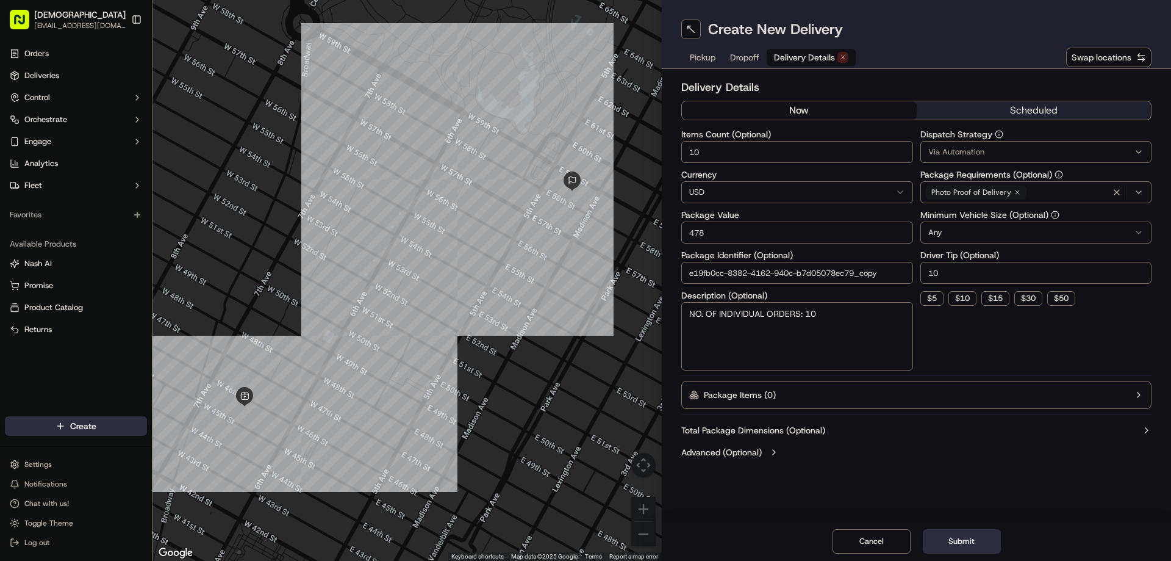
click at [682, 232] on input "478" at bounding box center [798, 232] width 232 height 22
type input "300"
click at [984, 540] on button "Submit" at bounding box center [962, 541] width 78 height 24
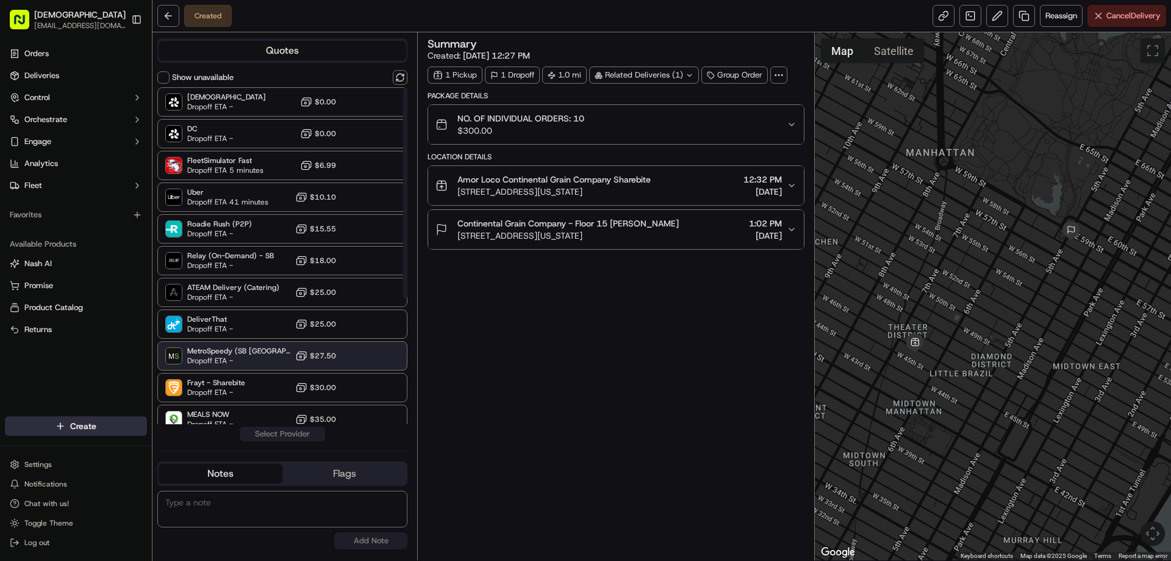
click at [273, 361] on div "MetroSpeedy (SB [GEOGRAPHIC_DATA]) Dropoff ETA - $27.50" at bounding box center [282, 355] width 250 height 29
click at [301, 435] on button "Assign Provider" at bounding box center [282, 433] width 87 height 15
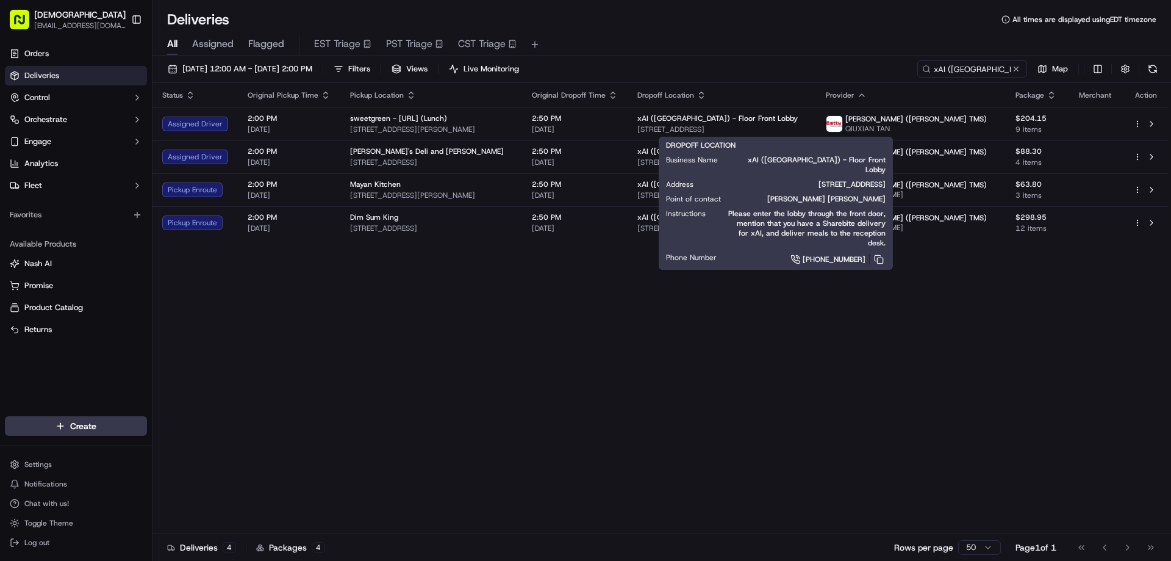
click at [310, 352] on div "Status Original Pickup Time Pickup Location Original Dropoff Time Dropoff Locat…" at bounding box center [661, 308] width 1016 height 451
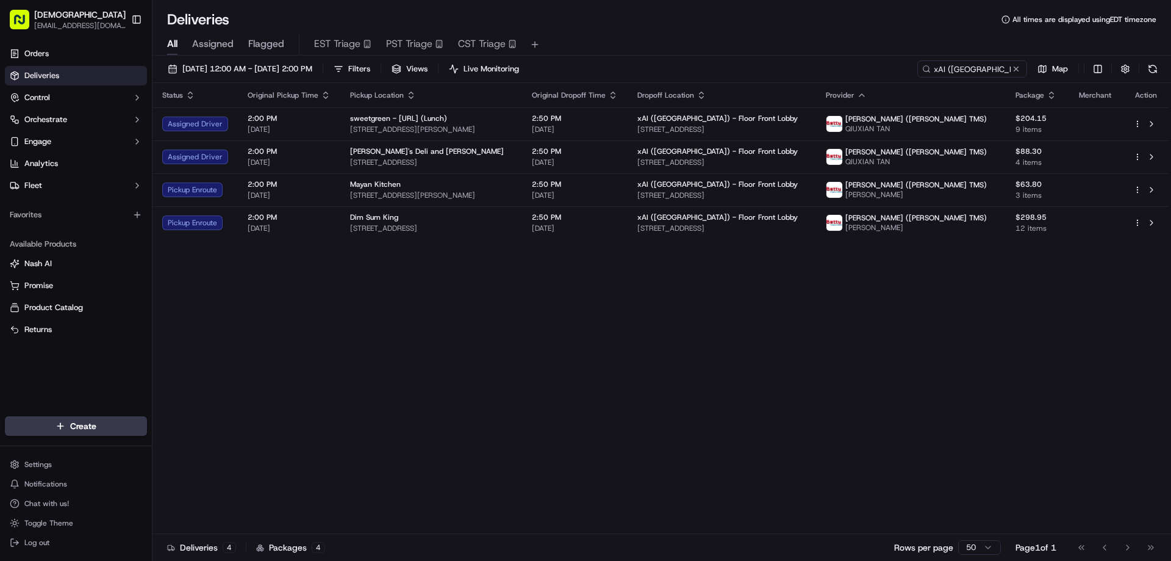
drag, startPoint x: 775, startPoint y: 318, endPoint x: 733, endPoint y: 275, distance: 60.0
click at [775, 318] on div "Status Original Pickup Time Pickup Location Original Dropoff Time Dropoff Locat…" at bounding box center [661, 308] width 1016 height 451
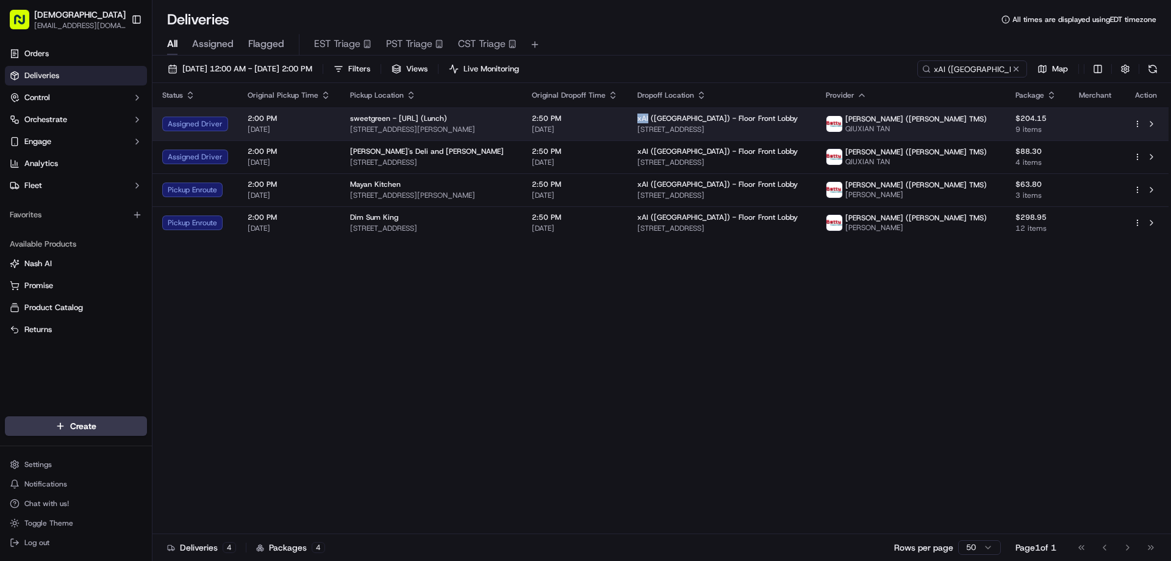
drag, startPoint x: 695, startPoint y: 115, endPoint x: 685, endPoint y: 118, distance: 10.7
click at [685, 118] on span "xAI ([GEOGRAPHIC_DATA]) - Floor Front Lobby" at bounding box center [718, 118] width 160 height 10
copy span "xAI"
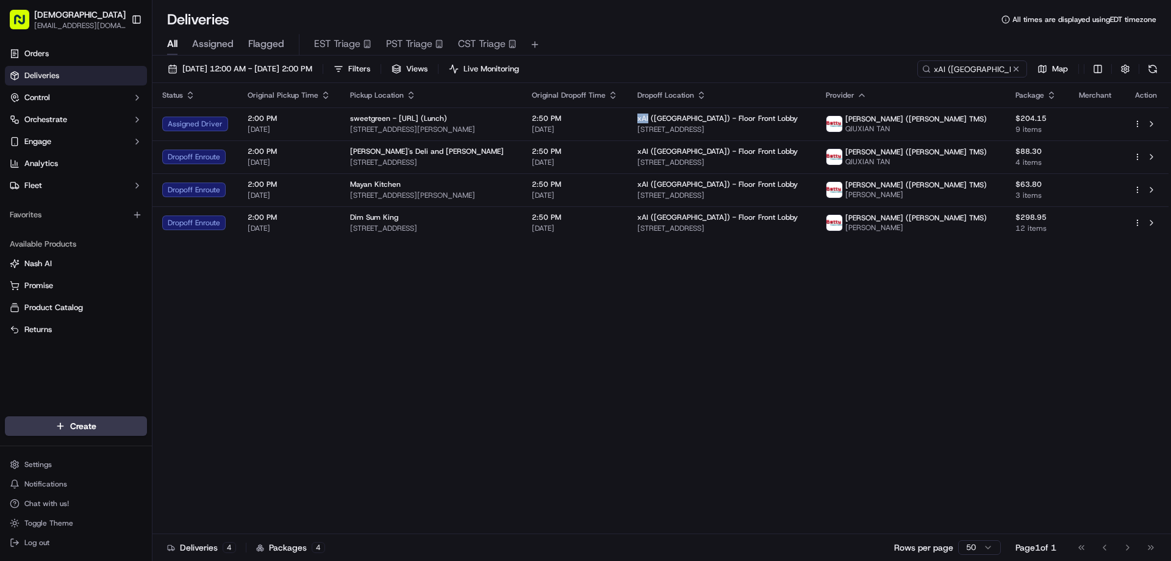
click at [778, 351] on div "Status Original Pickup Time Pickup Location Original Dropoff Time Dropoff Locat…" at bounding box center [661, 308] width 1016 height 451
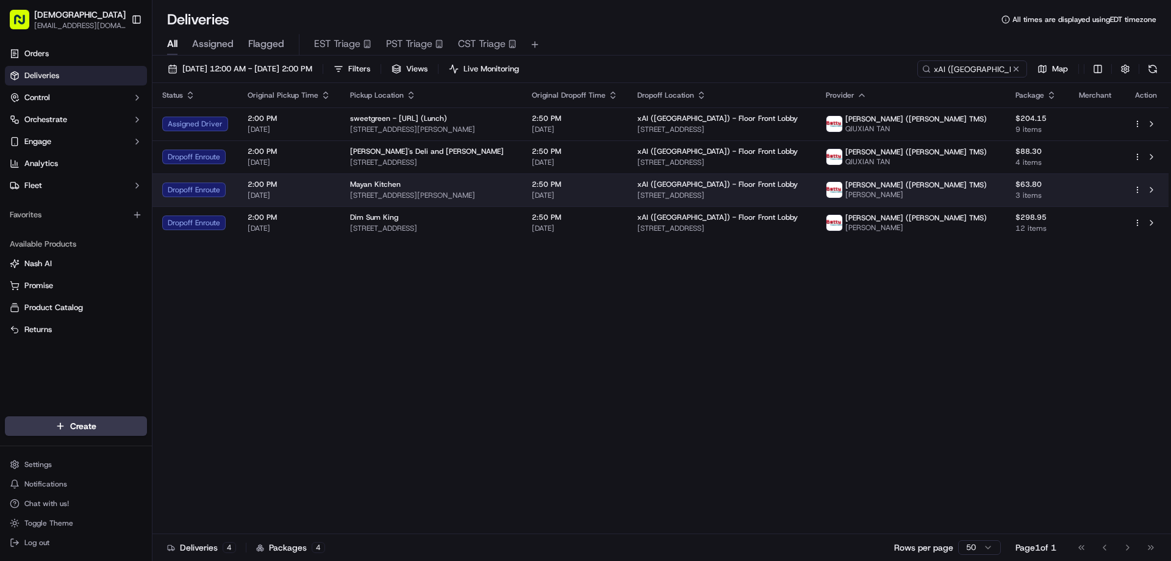
click at [444, 194] on span "[STREET_ADDRESS][PERSON_NAME]" at bounding box center [431, 195] width 162 height 10
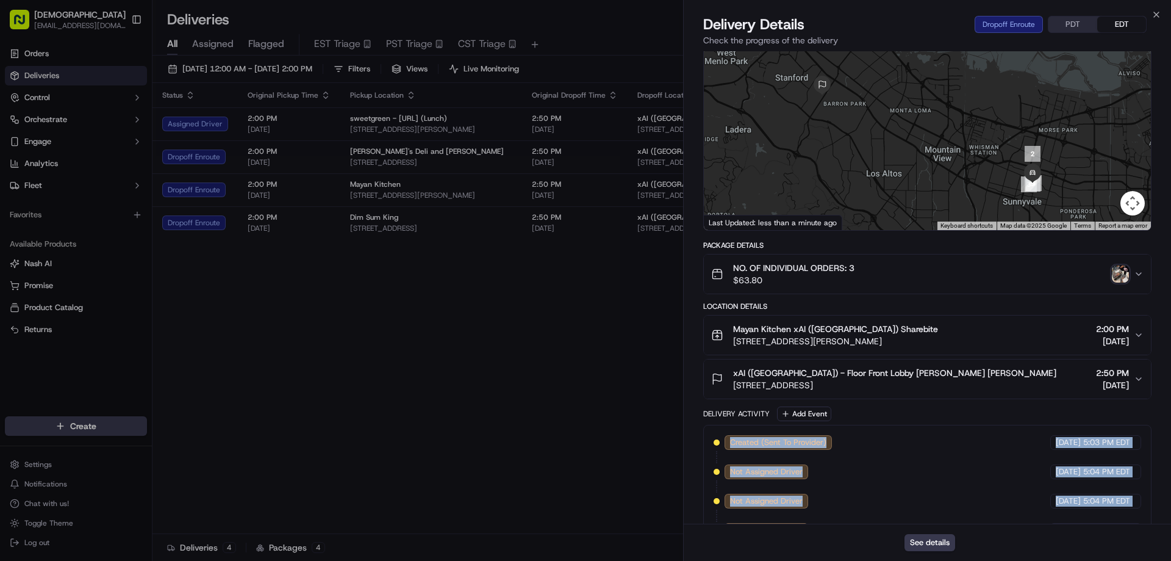
scroll to position [259, 0]
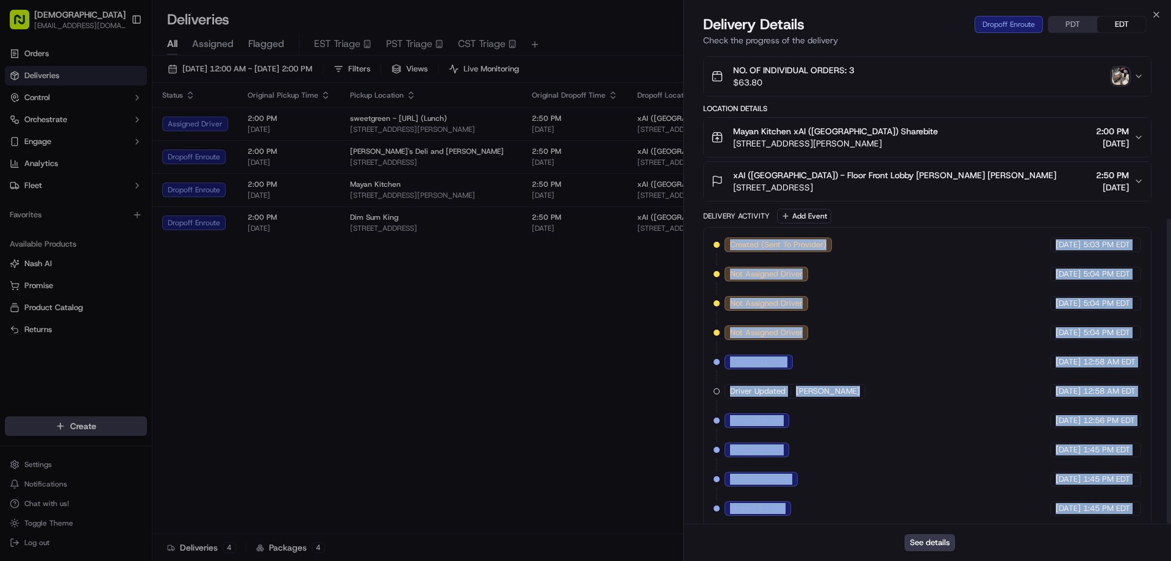
drag, startPoint x: 692, startPoint y: 425, endPoint x: 738, endPoint y: 498, distance: 86.3
click at [833, 542] on div "Delivery Details Dropoff Enroute PDT EDT Check the progress of the delivery Pro…" at bounding box center [927, 288] width 487 height 546
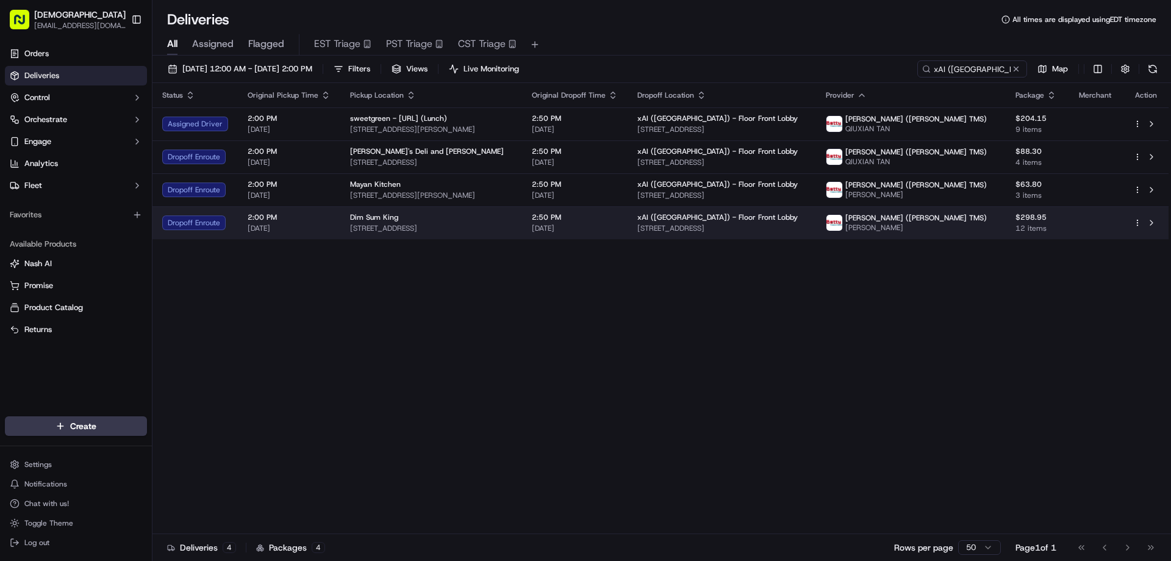
click at [464, 228] on span "[STREET_ADDRESS]" at bounding box center [431, 228] width 162 height 10
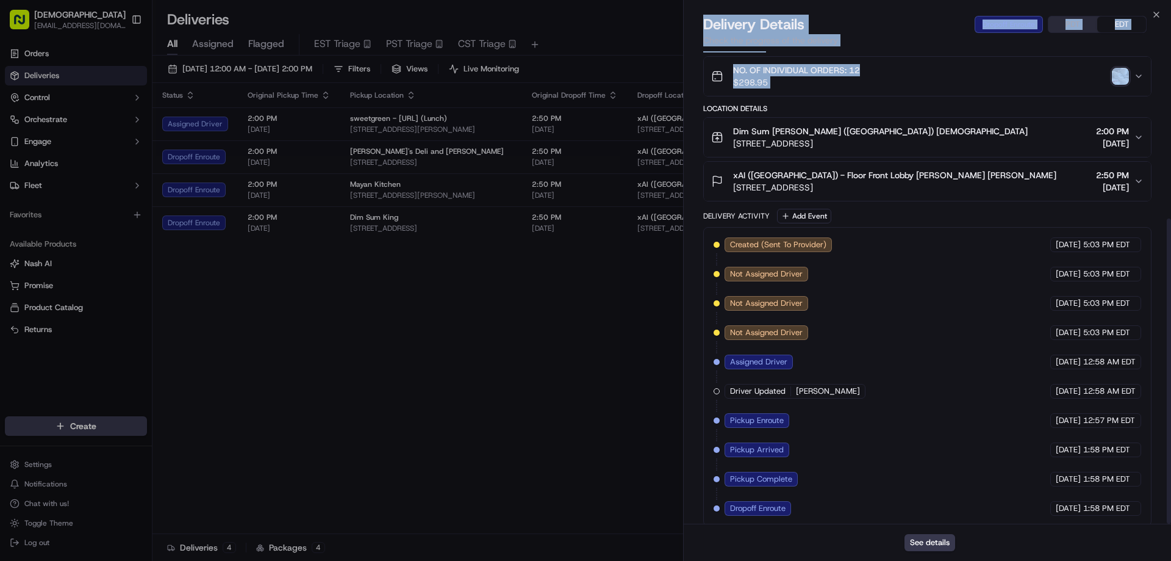
drag, startPoint x: 700, startPoint y: 355, endPoint x: 928, endPoint y: 576, distance: 317.1
click at [928, 560] on html "Sharebite [EMAIL_ADDRESS][DOMAIN_NAME] Toggle Sidebar Orders Deliveries Control…" at bounding box center [585, 280] width 1171 height 561
drag, startPoint x: 560, startPoint y: 383, endPoint x: 560, endPoint y: 370, distance: 13.4
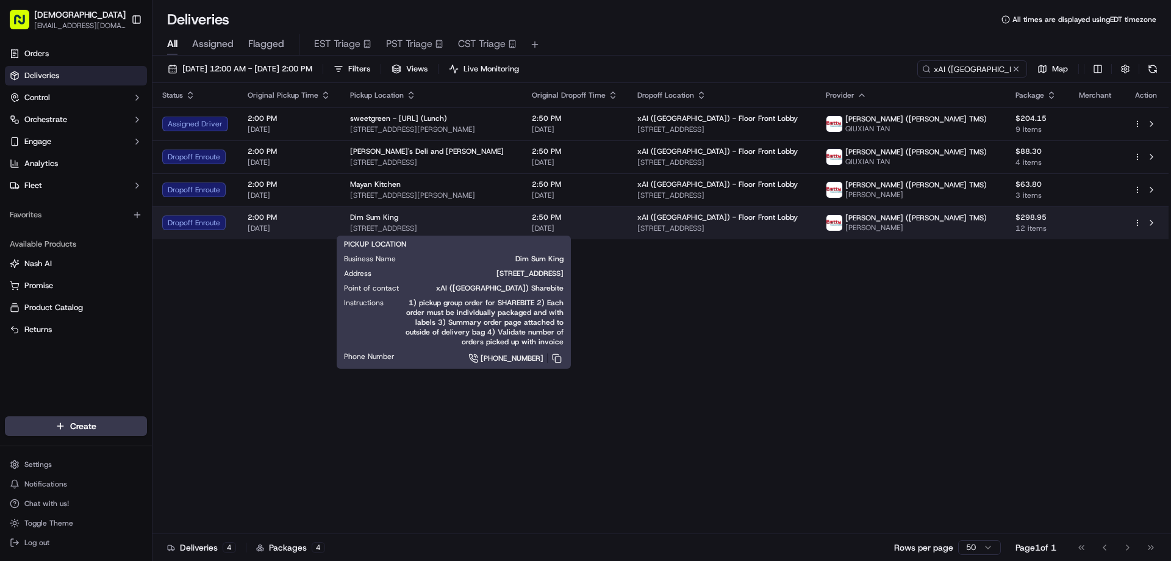
drag, startPoint x: 522, startPoint y: 228, endPoint x: 344, endPoint y: 225, distance: 178.8
click at [344, 225] on td "Dim Sum King [STREET_ADDRESS]" at bounding box center [431, 222] width 182 height 33
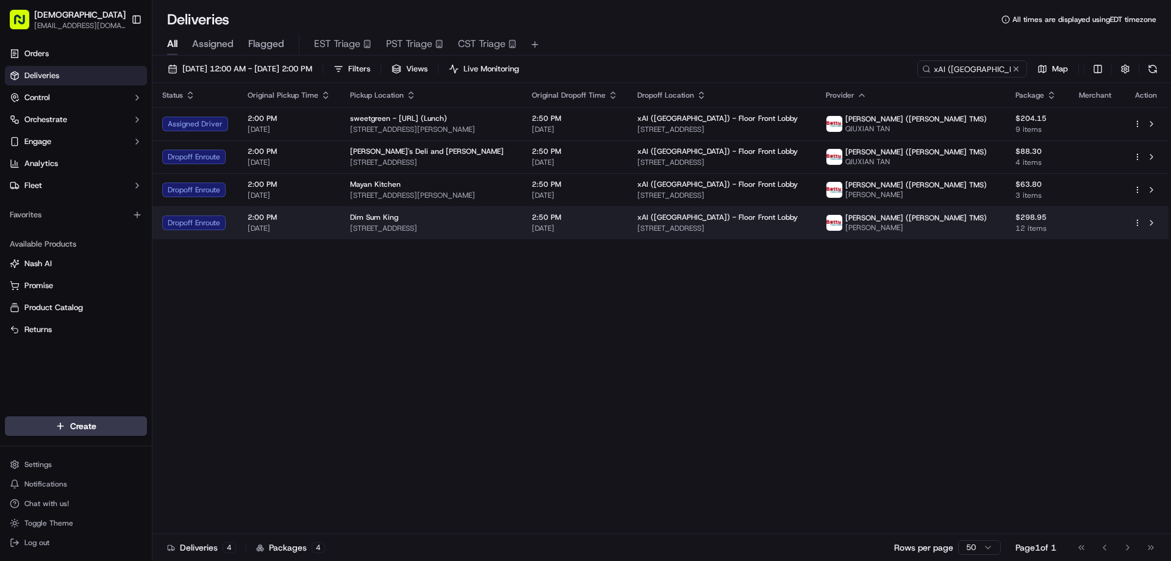
copy span "[STREET_ADDRESS]"
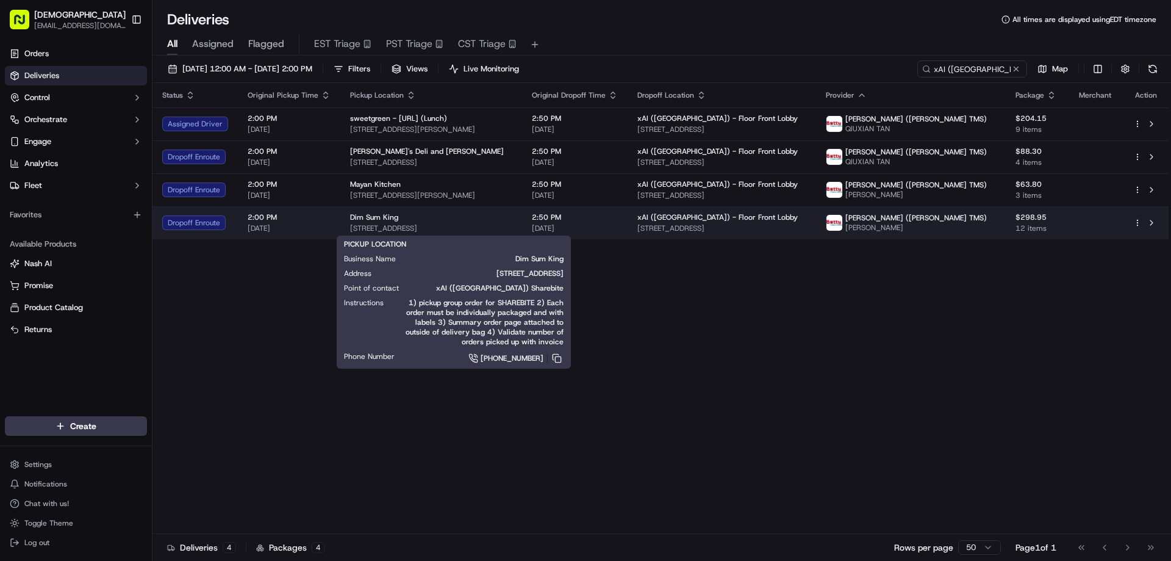
click at [513, 224] on span "[STREET_ADDRESS]" at bounding box center [431, 228] width 162 height 10
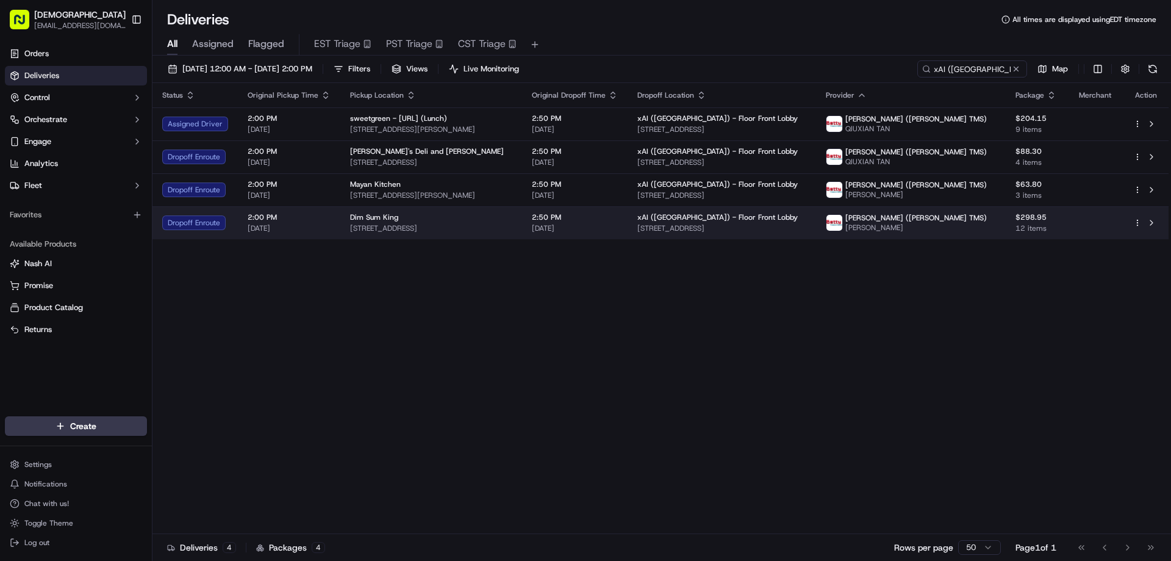
click at [522, 210] on td "Dim Sum King [STREET_ADDRESS]" at bounding box center [431, 222] width 182 height 33
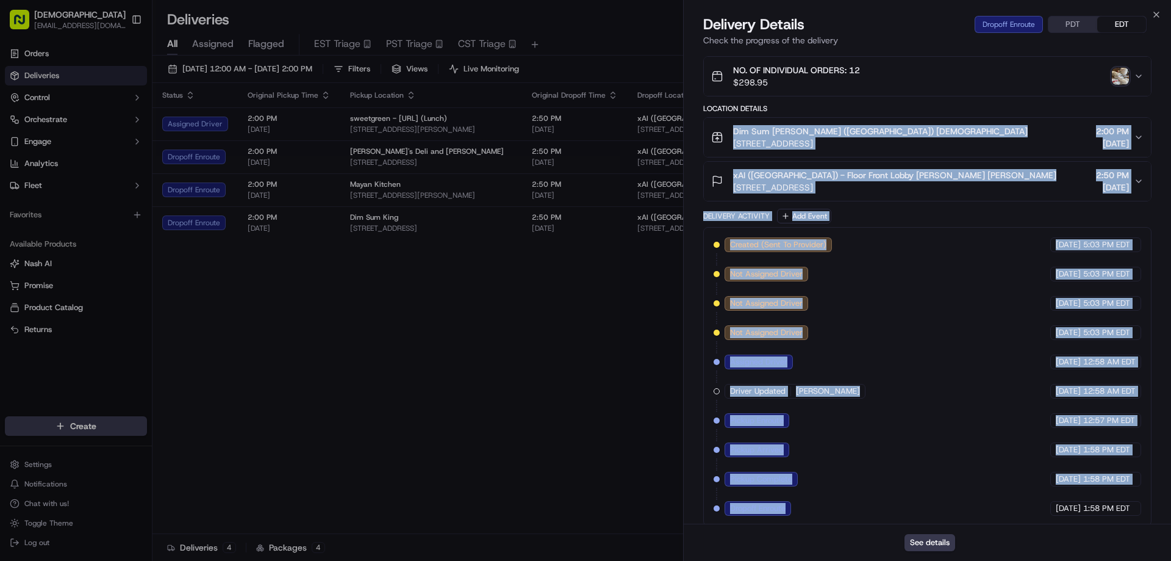
drag, startPoint x: 734, startPoint y: 379, endPoint x: 870, endPoint y: 513, distance: 190.3
click at [870, 513] on div "Package Details NO. OF INDIVIDUAL ORDERS: 12 $298.95 Location Details Dim Sum […" at bounding box center [927, 284] width 448 height 483
drag, startPoint x: 552, startPoint y: 433, endPoint x: 595, endPoint y: 425, distance: 44.8
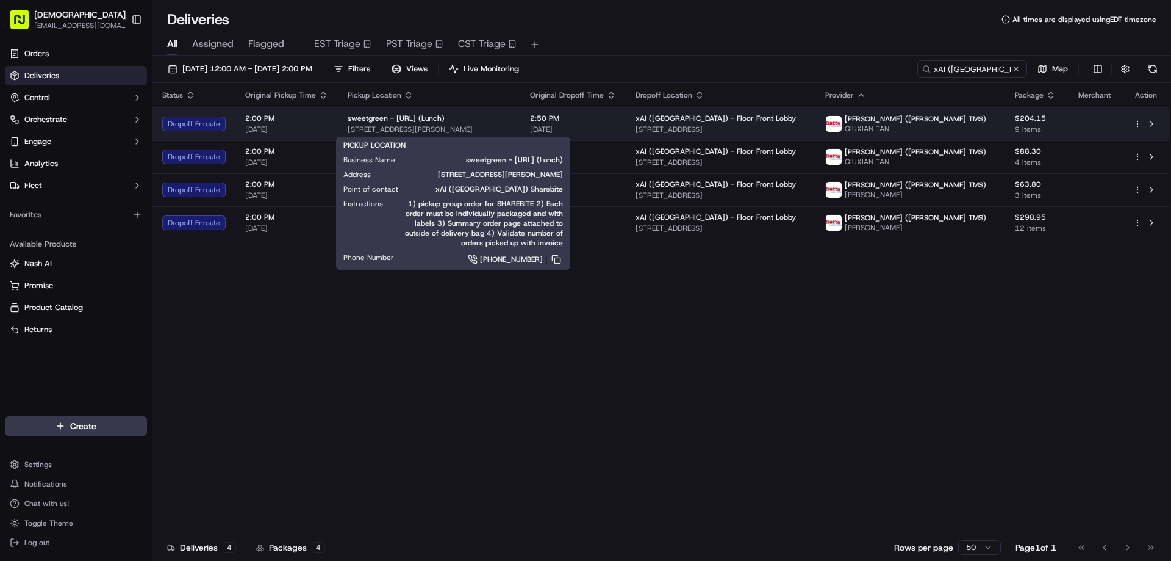
drag, startPoint x: 505, startPoint y: 126, endPoint x: 347, endPoint y: 127, distance: 158.6
click at [348, 127] on span "[STREET_ADDRESS][PERSON_NAME]" at bounding box center [429, 129] width 163 height 10
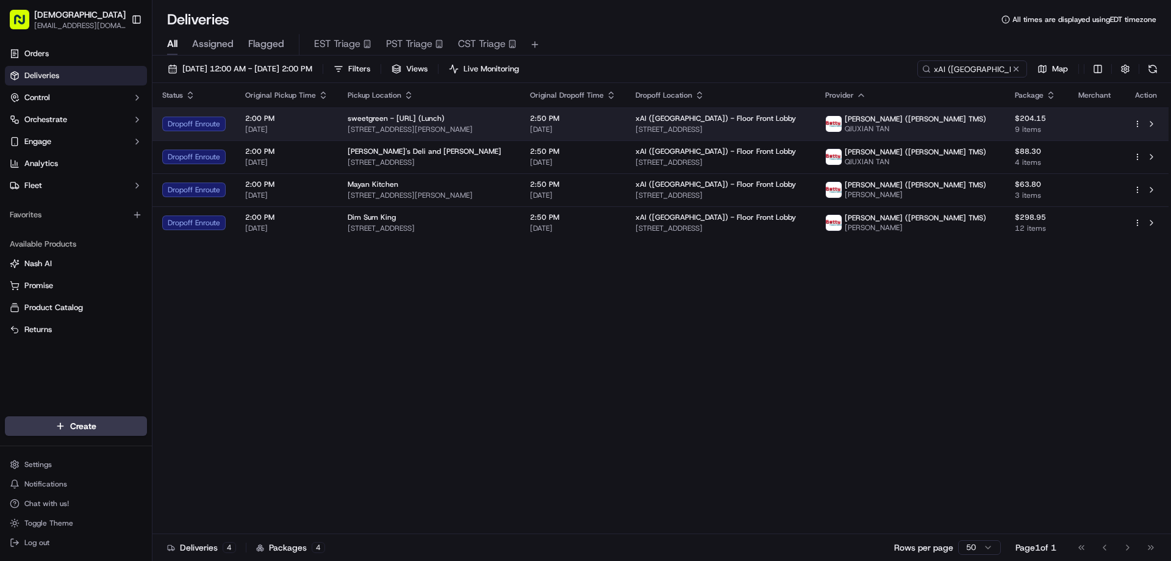
copy span "[STREET_ADDRESS][PERSON_NAME]"
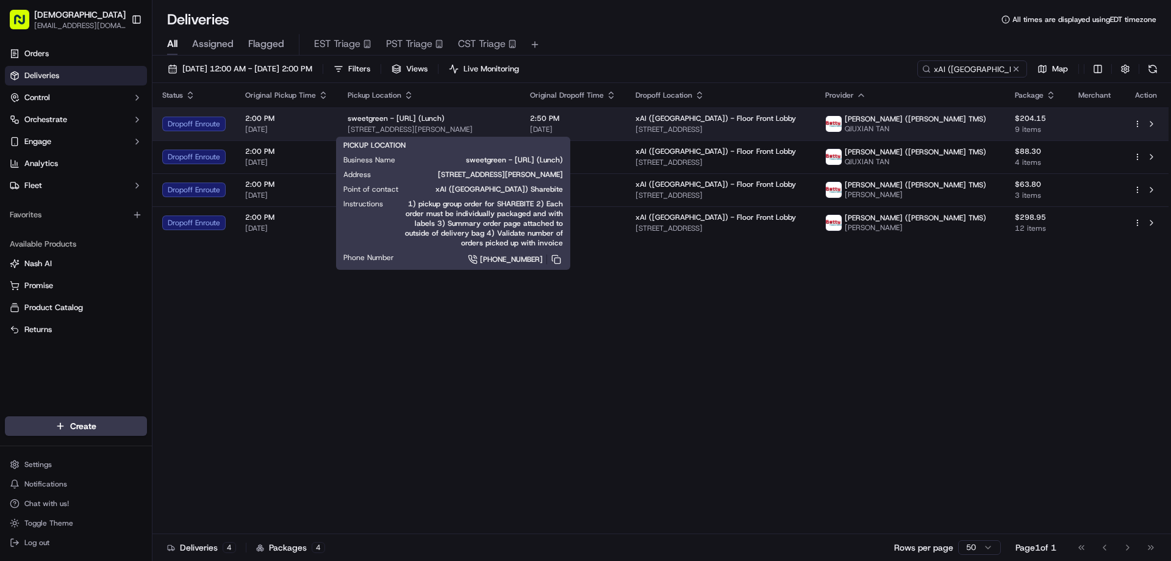
click at [491, 126] on span "[STREET_ADDRESS][PERSON_NAME]" at bounding box center [429, 129] width 163 height 10
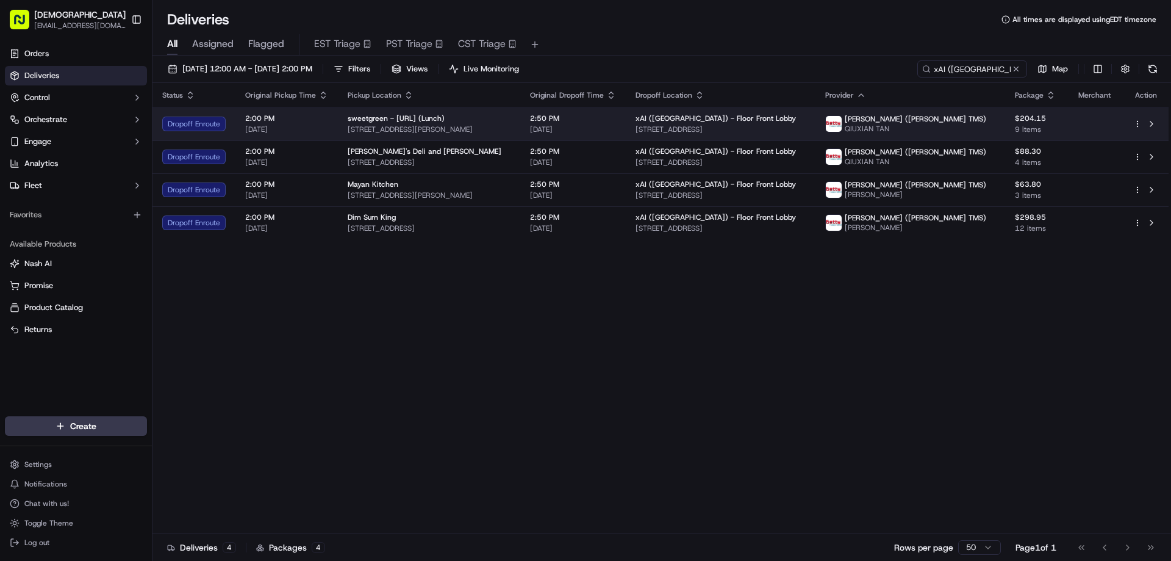
click at [511, 129] on span "[STREET_ADDRESS][PERSON_NAME]" at bounding box center [429, 129] width 163 height 10
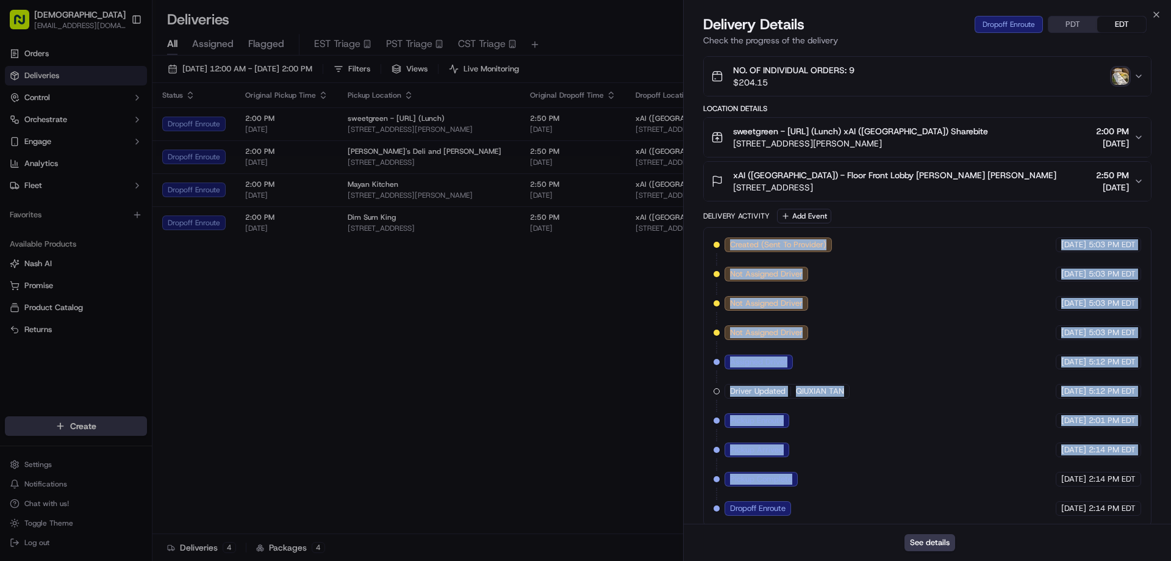
drag, startPoint x: 703, startPoint y: 417, endPoint x: 879, endPoint y: 448, distance: 179.2
click at [901, 486] on div "Provider [PERSON_NAME] ([PERSON_NAME] TMS) [PERSON_NAME] Provider Id ord_fCRuX4…" at bounding box center [927, 163] width 487 height 741
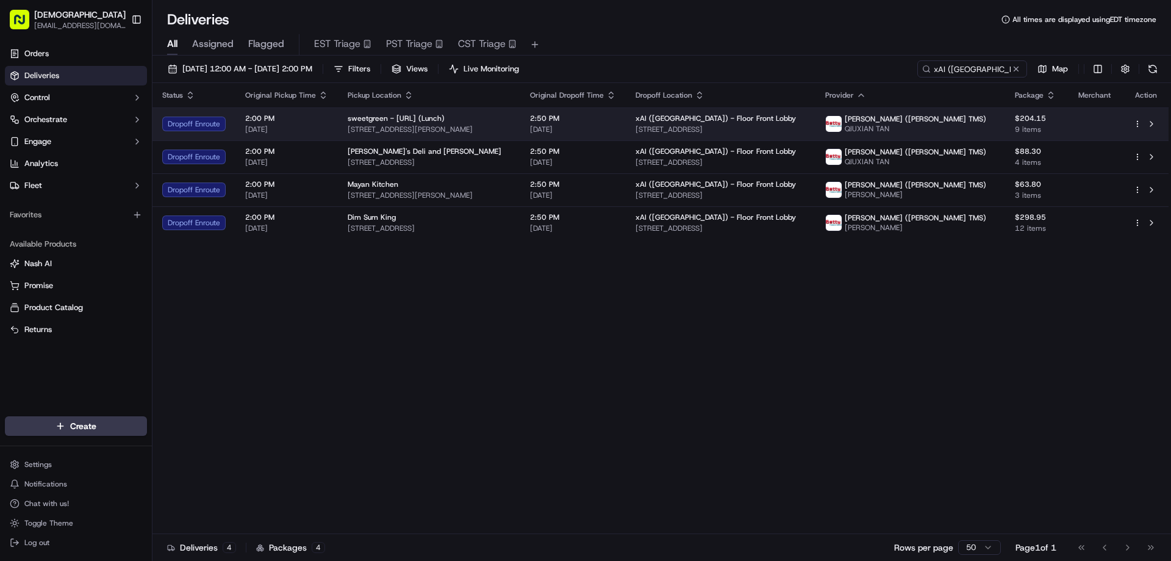
click at [410, 122] on span "sweetgreen - [URL] (Lunch)" at bounding box center [396, 118] width 97 height 10
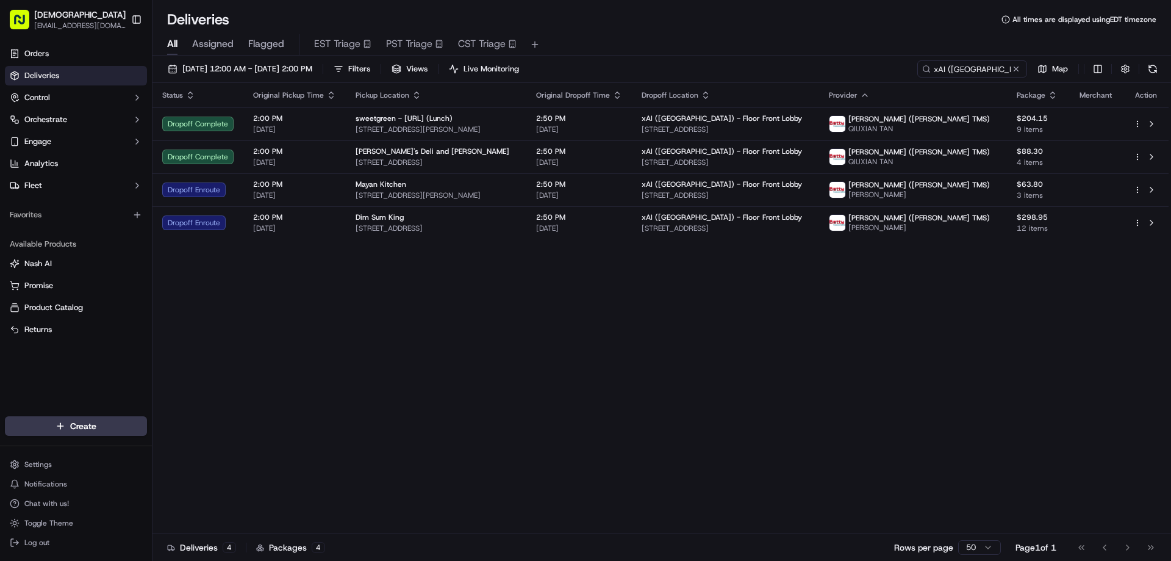
drag, startPoint x: 686, startPoint y: 414, endPoint x: 683, endPoint y: 372, distance: 42.3
click at [683, 379] on div "Status Original Pickup Time Pickup Location Original Dropoff Time Dropoff Locat…" at bounding box center [661, 308] width 1016 height 451
drag, startPoint x: 691, startPoint y: 422, endPoint x: 782, endPoint y: 421, distance: 90.9
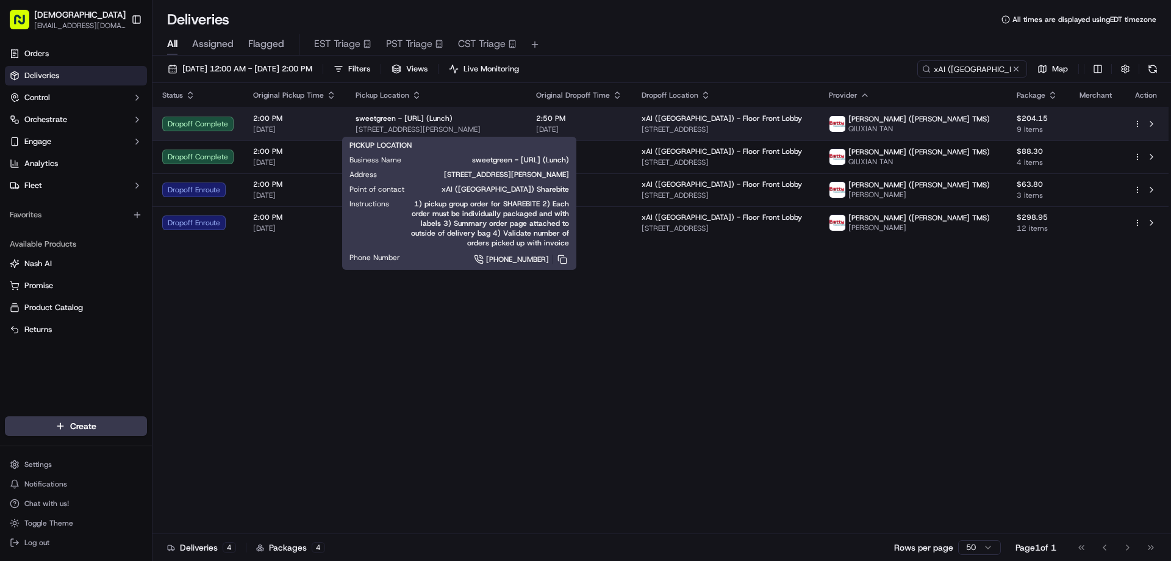
click at [495, 121] on div "sweetgreen - X.AI (Lunch)" at bounding box center [436, 118] width 161 height 10
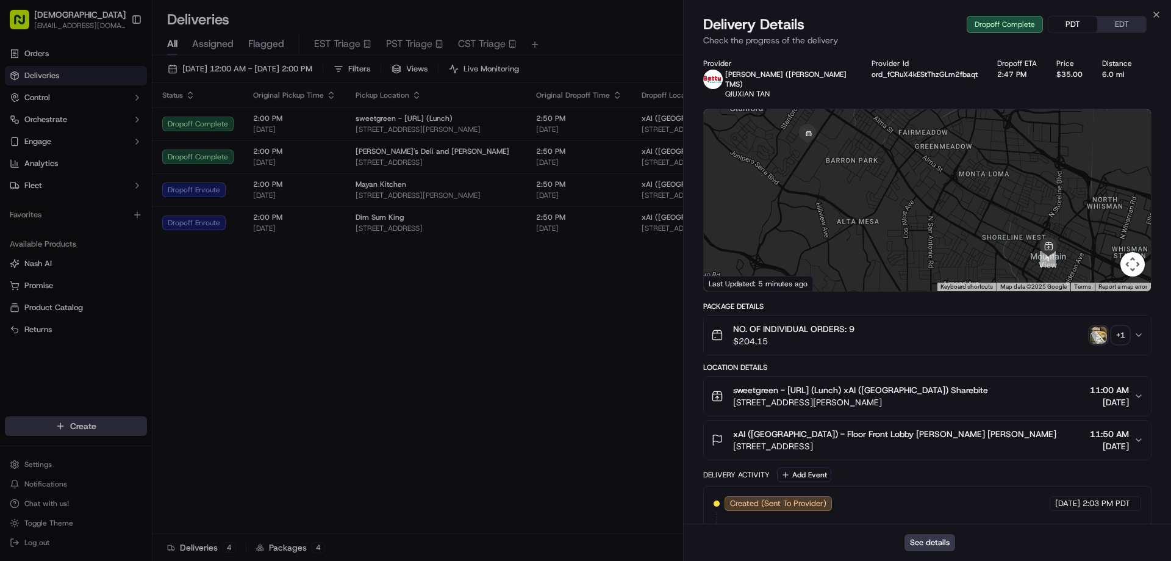
click at [1071, 24] on button "PDT" at bounding box center [1073, 24] width 49 height 16
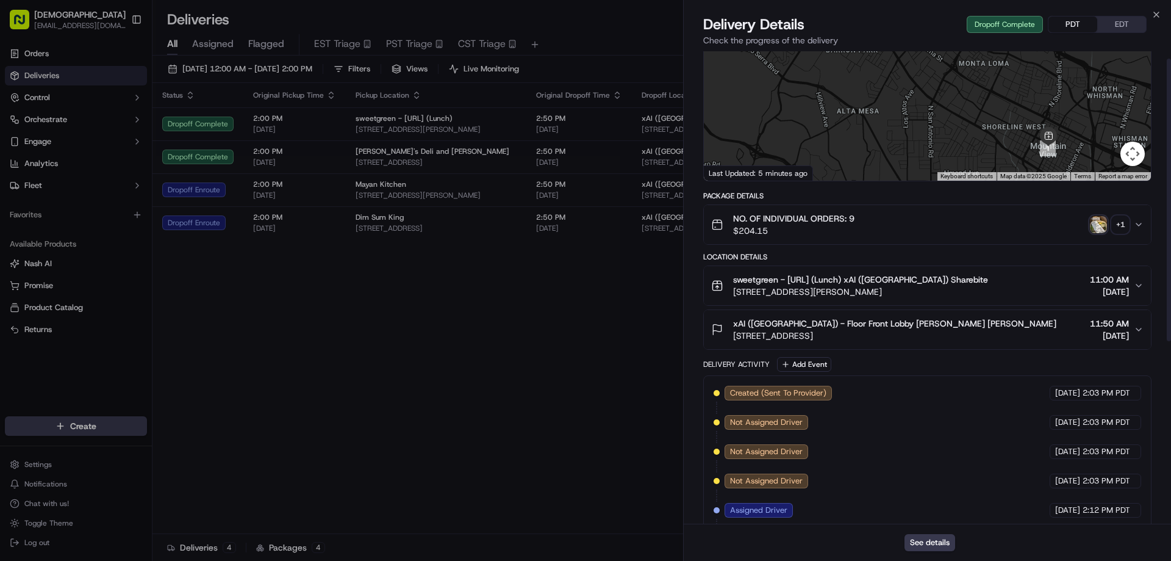
scroll to position [12, 0]
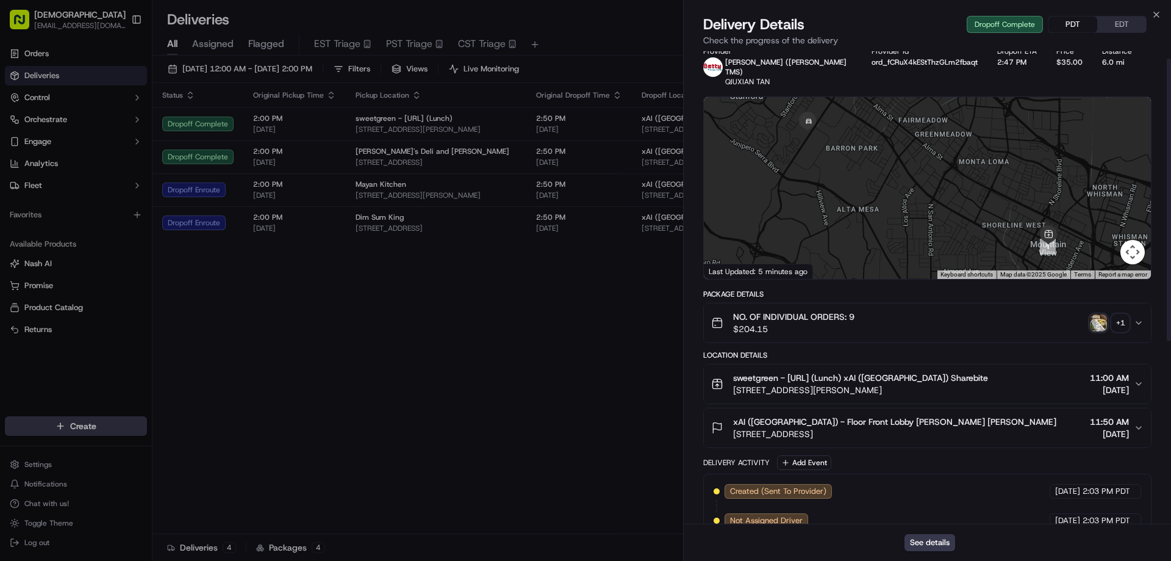
click at [1117, 314] on div "+ 1" at bounding box center [1120, 322] width 17 height 17
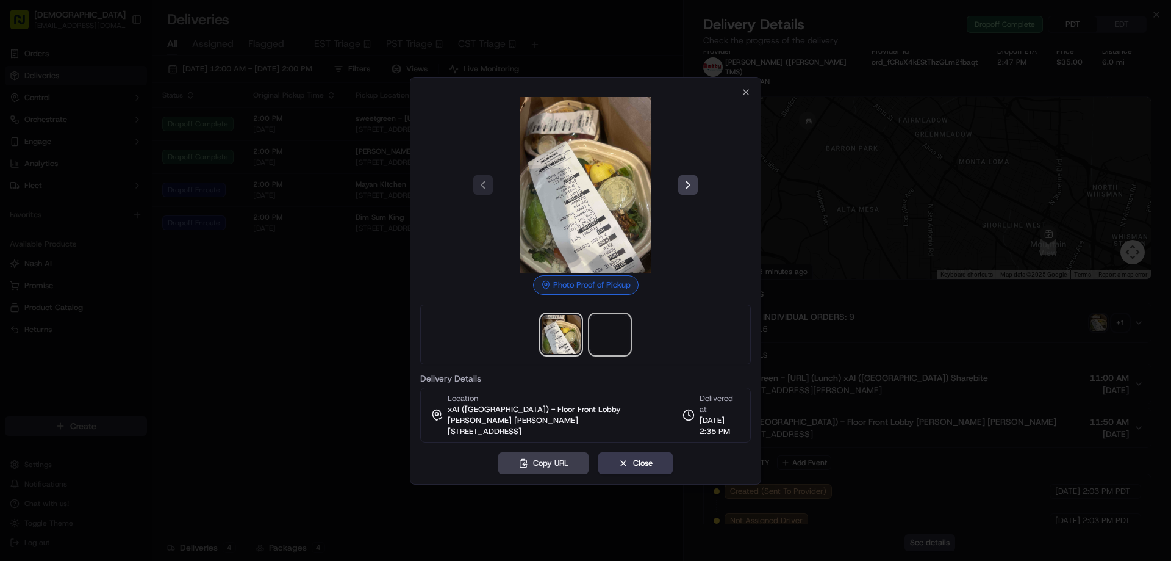
click at [613, 343] on span at bounding box center [610, 334] width 39 height 39
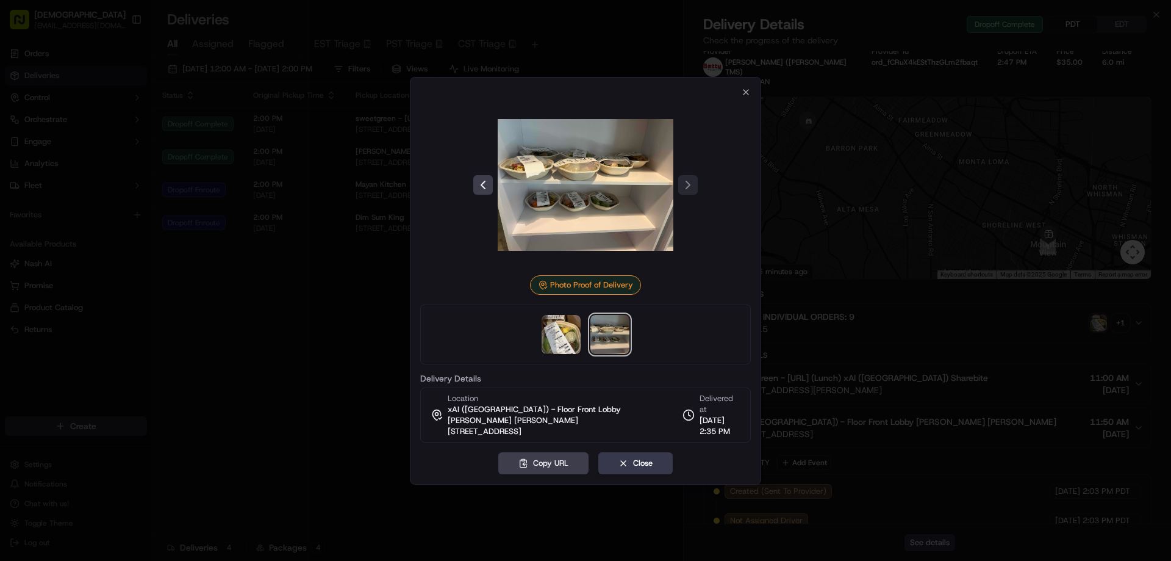
click at [838, 282] on div at bounding box center [585, 280] width 1171 height 561
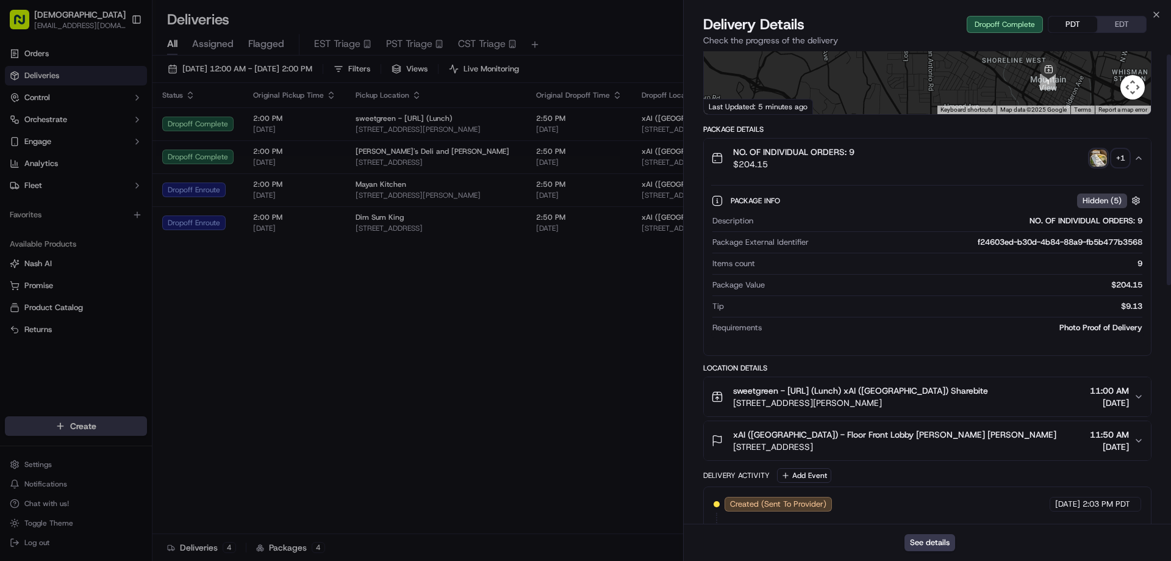
scroll to position [7, 0]
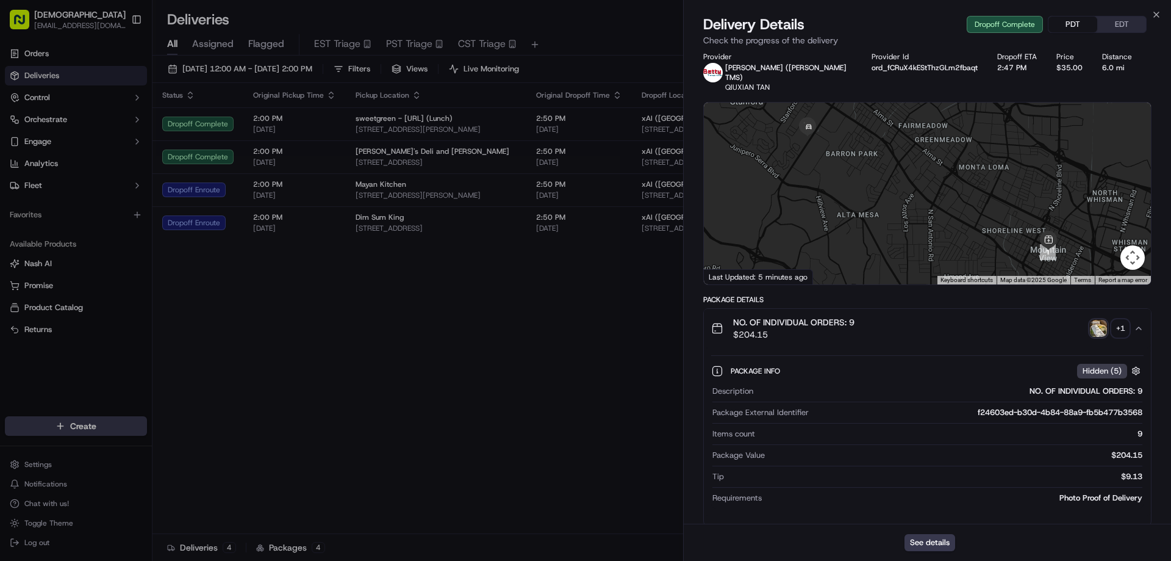
click at [1124, 320] on div "+ 1" at bounding box center [1120, 328] width 17 height 17
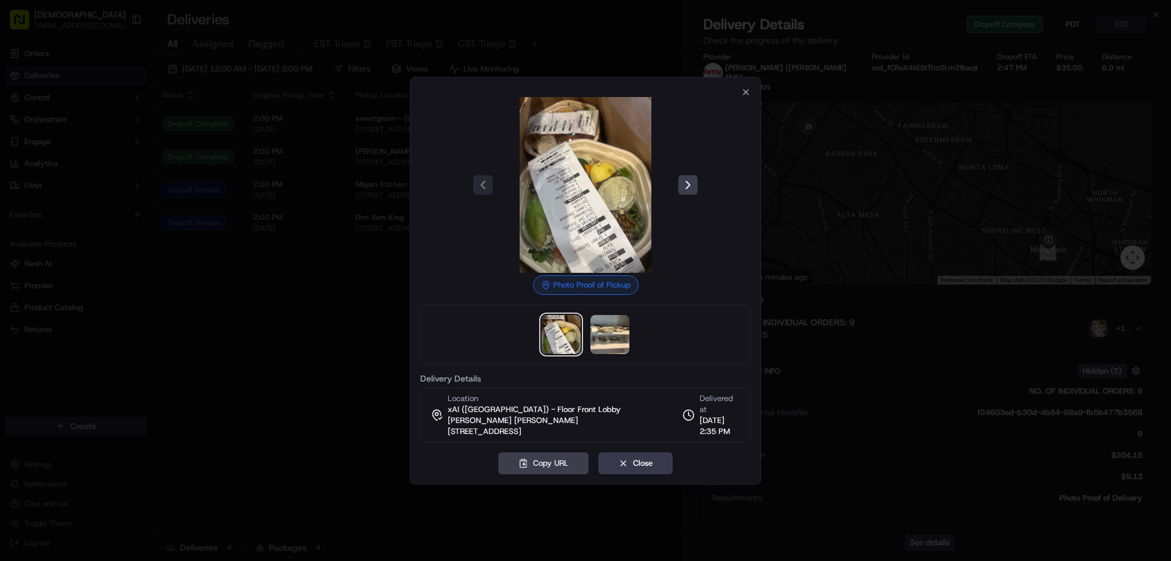
click at [926, 286] on div at bounding box center [585, 280] width 1171 height 561
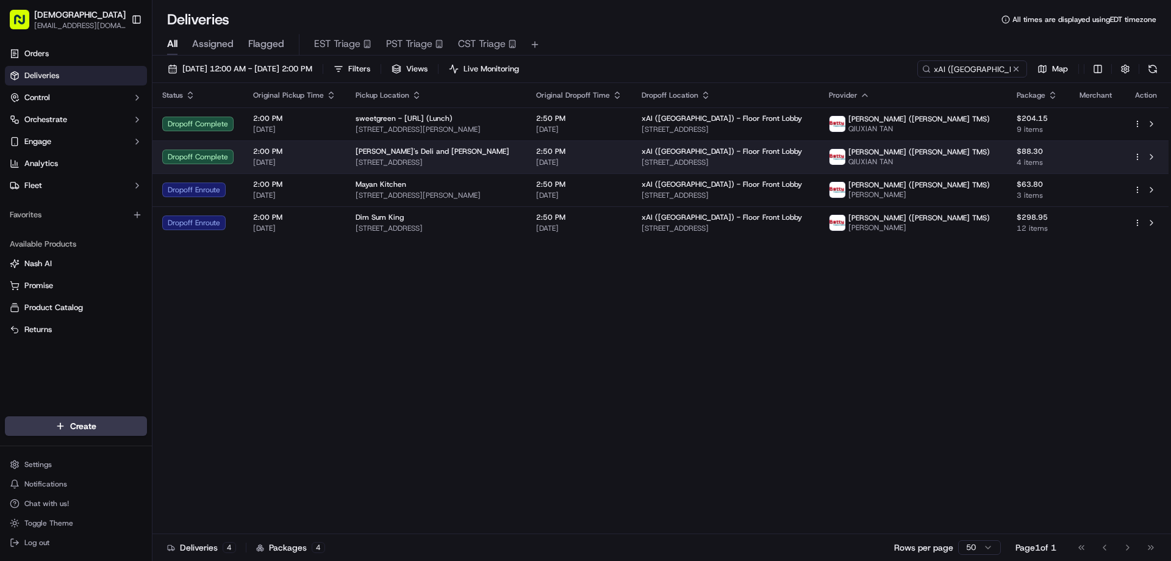
click at [453, 159] on span "295 E Middlefield Rd, Mountain View, CA 94043, USA" at bounding box center [436, 162] width 161 height 10
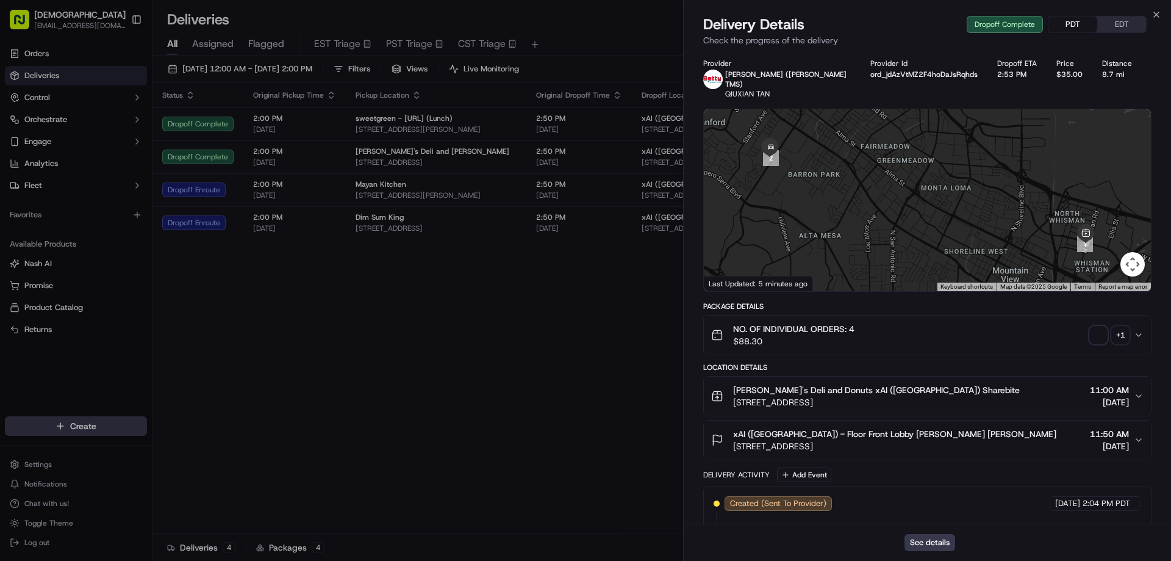
drag, startPoint x: 1058, startPoint y: 25, endPoint x: 1029, endPoint y: 212, distance: 189.6
click at [1059, 25] on button "PDT" at bounding box center [1073, 24] width 49 height 16
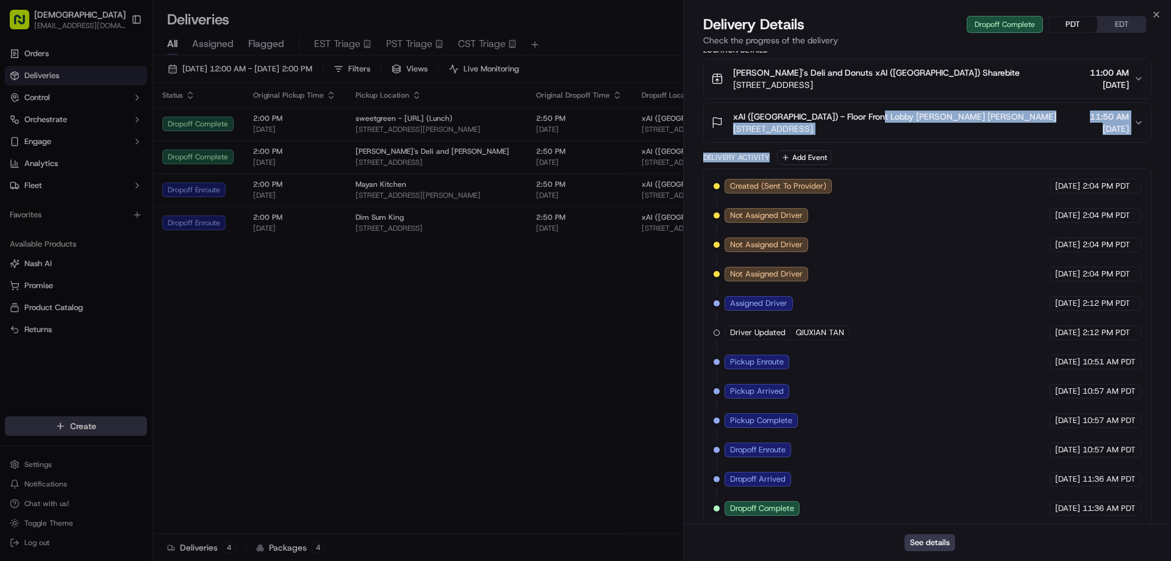
drag, startPoint x: 885, startPoint y: 141, endPoint x: 873, endPoint y: 93, distance: 49.0
click at [873, 93] on div "Package Details NO. OF INDIVIDUAL ORDERS: 4 $88.30 + 1 Location Details Roger's…" at bounding box center [927, 255] width 448 height 542
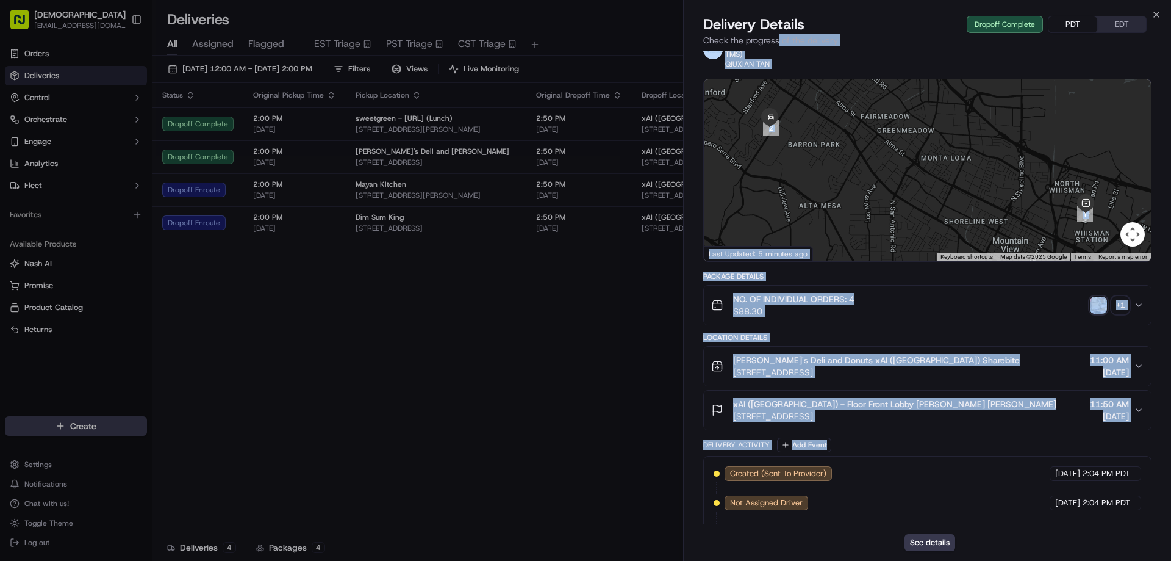
scroll to position [0, 0]
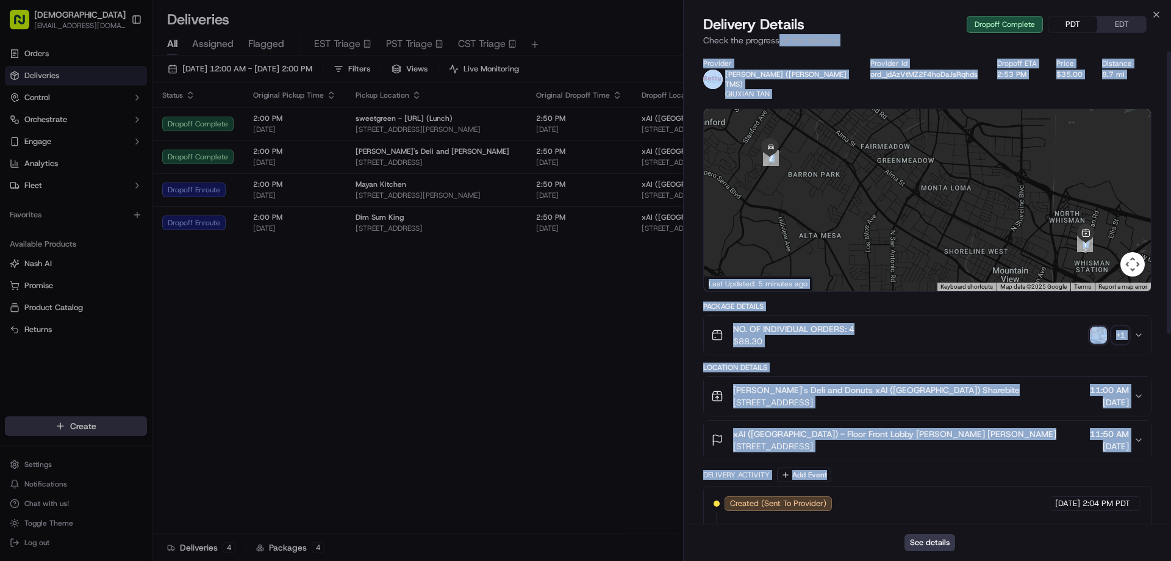
drag, startPoint x: 690, startPoint y: 161, endPoint x: 780, endPoint y: 34, distance: 155.8
click at [780, 34] on div "Delivery Details Dropoff Complete PDT EDT Check the progress of the delivery Pr…" at bounding box center [927, 288] width 487 height 546
click at [1120, 326] on div "+ 1" at bounding box center [1120, 334] width 17 height 17
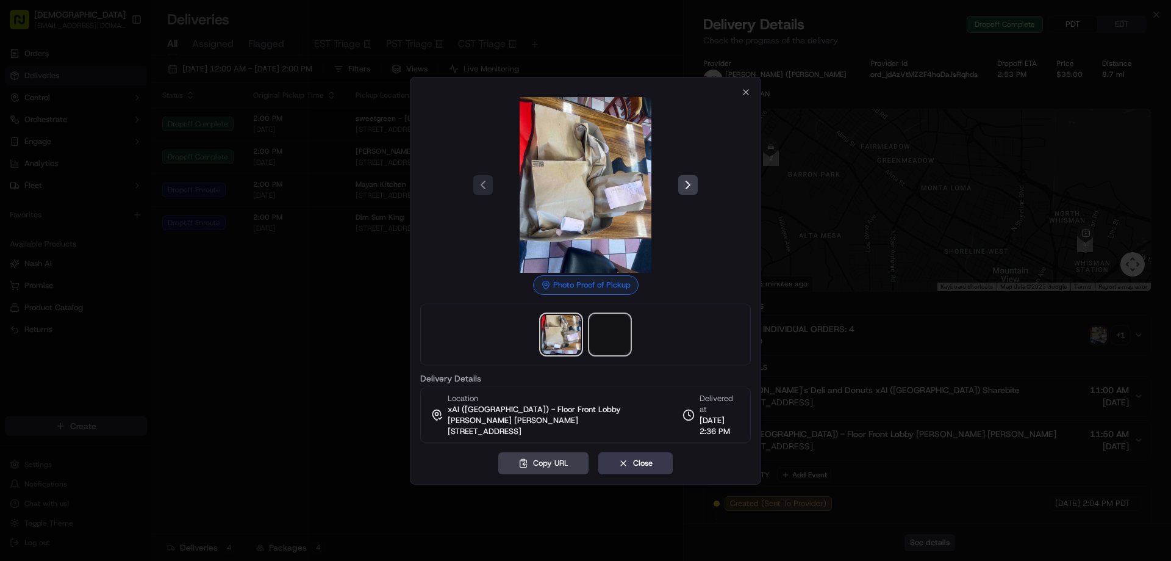
click at [617, 338] on span at bounding box center [610, 334] width 39 height 39
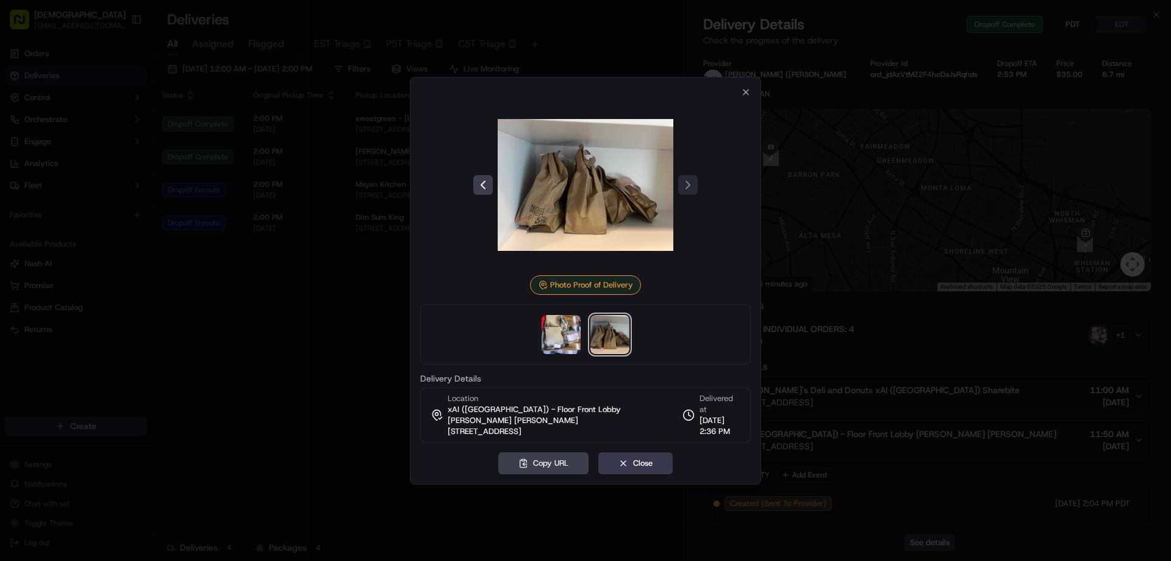
drag, startPoint x: 299, startPoint y: 297, endPoint x: 342, endPoint y: 48, distance: 252.1
click at [299, 297] on div at bounding box center [585, 280] width 1171 height 561
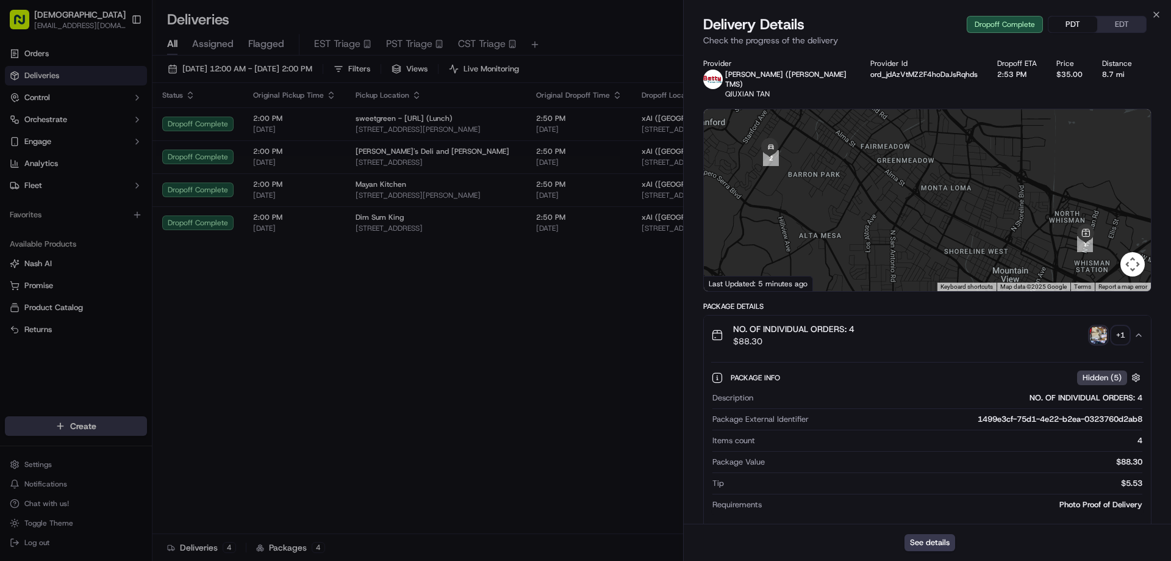
drag, startPoint x: 413, startPoint y: 323, endPoint x: 471, endPoint y: 226, distance: 113.5
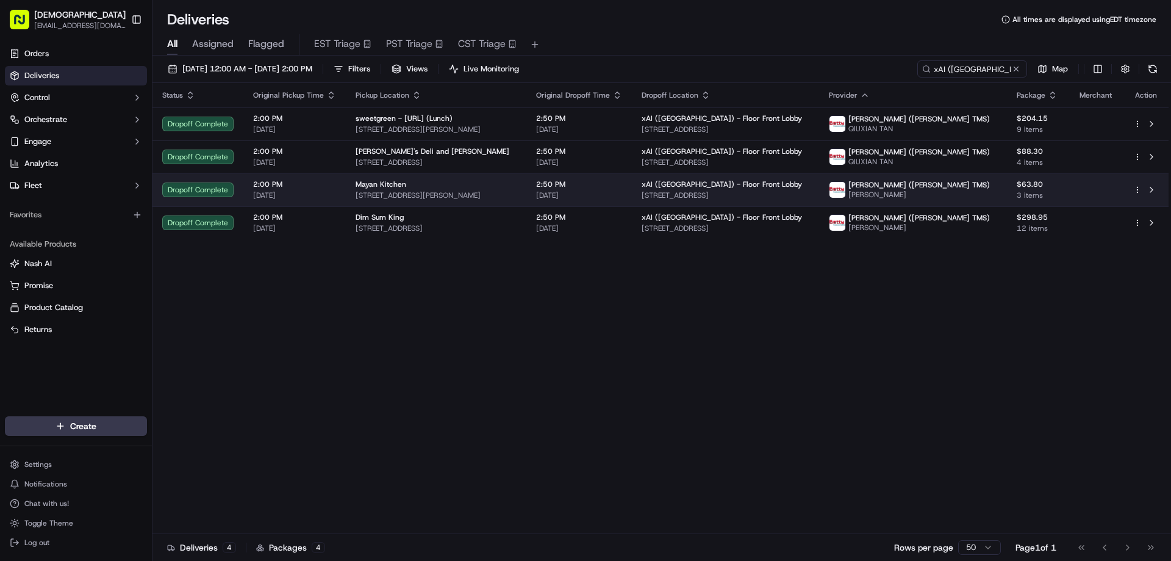
click at [487, 187] on div "Mayan Kitchen" at bounding box center [436, 184] width 161 height 10
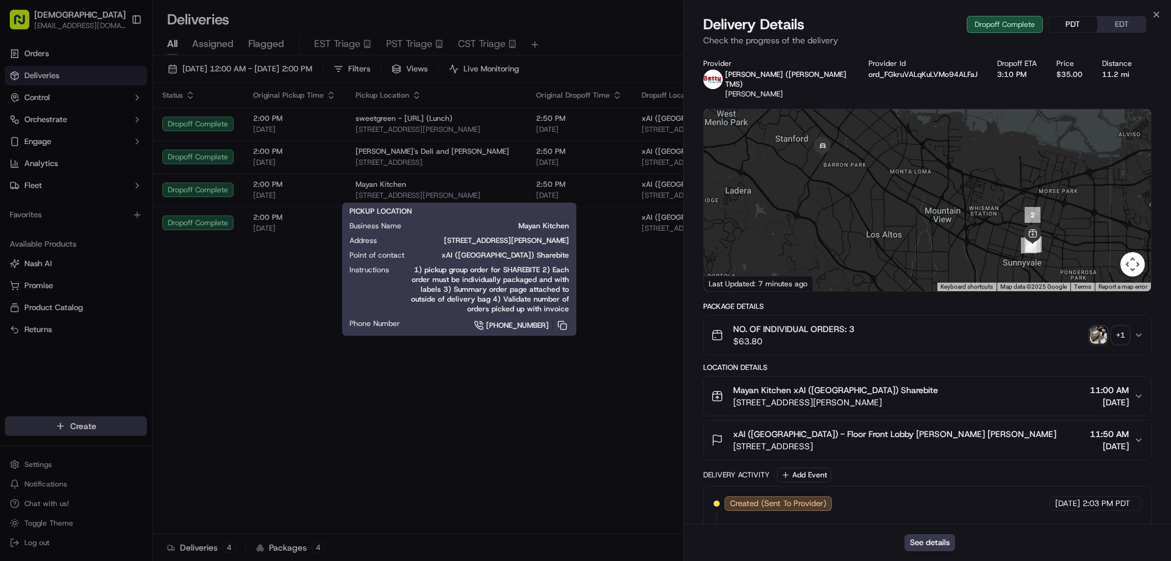
click at [1071, 28] on button "PDT" at bounding box center [1073, 24] width 49 height 16
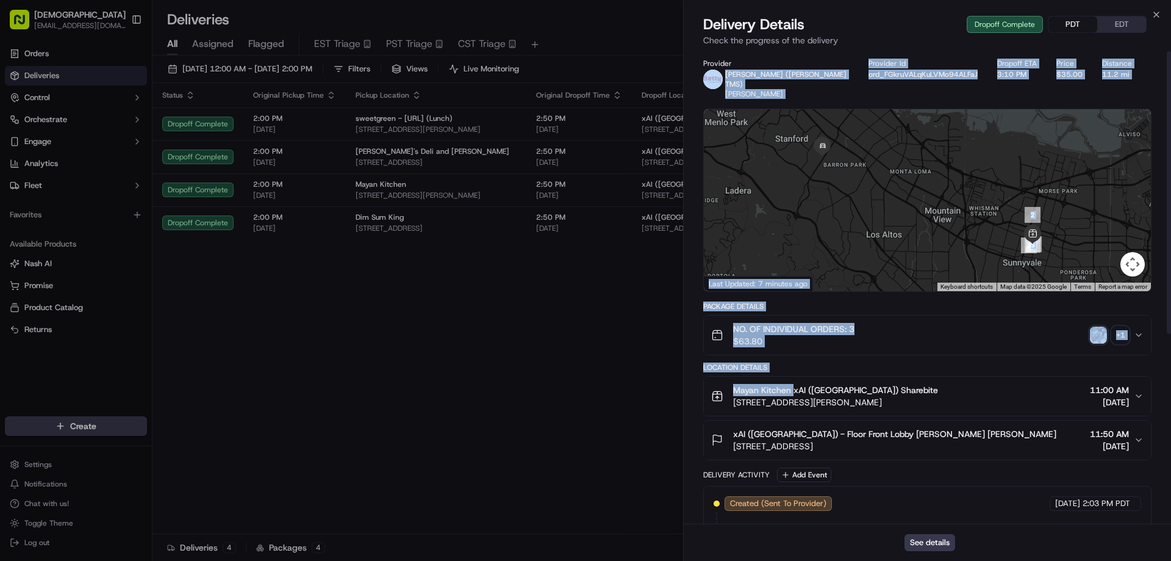
drag, startPoint x: 793, startPoint y: 58, endPoint x: 743, endPoint y: 58, distance: 50.0
click at [743, 58] on div "Provider Betty (Nash TMS) weishing wong Provider Id ord_FGkruVALqKuLVMo94ALFaJ …" at bounding box center [927, 450] width 487 height 799
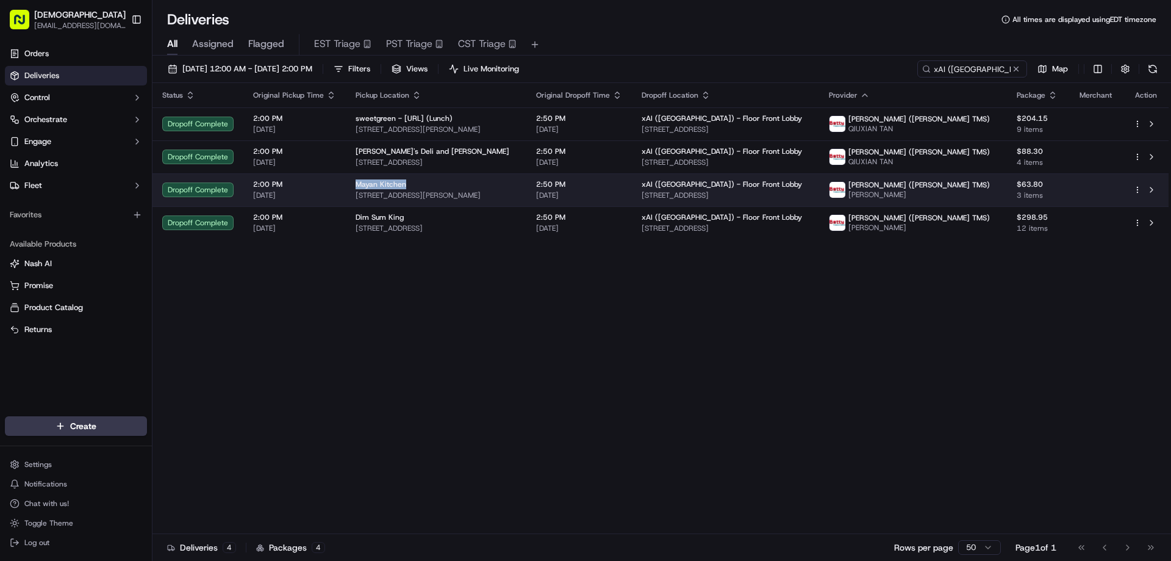
drag, startPoint x: 403, startPoint y: 182, endPoint x: 353, endPoint y: 183, distance: 50.0
click at [356, 183] on div "Mayan Kitchen" at bounding box center [436, 184] width 161 height 10
copy span "Mayan Kitchen"
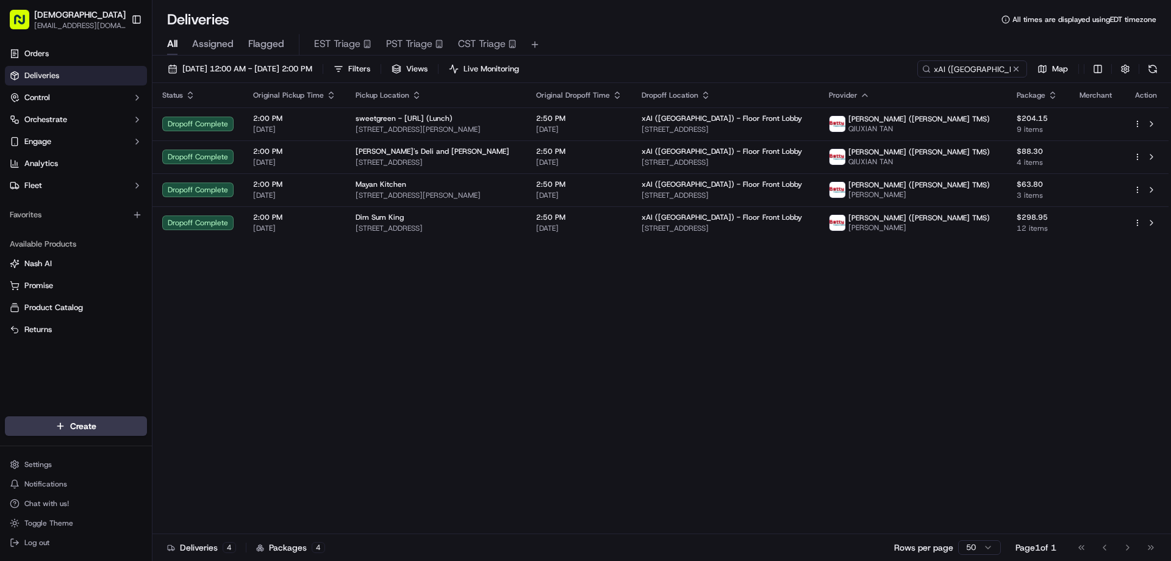
drag, startPoint x: 825, startPoint y: 433, endPoint x: 849, endPoint y: 411, distance: 32.4
click at [843, 422] on div "Status Original Pickup Time Pickup Location Original Dropoff Time Dropoff Locat…" at bounding box center [661, 308] width 1016 height 451
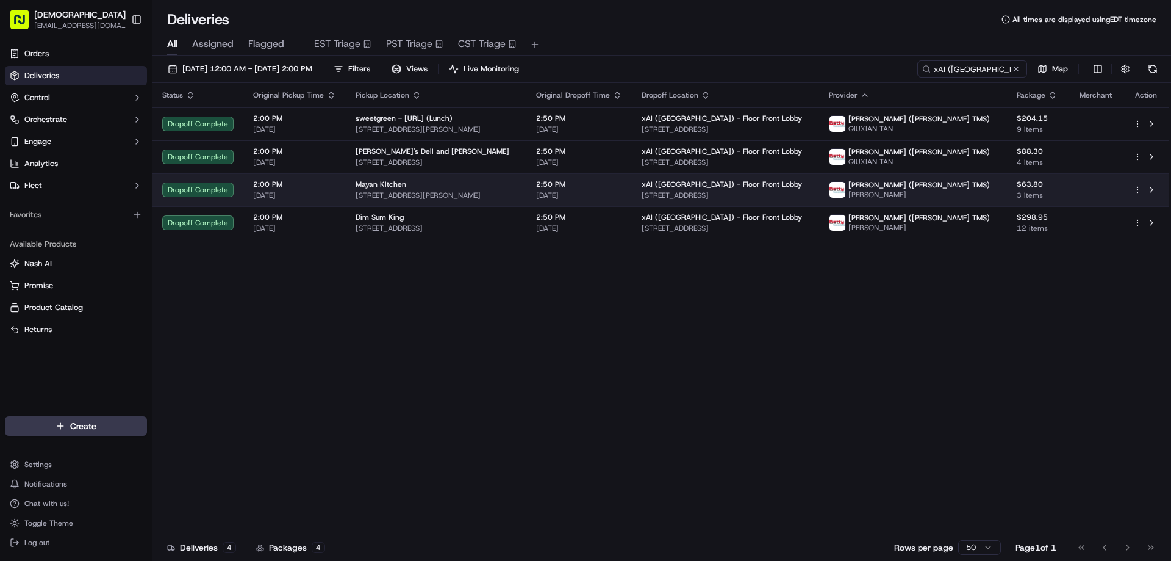
click at [489, 197] on span "139 S Murphy Ave, Sunnyvale, CA 94086, USA" at bounding box center [436, 195] width 161 height 10
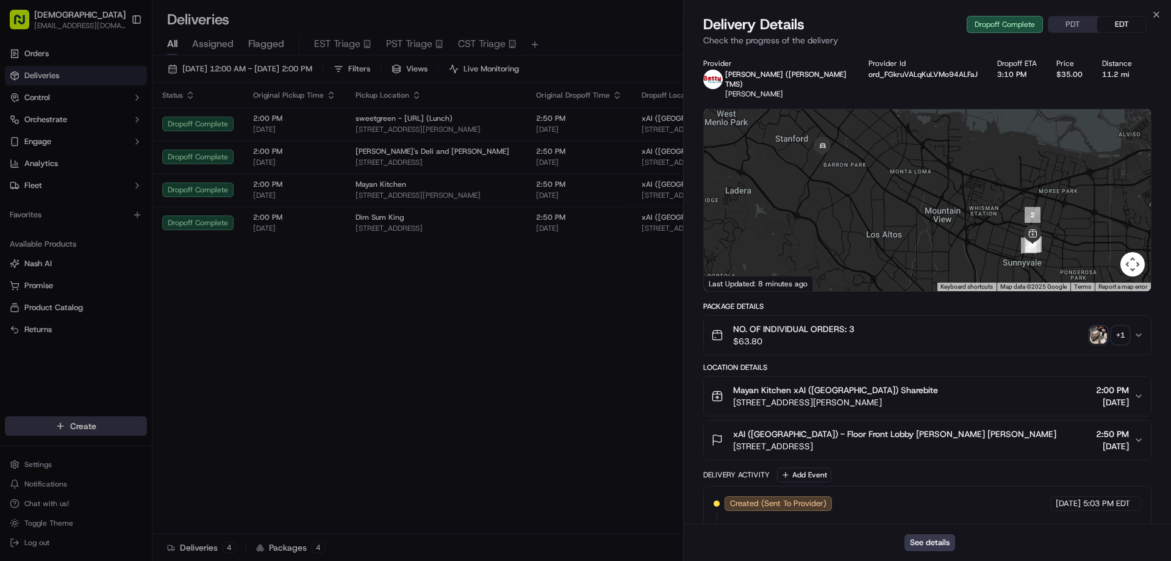
drag, startPoint x: 1065, startPoint y: 23, endPoint x: 964, endPoint y: 261, distance: 257.8
click at [1064, 22] on button "PDT" at bounding box center [1073, 24] width 49 height 16
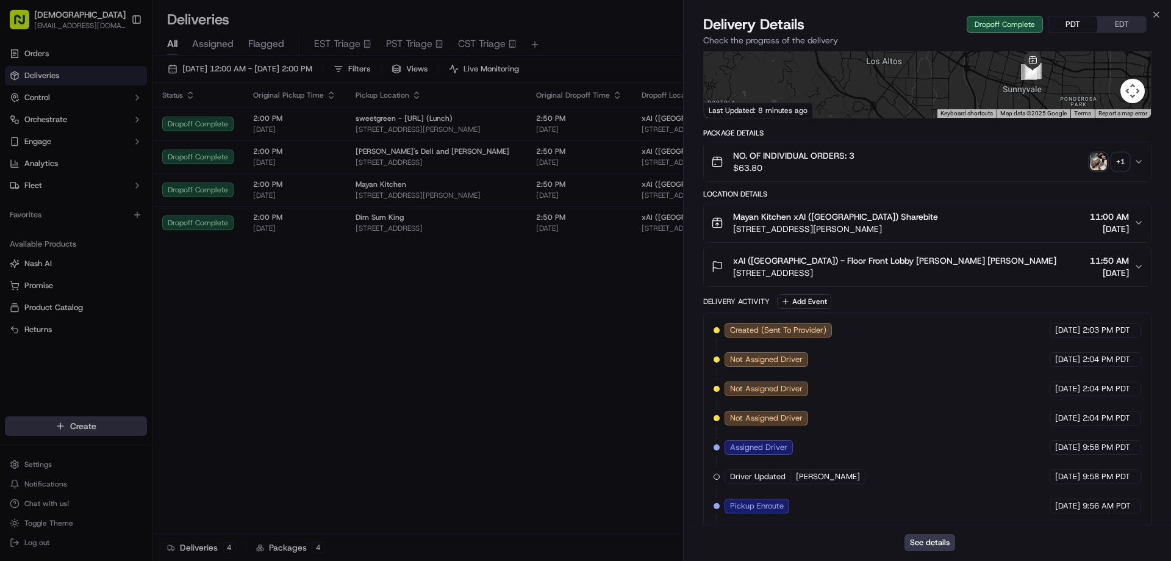
scroll to position [317, 0]
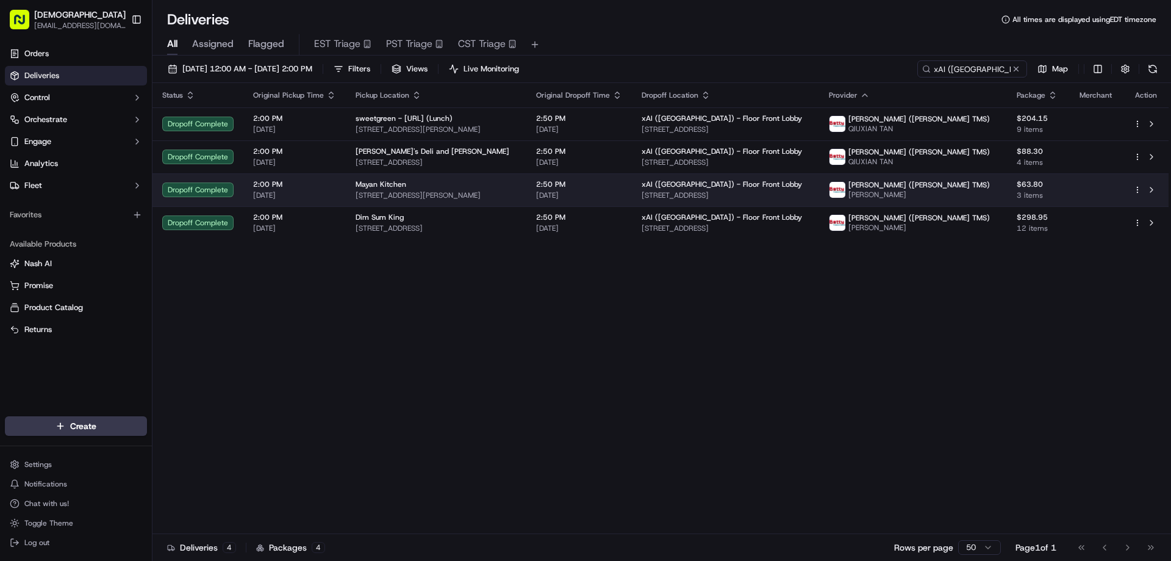
click at [516, 189] on div "Mayan Kitchen" at bounding box center [436, 184] width 161 height 10
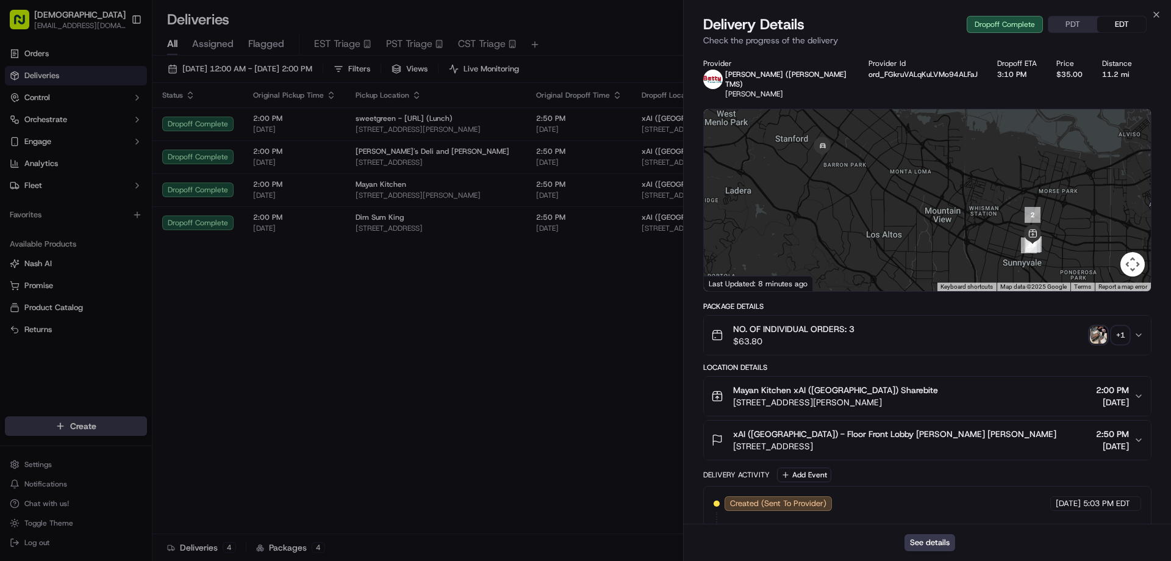
click at [1065, 20] on button "PDT" at bounding box center [1073, 24] width 49 height 16
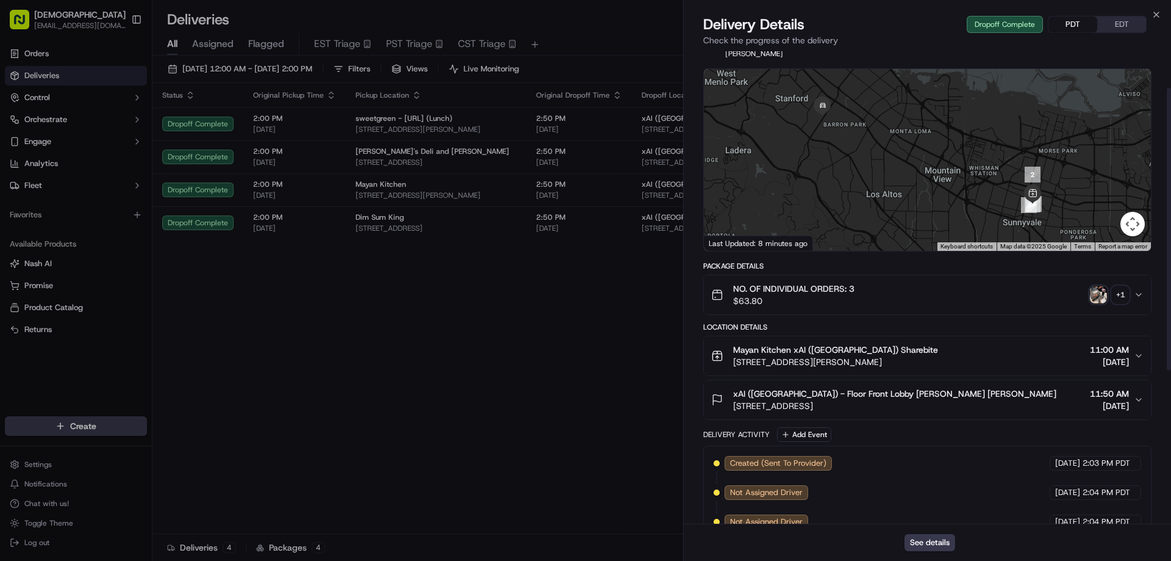
scroll to position [61, 0]
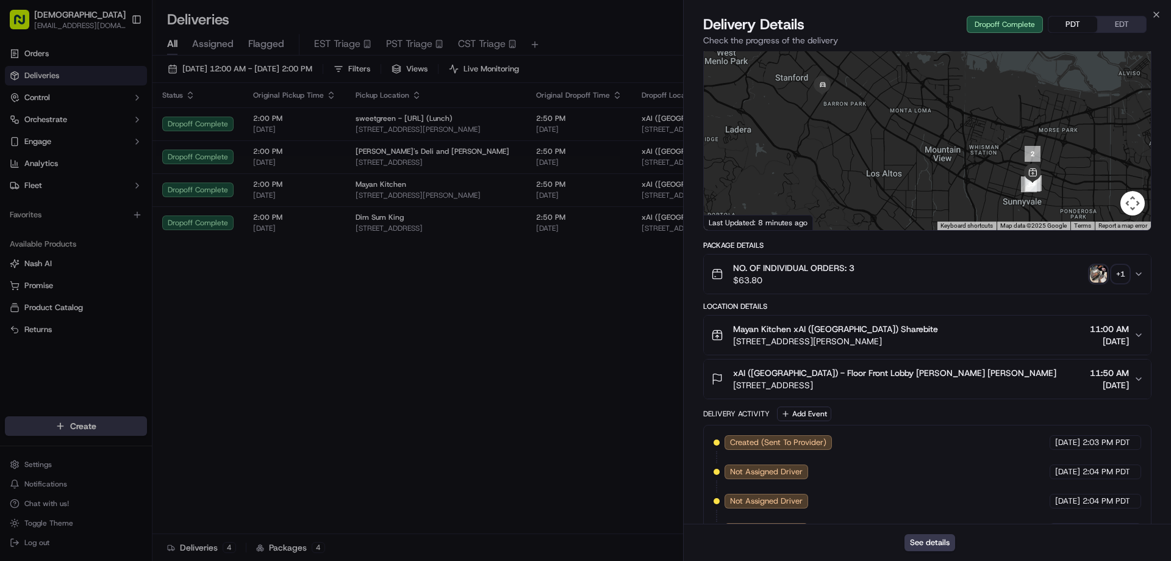
click at [1114, 265] on div "+ 1" at bounding box center [1120, 273] width 17 height 17
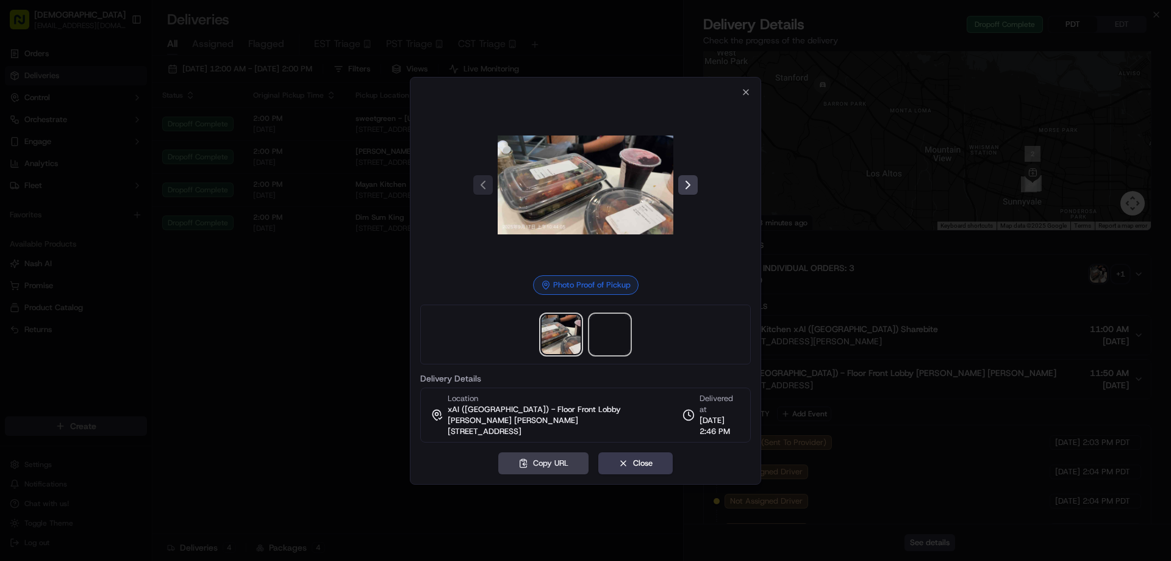
click at [617, 337] on span at bounding box center [610, 334] width 39 height 39
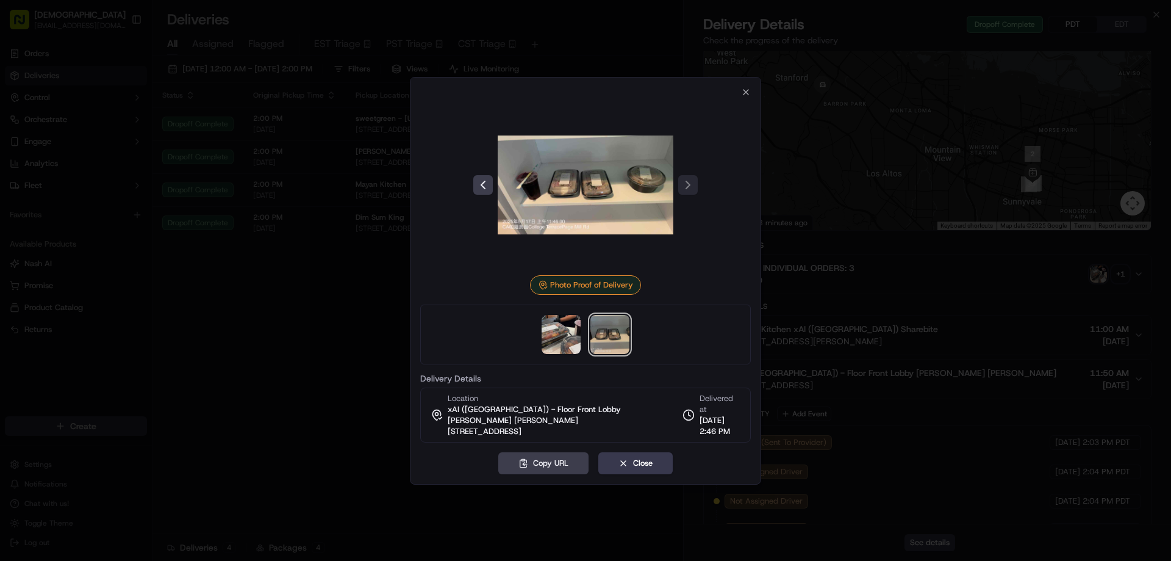
click at [331, 265] on div at bounding box center [585, 280] width 1171 height 561
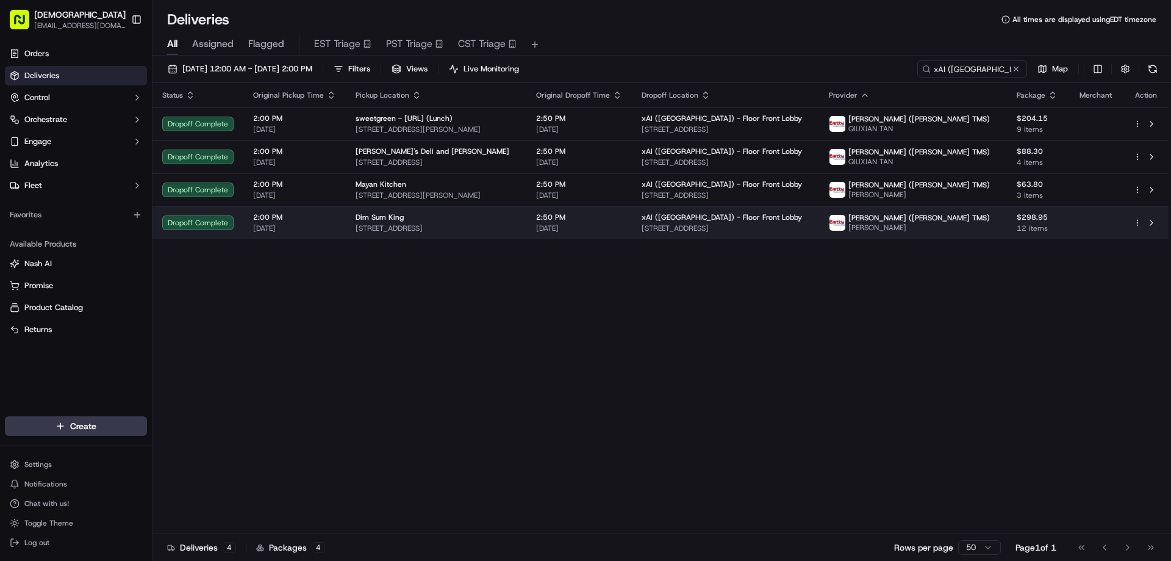
click at [422, 227] on span "824 W El Camino Real, Sunnyvale, CA 94087, USA" at bounding box center [436, 228] width 161 height 10
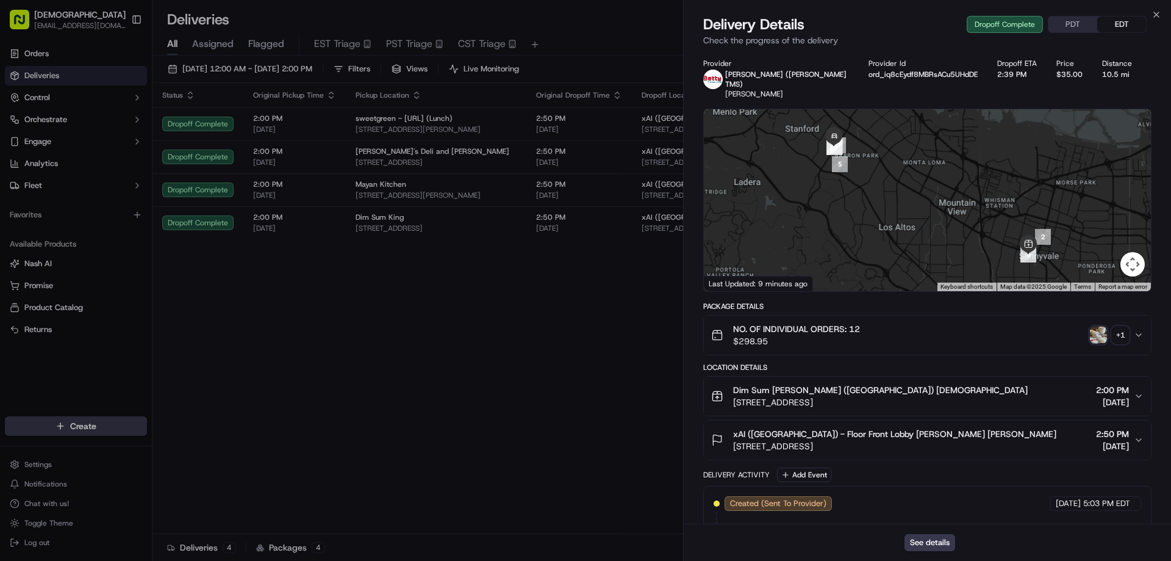
click at [1068, 24] on button "PDT" at bounding box center [1073, 24] width 49 height 16
click at [1121, 326] on div "+ 1" at bounding box center [1120, 334] width 17 height 17
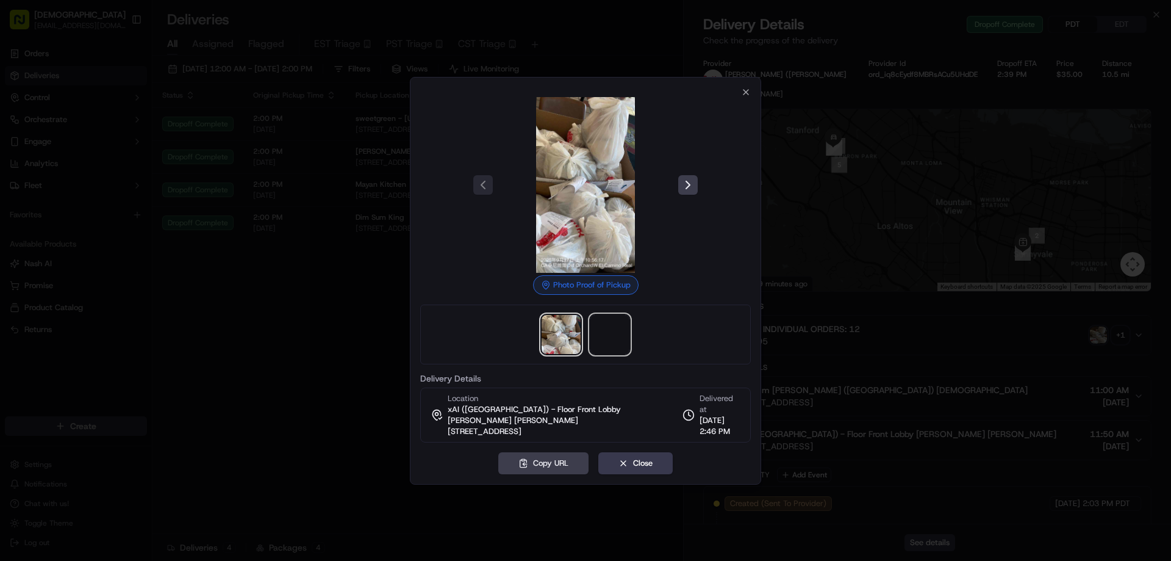
click at [609, 348] on span at bounding box center [610, 334] width 39 height 39
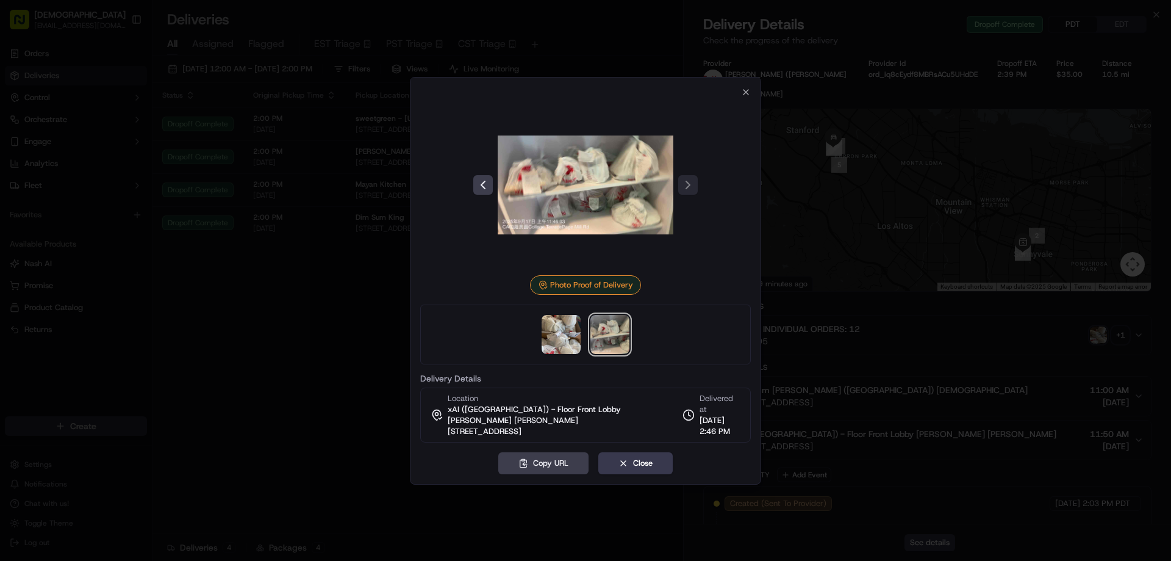
click at [862, 290] on div at bounding box center [585, 280] width 1171 height 561
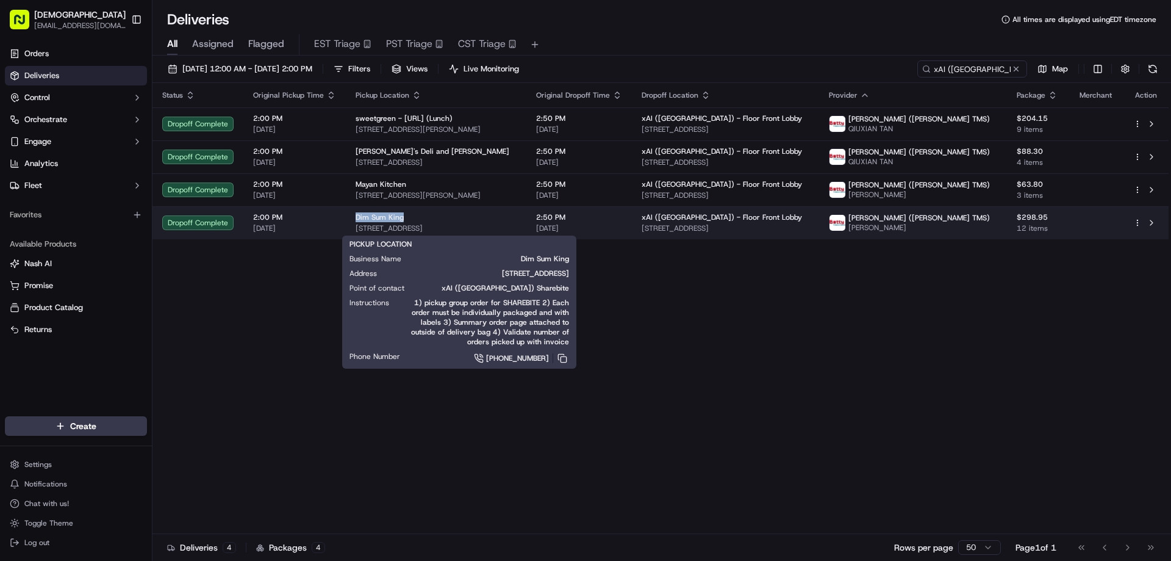
drag, startPoint x: 406, startPoint y: 217, endPoint x: 350, endPoint y: 217, distance: 56.7
click at [350, 217] on td "Dim Sum King 824 W El Camino Real, Sunnyvale, CA 94087, USA" at bounding box center [436, 222] width 181 height 33
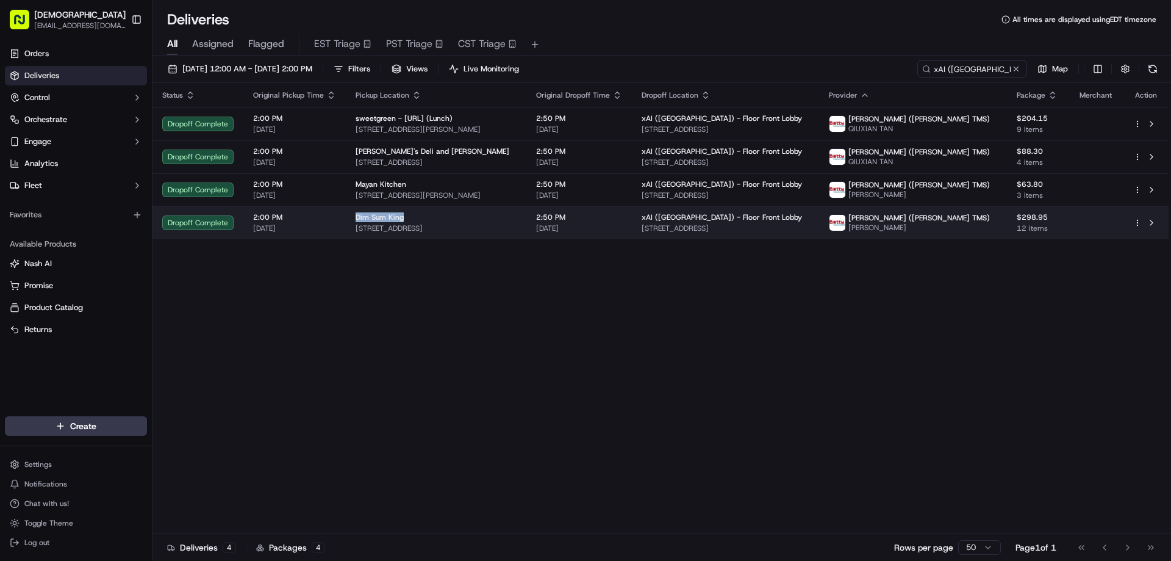
copy span "Dim Sum King"
click at [718, 228] on span "1450 Page Mill Rd, Palo Alto, CA 94304, USA" at bounding box center [726, 228] width 168 height 10
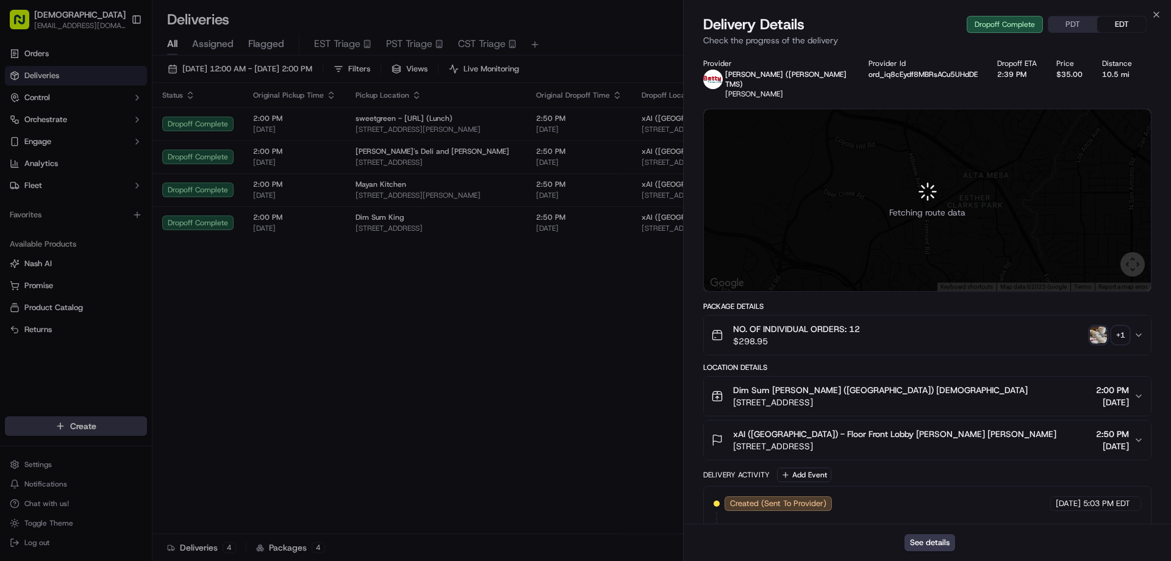
click at [1073, 23] on button "PDT" at bounding box center [1073, 24] width 49 height 16
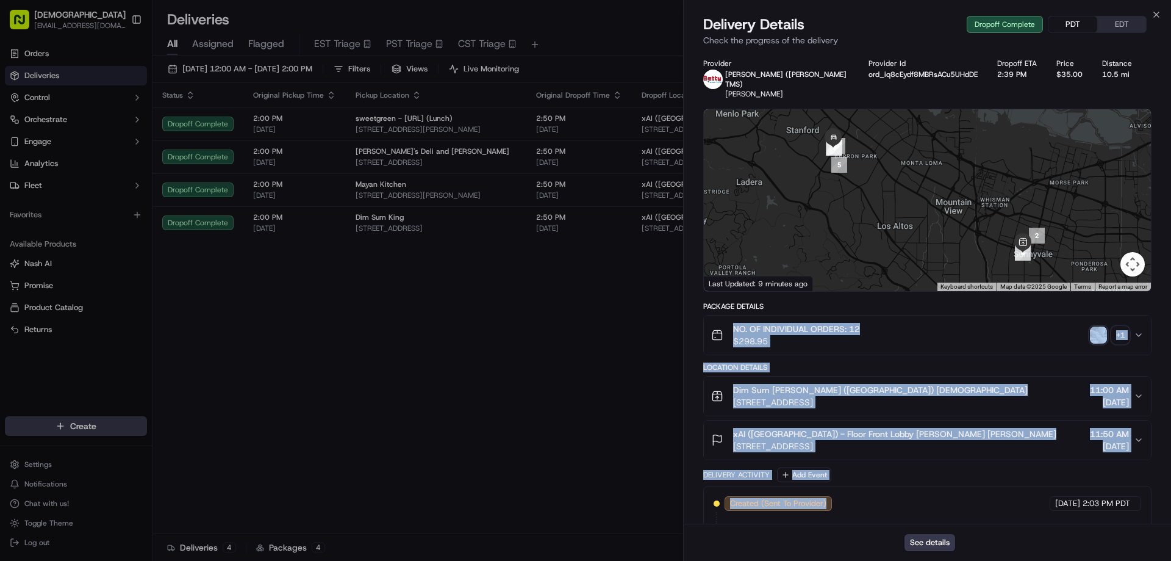
scroll to position [317, 0]
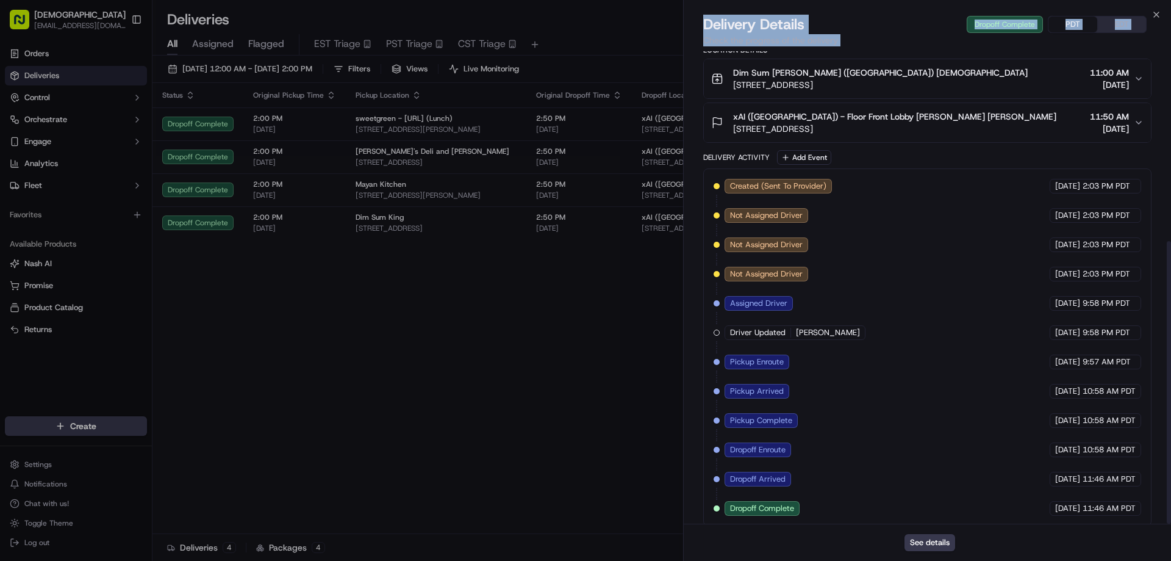
drag, startPoint x: 739, startPoint y: 371, endPoint x: 868, endPoint y: 561, distance: 230.1
click at [868, 560] on html "Sharebite eveines@ececonsultinggroup.com Toggle Sidebar Orders Deliveries Contr…" at bounding box center [585, 280] width 1171 height 561
drag, startPoint x: 594, startPoint y: 315, endPoint x: 592, endPoint y: 298, distance: 17.1
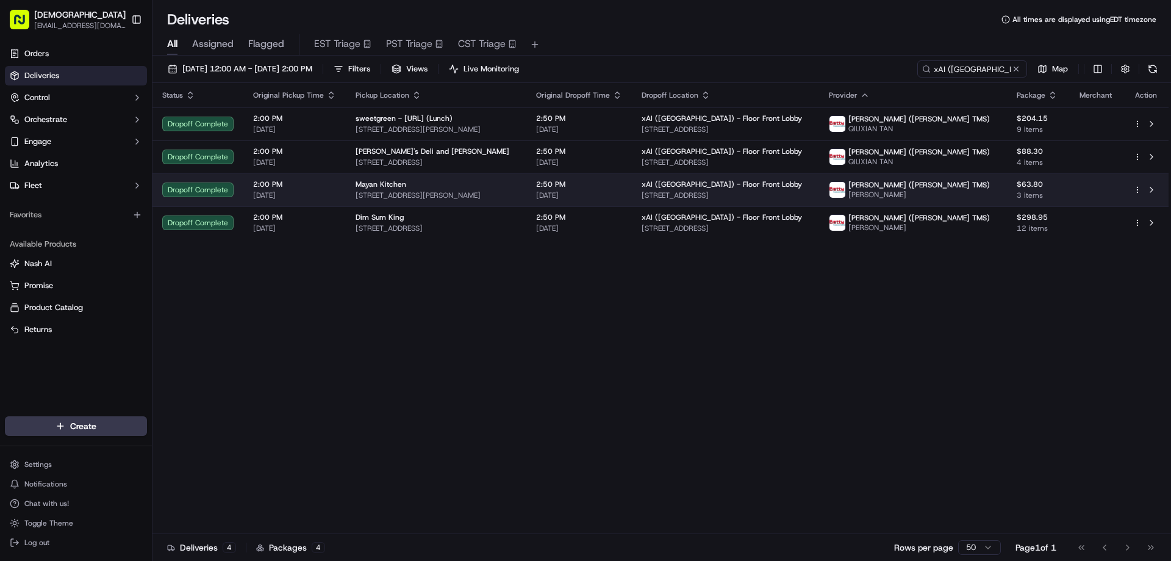
click at [517, 195] on span "139 S Murphy Ave, Sunnyvale, CA 94086, USA" at bounding box center [436, 195] width 161 height 10
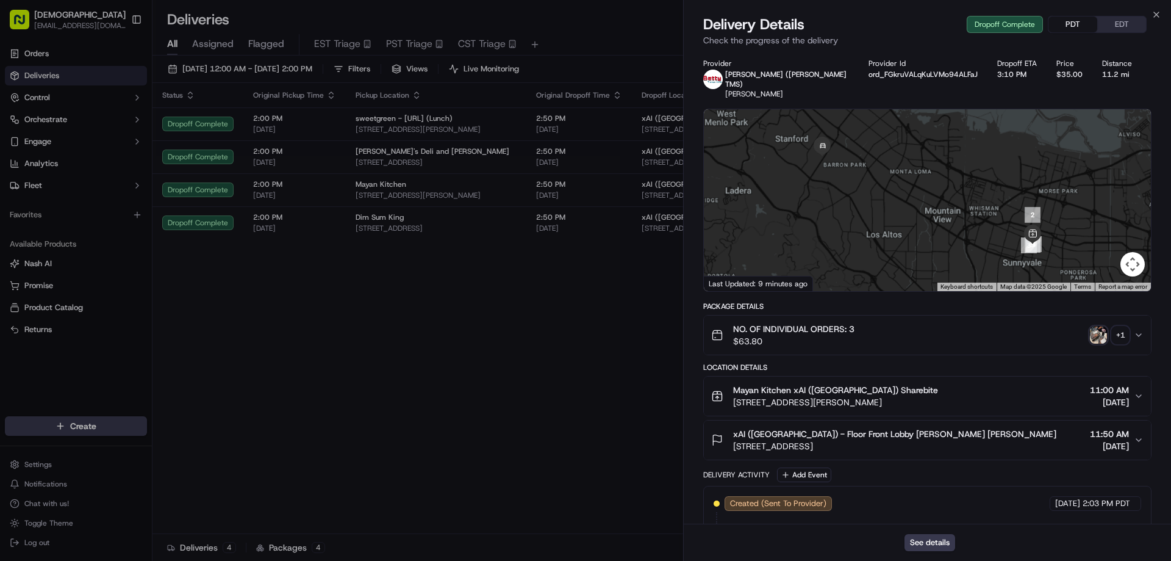
click at [1063, 26] on button "PDT" at bounding box center [1073, 24] width 49 height 16
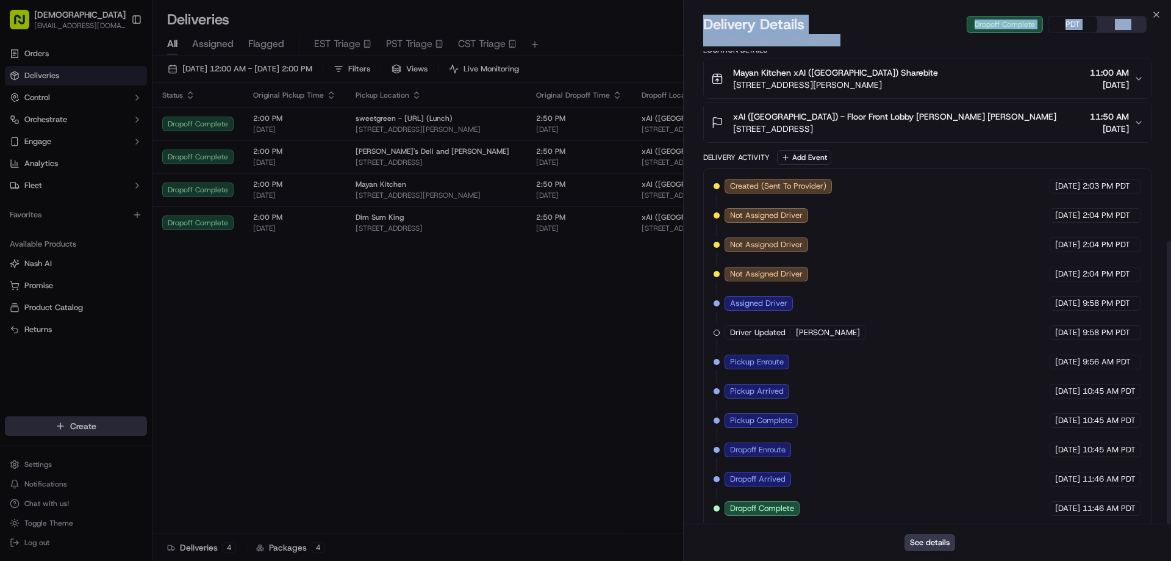
drag, startPoint x: 695, startPoint y: 338, endPoint x: 950, endPoint y: 584, distance: 354.7
click at [950, 560] on html "Sharebite eveines@ececonsultinggroup.com Toggle Sidebar Orders Deliveries Contr…" at bounding box center [585, 280] width 1171 height 561
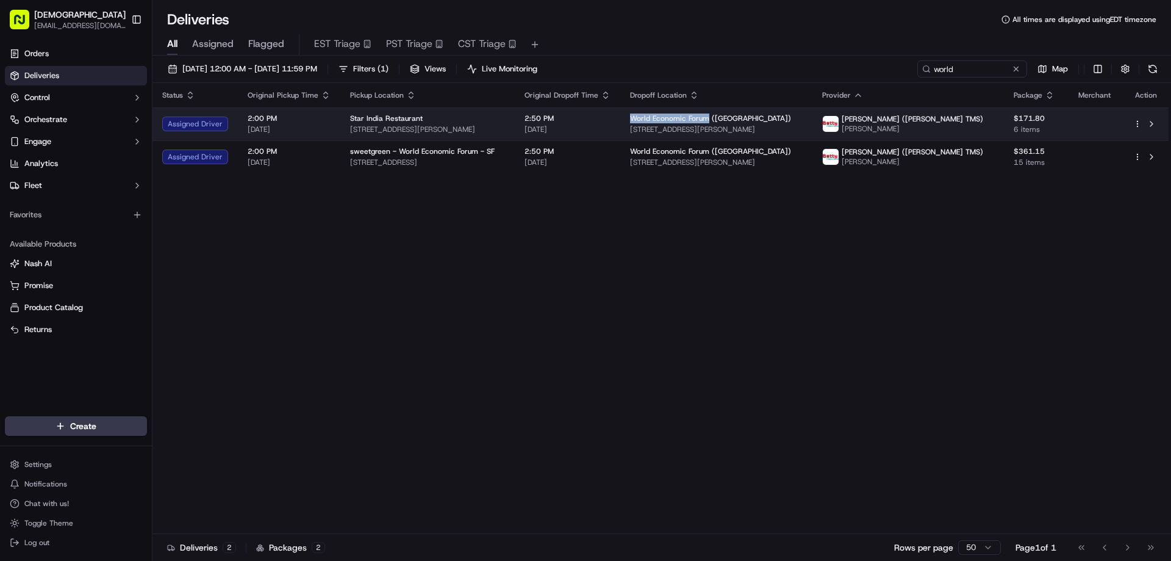
drag, startPoint x: 746, startPoint y: 119, endPoint x: 669, endPoint y: 118, distance: 76.3
click at [669, 118] on span "World Economic Forum ([GEOGRAPHIC_DATA])" at bounding box center [710, 118] width 161 height 10
copy span "World Economic Forum"
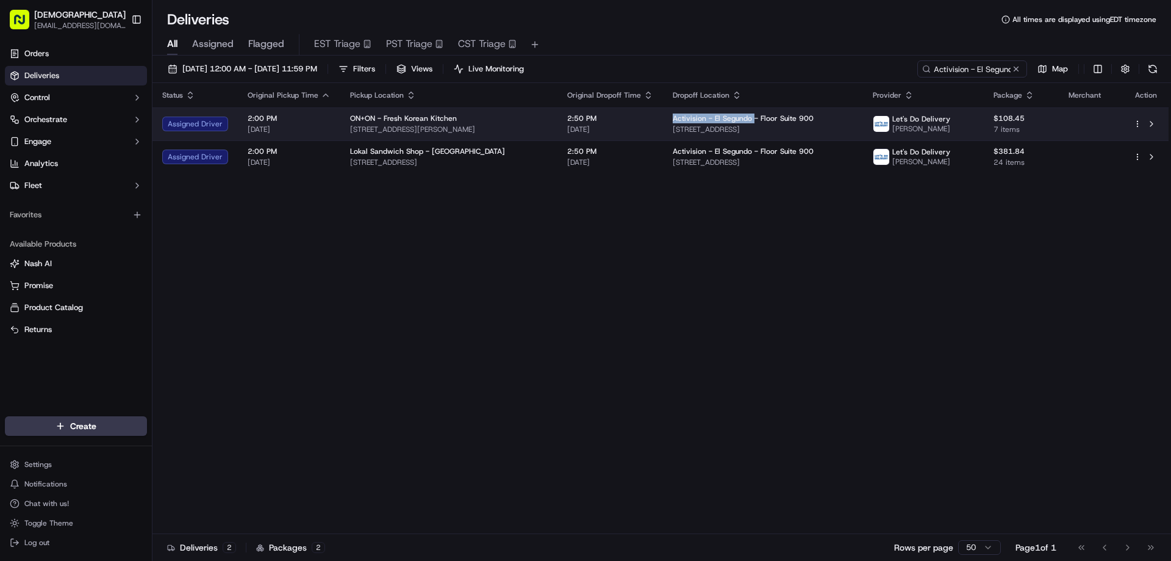
drag, startPoint x: 738, startPoint y: 117, endPoint x: 666, endPoint y: 119, distance: 72.0
click at [666, 119] on td "Activision - [GEOGRAPHIC_DATA] - Floor Suite 900 [STREET_ADDRESS]" at bounding box center [763, 123] width 200 height 33
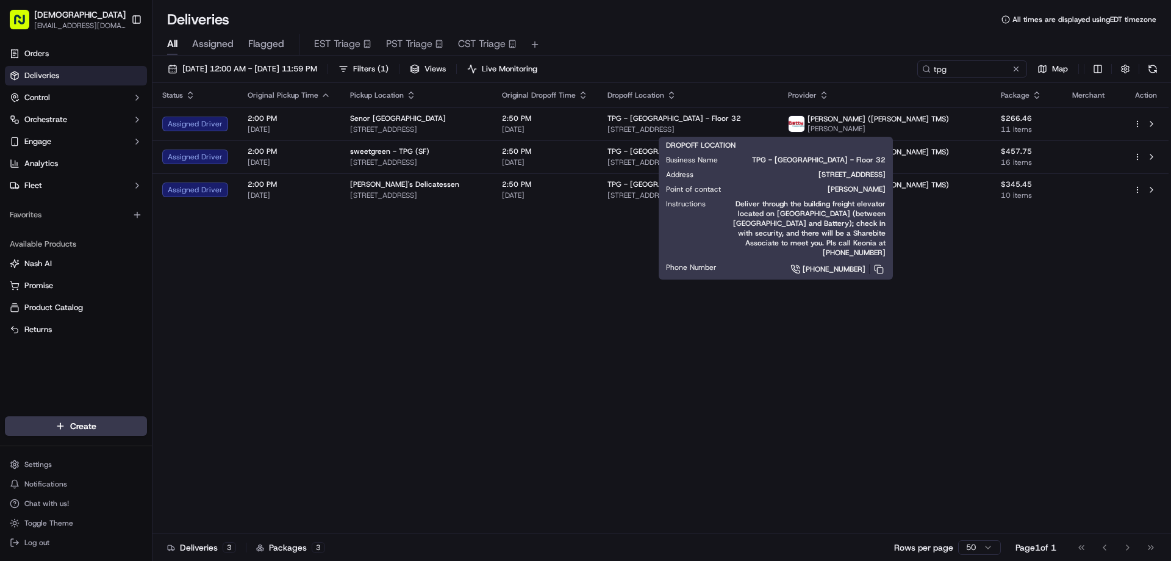
click at [692, 325] on div "Status Original Pickup Time Pickup Location Original Dropoff Time Dropoff Locat…" at bounding box center [661, 308] width 1016 height 451
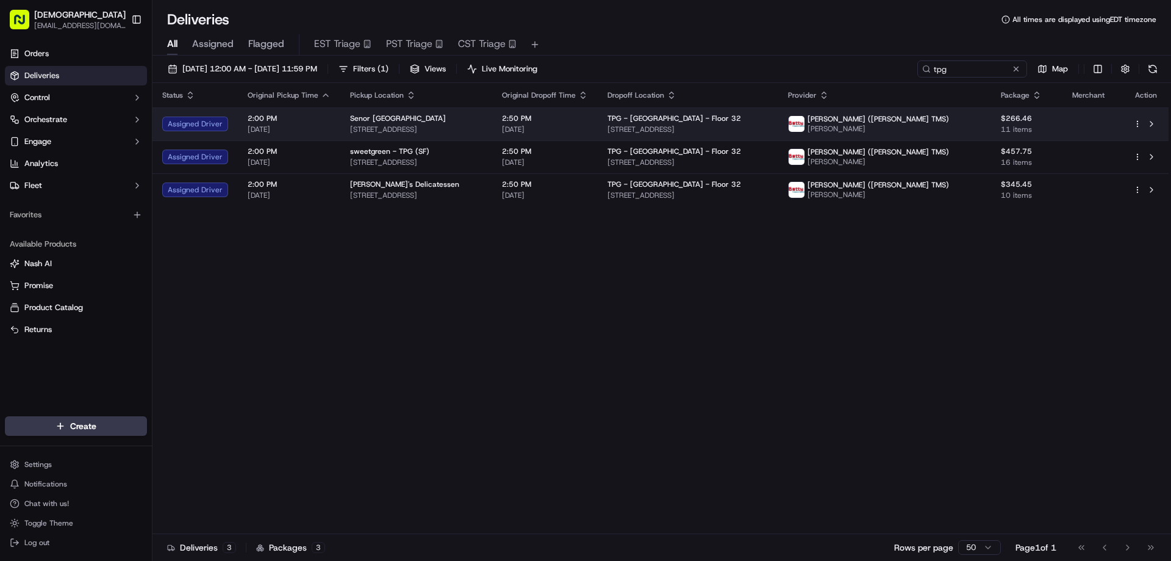
click at [702, 114] on span "TPG - [GEOGRAPHIC_DATA] - Floor 32" at bounding box center [675, 118] width 134 height 10
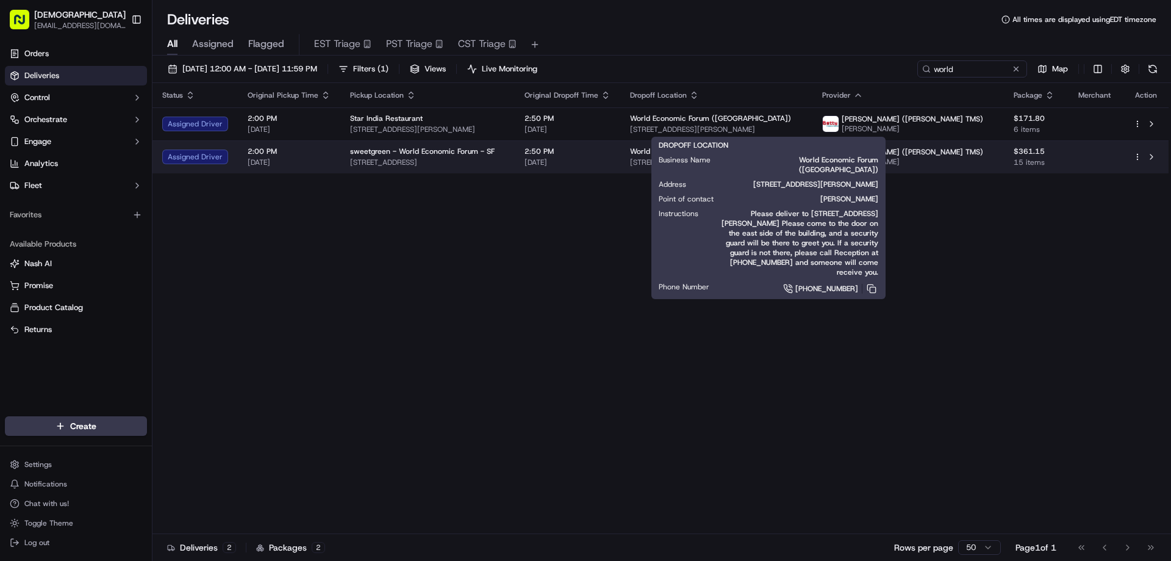
click at [453, 154] on span "sweetgreen - World Economic Forum - SF" at bounding box center [422, 151] width 145 height 10
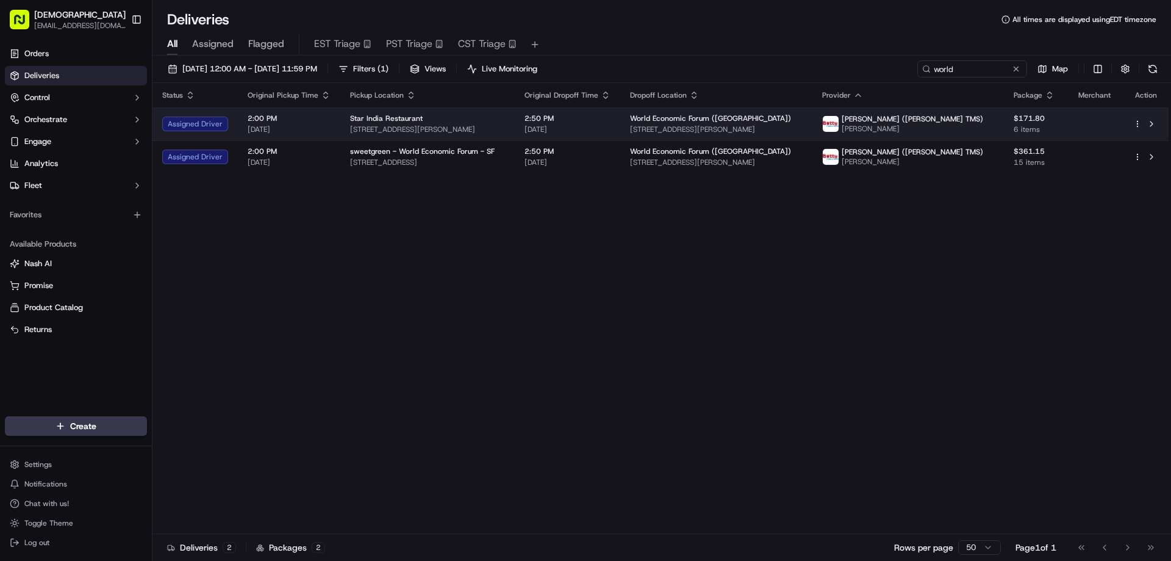
click at [472, 131] on span "[STREET_ADDRESS][PERSON_NAME]" at bounding box center [427, 129] width 155 height 10
drag, startPoint x: 746, startPoint y: 118, endPoint x: 669, endPoint y: 117, distance: 76.3
click at [667, 117] on td "World Economic Forum ([GEOGRAPHIC_DATA]) [STREET_ADDRESS][PERSON_NAME]" at bounding box center [716, 123] width 192 height 33
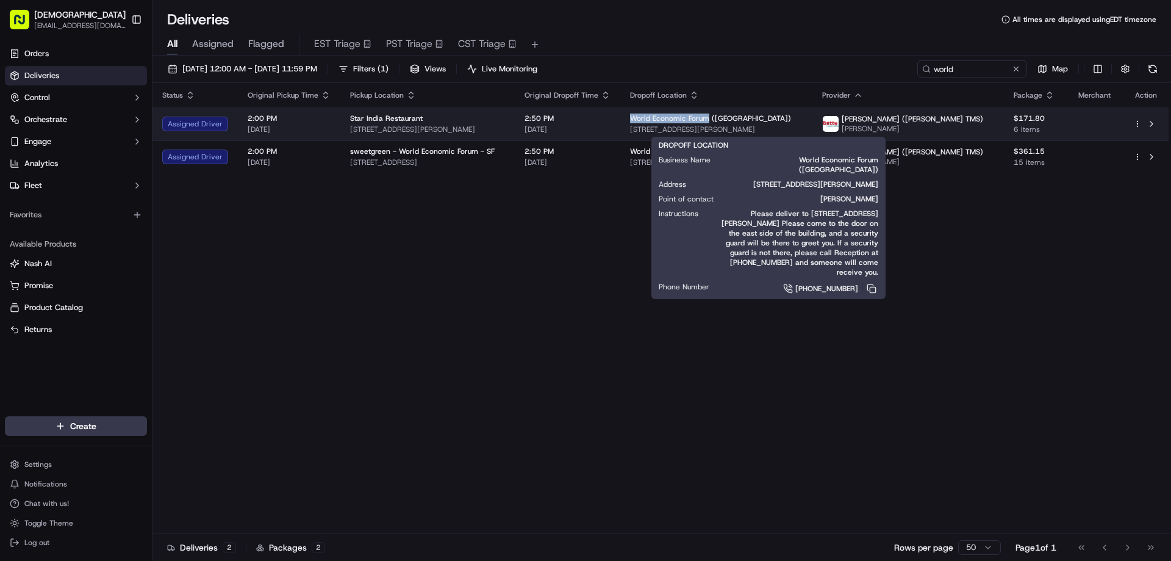
copy span "World Economic Forum"
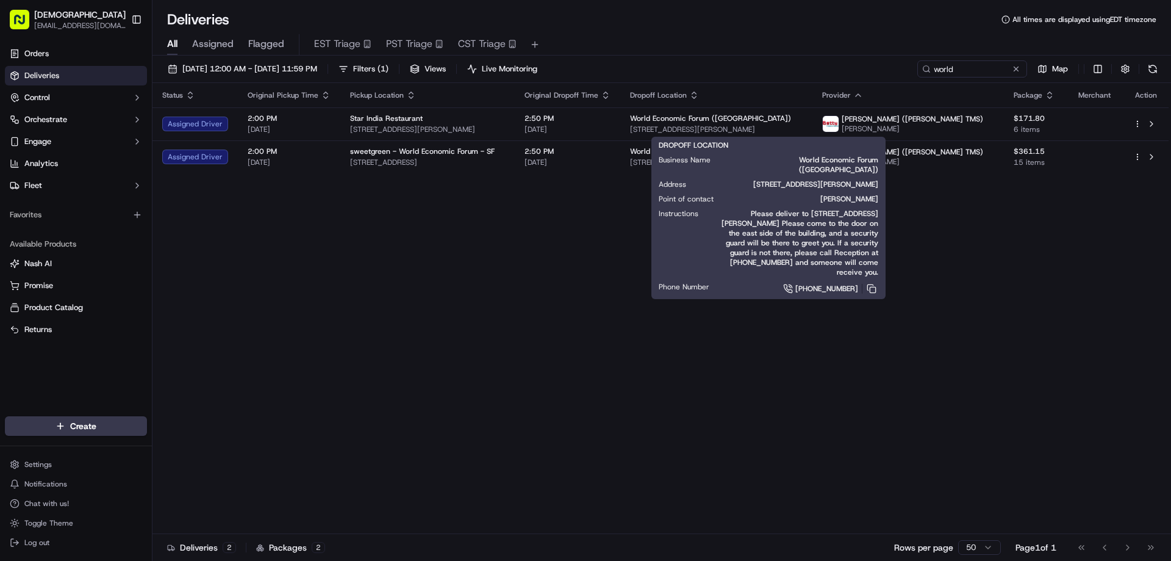
click at [571, 342] on div "Status Original Pickup Time Pickup Location Original Dropoff Time Dropoff Locat…" at bounding box center [661, 308] width 1016 height 451
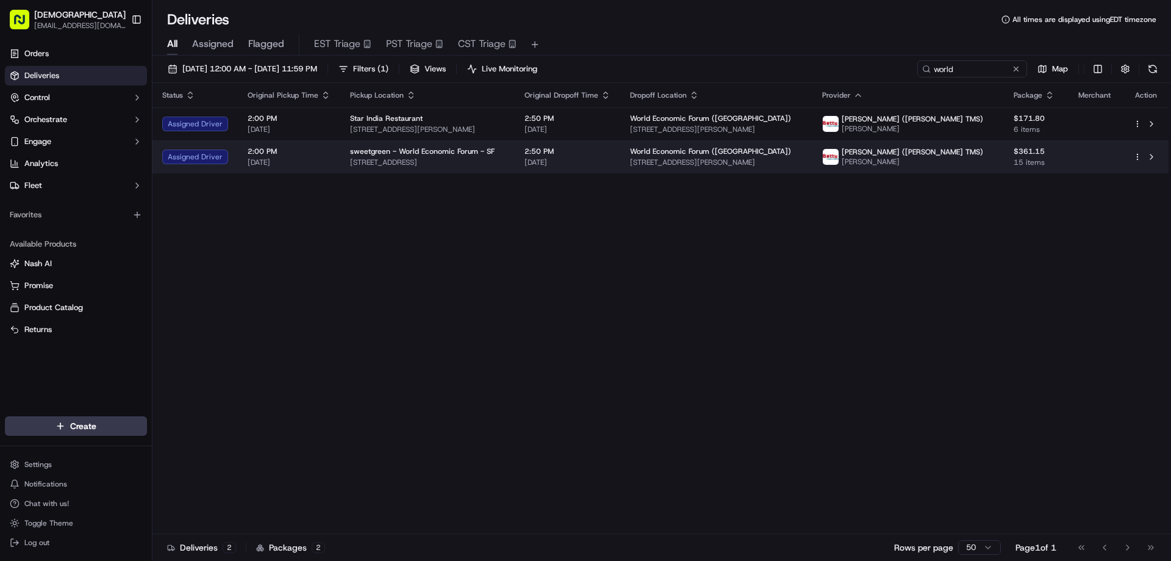
click at [413, 147] on span "sweetgreen - World Economic Forum - SF" at bounding box center [422, 151] width 145 height 10
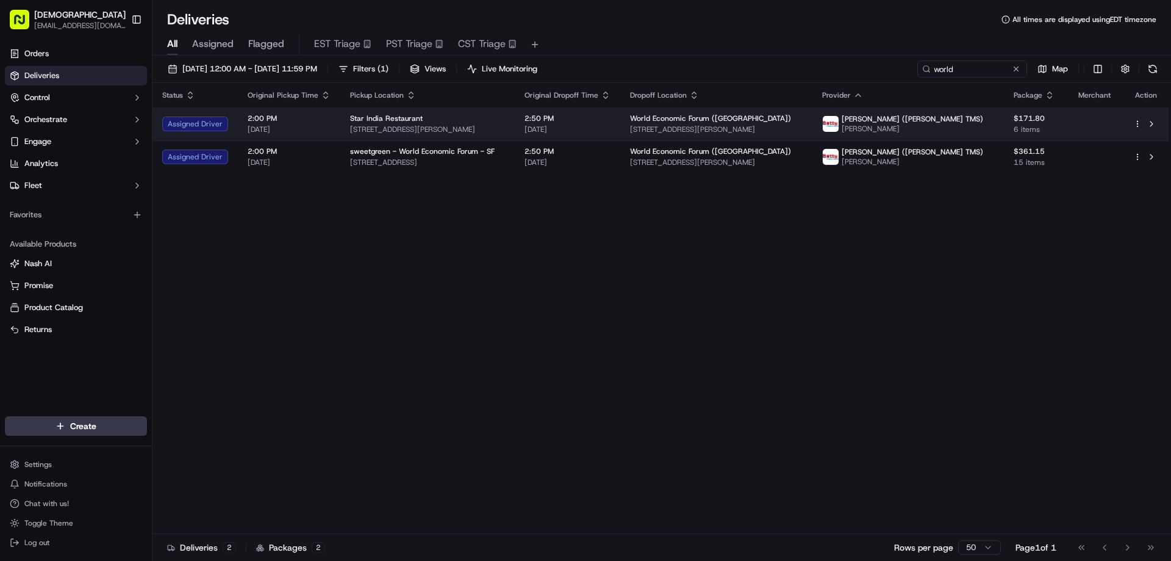
click at [472, 117] on div "Star India Restaurant" at bounding box center [427, 118] width 155 height 10
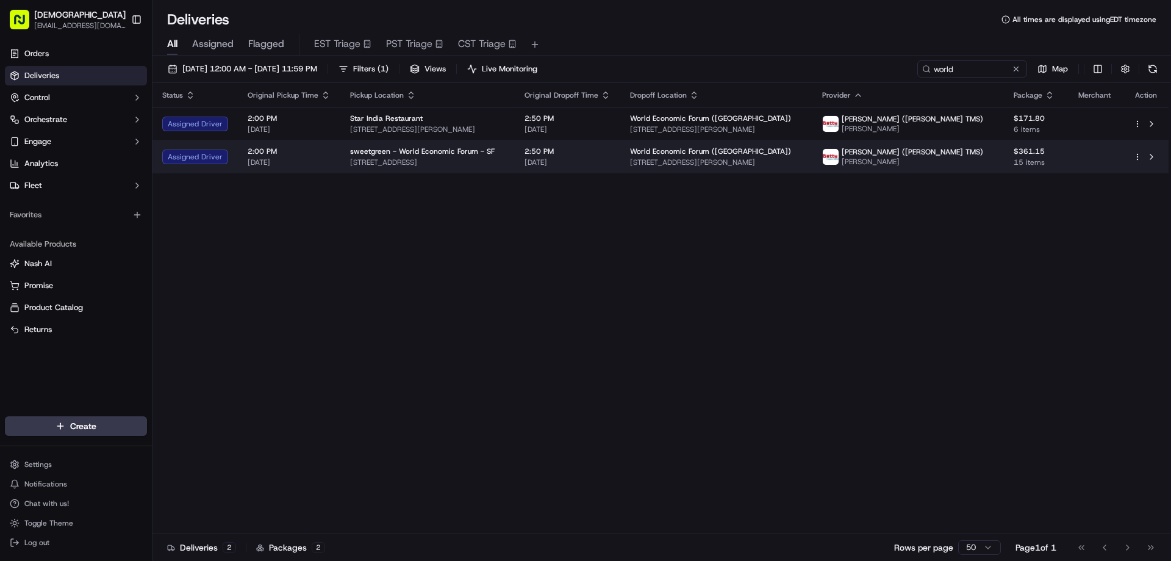
click at [561, 161] on td "2:50 PM [DATE]" at bounding box center [568, 156] width 106 height 33
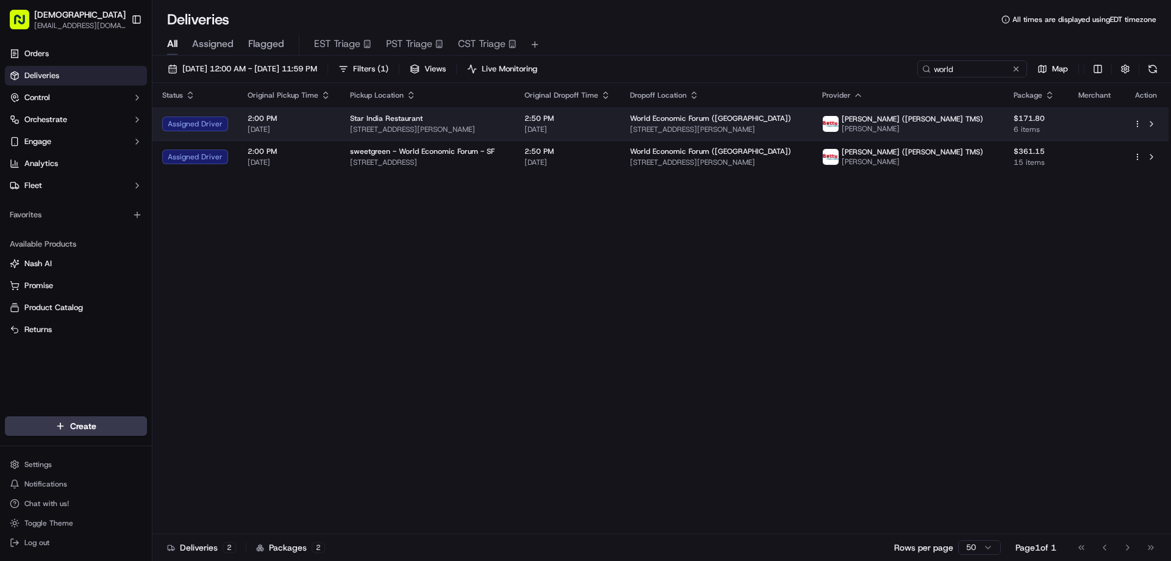
click at [505, 126] on span "[STREET_ADDRESS][PERSON_NAME]" at bounding box center [427, 129] width 155 height 10
drag, startPoint x: 379, startPoint y: 119, endPoint x: 347, endPoint y: 119, distance: 32.3
click at [350, 119] on span "Star India Restaurant" at bounding box center [386, 118] width 73 height 10
copy span "Star India"
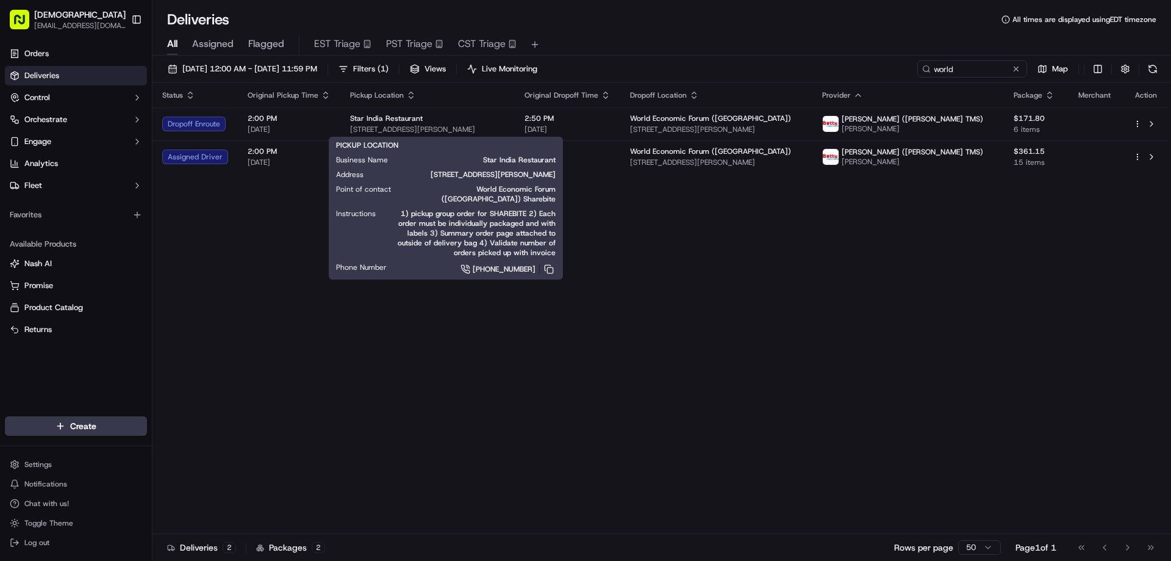
click at [626, 213] on div "Status Original Pickup Time Pickup Location Original Dropoff Time Dropoff Locat…" at bounding box center [661, 308] width 1016 height 451
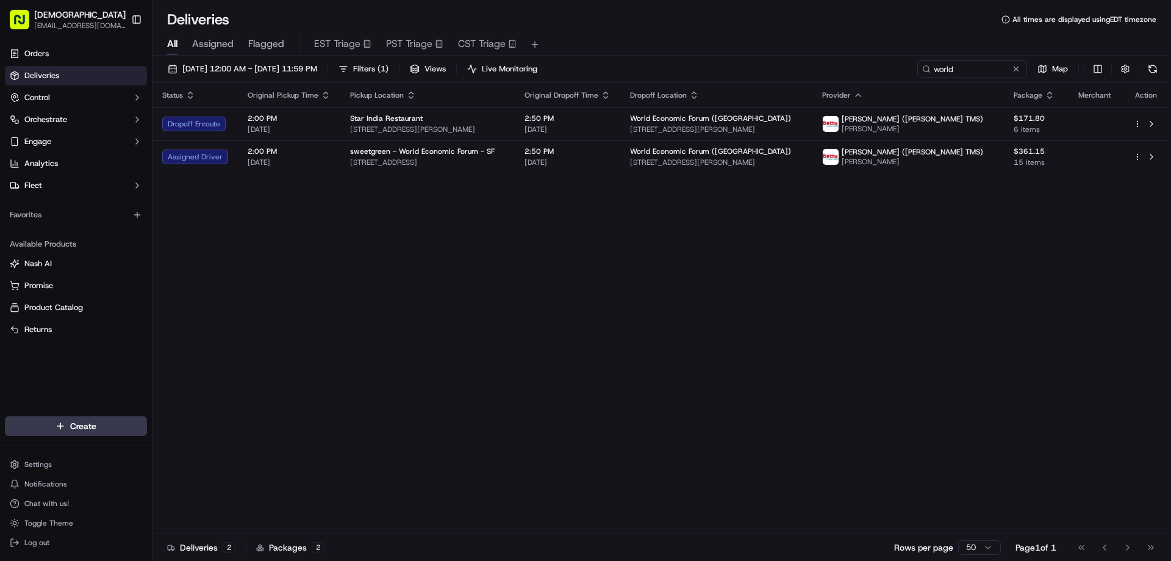
click at [879, 343] on div "Status Original Pickup Time Pickup Location Original Dropoff Time Dropoff Locat…" at bounding box center [661, 308] width 1016 height 451
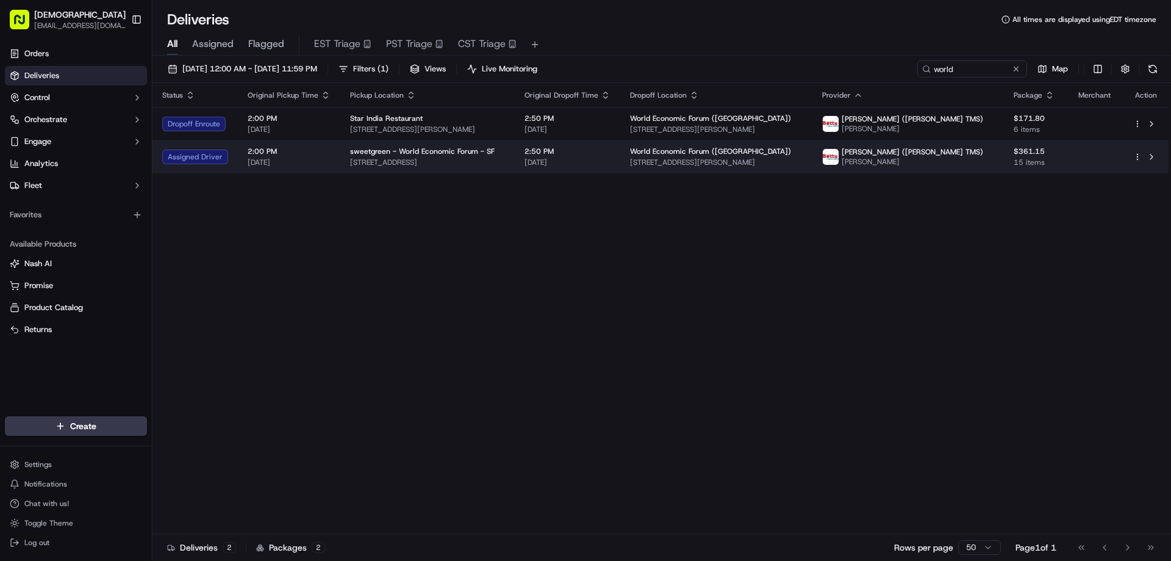
click at [455, 155] on span "sweetgreen - World Economic Forum - SF" at bounding box center [422, 151] width 145 height 10
drag, startPoint x: 519, startPoint y: 159, endPoint x: 347, endPoint y: 159, distance: 172.7
click at [348, 159] on span "2040 Chestnut St, San Francisco, CA 94123, USA" at bounding box center [426, 162] width 156 height 10
copy span "2040 Chestnut St, San Francisco, CA 94123, USA"
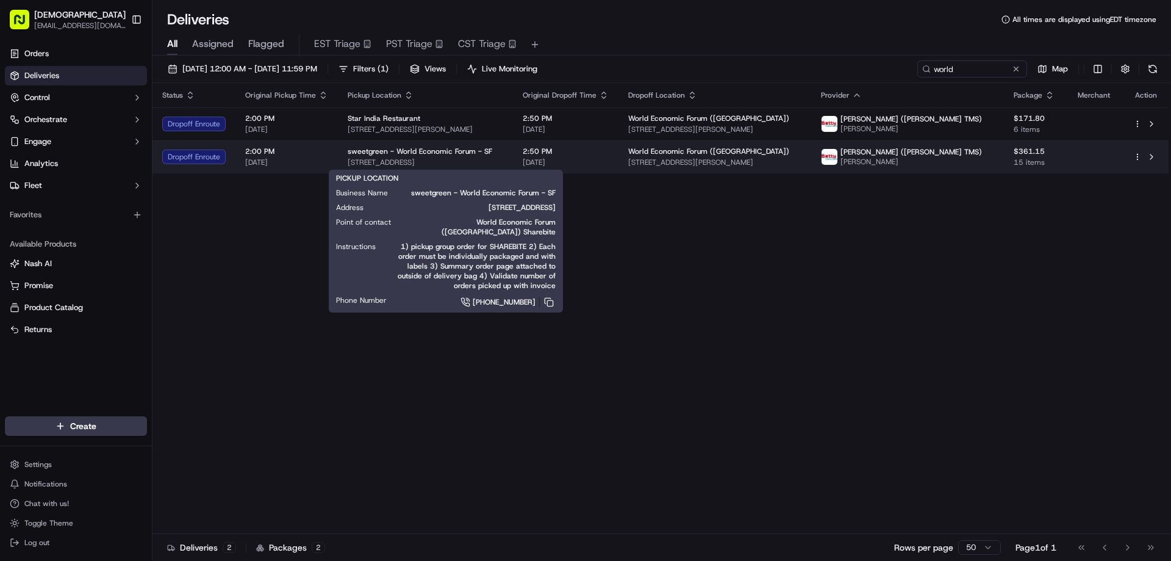
click at [503, 154] on div "sweetgreen - World Economic Forum - SF" at bounding box center [426, 151] width 156 height 10
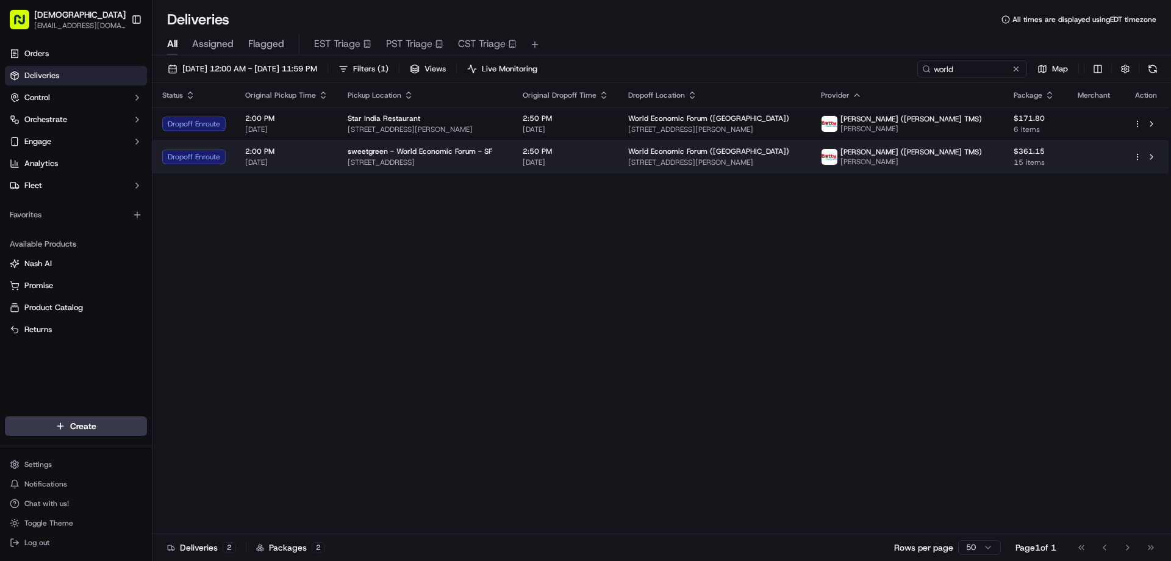
click at [487, 167] on span "2040 Chestnut St, San Francisco, CA 94123, USA" at bounding box center [426, 162] width 156 height 10
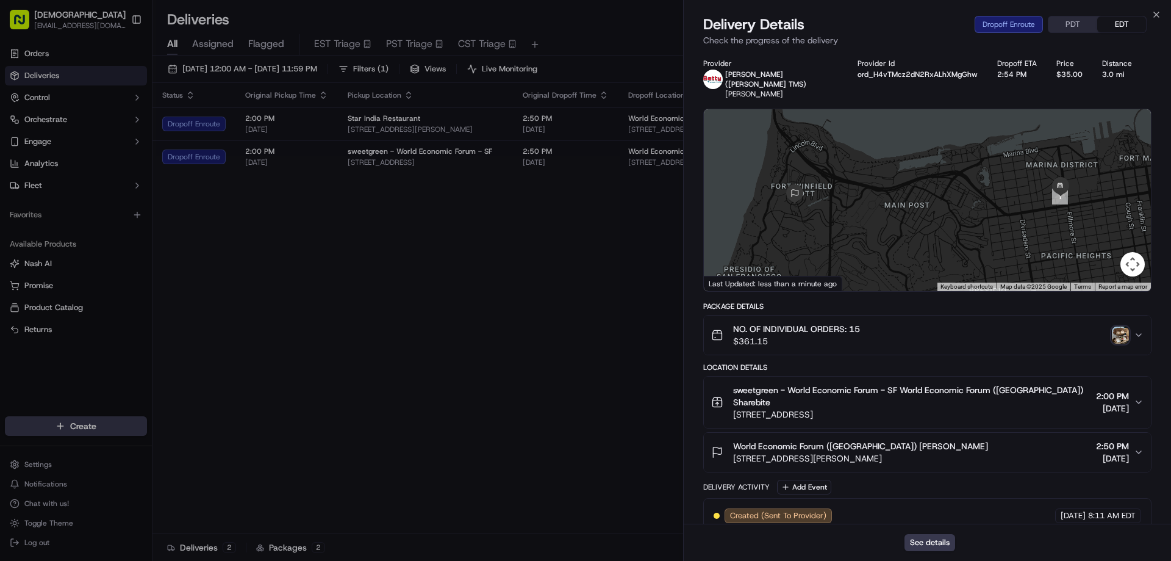
drag, startPoint x: 594, startPoint y: 317, endPoint x: 674, endPoint y: 317, distance: 80.5
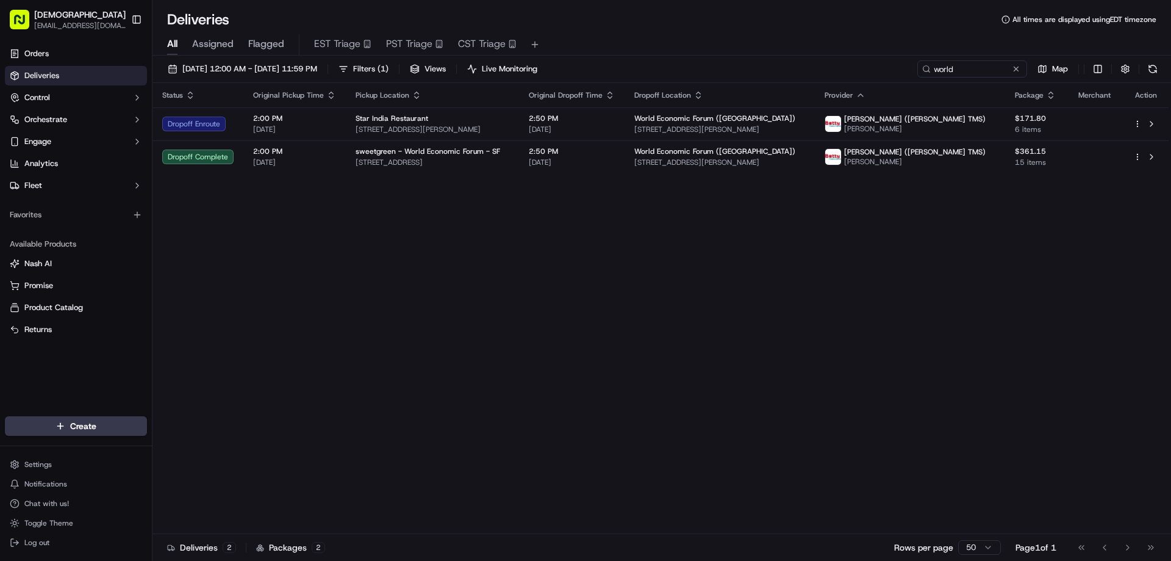
click at [704, 284] on div "Status Original Pickup Time Pickup Location Original Dropoff Time Dropoff Locat…" at bounding box center [661, 308] width 1016 height 451
drag, startPoint x: 682, startPoint y: 383, endPoint x: 691, endPoint y: 367, distance: 17.8
click at [682, 383] on div "Status Original Pickup Time Pickup Location Original Dropoff Time Dropoff Locat…" at bounding box center [661, 308] width 1016 height 451
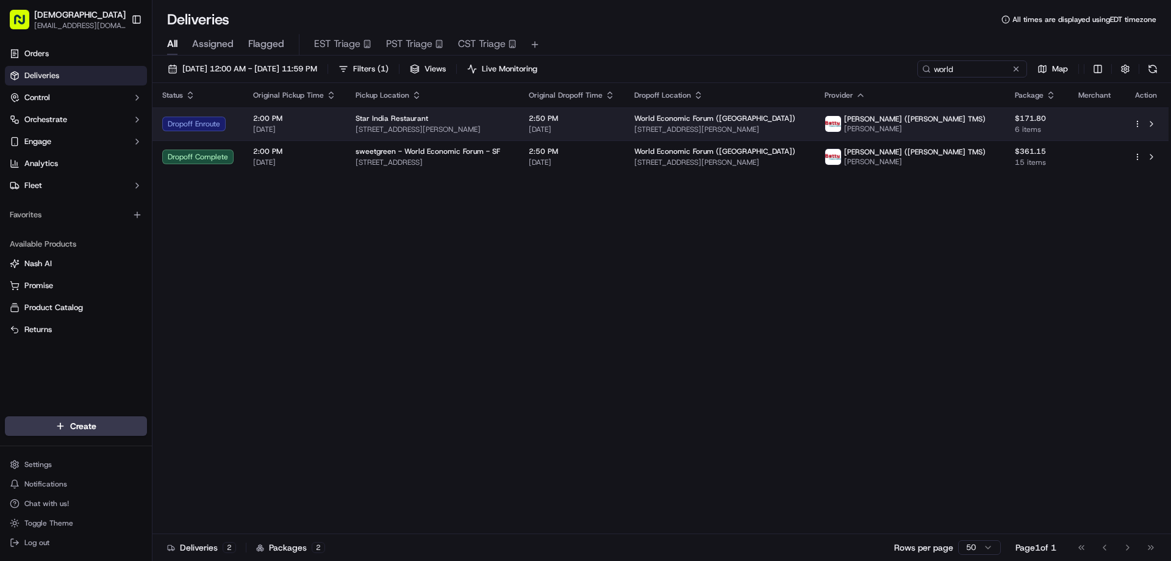
click at [509, 129] on span "3721 Geary Blvd, San Francisco, CA 94118, USA" at bounding box center [433, 129] width 154 height 10
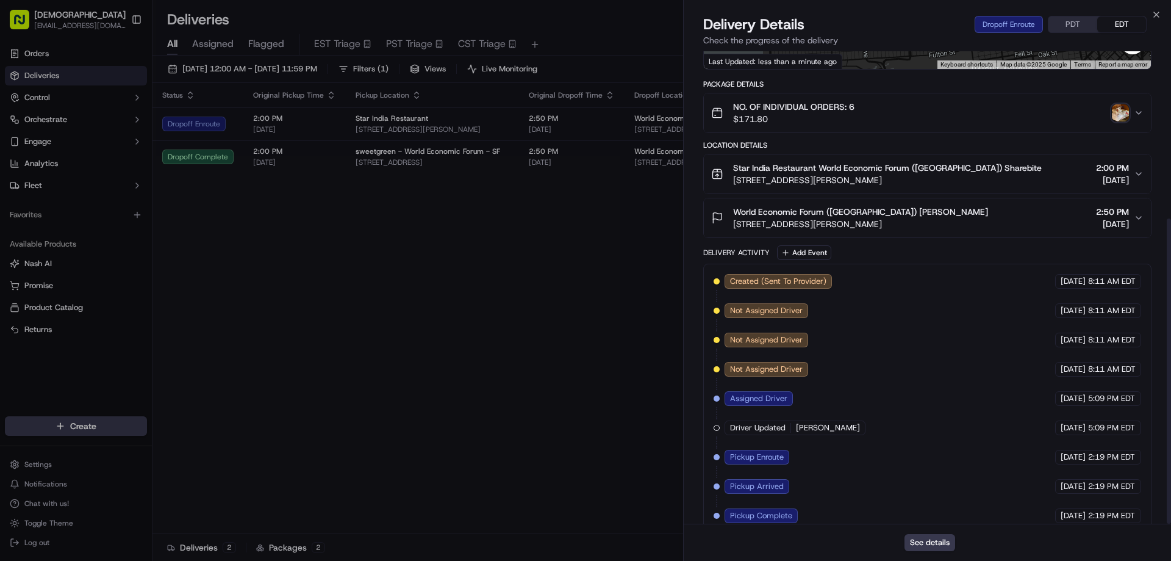
scroll to position [259, 0]
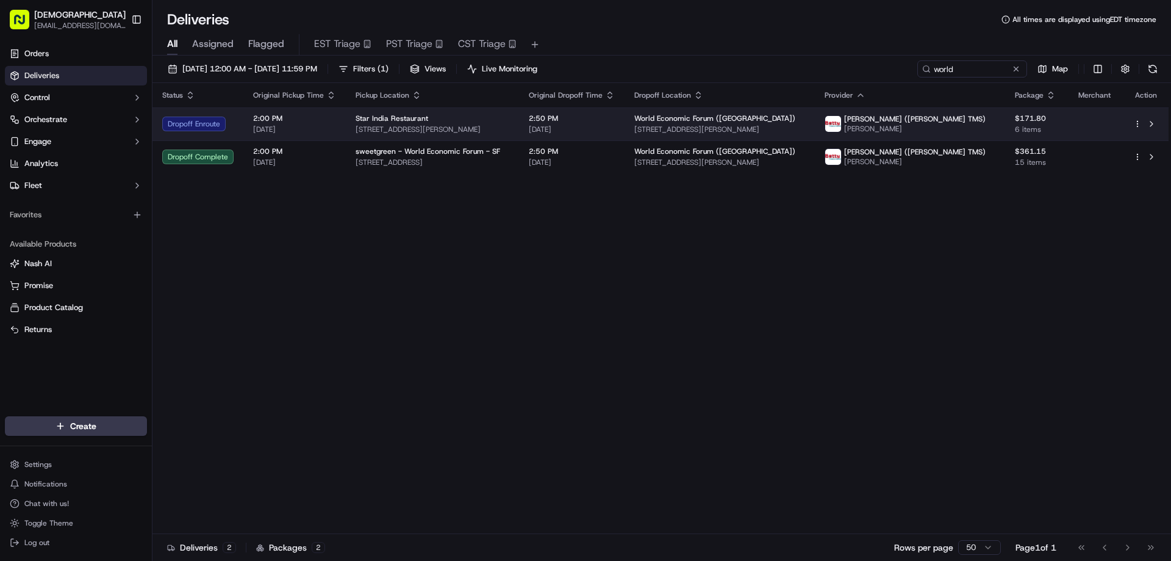
click at [473, 117] on div "Star India Restaurant" at bounding box center [433, 118] width 154 height 10
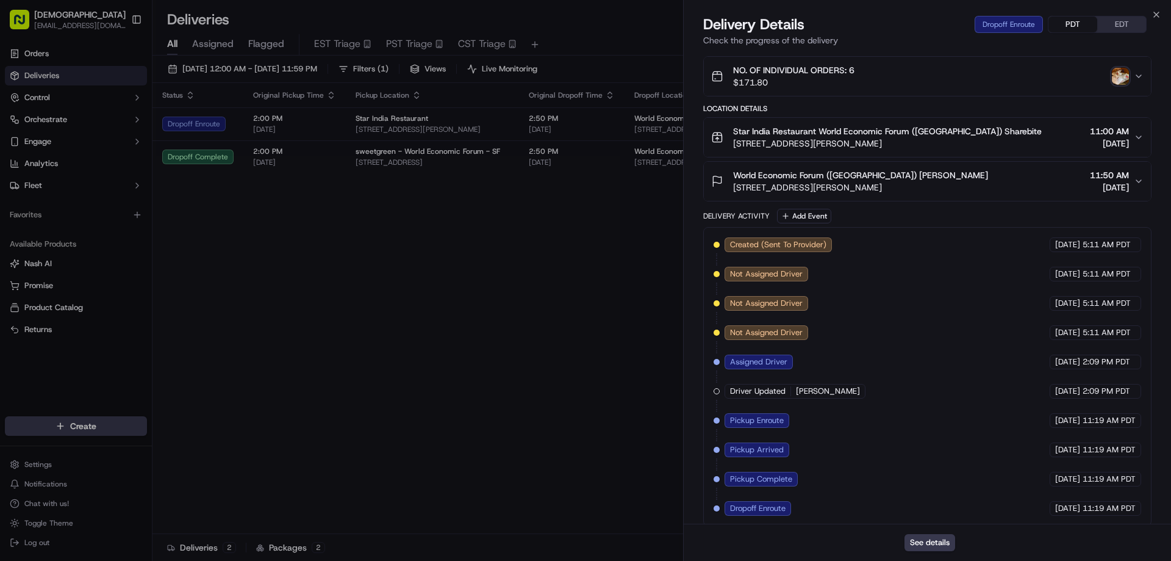
click at [1062, 23] on button "PDT" at bounding box center [1073, 24] width 49 height 16
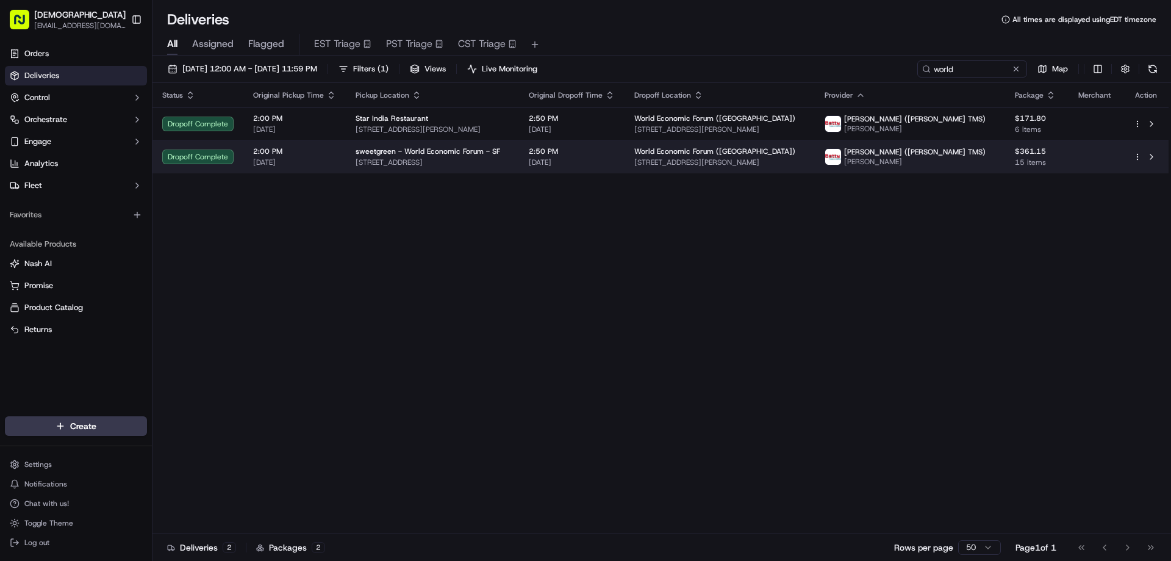
click at [408, 158] on span "2040 Chestnut St, San Francisco, CA 94123, USA" at bounding box center [433, 162] width 154 height 10
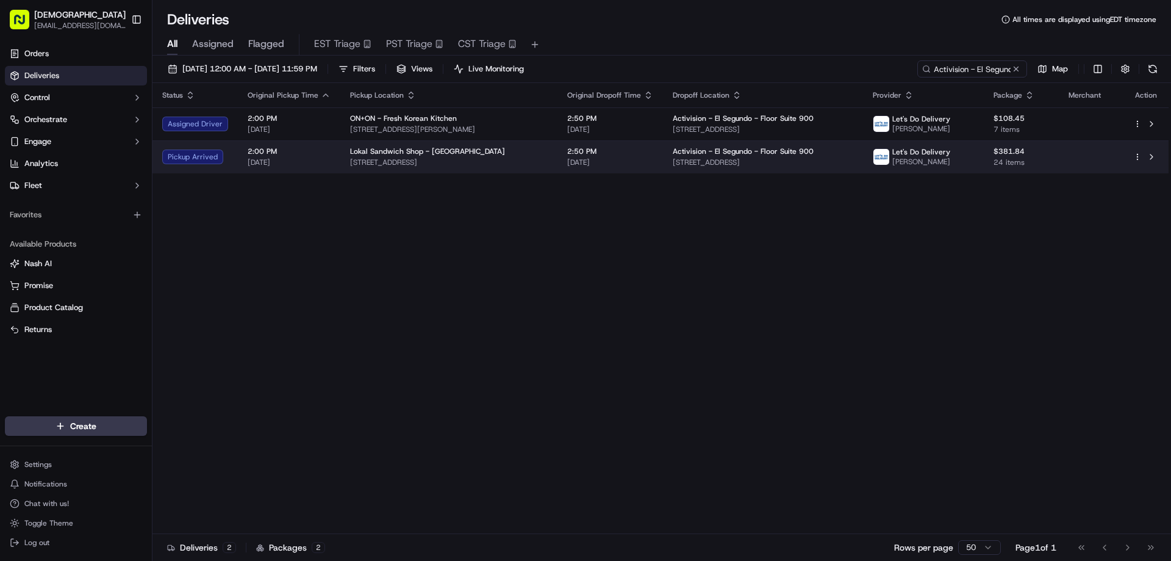
click at [511, 165] on span "[STREET_ADDRESS]" at bounding box center [449, 162] width 198 height 10
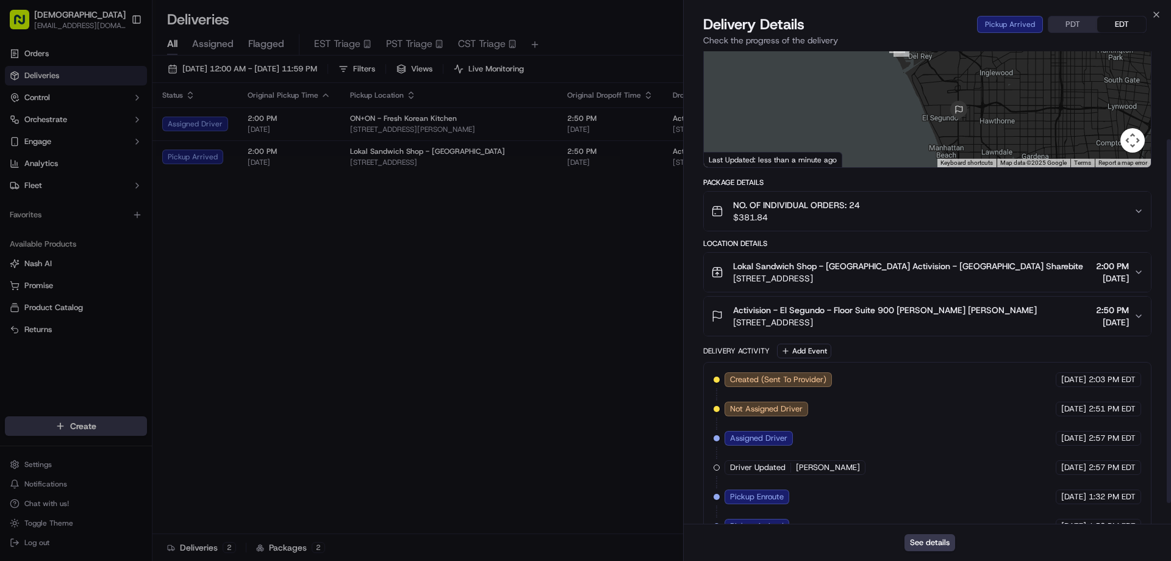
scroll to position [142, 0]
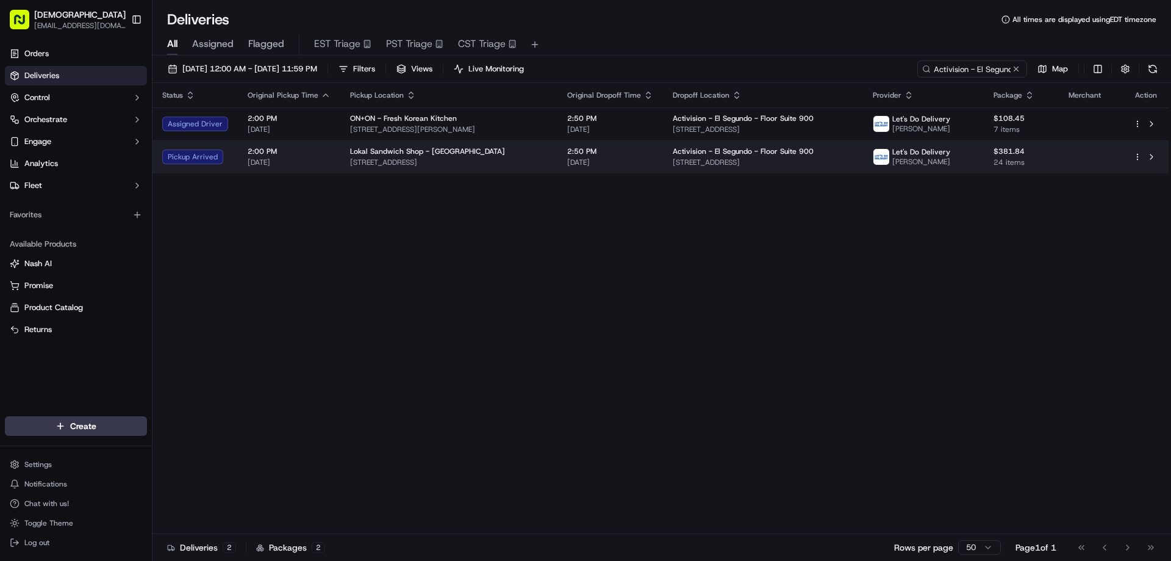
drag, startPoint x: 488, startPoint y: 161, endPoint x: 339, endPoint y: 163, distance: 148.9
click at [340, 163] on td "Lokal Sandwich Shop - [GEOGRAPHIC_DATA] [STREET_ADDRESS]" at bounding box center [448, 156] width 217 height 33
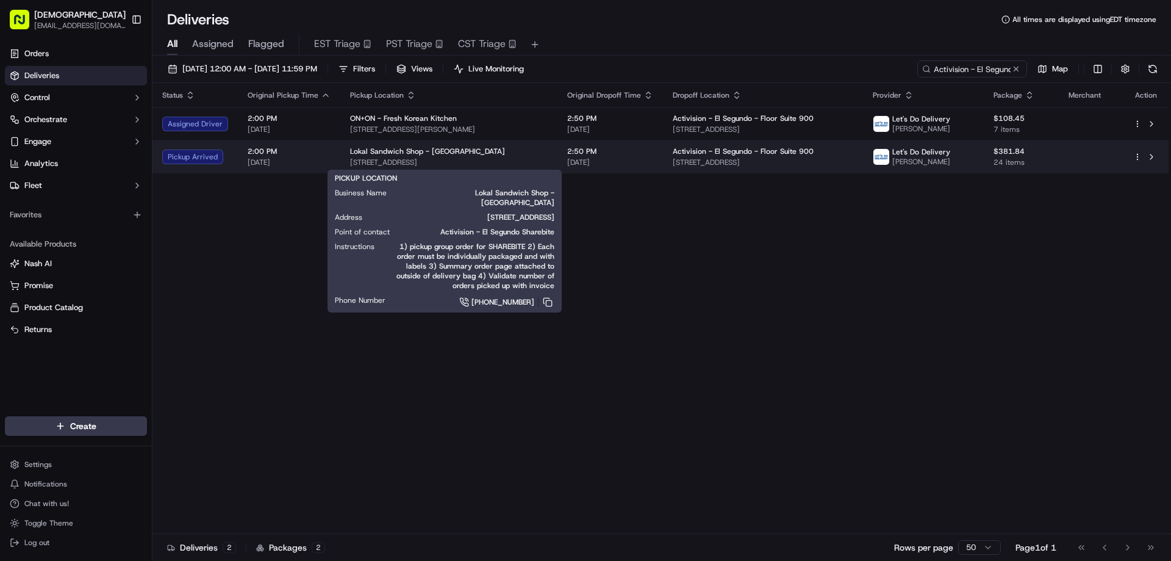
copy span "[STREET_ADDRESS]"
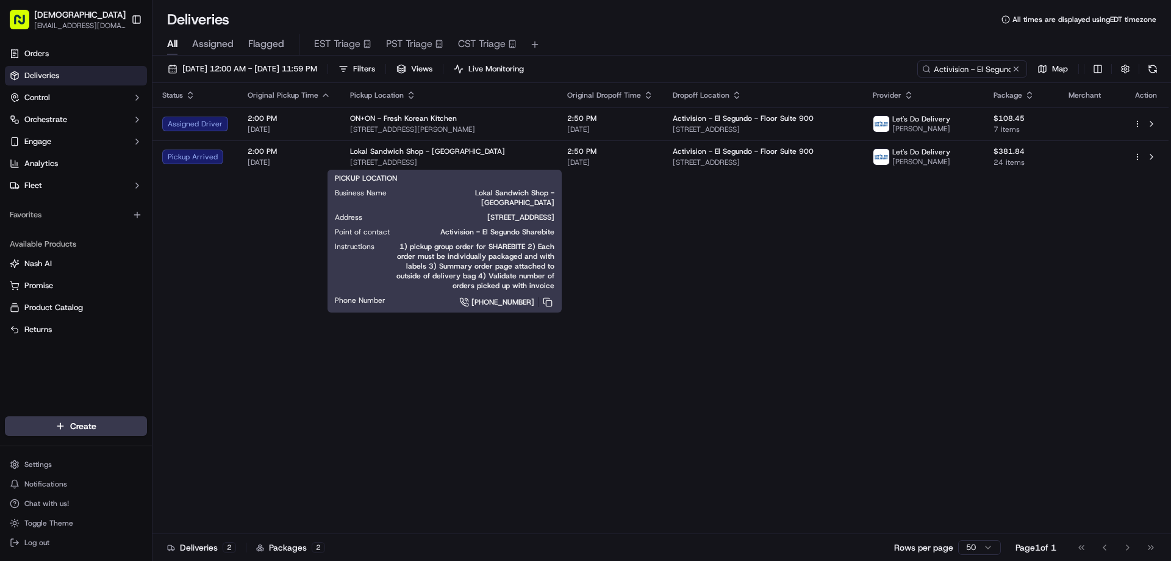
click at [606, 229] on div "Status Original Pickup Time Pickup Location Original Dropoff Time Dropoff Locat…" at bounding box center [661, 308] width 1016 height 451
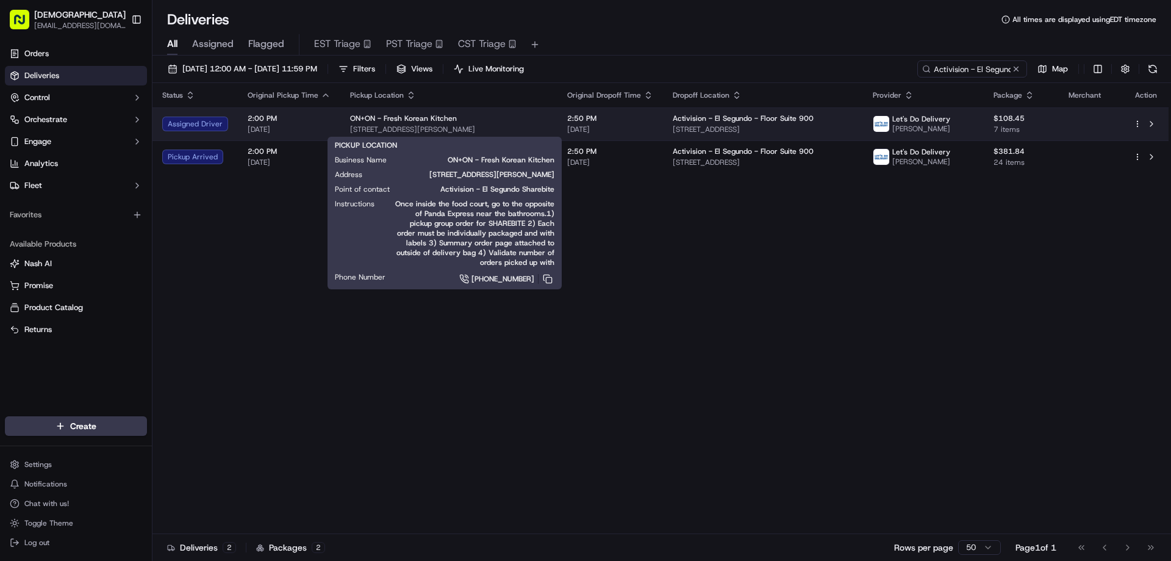
drag, startPoint x: 518, startPoint y: 131, endPoint x: 344, endPoint y: 132, distance: 174.5
click at [344, 132] on td "ON+ON - Fresh Korean Kitchen [STREET_ADDRESS][PERSON_NAME]" at bounding box center [448, 123] width 217 height 33
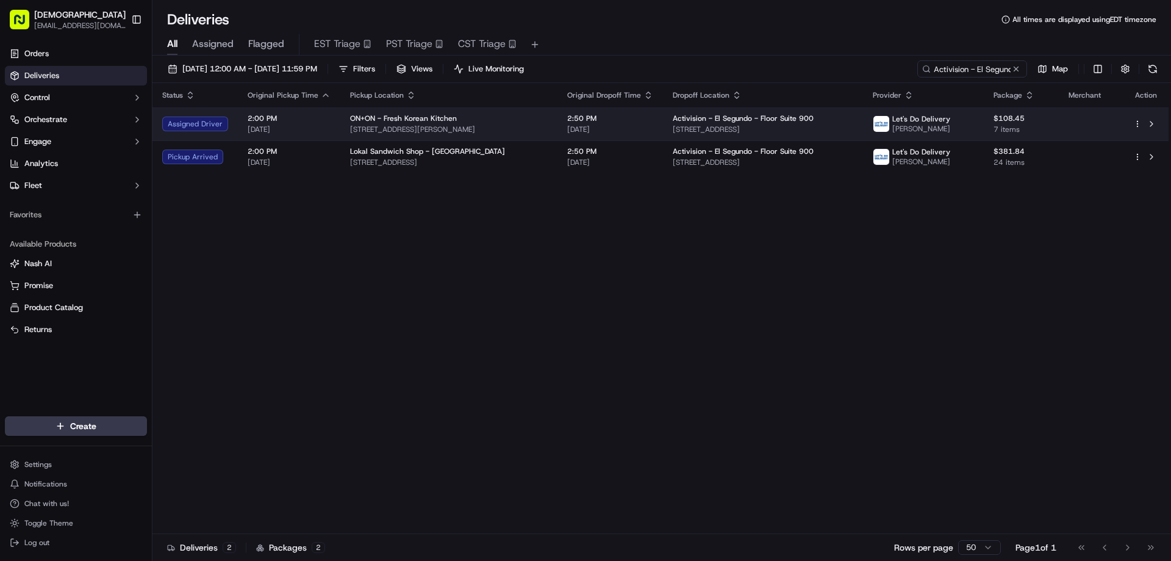
copy span "[STREET_ADDRESS][PERSON_NAME]"
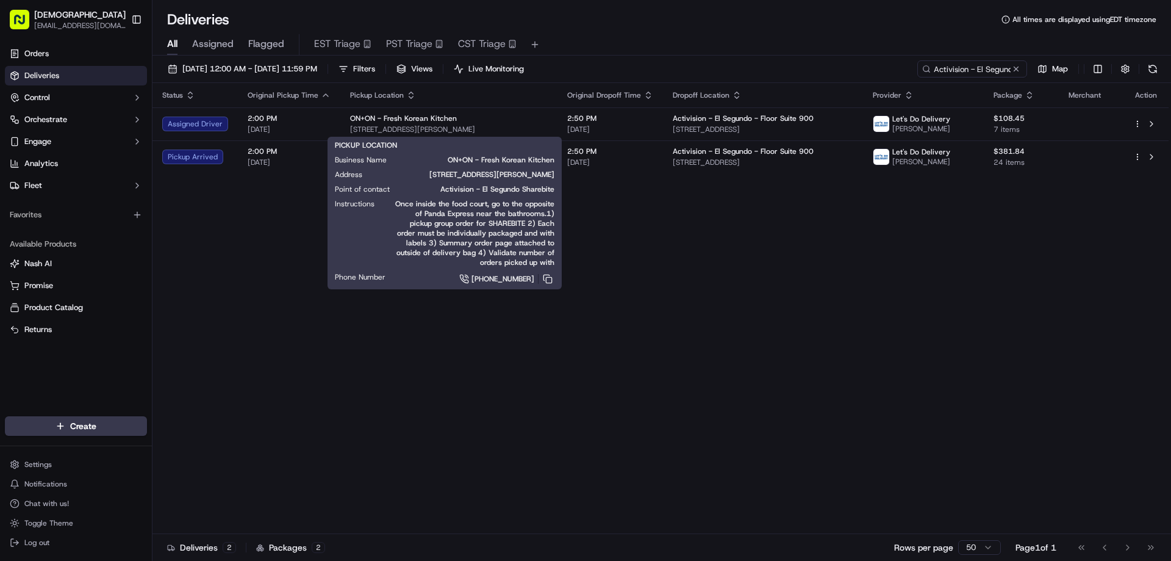
click at [733, 281] on div "Status Original Pickup Time Pickup Location Original Dropoff Time Dropoff Locat…" at bounding box center [661, 308] width 1016 height 451
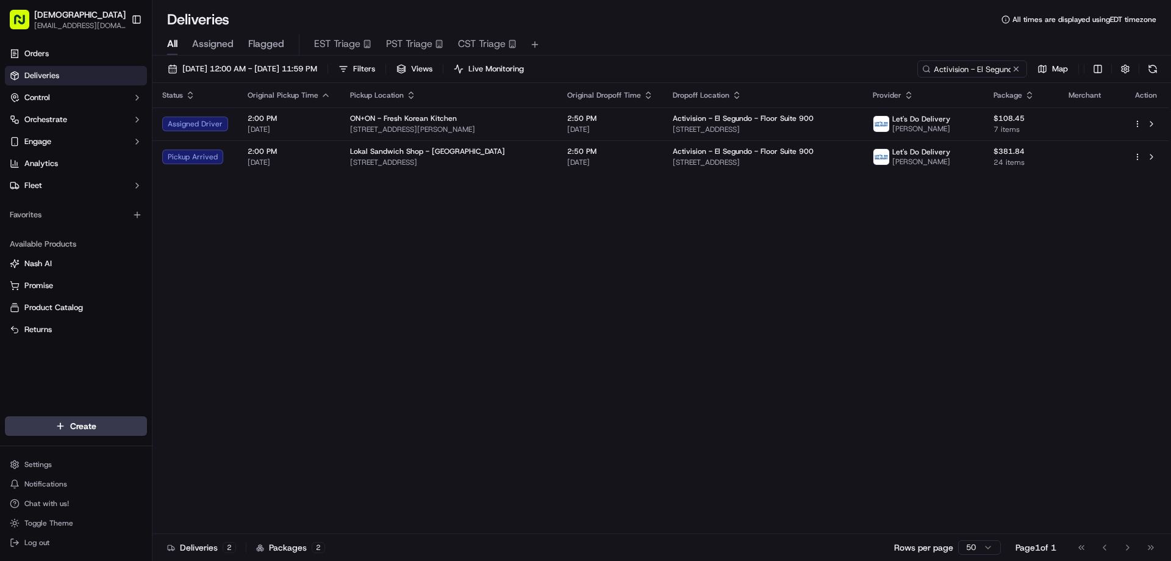
click at [691, 324] on div "Status Original Pickup Time Pickup Location Original Dropoff Time Dropoff Locat…" at bounding box center [661, 308] width 1016 height 451
click at [783, 367] on div "Status Original Pickup Time Pickup Location Original Dropoff Time Dropoff Locat…" at bounding box center [661, 308] width 1016 height 451
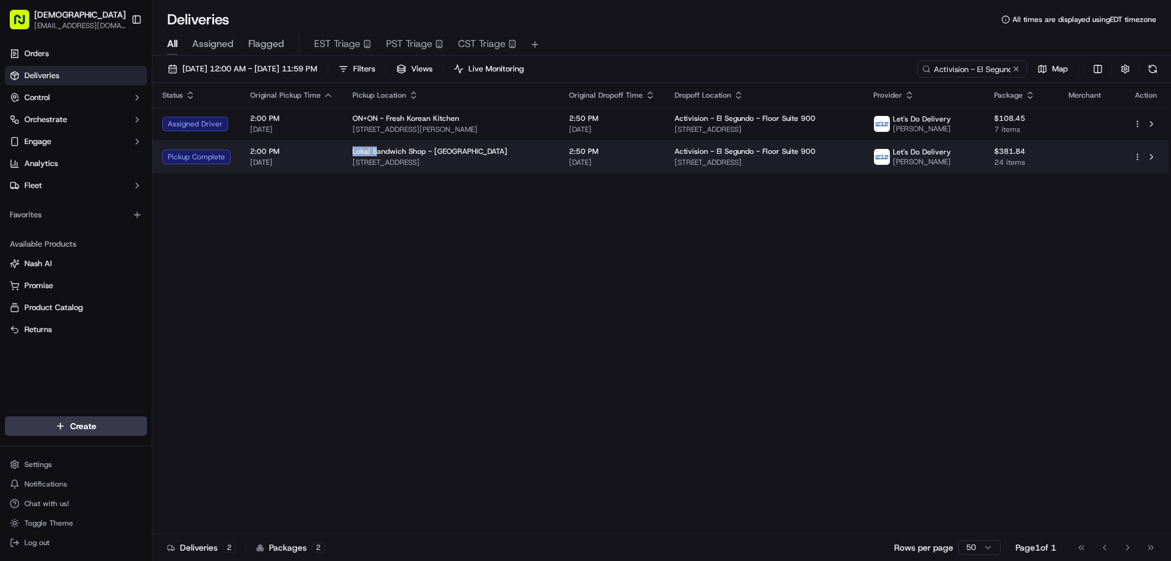
drag, startPoint x: 372, startPoint y: 148, endPoint x: 348, endPoint y: 148, distance: 23.2
click at [348, 148] on td "Lokal Sandwich Shop - [GEOGRAPHIC_DATA] [STREET_ADDRESS]" at bounding box center [451, 156] width 217 height 33
copy span "Lokal S"
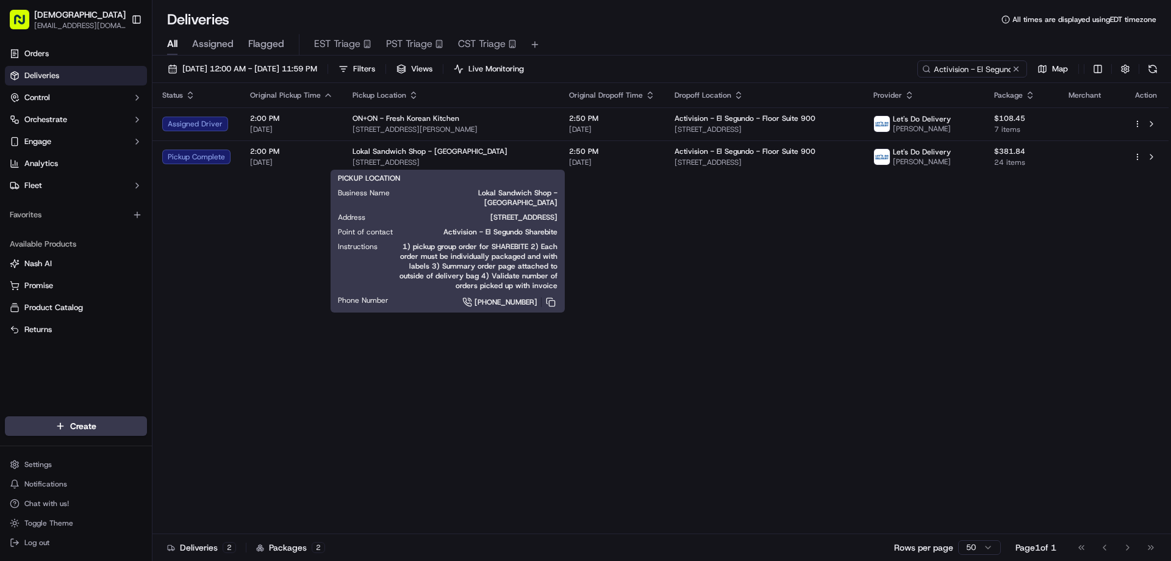
click at [405, 253] on span "1) pickup group order for SHAREBITE 2) Each order must be individually packaged…" at bounding box center [477, 266] width 160 height 49
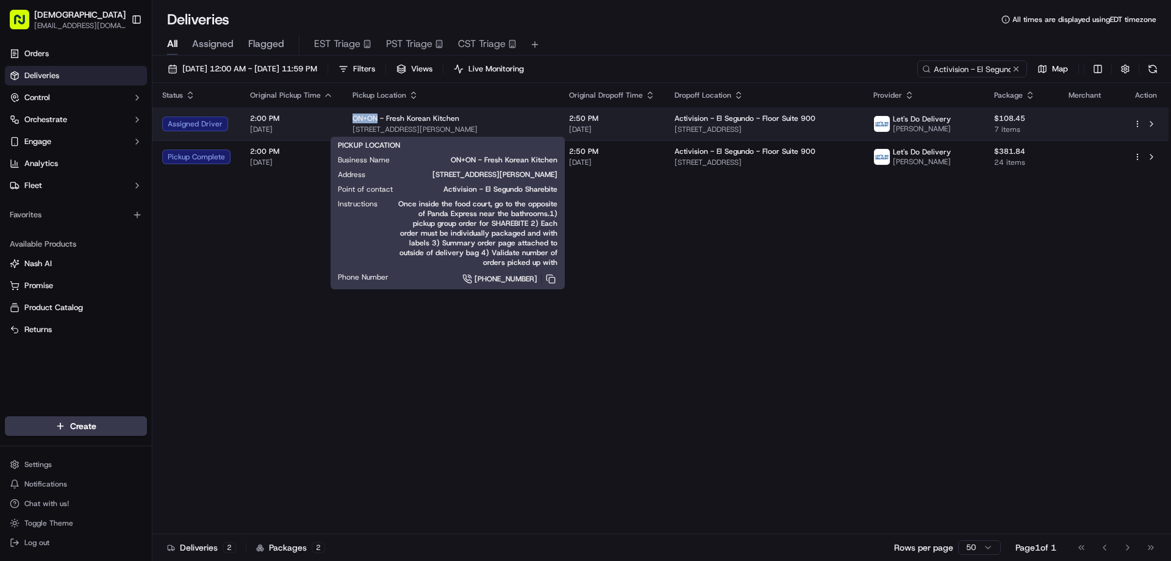
drag, startPoint x: 376, startPoint y: 115, endPoint x: 350, endPoint y: 115, distance: 26.2
click at [353, 115] on span "ON+ON - Fresh Korean Kitchen" at bounding box center [406, 118] width 107 height 10
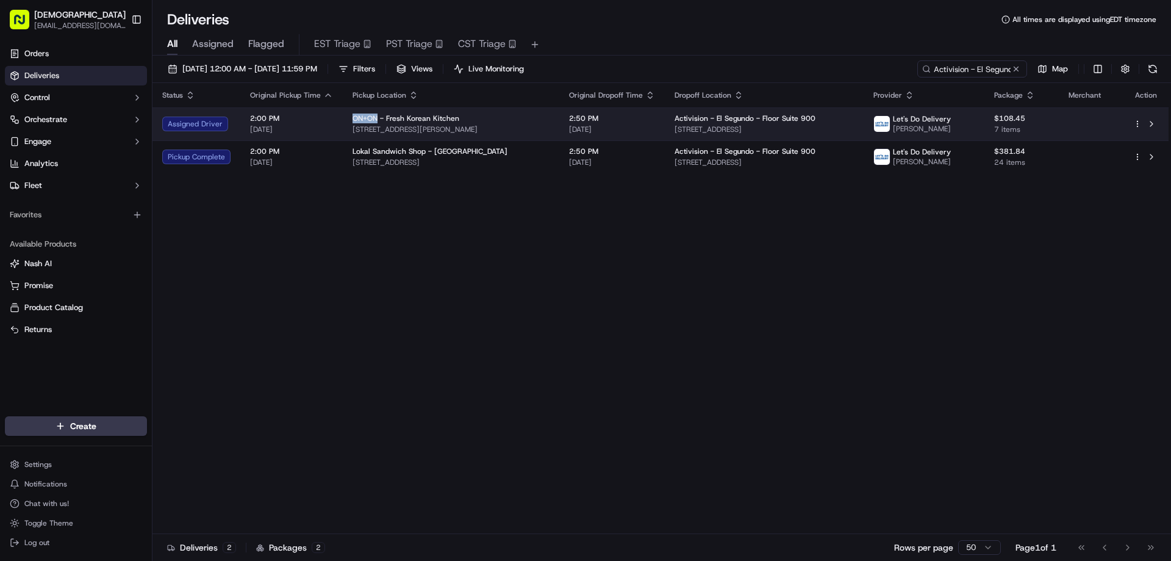
copy span "ON+ON"
drag, startPoint x: 523, startPoint y: 126, endPoint x: 347, endPoint y: 131, distance: 176.4
click at [347, 131] on td "ON+ON - Fresh Korean Kitchen [STREET_ADDRESS][PERSON_NAME]" at bounding box center [451, 123] width 217 height 33
copy span "[STREET_ADDRESS][PERSON_NAME]"
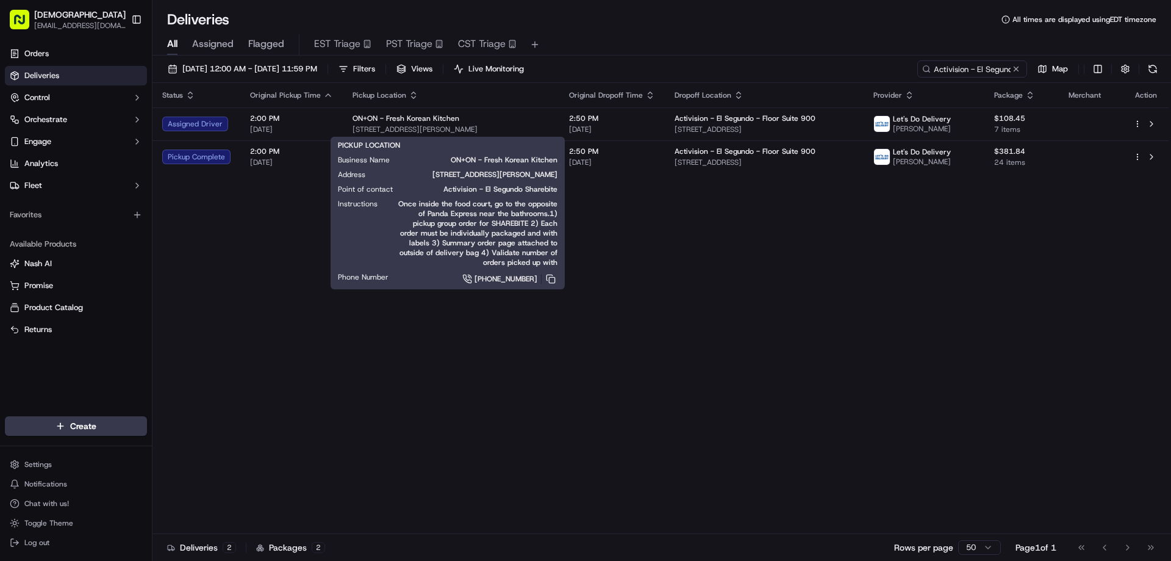
click at [498, 369] on div "Status Original Pickup Time Pickup Location Original Dropoff Time Dropoff Locat…" at bounding box center [661, 308] width 1016 height 451
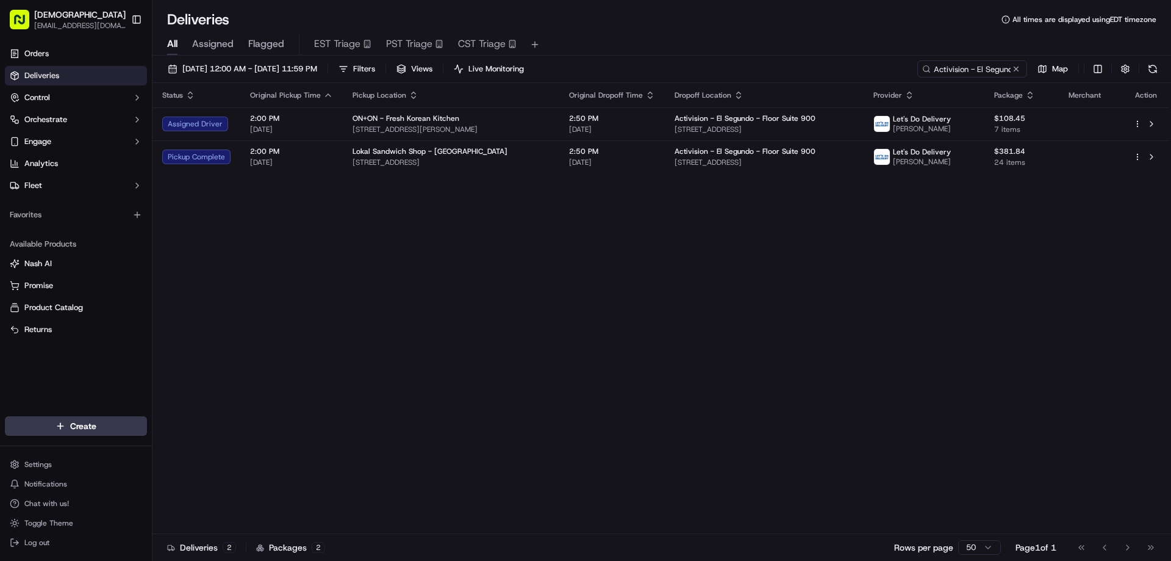
drag, startPoint x: 739, startPoint y: 314, endPoint x: 734, endPoint y: 320, distance: 7.8
click at [739, 314] on div "Status Original Pickup Time Pickup Location Original Dropoff Time Dropoff Locat…" at bounding box center [661, 308] width 1016 height 451
click at [721, 281] on div "Status Original Pickup Time Pickup Location Original Dropoff Time Dropoff Locat…" at bounding box center [661, 308] width 1016 height 451
click at [678, 290] on div "Status Original Pickup Time Pickup Location Original Dropoff Time Dropoff Locat…" at bounding box center [661, 308] width 1016 height 451
click at [719, 267] on div "Status Original Pickup Time Pickup Location Original Dropoff Time Dropoff Locat…" at bounding box center [661, 308] width 1016 height 451
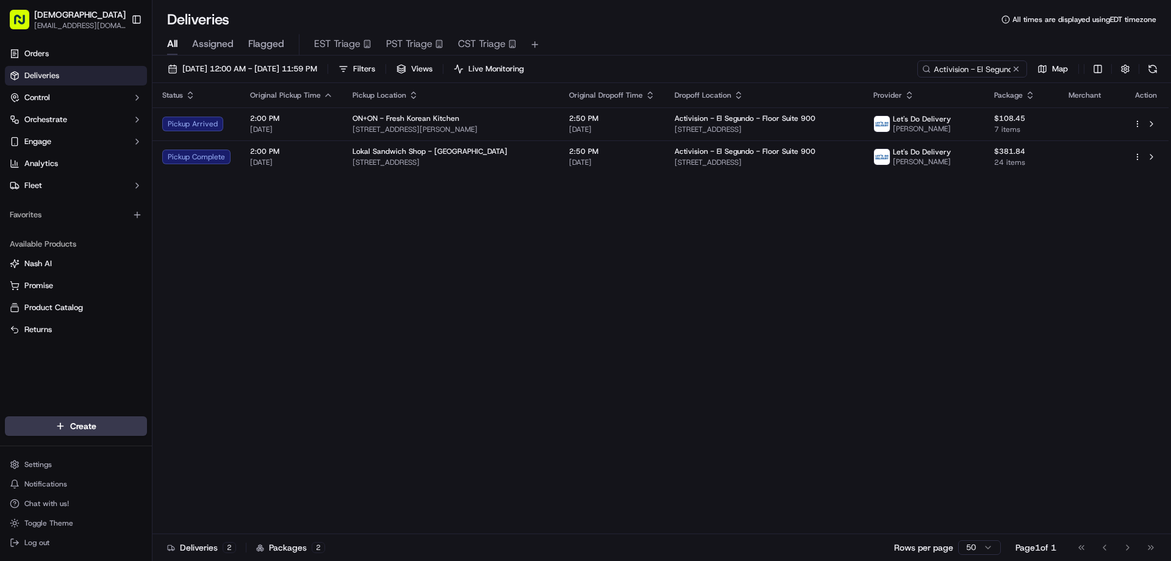
drag, startPoint x: 681, startPoint y: 434, endPoint x: 632, endPoint y: 394, distance: 62.9
click at [681, 434] on div "Status Original Pickup Time Pickup Location Original Dropoff Time Dropoff Locat…" at bounding box center [661, 308] width 1016 height 451
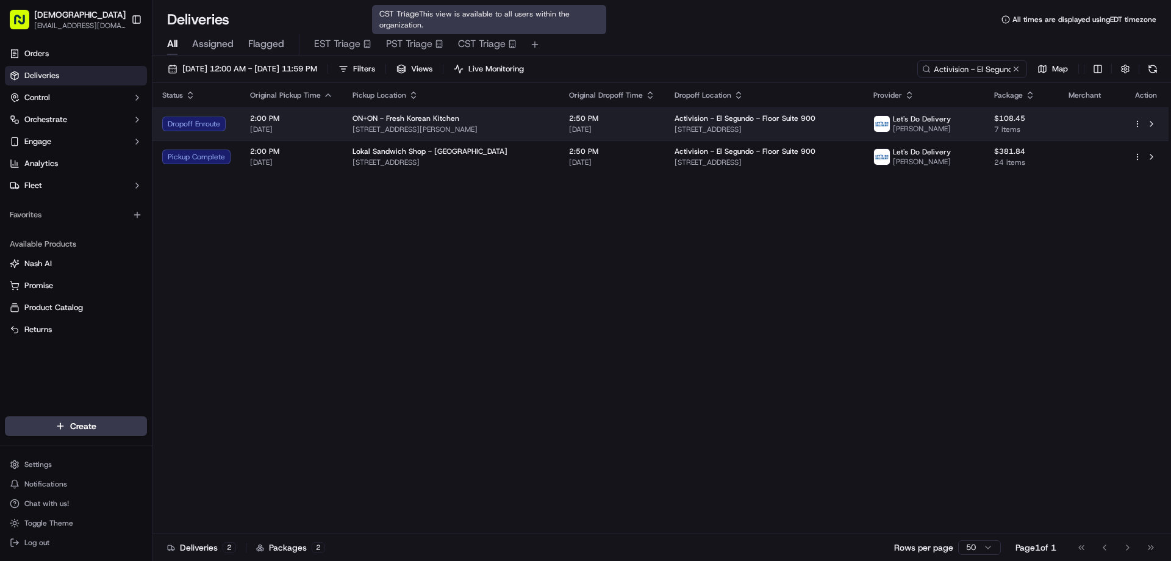
click at [473, 110] on td "ON+ON - Fresh Korean Kitchen 6000 Sepulveda Blvd, Culver City, CA 90230, USA" at bounding box center [451, 123] width 217 height 33
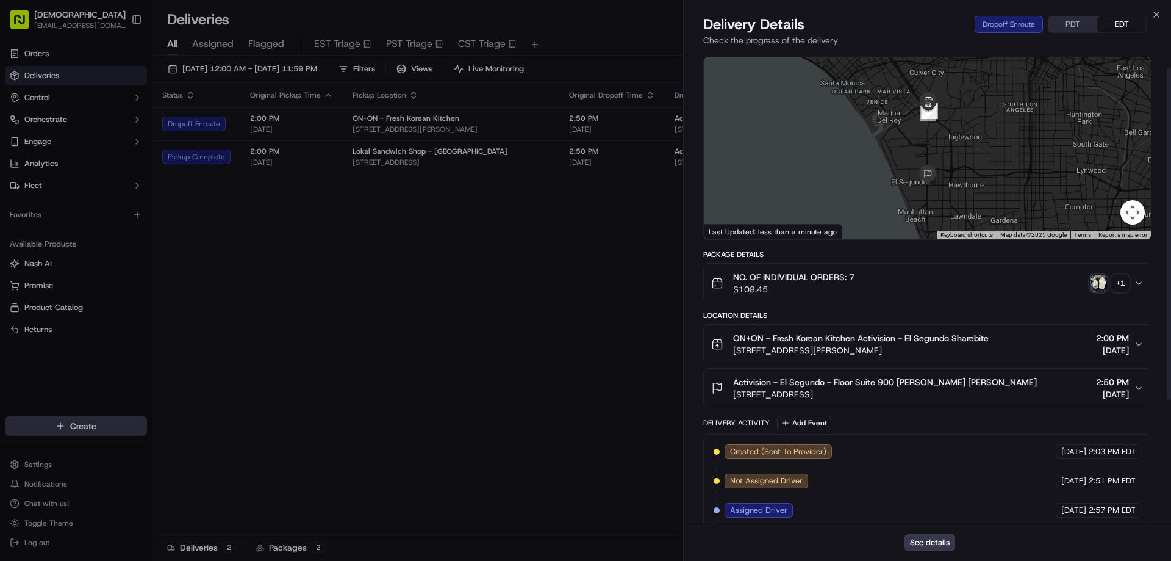
scroll to position [61, 0]
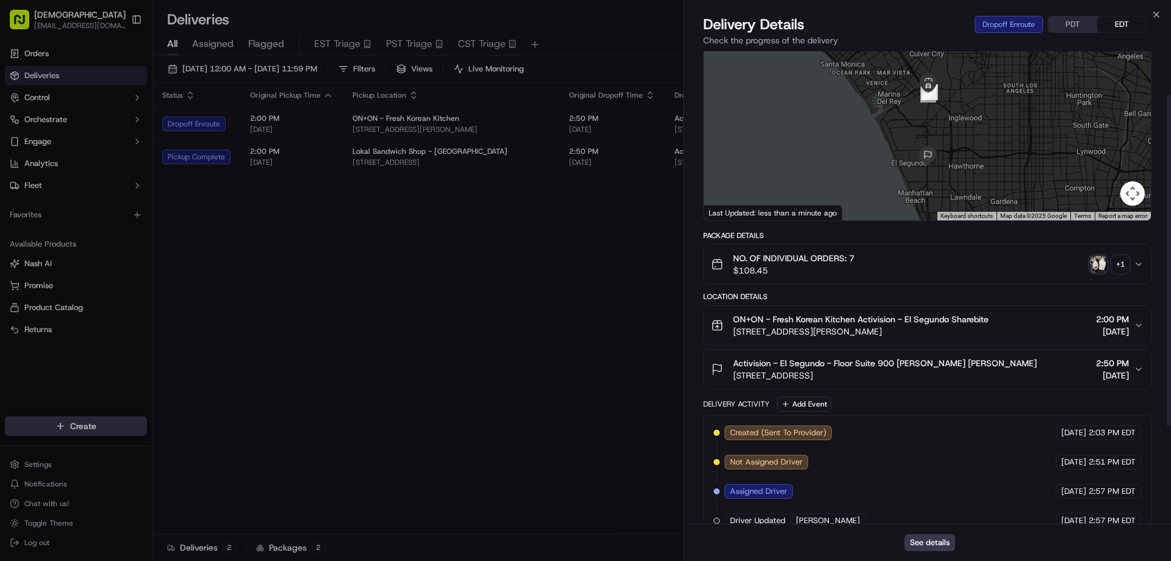
click at [1074, 25] on button "PDT" at bounding box center [1073, 24] width 49 height 16
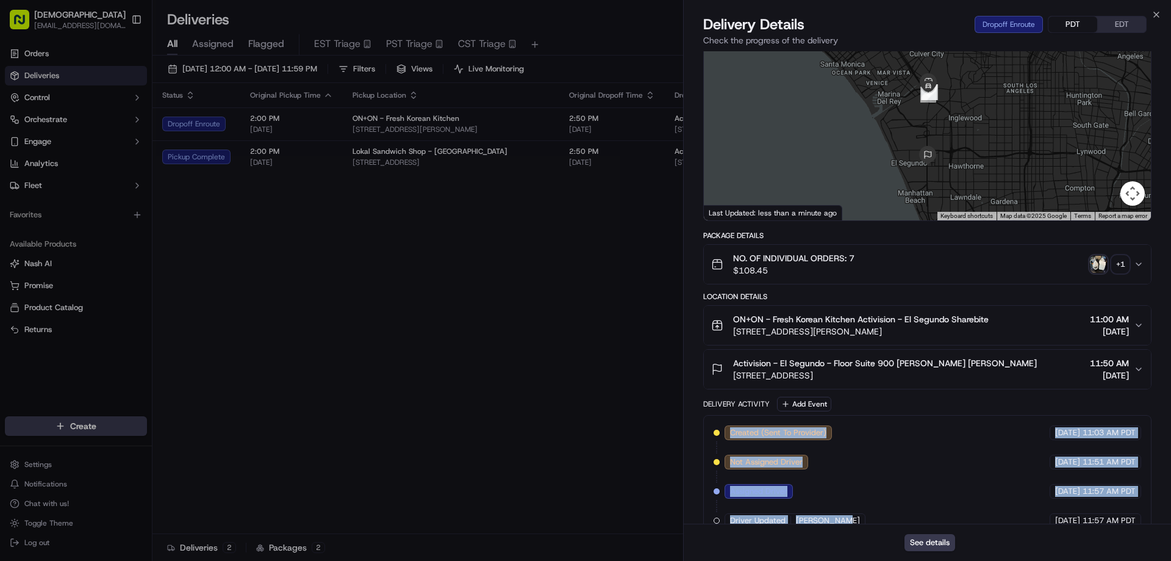
scroll to position [200, 0]
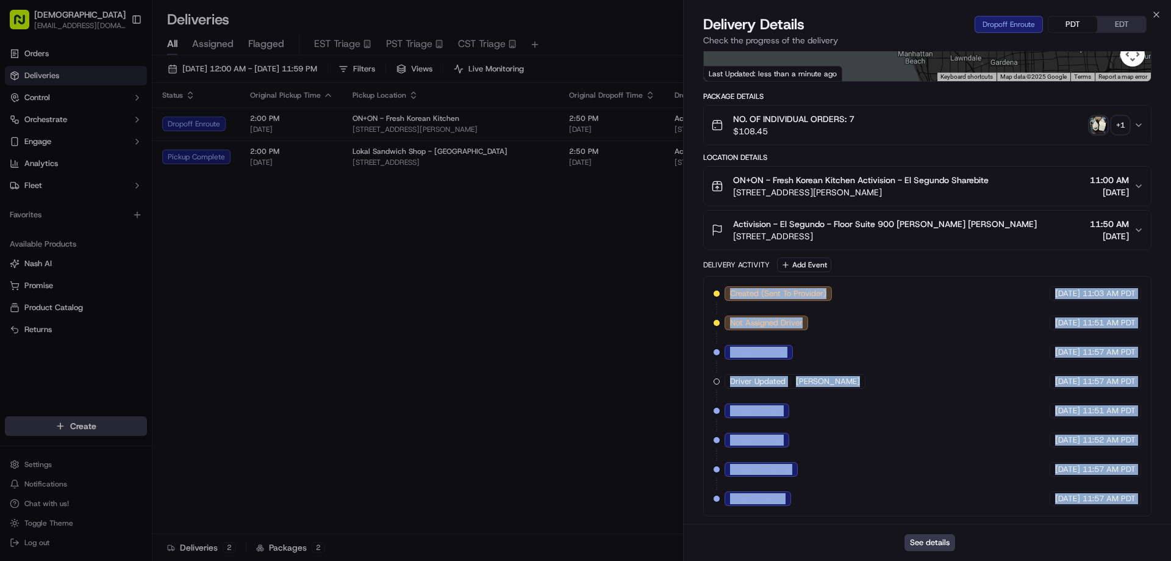
drag, startPoint x: 725, startPoint y: 433, endPoint x: 676, endPoint y: 461, distance: 56.6
click at [910, 529] on div "Delivery Details Dropoff Enroute PDT EDT Check the progress of the delivery Pro…" at bounding box center [927, 288] width 487 height 546
drag, startPoint x: 692, startPoint y: 241, endPoint x: 652, endPoint y: 241, distance: 39.7
click at [691, 241] on div "Provider Let's Do Delivery Traci Hicks Provider Id 31fffc79-326b-07e9-2c34-0b49…" at bounding box center [927, 187] width 487 height 672
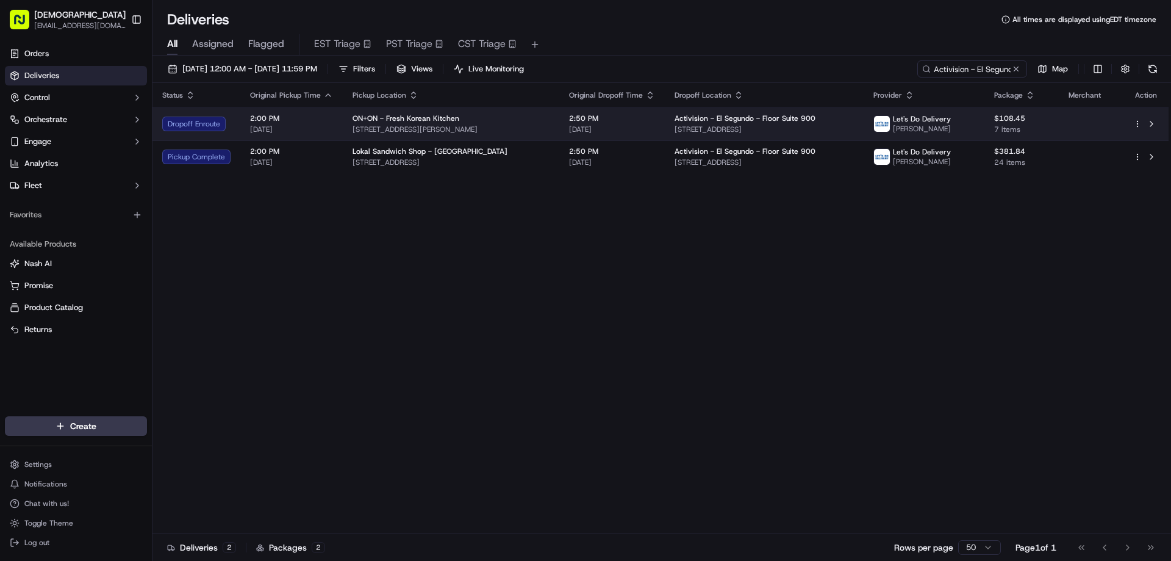
click at [520, 123] on div "ON+ON - Fresh Korean Kitchen" at bounding box center [451, 118] width 197 height 10
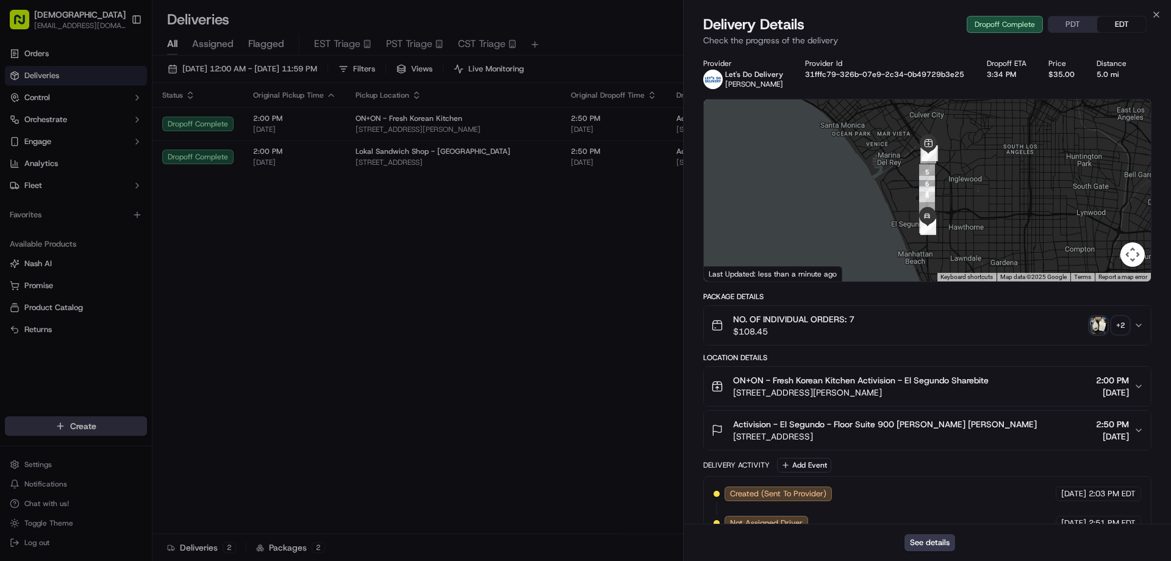
drag, startPoint x: 629, startPoint y: 322, endPoint x: 1163, endPoint y: 298, distance: 534.4
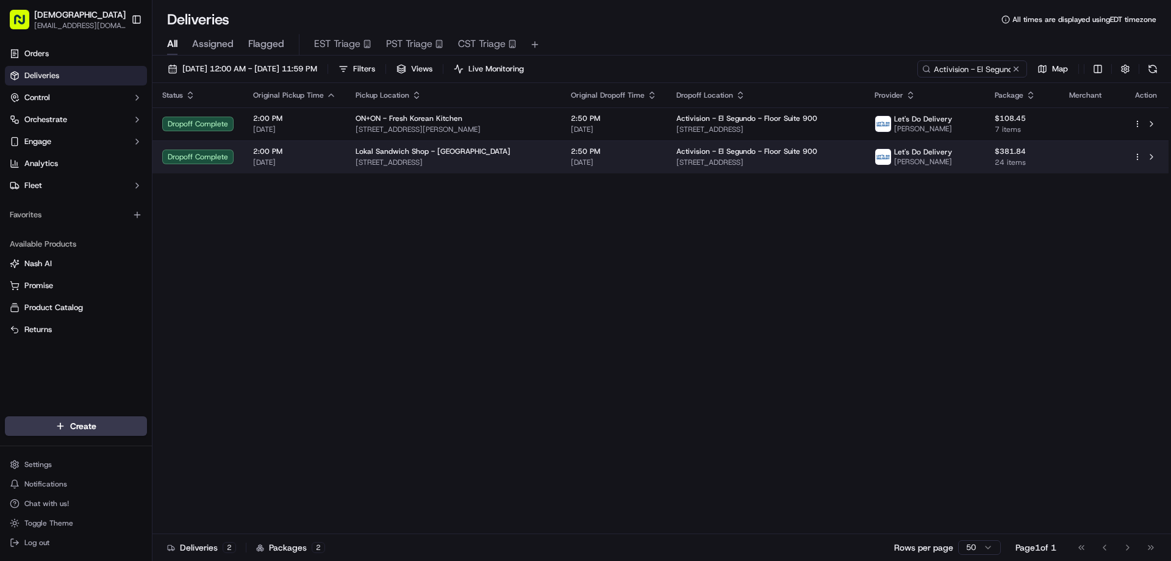
click at [428, 167] on span "701 Lincoln Blvd, Venice, CA 90291, USA" at bounding box center [454, 162] width 196 height 10
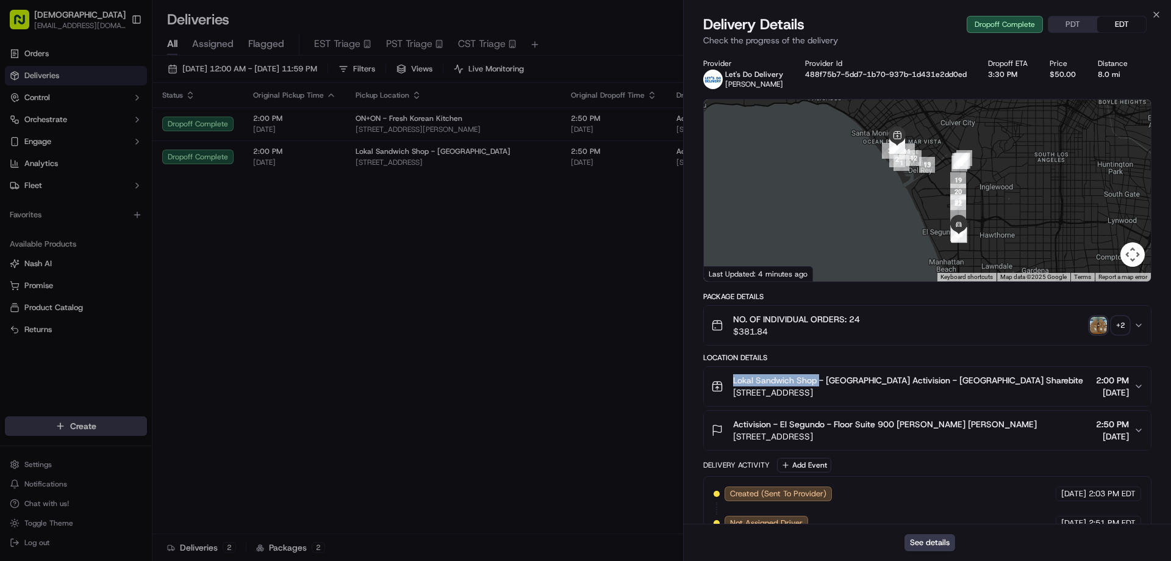
drag, startPoint x: 819, startPoint y: 379, endPoint x: 735, endPoint y: 375, distance: 84.9
click at [735, 375] on span "Lokal Sandwich Shop - Venice Activision - El Segundo Sharebite" at bounding box center [908, 380] width 350 height 12
copy span "Lokal Sandwich Shop"
drag, startPoint x: 1076, startPoint y: 27, endPoint x: 1047, endPoint y: 41, distance: 31.9
click at [1076, 27] on button "PDT" at bounding box center [1073, 24] width 49 height 16
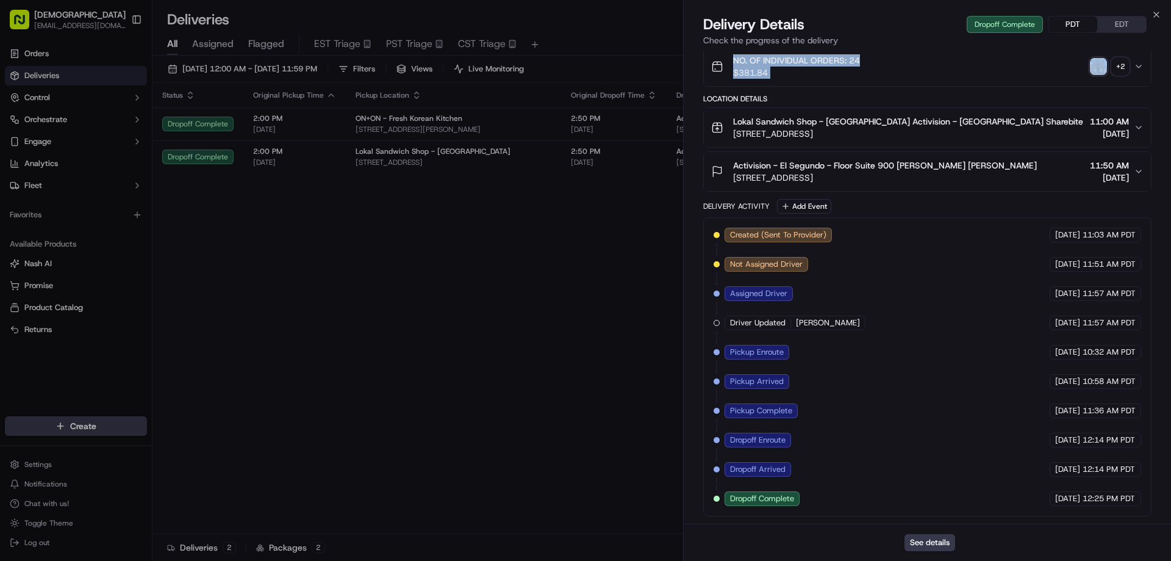
scroll to position [0, 0]
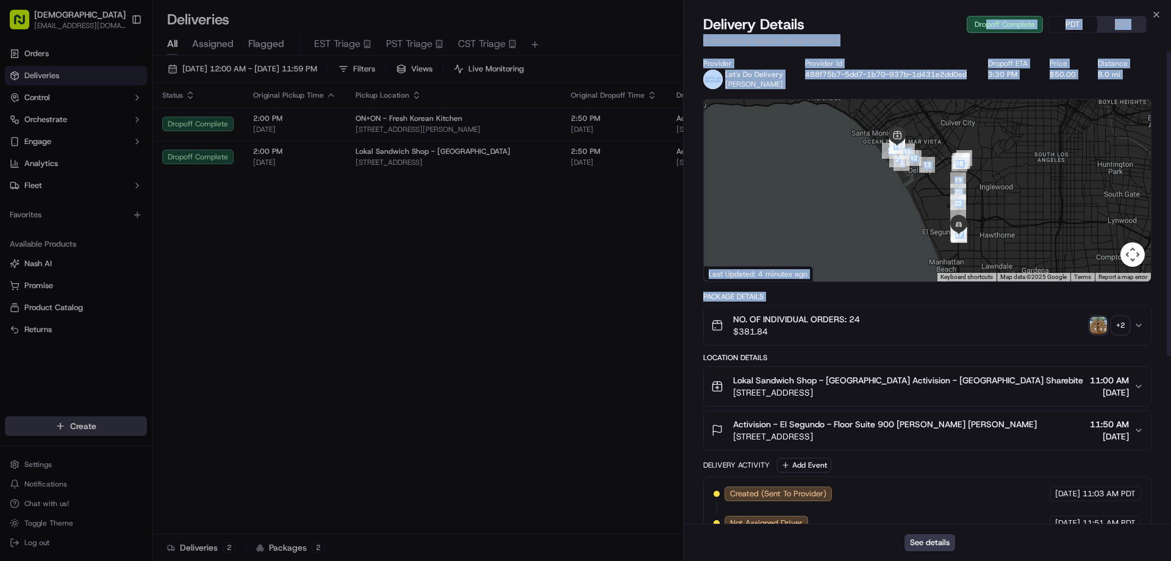
drag, startPoint x: 696, startPoint y: 321, endPoint x: 988, endPoint y: 31, distance: 412.0
click at [988, 31] on div "Delivery Details Dropoff Complete PDT EDT Check the progress of the delivery Pr…" at bounding box center [927, 288] width 487 height 546
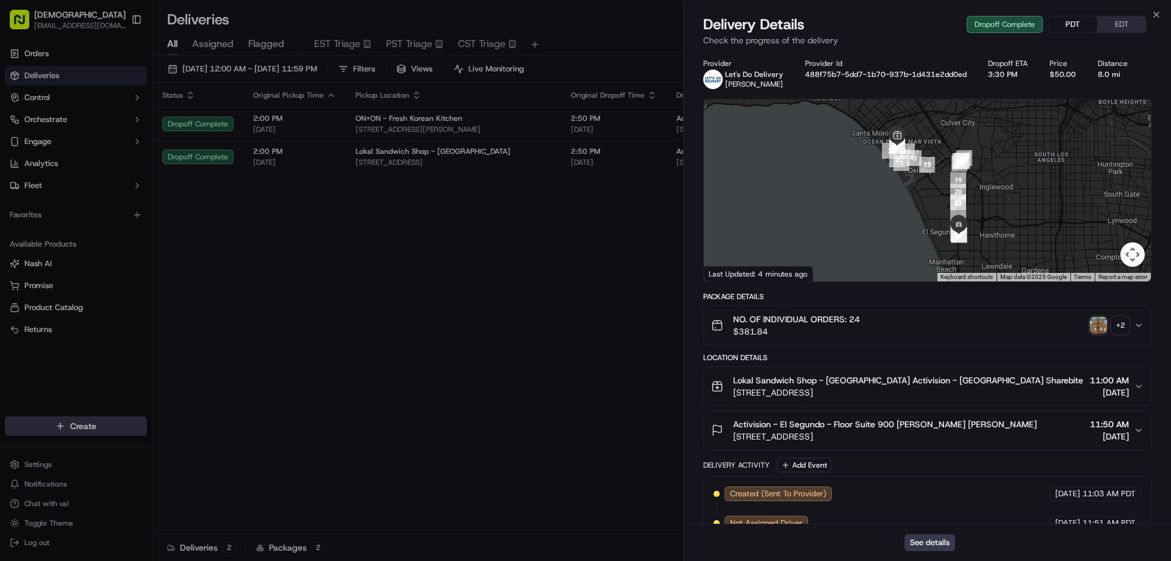
click at [1124, 325] on div "+ 2" at bounding box center [1120, 325] width 17 height 17
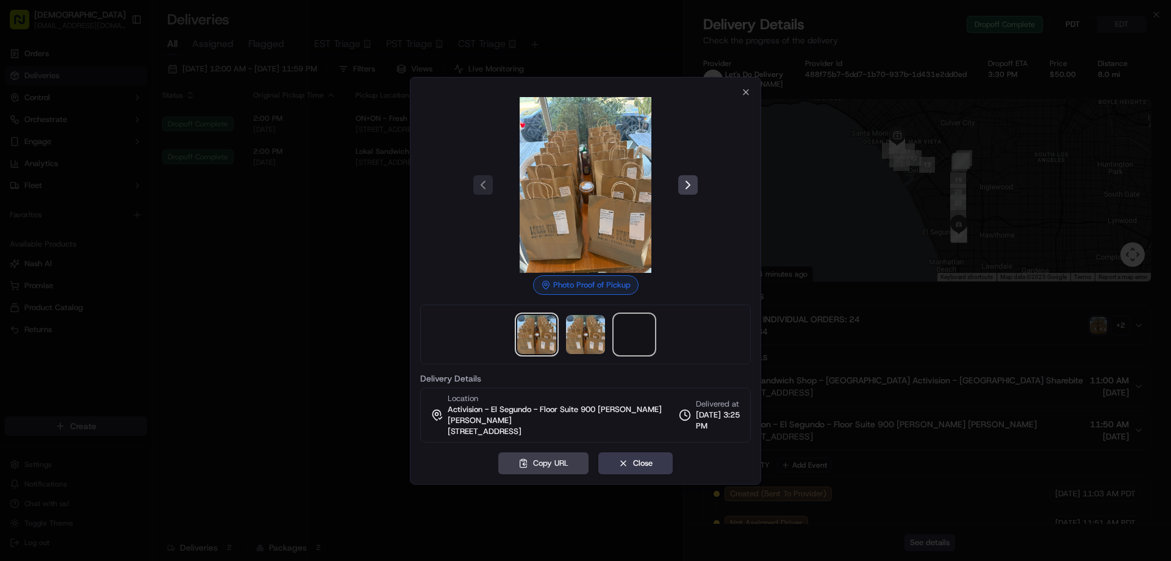
click at [616, 346] on span at bounding box center [634, 334] width 39 height 39
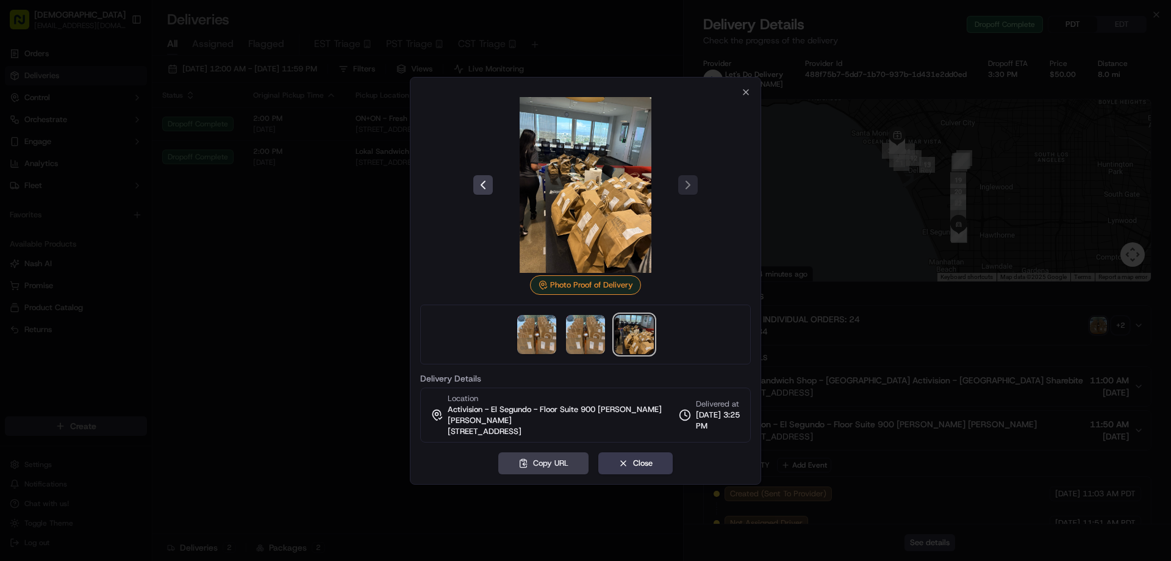
drag, startPoint x: 264, startPoint y: 322, endPoint x: 309, endPoint y: 295, distance: 52.0
click at [264, 322] on div at bounding box center [585, 280] width 1171 height 561
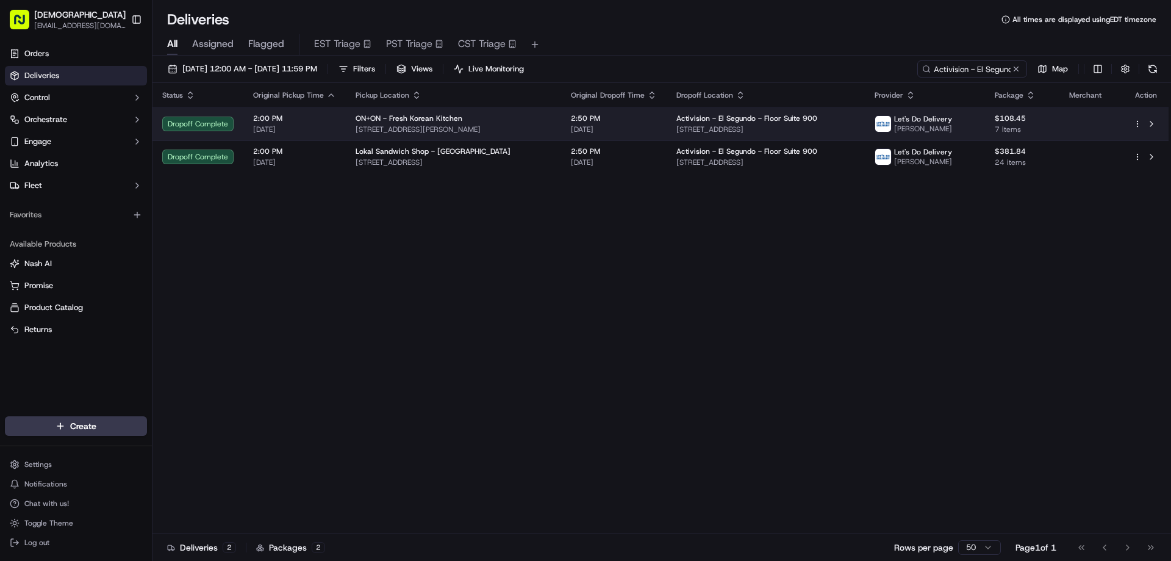
click at [439, 127] on span "6000 Sepulveda Blvd, Culver City, CA 90230, USA" at bounding box center [454, 129] width 196 height 10
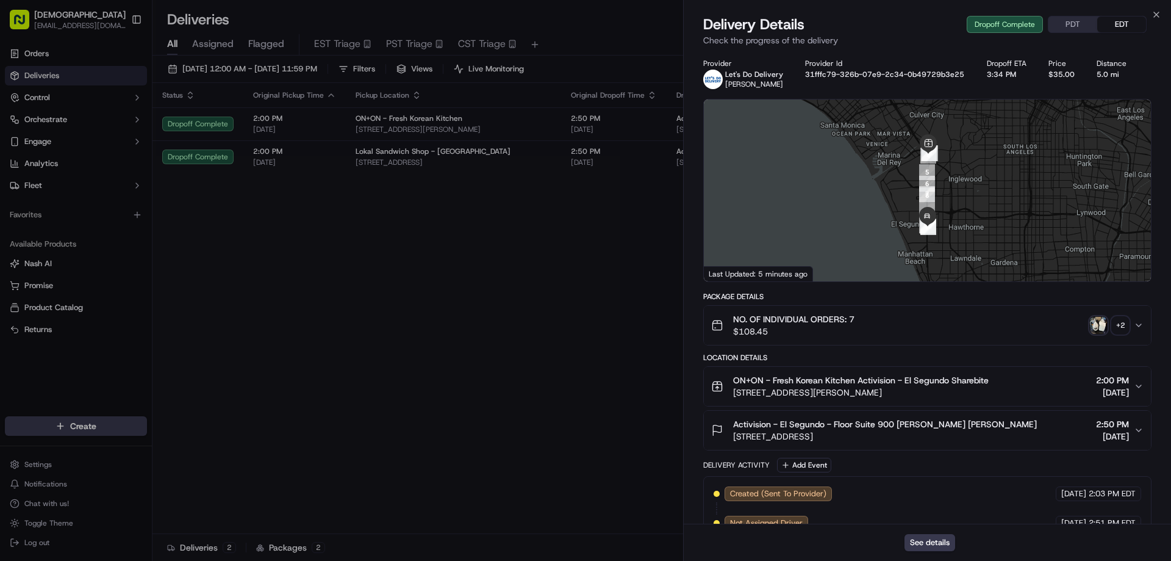
click at [1062, 28] on button "PDT" at bounding box center [1073, 24] width 49 height 16
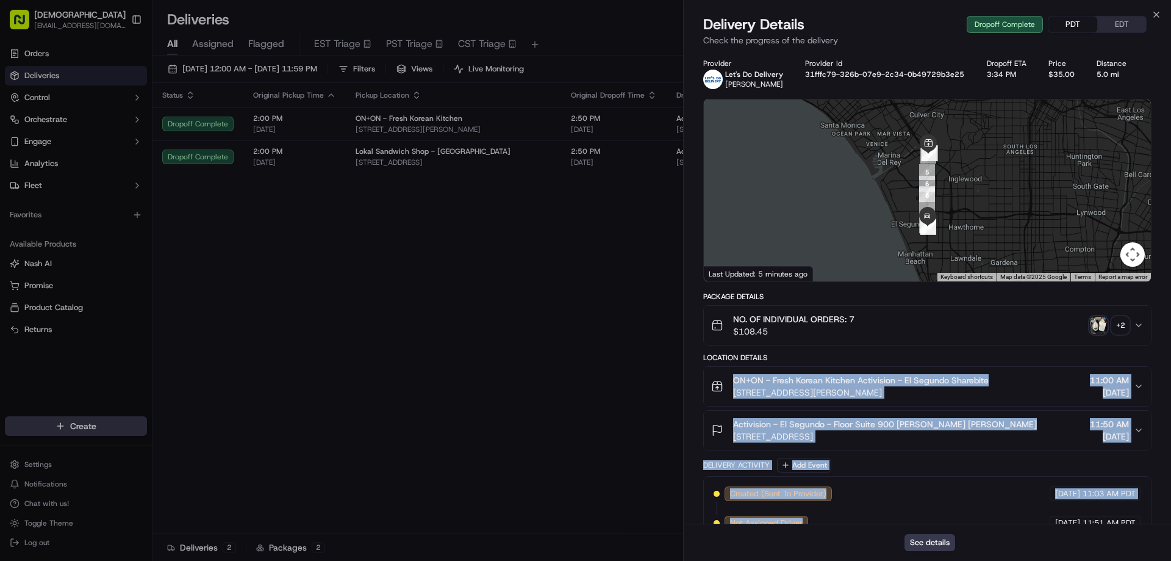
scroll to position [259, 0]
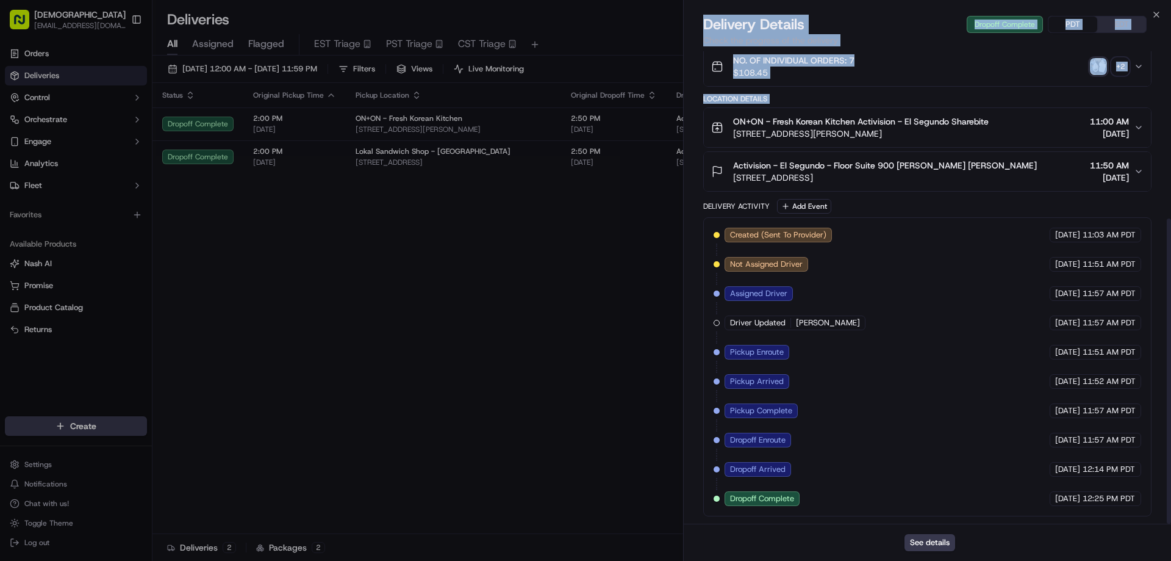
drag, startPoint x: 692, startPoint y: 383, endPoint x: 1009, endPoint y: 584, distance: 375.8
click at [1009, 560] on html "Sharebite eveines@ececonsultinggroup.com Toggle Sidebar Orders Deliveries Contr…" at bounding box center [585, 280] width 1171 height 561
click at [1124, 71] on div "+ 2" at bounding box center [1120, 66] width 17 height 17
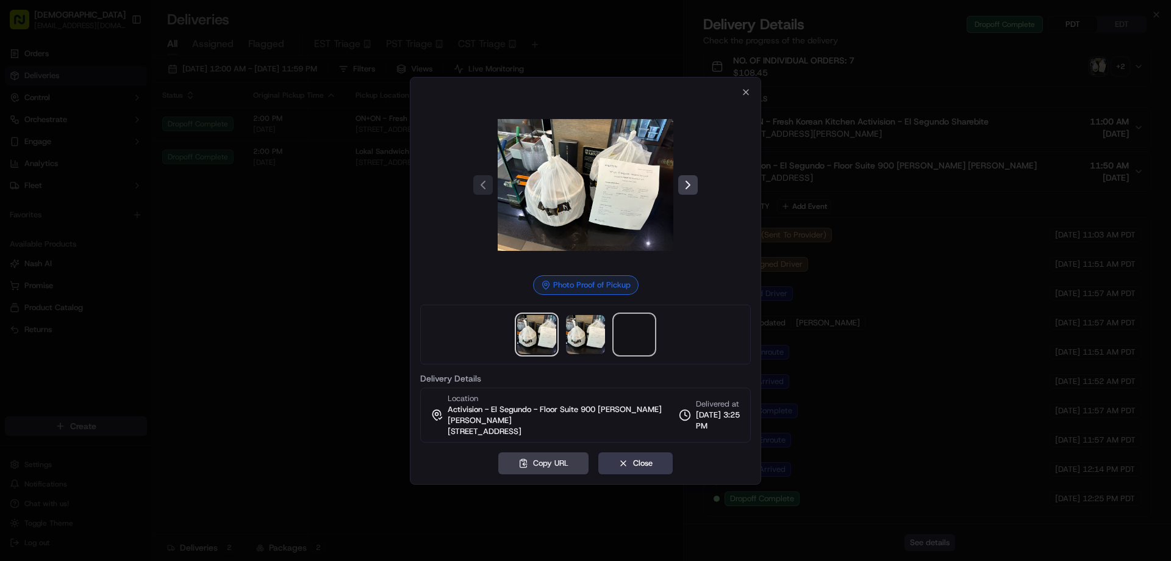
click at [635, 340] on span at bounding box center [634, 334] width 39 height 39
click at [290, 284] on div at bounding box center [585, 280] width 1171 height 561
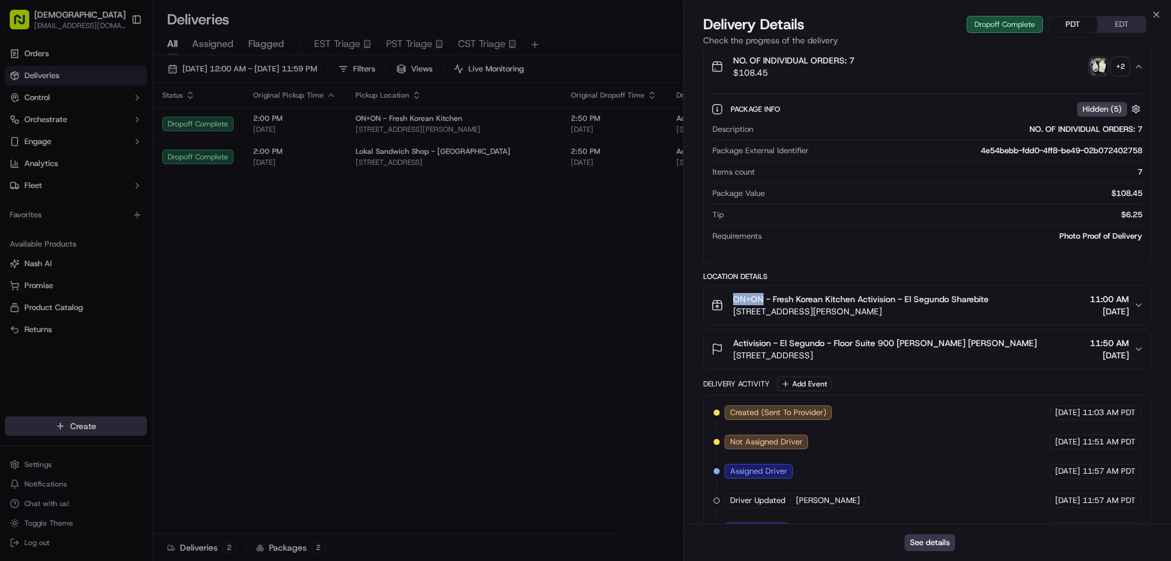
drag, startPoint x: 761, startPoint y: 297, endPoint x: 732, endPoint y: 297, distance: 29.3
click at [732, 297] on div "ON+ON - Fresh Korean Kitchen Activision - El Segundo Sharebite 6000 Sepulveda B…" at bounding box center [850, 305] width 278 height 24
copy span "ON+ON"
click at [763, 299] on span "ON+ON - Fresh Korean Kitchen Activision - El Segundo Sharebite" at bounding box center [861, 299] width 256 height 12
drag, startPoint x: 764, startPoint y: 299, endPoint x: 736, endPoint y: 299, distance: 28.7
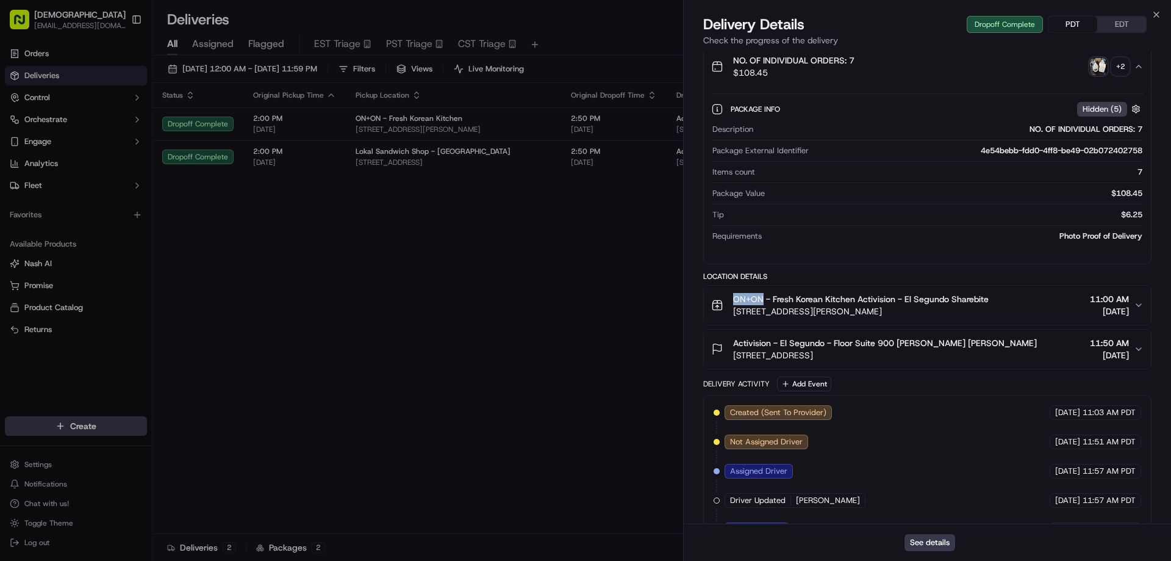
click at [736, 299] on span "ON+ON - Fresh Korean Kitchen Activision - El Segundo Sharebite" at bounding box center [861, 299] width 256 height 12
copy span "ON+ON"
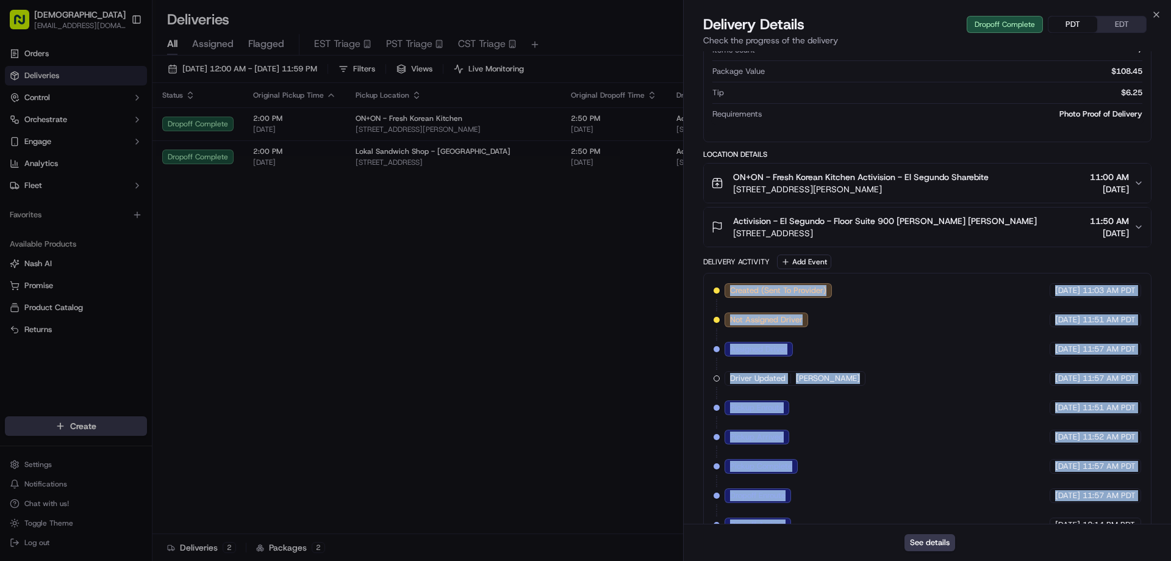
scroll to position [436, 0]
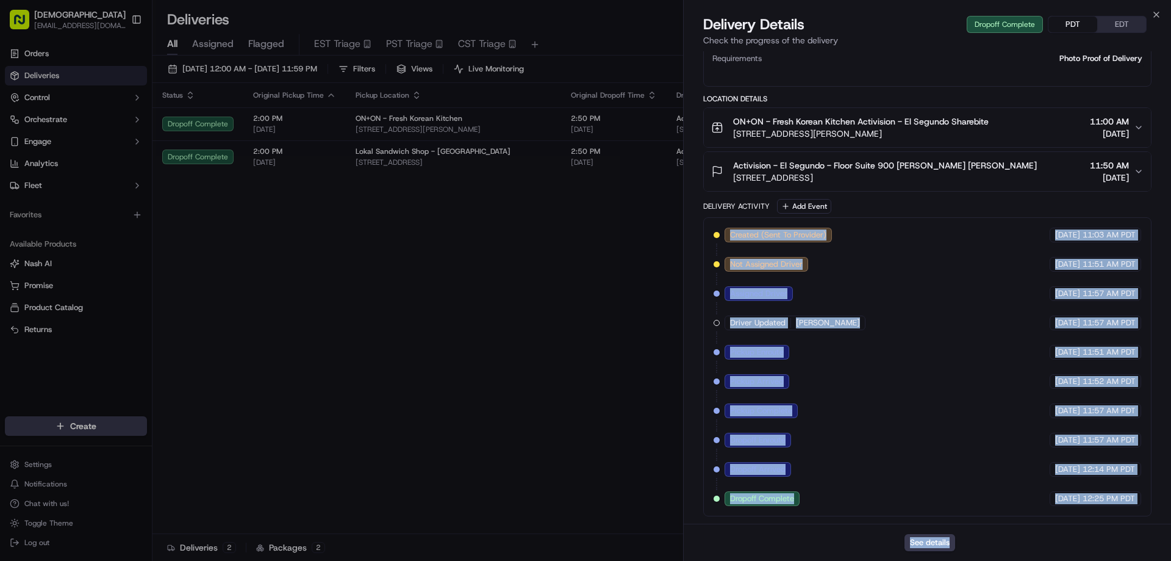
drag, startPoint x: 691, startPoint y: 300, endPoint x: 1014, endPoint y: 523, distance: 393.0
click at [1010, 525] on div "Delivery Details Dropoff Complete PDT EDT Check the progress of the delivery Pr…" at bounding box center [927, 288] width 487 height 546
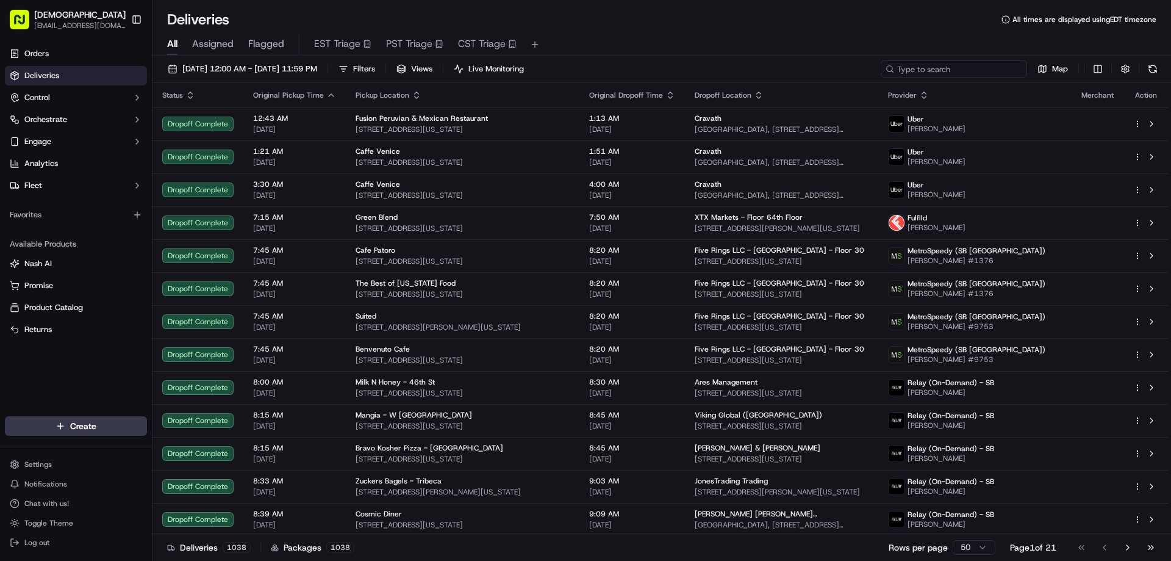
click at [979, 71] on input at bounding box center [954, 68] width 146 height 17
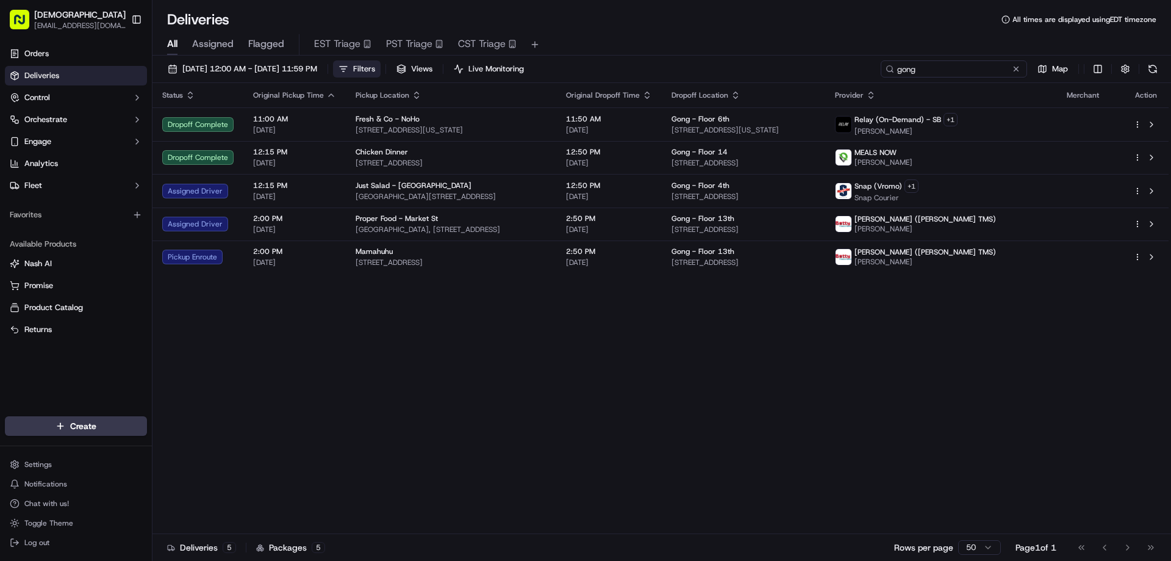
type input "gong"
click at [381, 67] on button "Filters" at bounding box center [357, 68] width 48 height 17
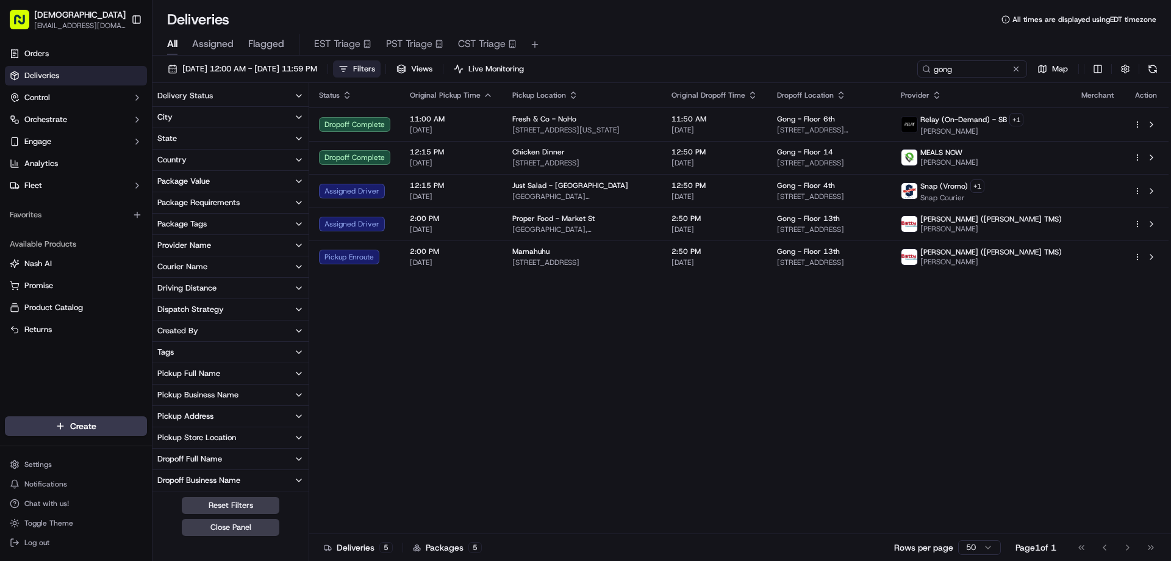
click at [243, 116] on button "City" at bounding box center [231, 117] width 156 height 21
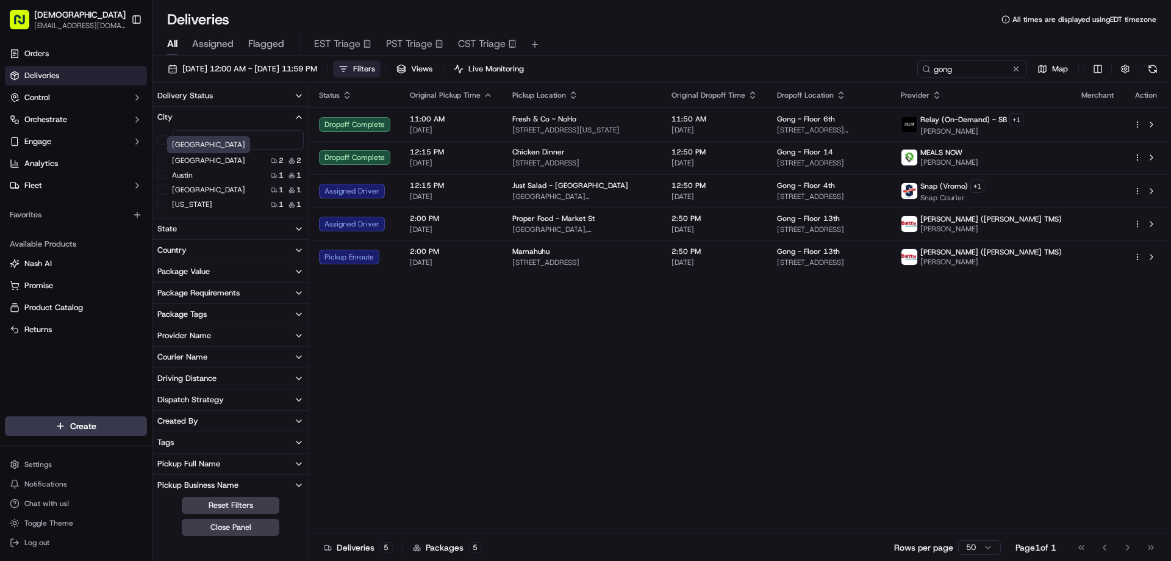
click at [210, 160] on label "[GEOGRAPHIC_DATA]" at bounding box center [208, 161] width 73 height 10
click at [167, 160] on Francisco "[GEOGRAPHIC_DATA]" at bounding box center [162, 161] width 10 height 10
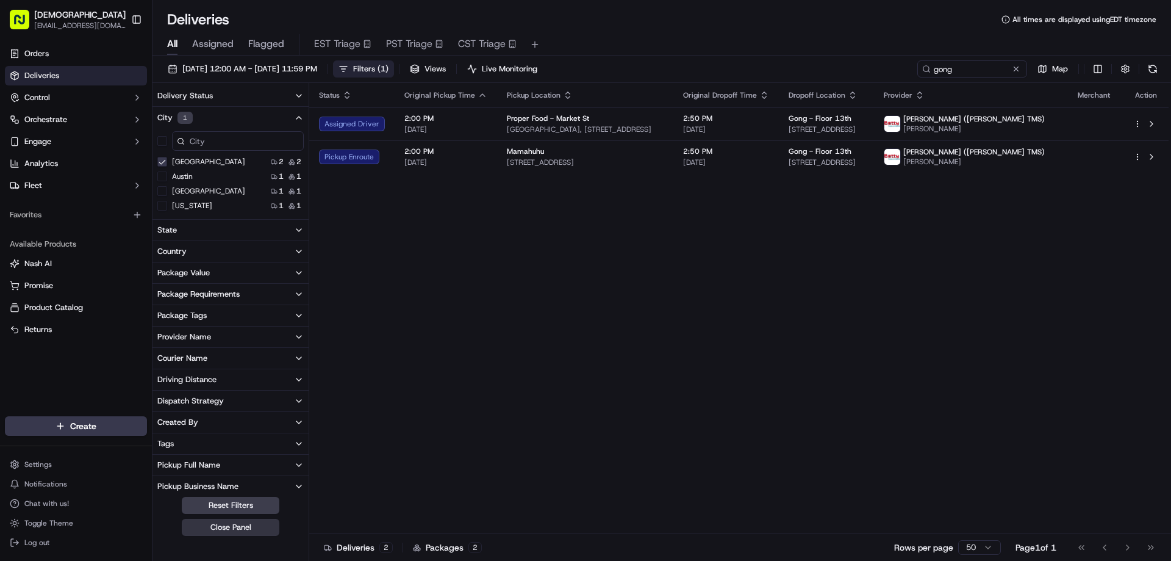
click at [251, 531] on button "Close Panel" at bounding box center [231, 527] width 98 height 17
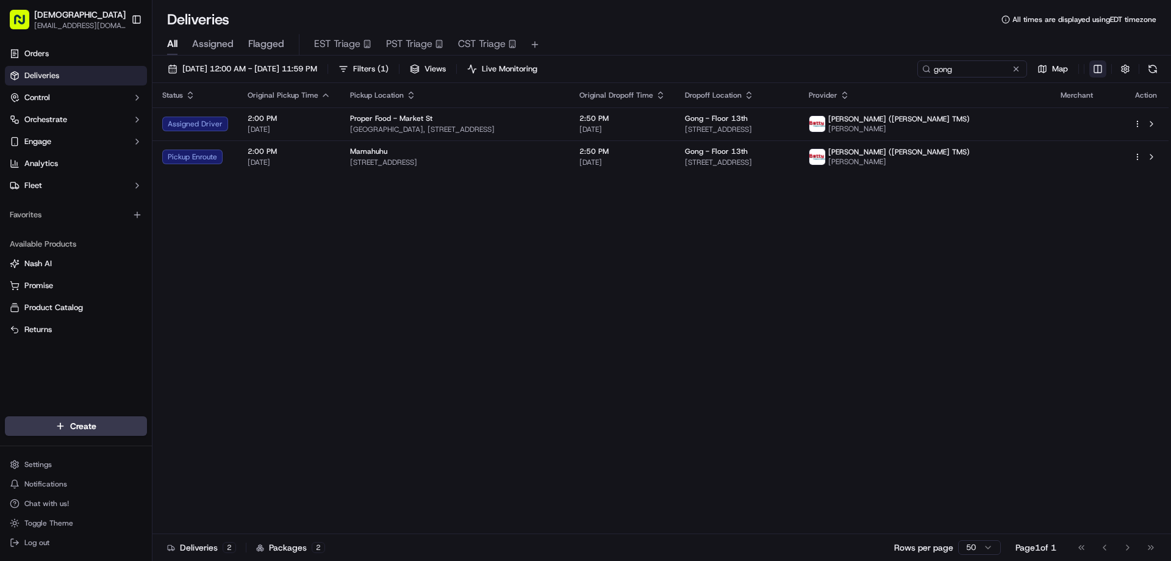
click at [1096, 63] on html "Sharebite [EMAIL_ADDRESS][DOMAIN_NAME] Toggle Sidebar Orders Deliveries Control…" at bounding box center [585, 280] width 1171 height 561
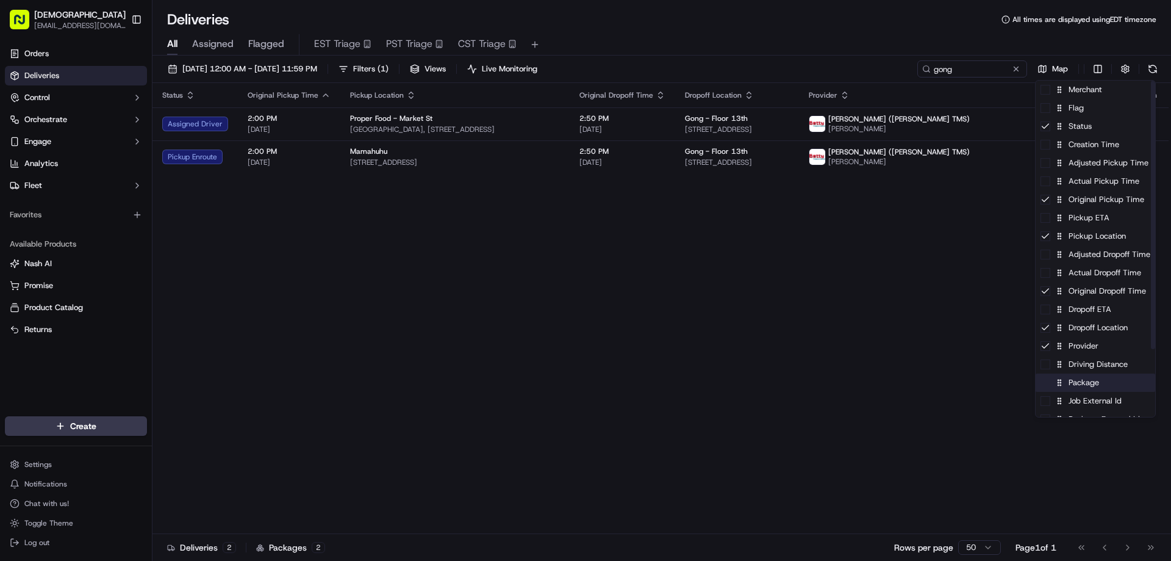
click at [1079, 388] on div "Package" at bounding box center [1096, 382] width 120 height 18
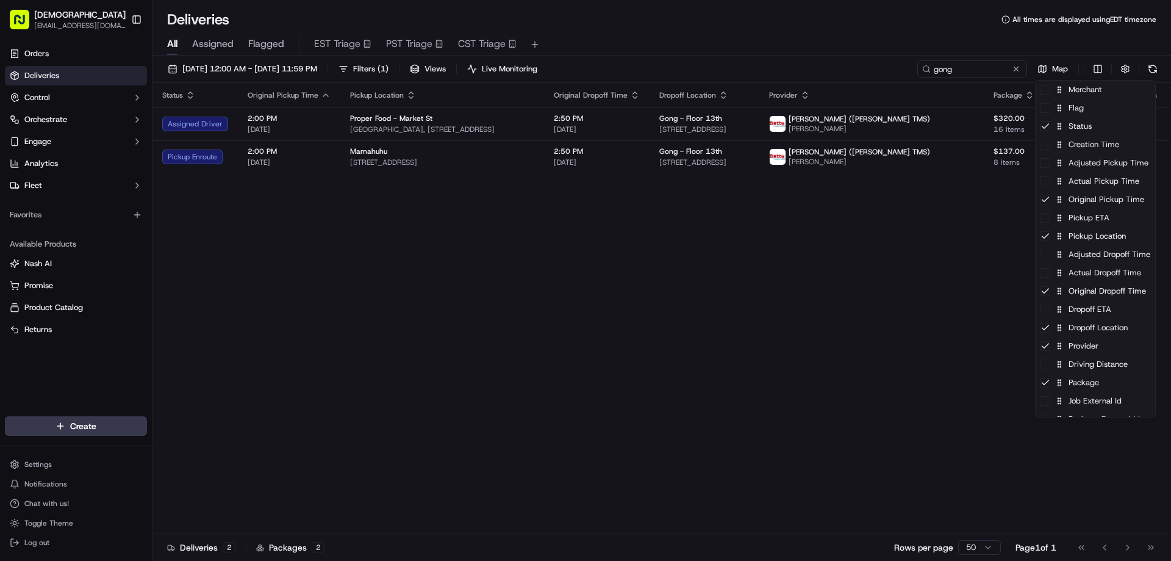
click at [654, 243] on html "Sharebite [EMAIL_ADDRESS][DOMAIN_NAME] Toggle Sidebar Orders Deliveries Control…" at bounding box center [585, 280] width 1171 height 561
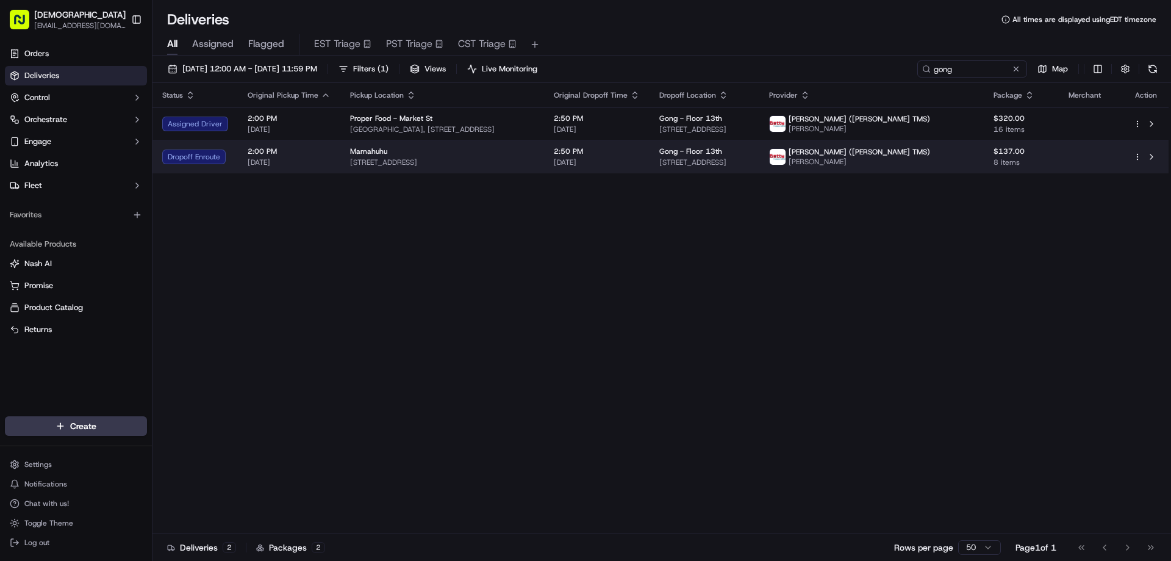
click at [534, 159] on span "[STREET_ADDRESS]" at bounding box center [442, 162] width 184 height 10
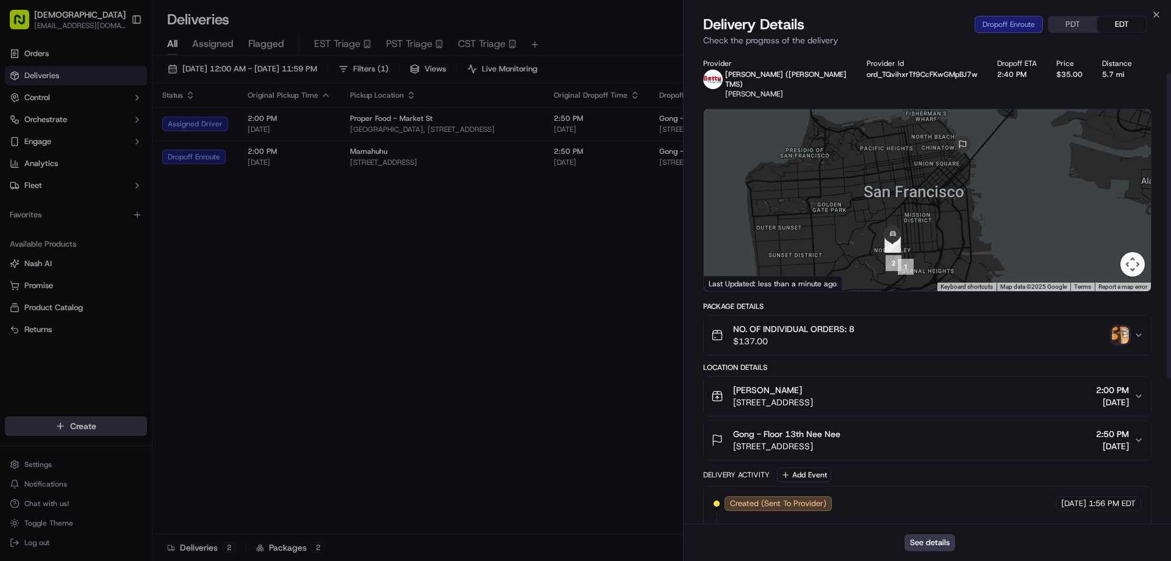
scroll to position [61, 0]
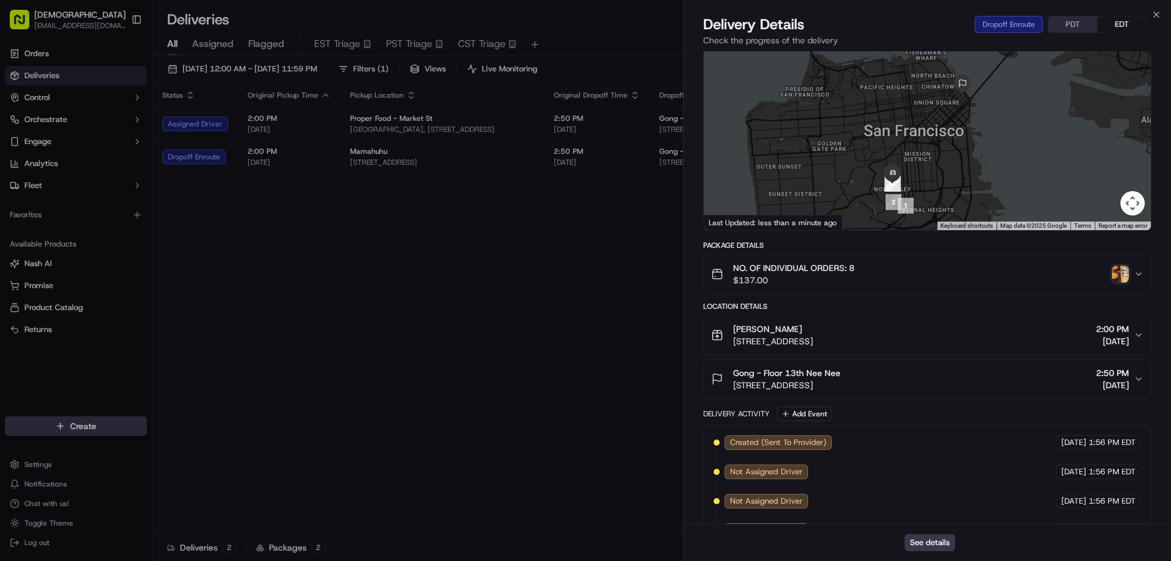
click at [1120, 265] on img "button" at bounding box center [1120, 273] width 17 height 17
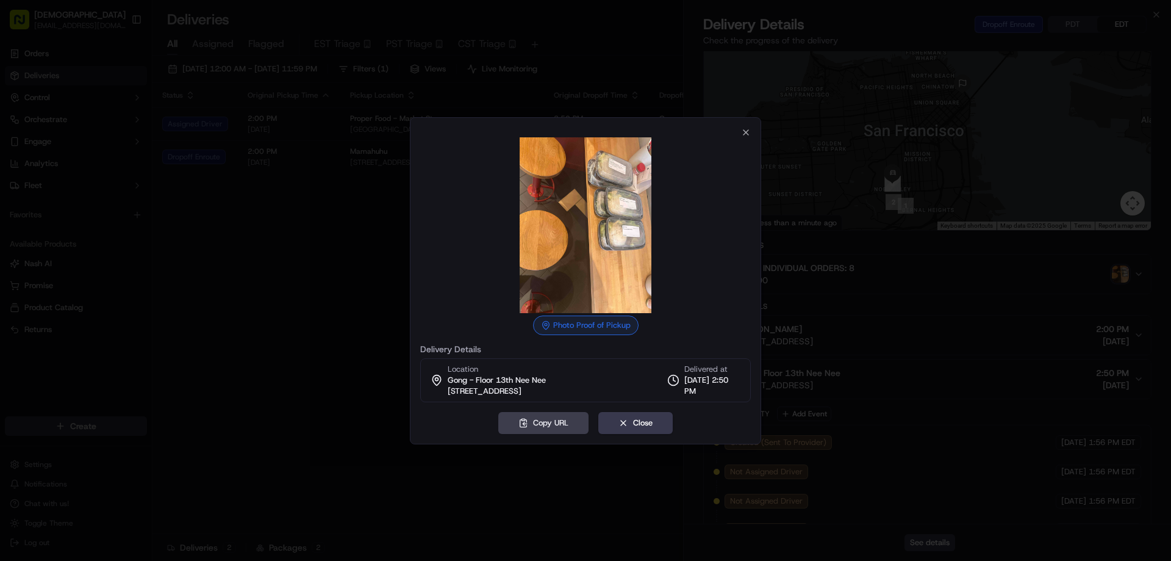
click at [293, 220] on div at bounding box center [585, 280] width 1171 height 561
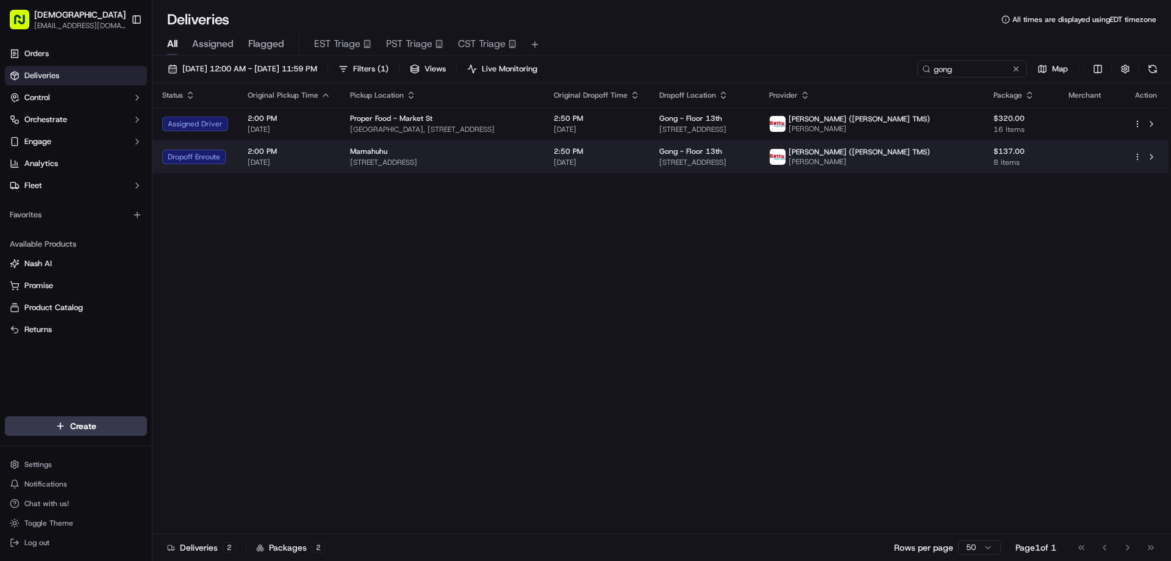
click at [532, 153] on div "Mamahuhu" at bounding box center [442, 151] width 184 height 10
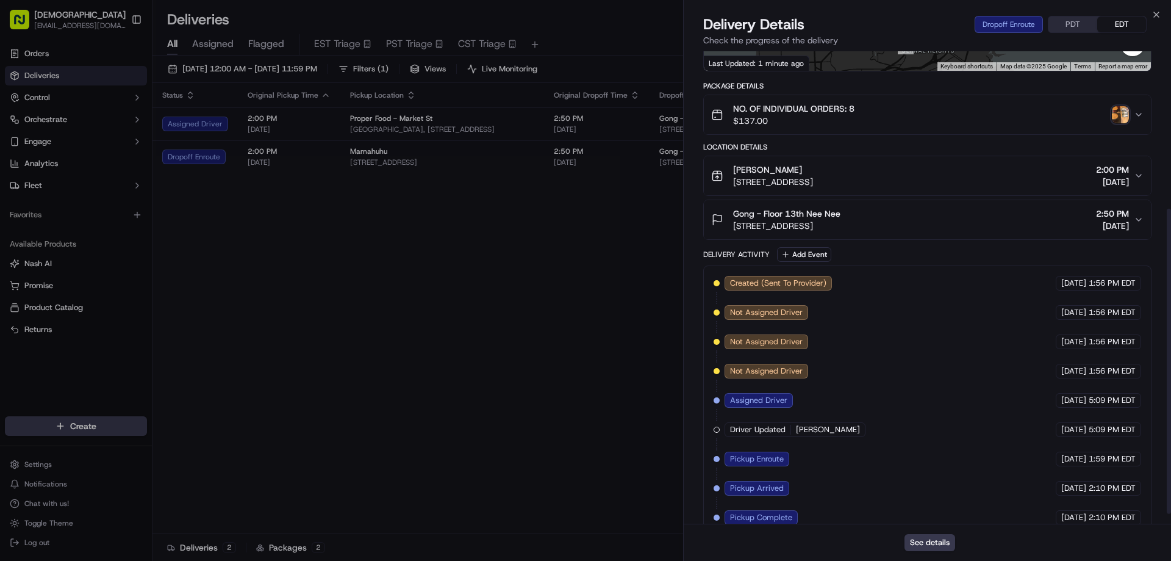
scroll to position [259, 0]
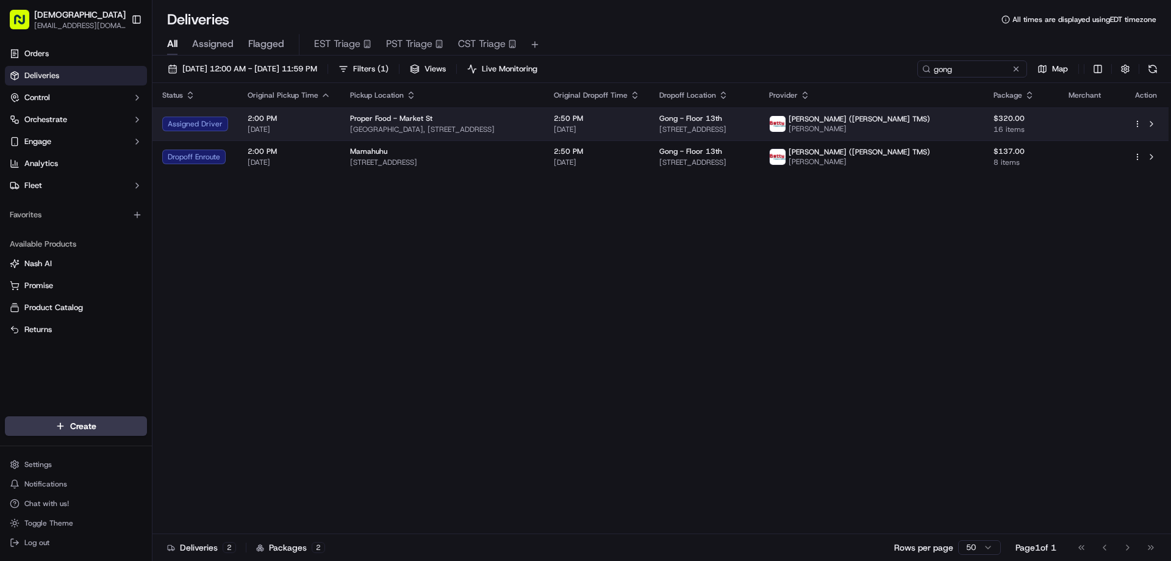
click at [442, 137] on td "Proper Food - Market [GEOGRAPHIC_DATA], [STREET_ADDRESS]" at bounding box center [442, 123] width 204 height 33
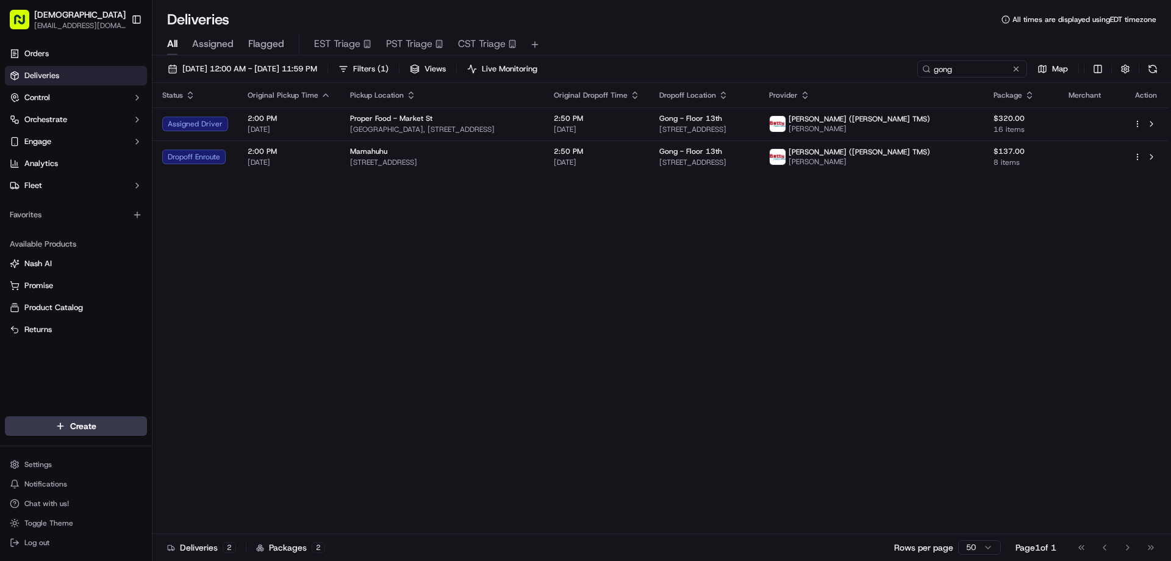
click at [449, 156] on div "Mamahuhu" at bounding box center [442, 151] width 184 height 10
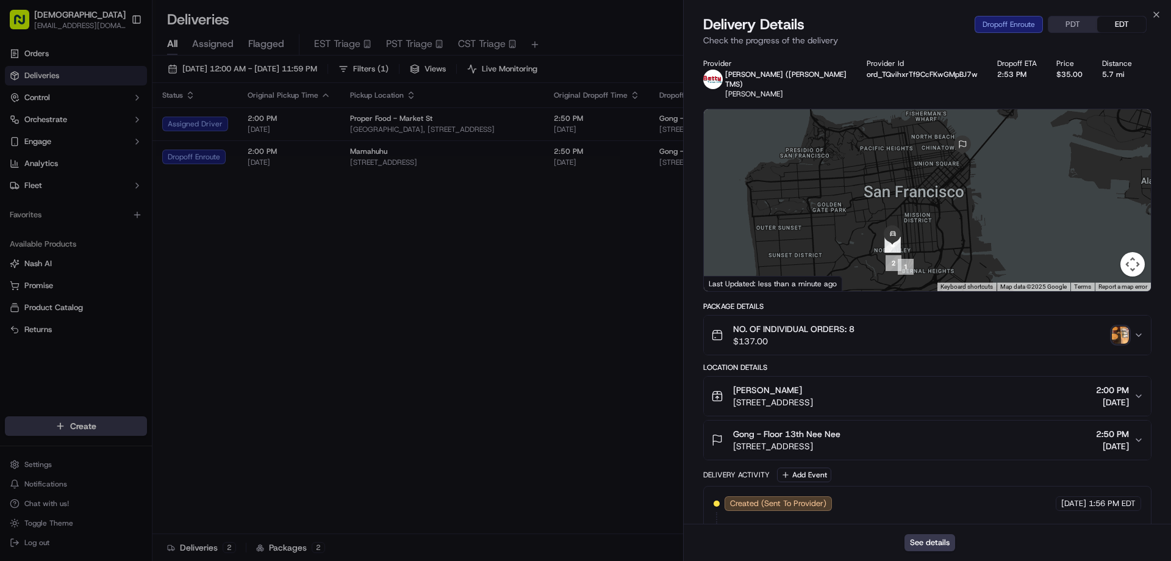
click at [1118, 326] on img "button" at bounding box center [1120, 334] width 17 height 17
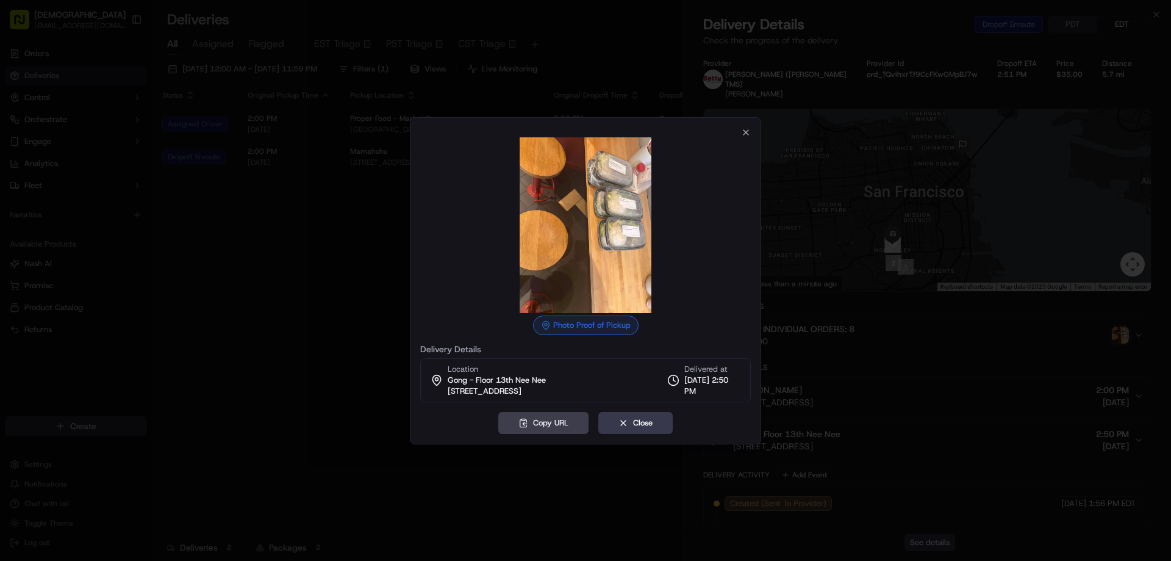
click at [368, 258] on div at bounding box center [585, 280] width 1171 height 561
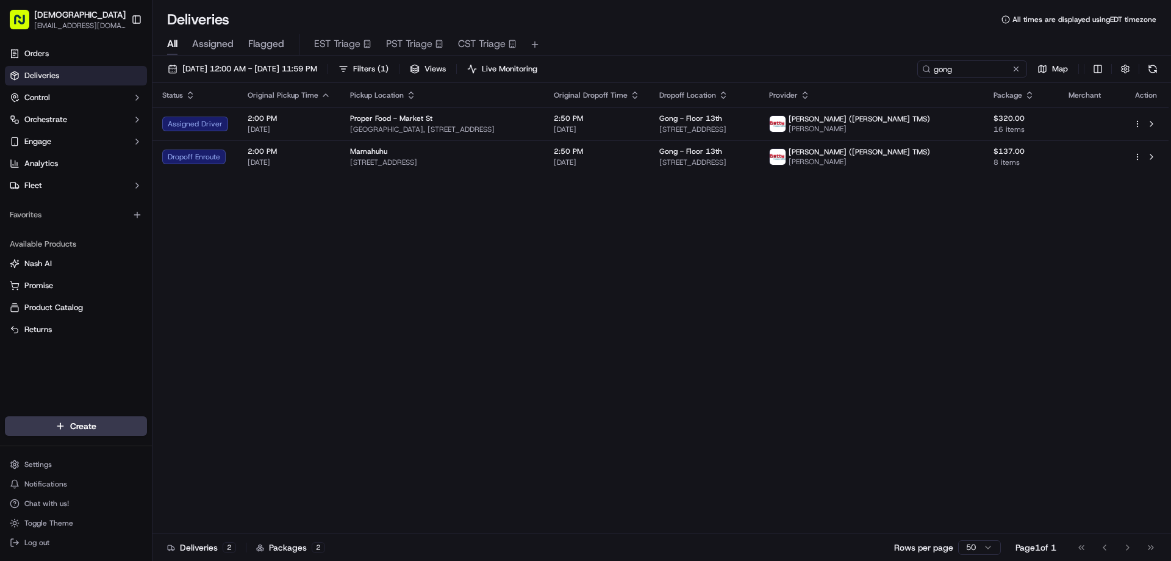
click at [488, 176] on div "Status Original Pickup Time Pickup Location Original Dropoff Time Dropoff Locat…" at bounding box center [661, 308] width 1016 height 451
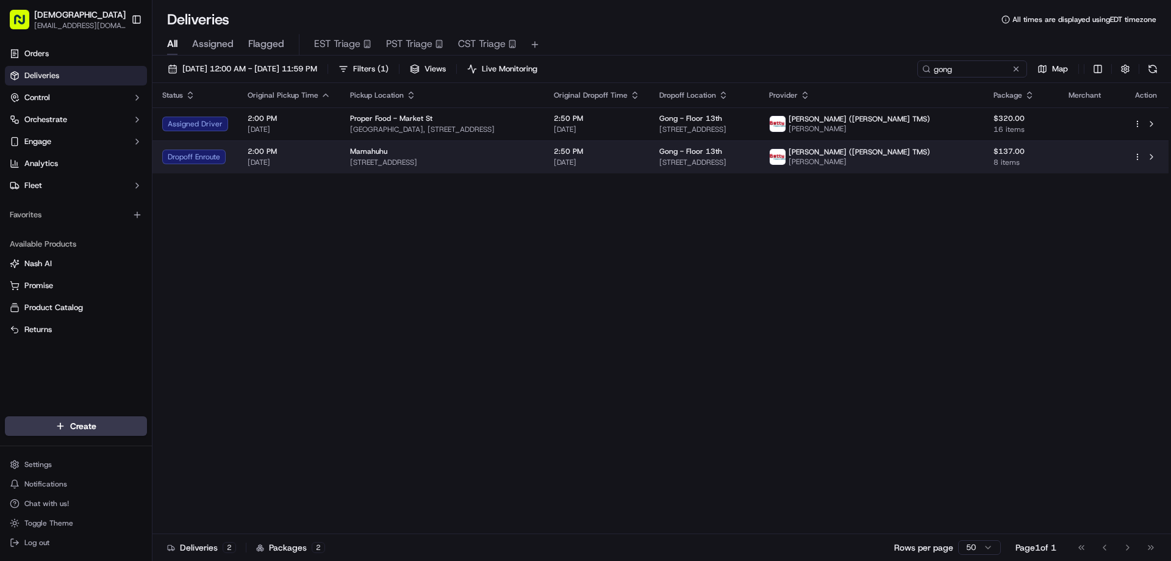
click at [489, 164] on span "3991 24th St, San Francisco, CA 94114, USA" at bounding box center [442, 162] width 184 height 10
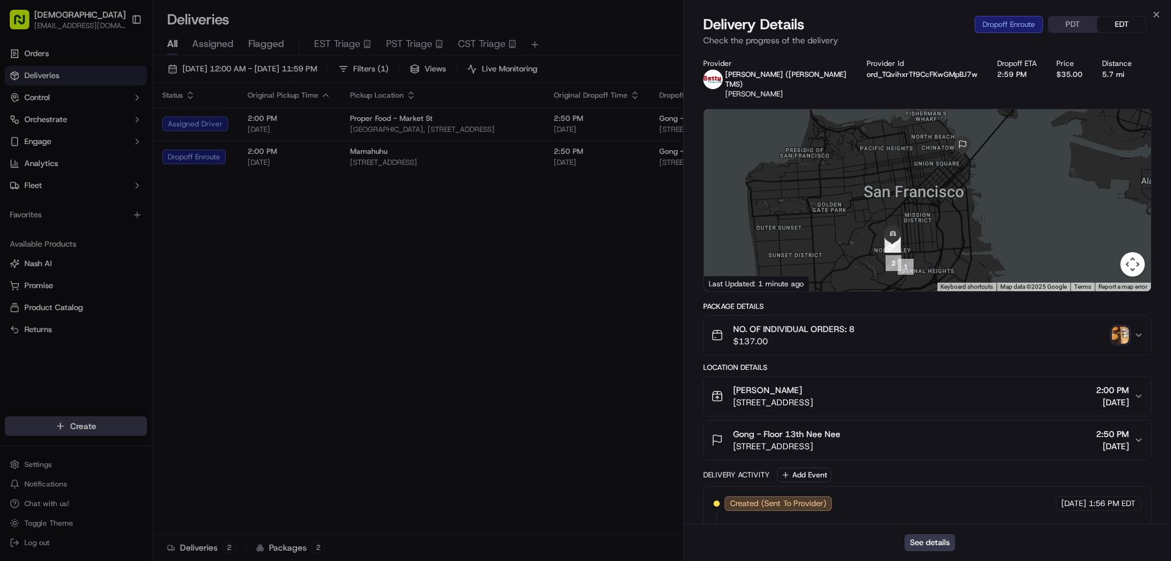
click at [1117, 326] on img "button" at bounding box center [1120, 334] width 17 height 17
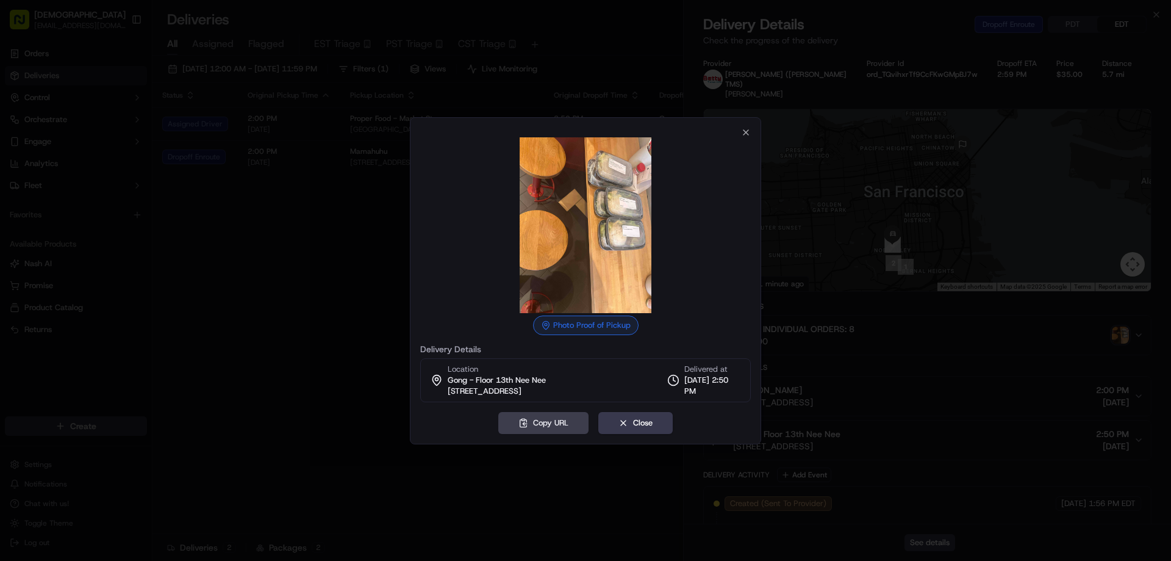
click at [565, 476] on div at bounding box center [585, 280] width 1171 height 561
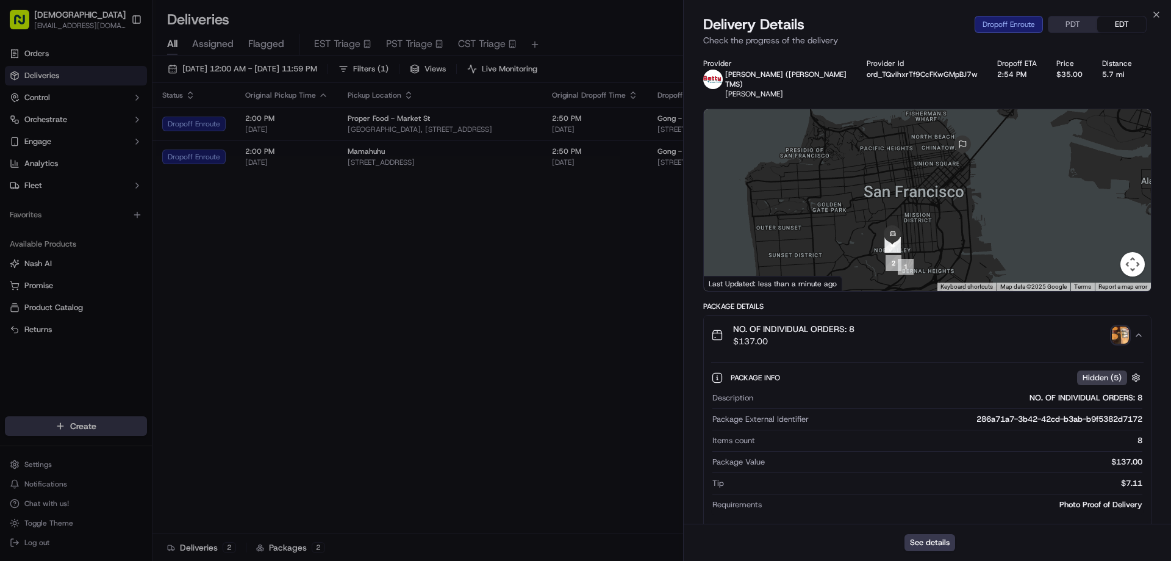
drag, startPoint x: 551, startPoint y: 257, endPoint x: 1120, endPoint y: 285, distance: 569.9
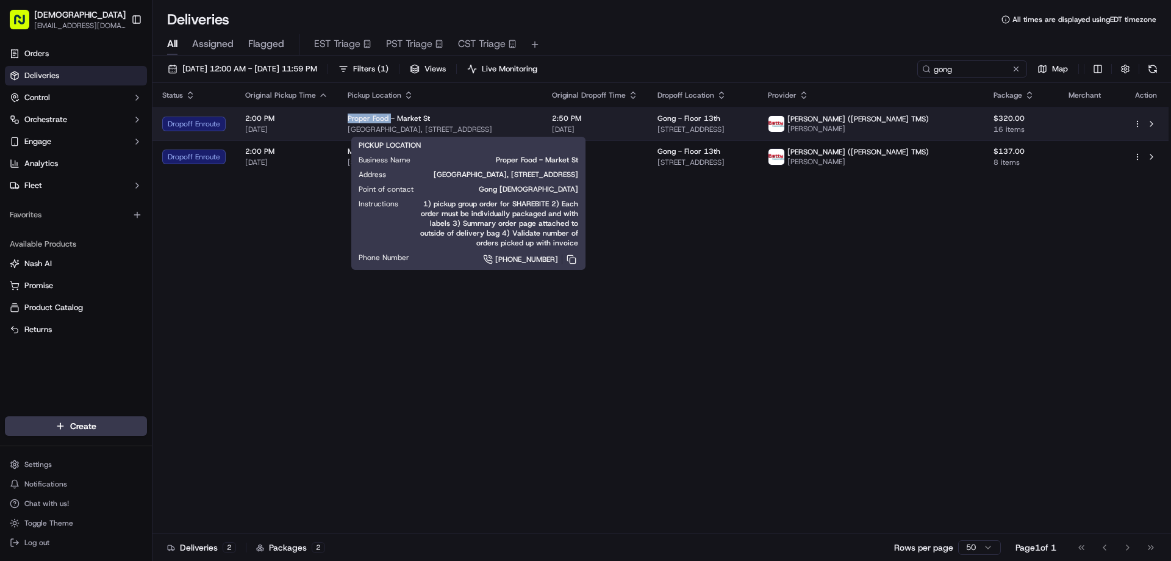
drag, startPoint x: 387, startPoint y: 115, endPoint x: 345, endPoint y: 116, distance: 42.1
click at [345, 116] on td "Proper Food - Market St First Market Tower, 525 Market St, San Francisco, CA 94…" at bounding box center [440, 123] width 204 height 33
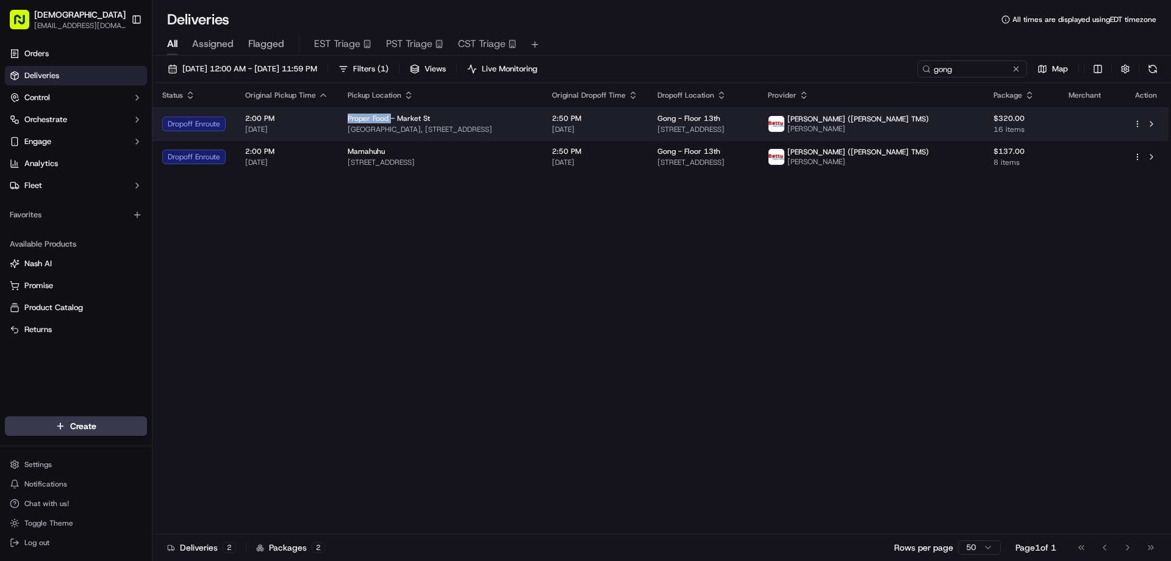
copy span "Proper Food"
drag, startPoint x: 571, startPoint y: 126, endPoint x: 347, endPoint y: 124, distance: 223.9
click at [348, 124] on div "Proper Food - Market St First Market Tower, 525 Market St, San Francisco, CA 94…" at bounding box center [440, 123] width 185 height 21
copy span "First Market Tower, 525 Market St, San Francisco, CA 94105, USA"
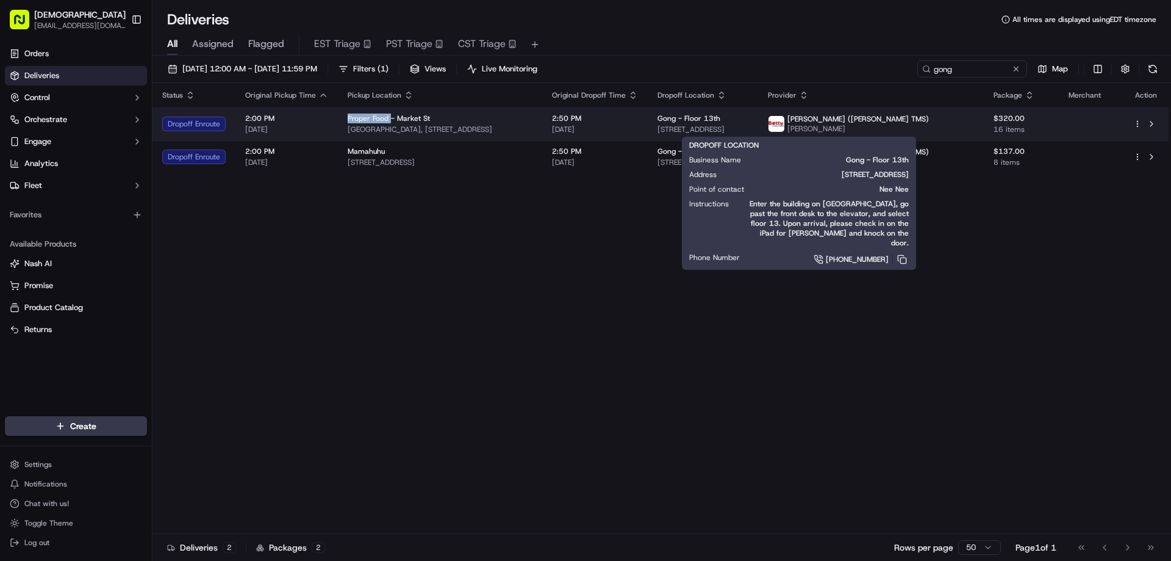
drag, startPoint x: 824, startPoint y: 124, endPoint x: 715, endPoint y: 129, distance: 109.3
click at [715, 129] on span "201 Spear St, San Francisco, CA 94105, USA" at bounding box center [703, 129] width 91 height 10
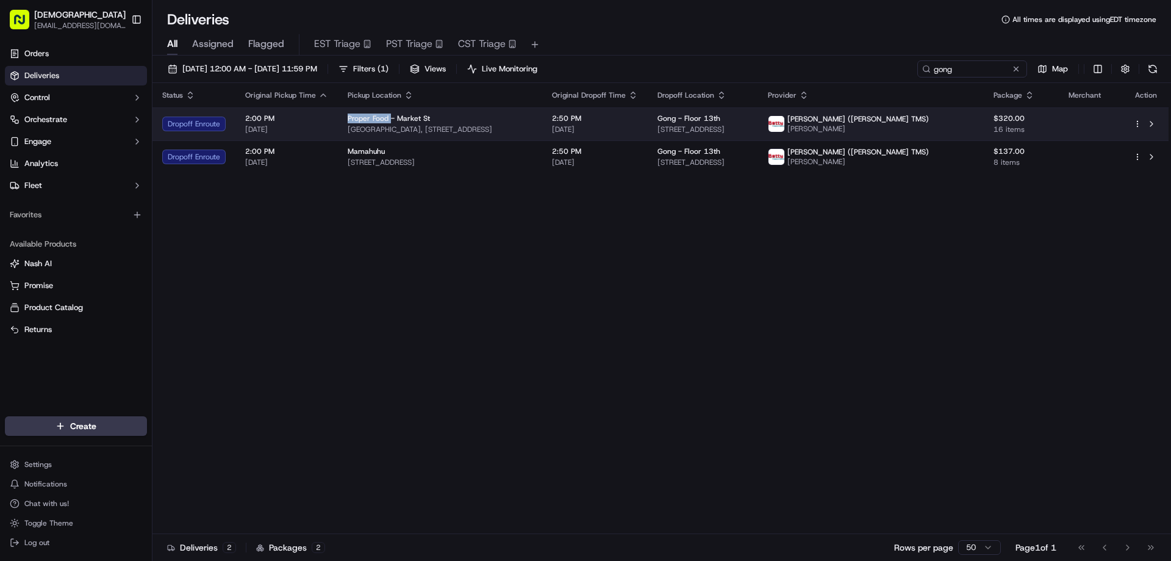
copy span "201 Spear St, San Francisco, CA 94105, USA"
click at [533, 128] on span "First Market Tower, 525 Market St, San Francisco, CA 94105, USA" at bounding box center [440, 129] width 185 height 10
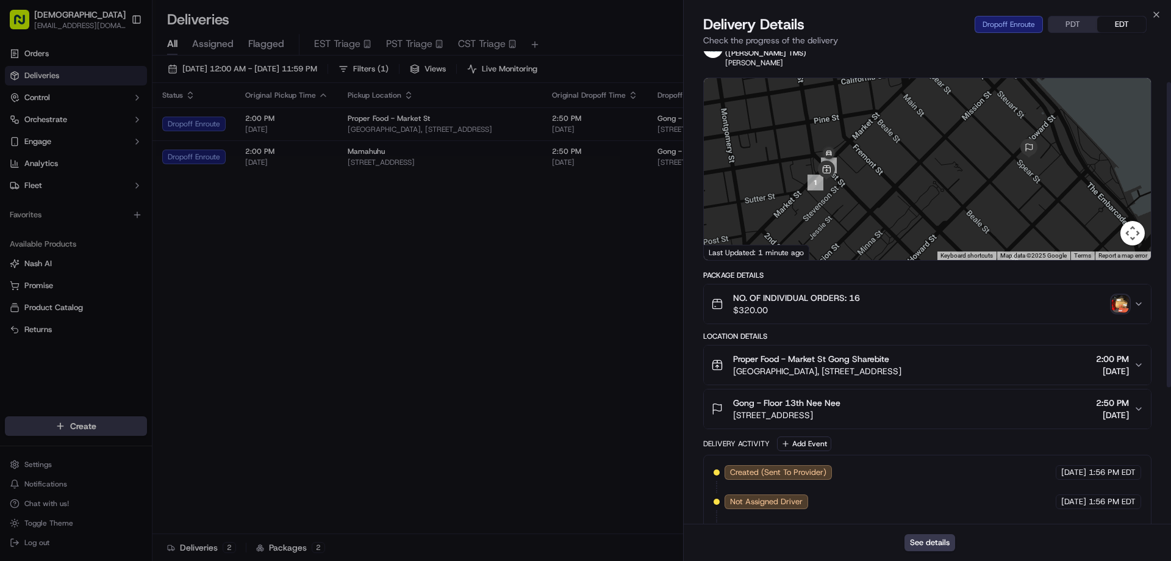
scroll to position [61, 0]
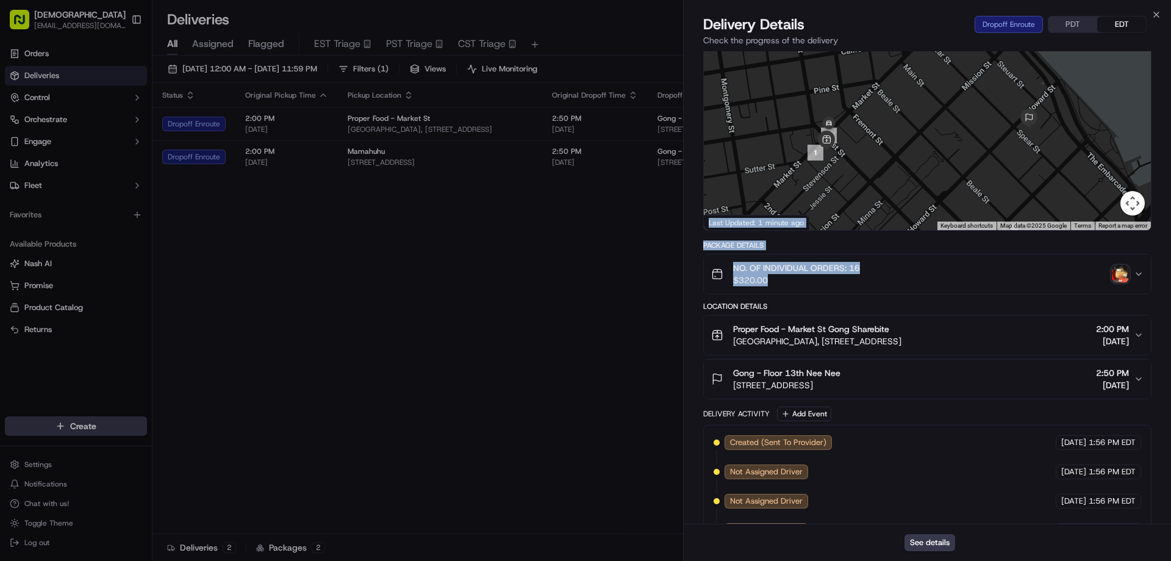
drag, startPoint x: 840, startPoint y: 286, endPoint x: 690, endPoint y: 218, distance: 164.9
click at [793, 190] on div "Provider Betty (Nash TMS) Xiaojie Xu Provider Id ord_8uS4PZtnaztzUWZRWjWDeH Dro…" at bounding box center [927, 361] width 448 height 726
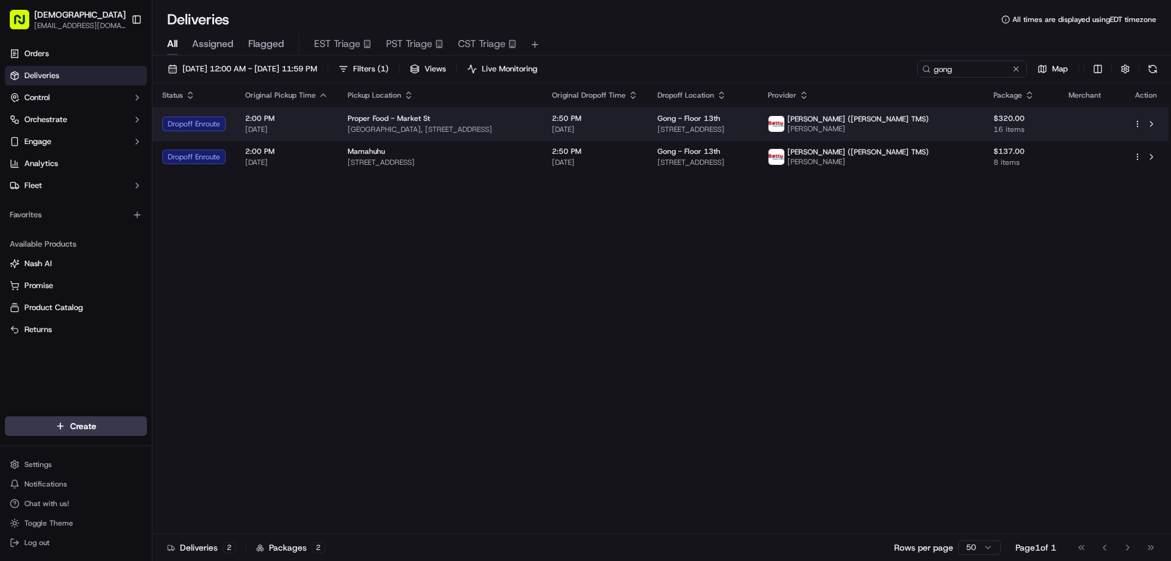
click at [542, 134] on td "Proper Food - Market St First Market Tower, 525 Market St, San Francisco, CA 94…" at bounding box center [440, 123] width 204 height 33
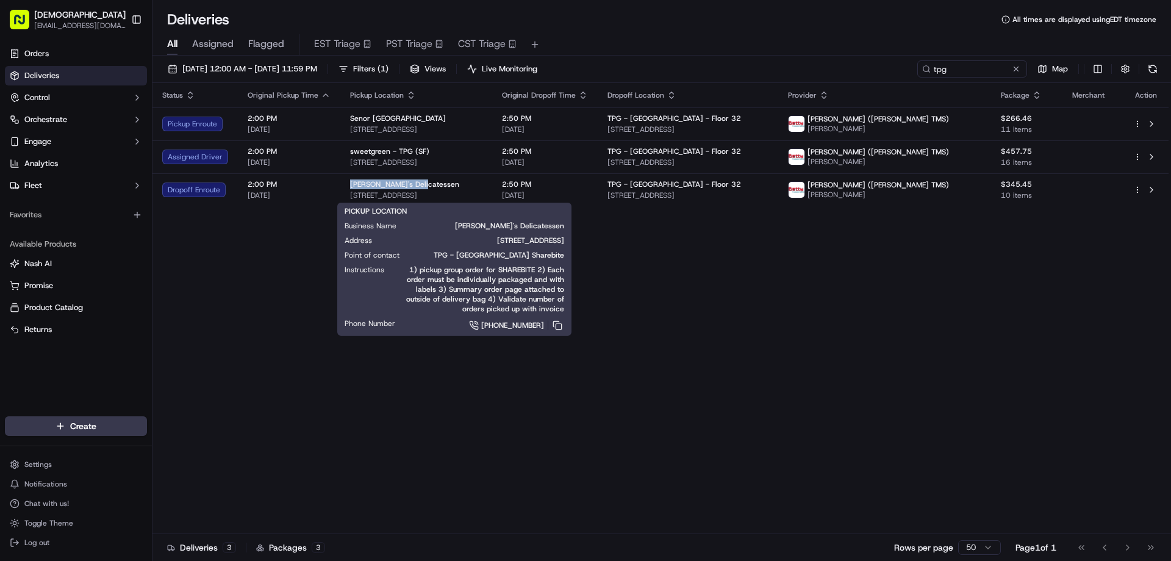
drag, startPoint x: 419, startPoint y: 183, endPoint x: 312, endPoint y: 231, distance: 117.7
click at [341, 181] on td "[PERSON_NAME]'s Delicatessen [STREET_ADDRESS]" at bounding box center [416, 189] width 152 height 33
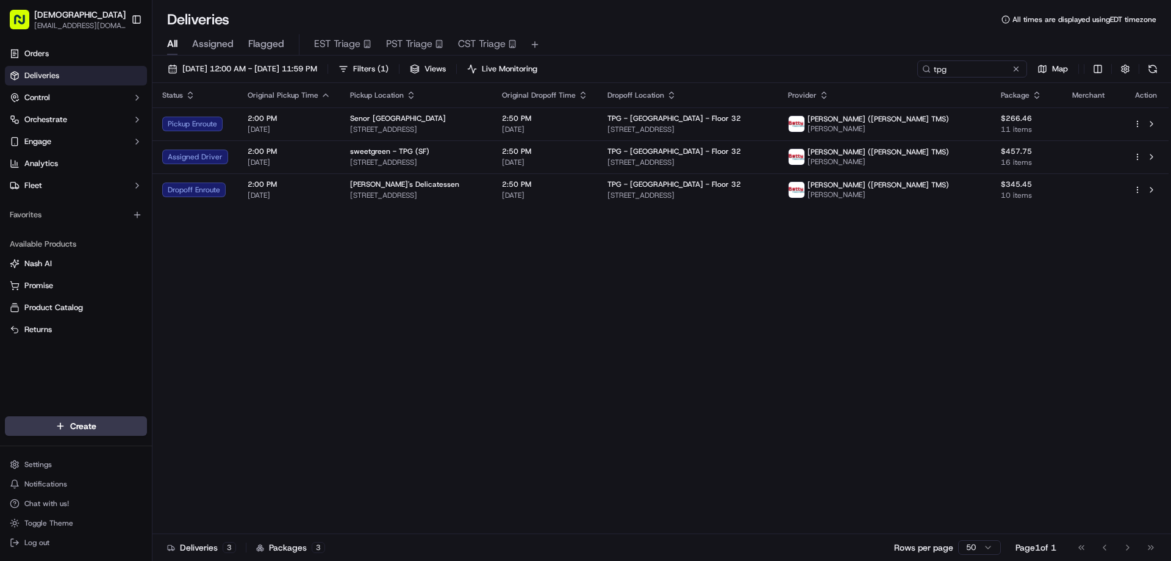
click at [312, 234] on div "Status Original Pickup Time Pickup Location Original Dropoff Time Dropoff Locat…" at bounding box center [661, 308] width 1016 height 451
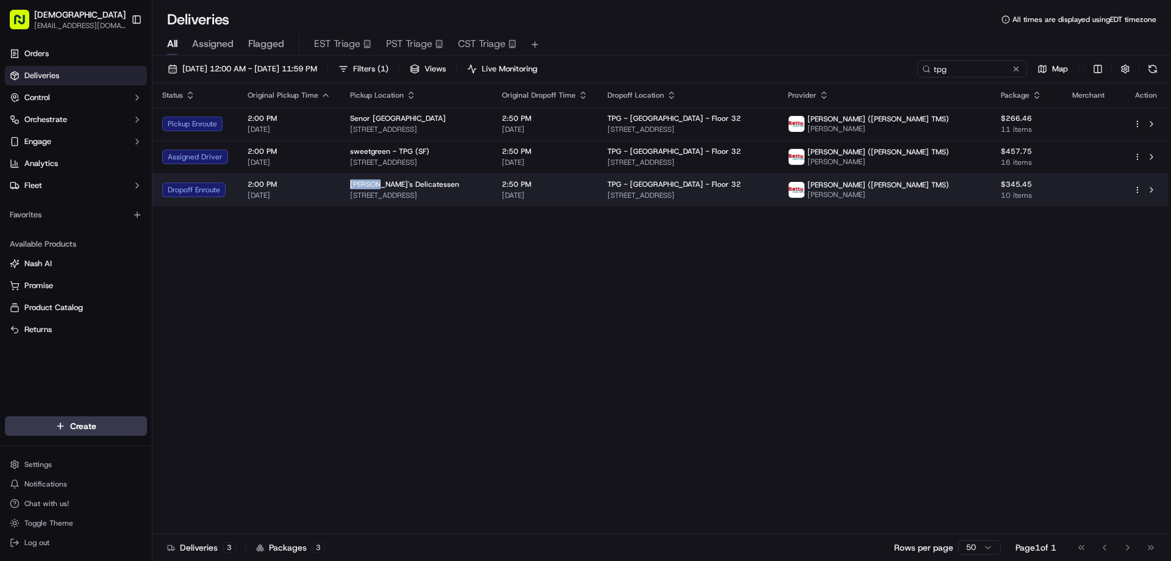
drag, startPoint x: 372, startPoint y: 182, endPoint x: 348, endPoint y: 182, distance: 24.4
click at [350, 182] on span "[PERSON_NAME]'s Delicatessen" at bounding box center [404, 184] width 109 height 10
copy span "[PERSON_NAME]'s"
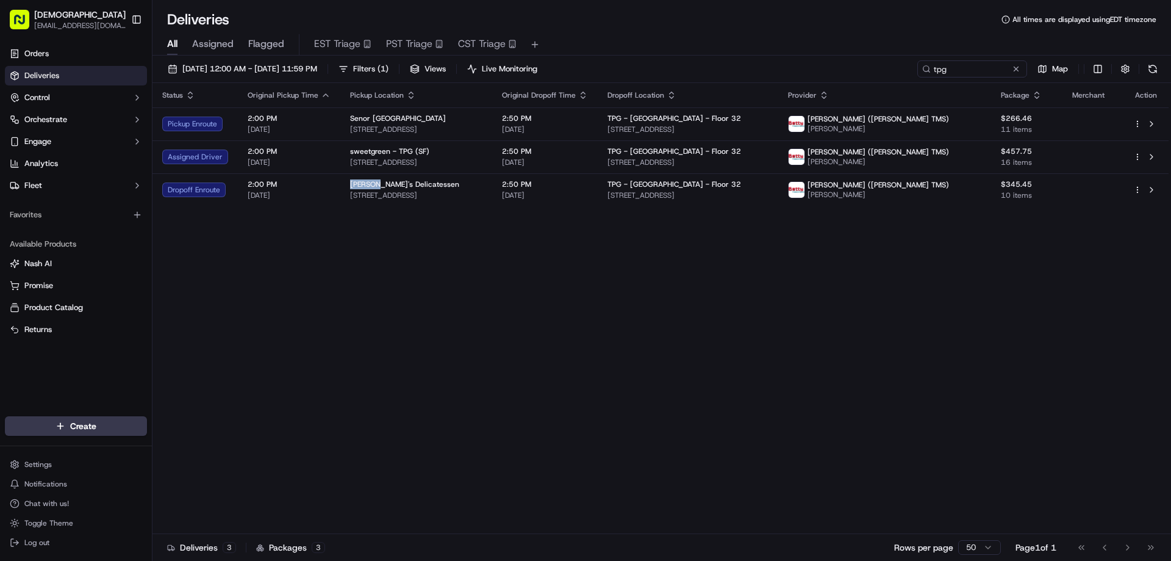
click at [741, 326] on div "Status Original Pickup Time Pickup Location Original Dropoff Time Dropoff Locat…" at bounding box center [661, 308] width 1016 height 451
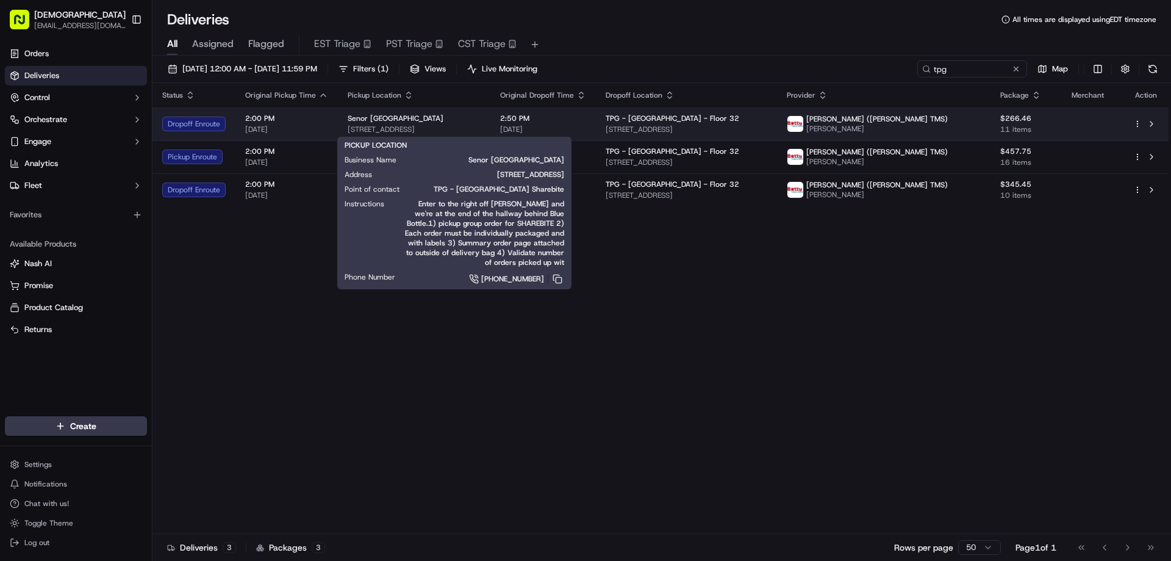
click at [464, 123] on div "Senor [GEOGRAPHIC_DATA]" at bounding box center [414, 118] width 133 height 10
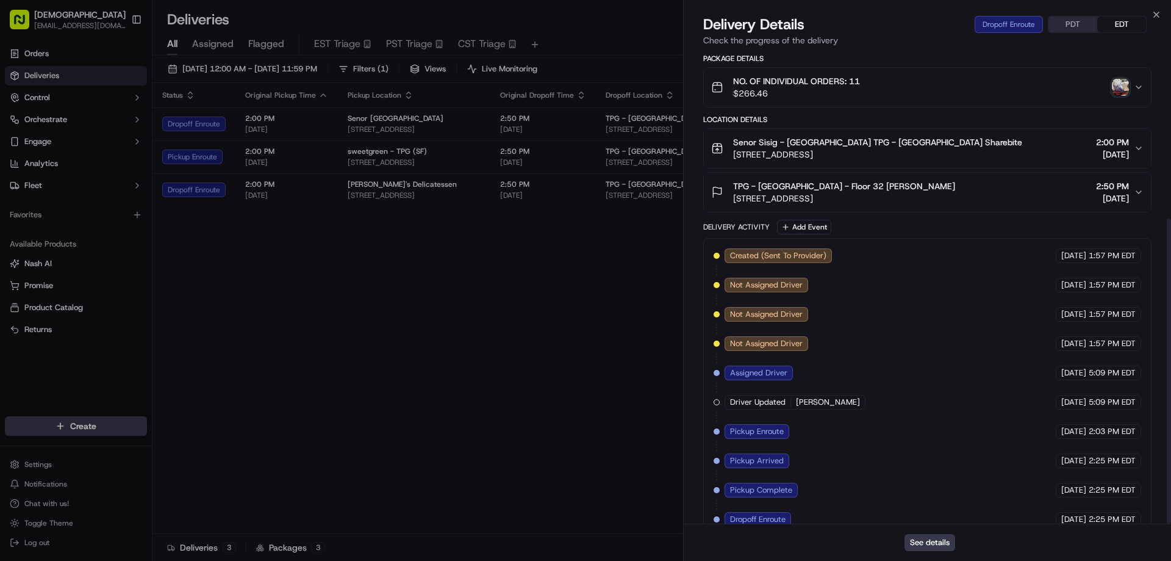
scroll to position [259, 0]
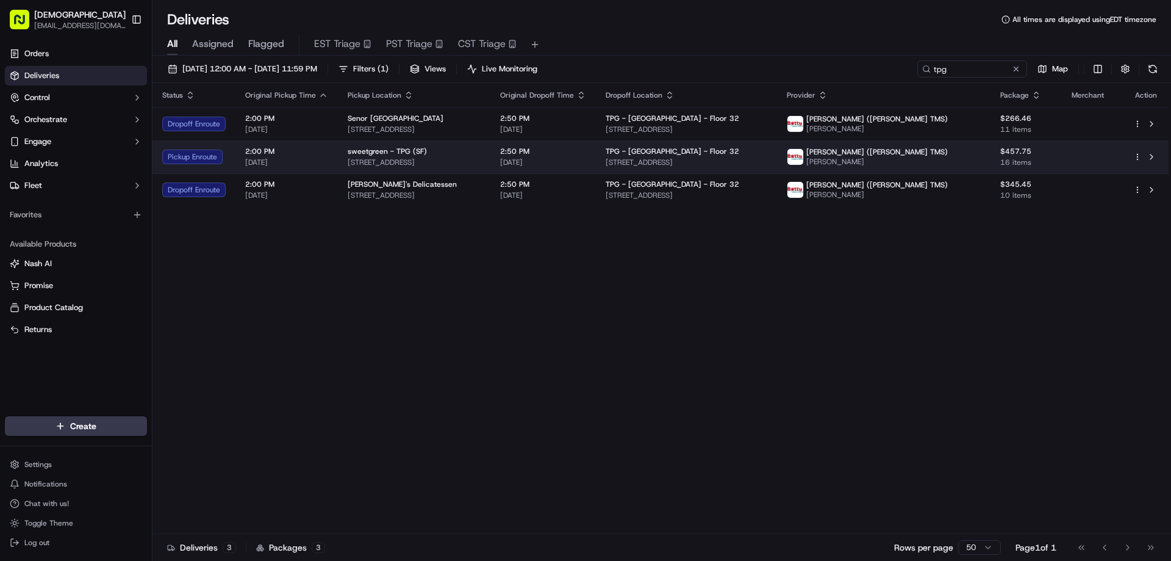
click at [449, 147] on div "sweetgreen - TPG (SF)" at bounding box center [414, 151] width 133 height 10
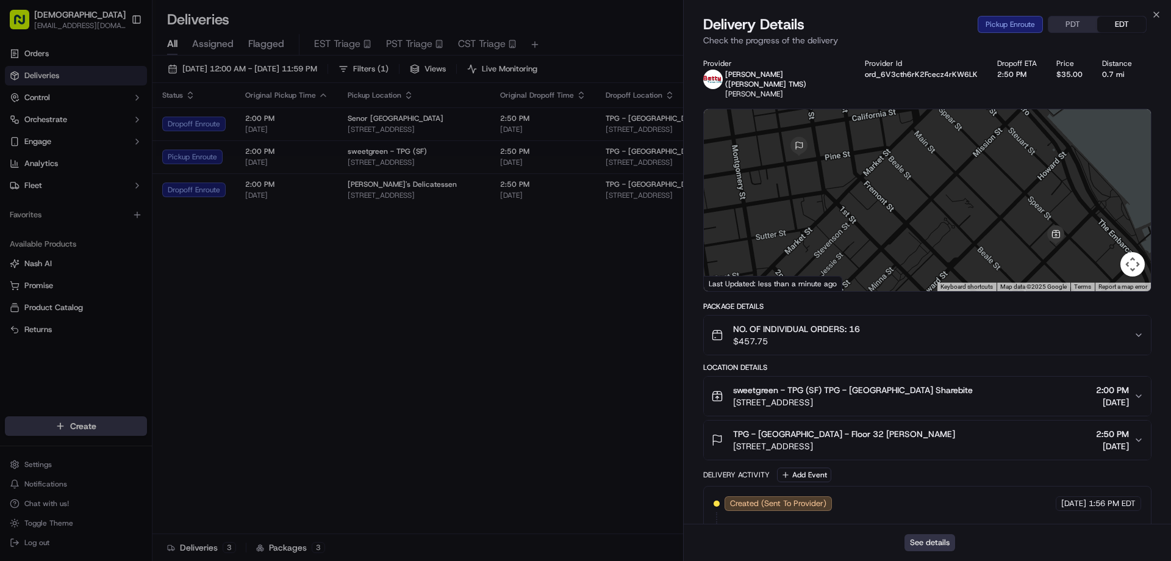
click at [933, 539] on button "See details" at bounding box center [930, 542] width 51 height 17
drag, startPoint x: 544, startPoint y: 316, endPoint x: 544, endPoint y: 308, distance: 8.0
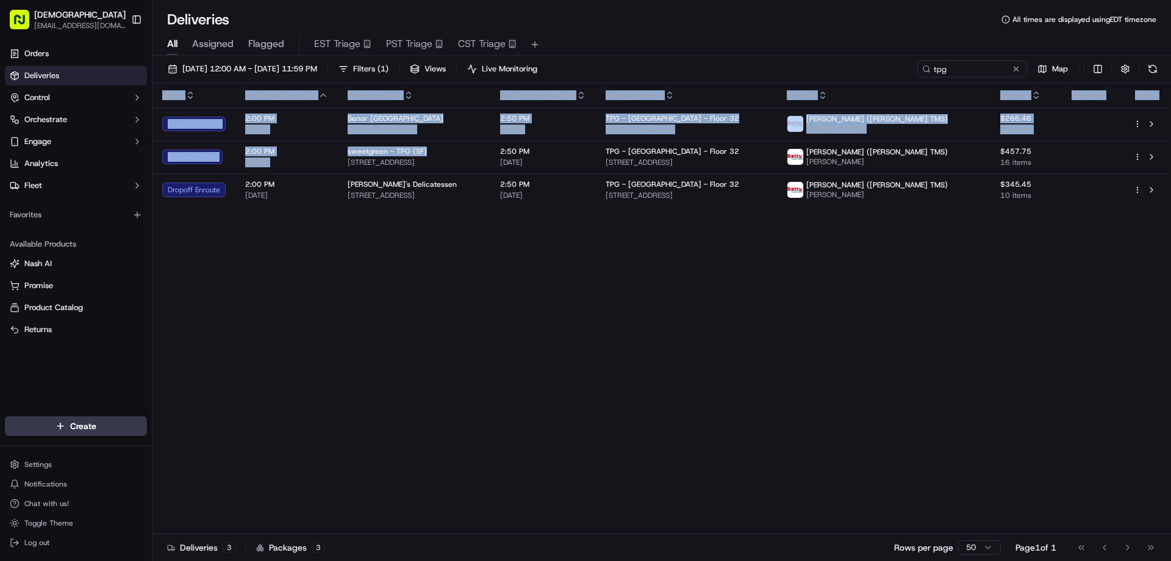
click at [470, 399] on div "Status Original Pickup Time Pickup Location Original Dropoff Time Dropoff Locat…" at bounding box center [661, 308] width 1016 height 451
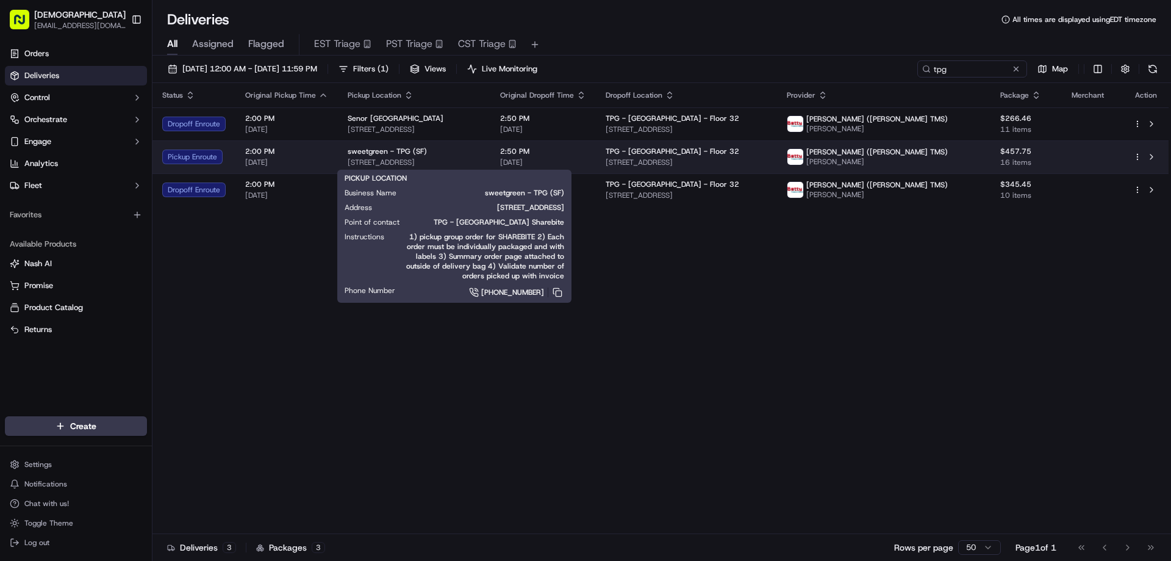
drag, startPoint x: 506, startPoint y: 160, endPoint x: 347, endPoint y: 159, distance: 158.6
click at [348, 159] on span "[STREET_ADDRESS]" at bounding box center [414, 162] width 133 height 10
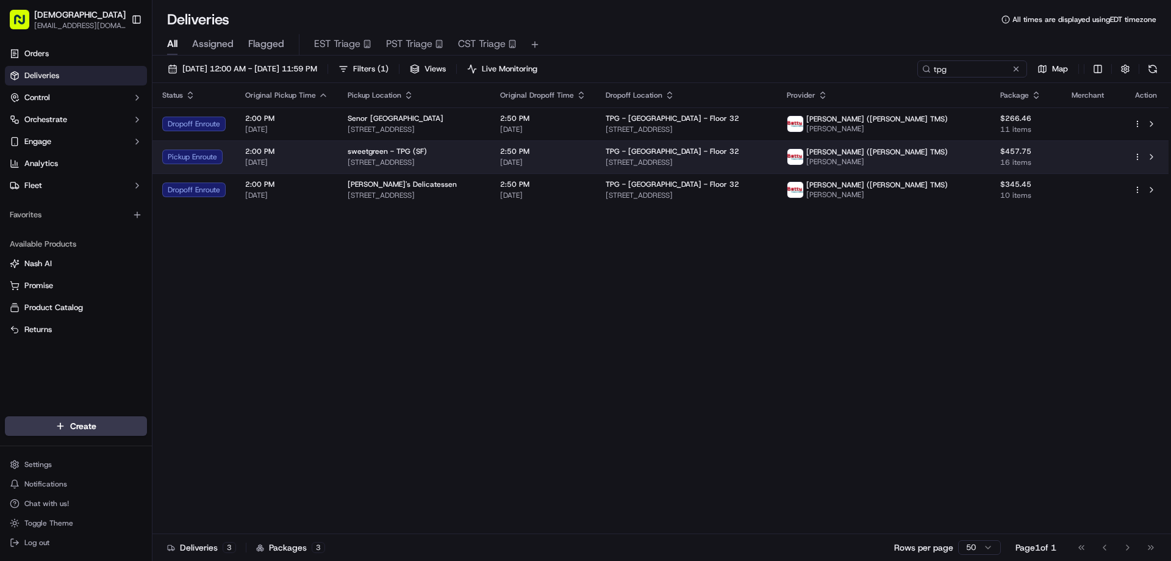
copy span "150 Folsom St, San Francisco, CA 94105, USA"
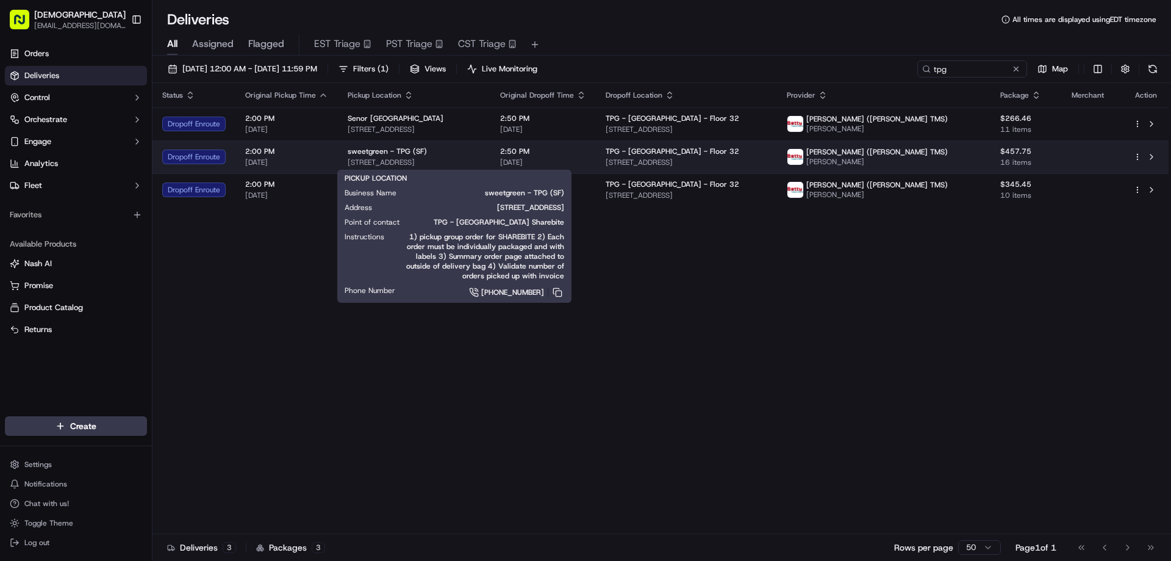
click at [547, 170] on div "PICKUP LOCATION Business Name sweetgreen - TPG (SF) Address 150 Folsom St, San …" at bounding box center [454, 236] width 234 height 133
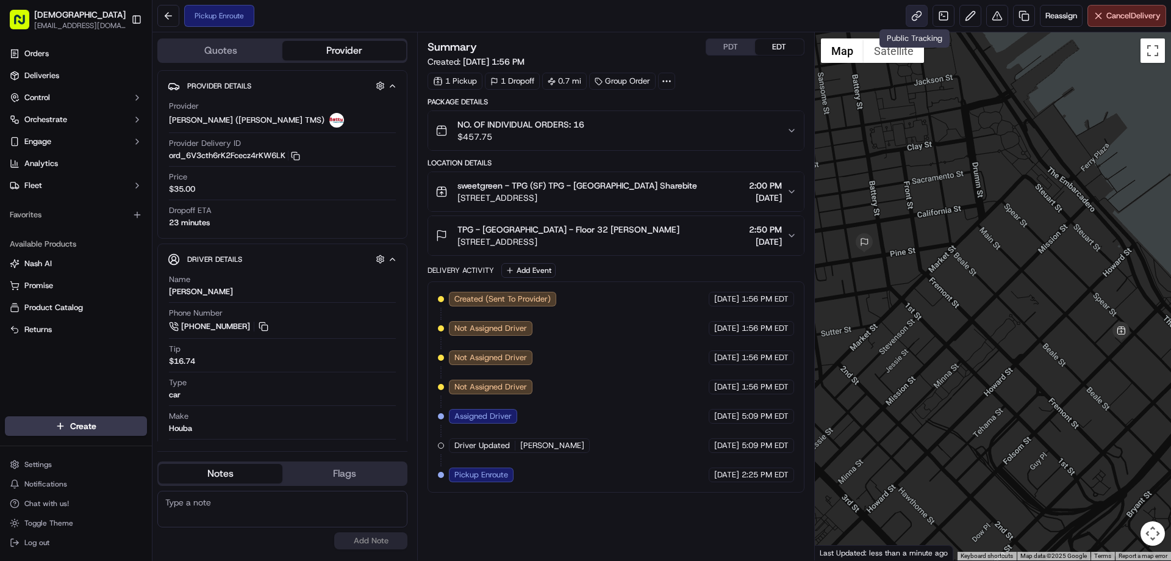
click at [915, 21] on link at bounding box center [917, 16] width 22 height 22
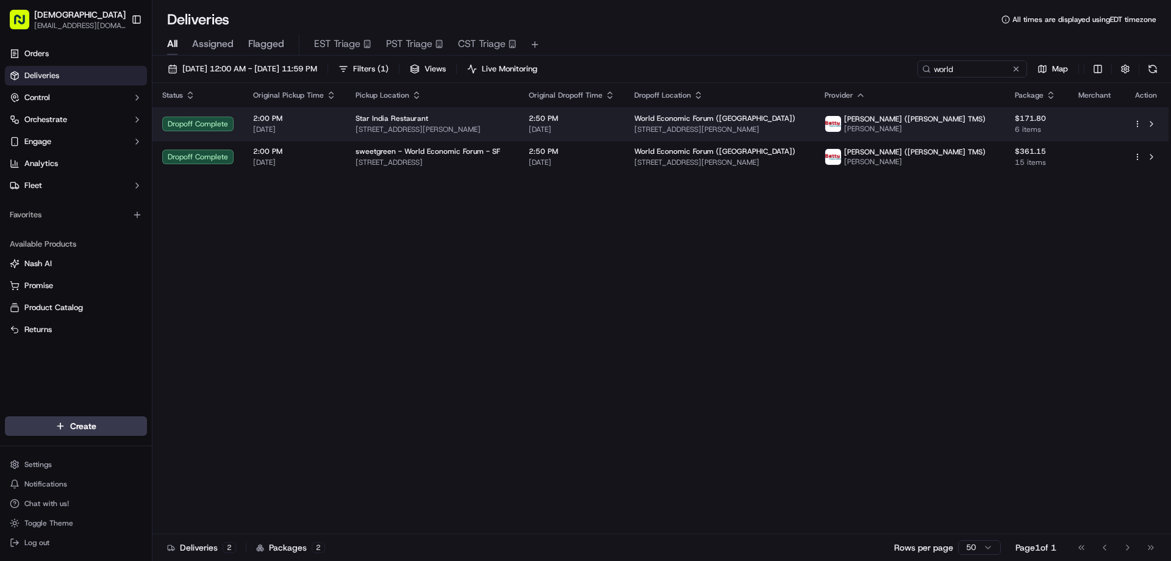
click at [441, 123] on div "Star India Restaurant 3721 Geary Blvd, San Francisco, CA 94118, USA" at bounding box center [433, 123] width 154 height 21
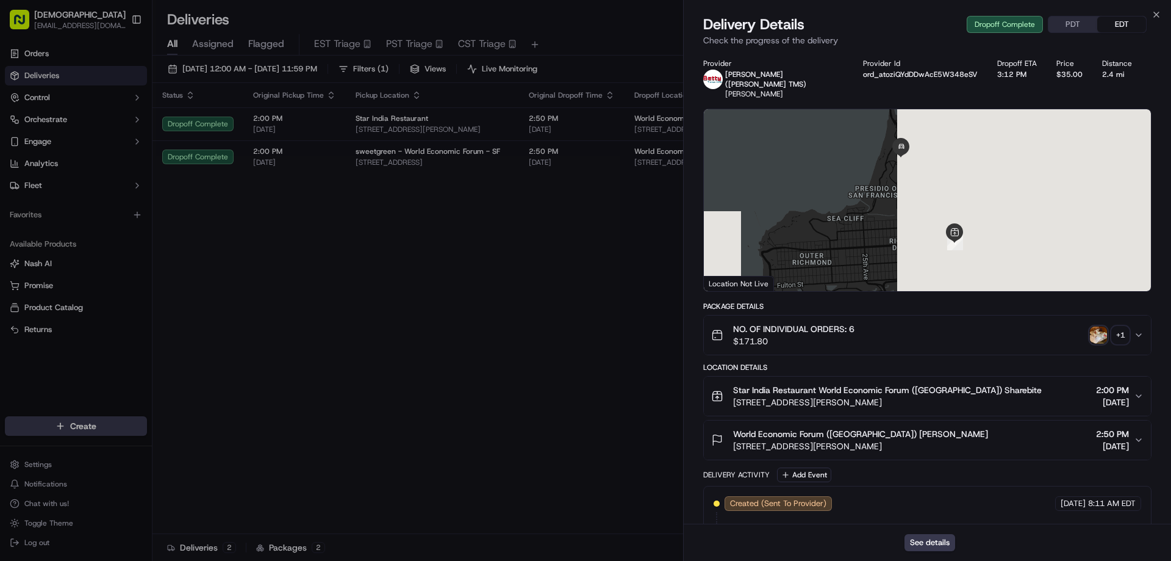
click at [1070, 24] on button "PDT" at bounding box center [1073, 24] width 49 height 16
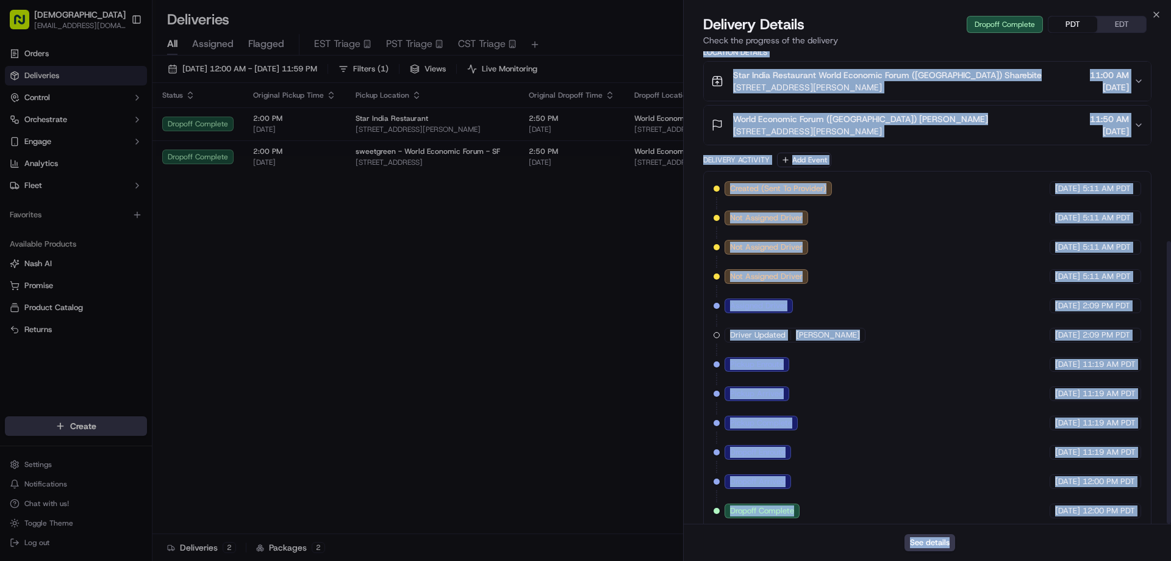
scroll to position [317, 0]
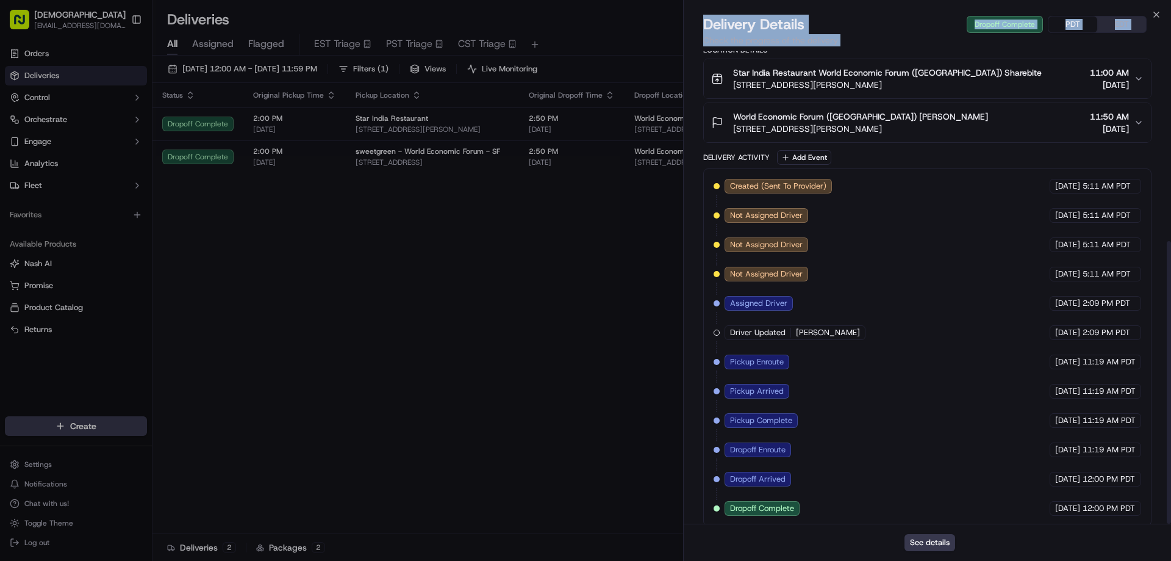
drag, startPoint x: 686, startPoint y: 359, endPoint x: 1024, endPoint y: 570, distance: 398.0
click at [1024, 560] on html "Sharebite eveines@ececonsultinggroup.com Toggle Sidebar Orders Deliveries Contr…" at bounding box center [585, 280] width 1171 height 561
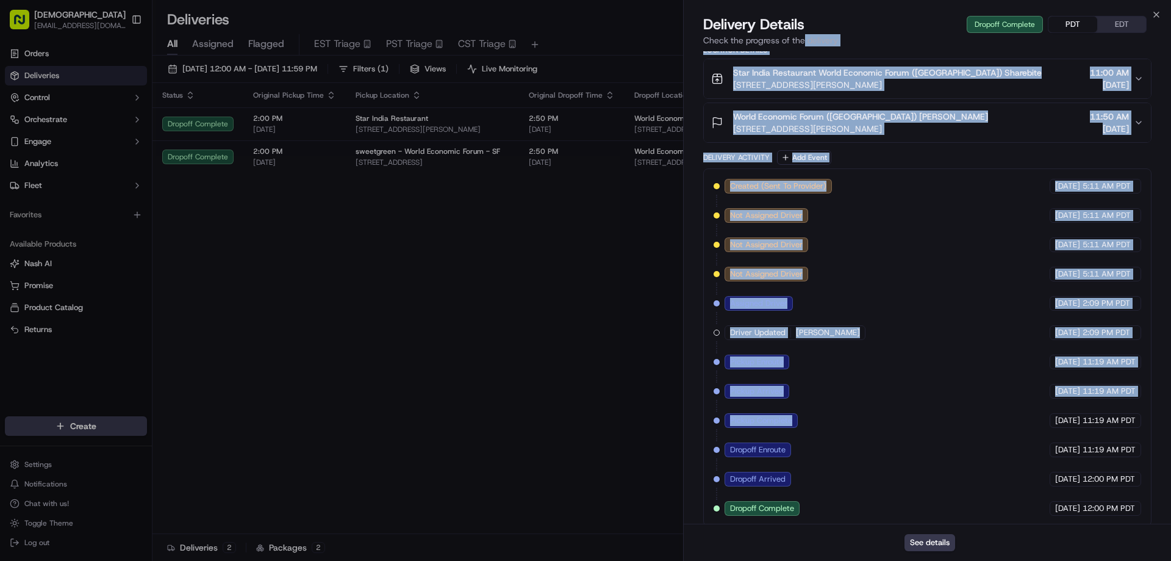
scroll to position [0, 0]
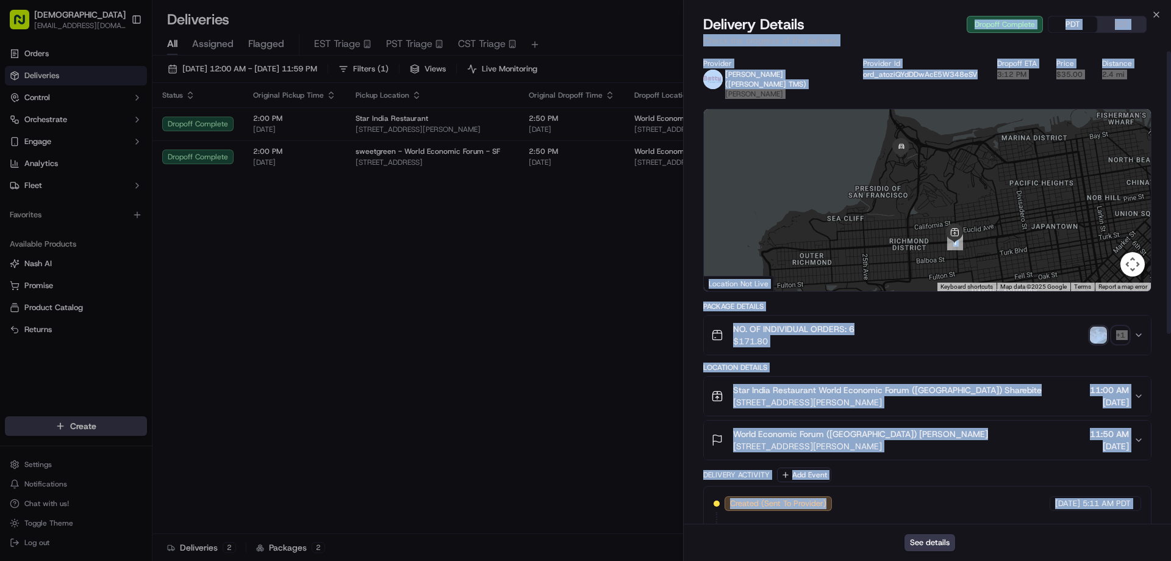
drag, startPoint x: 808, startPoint y: 406, endPoint x: 812, endPoint y: 73, distance: 333.8
click at [806, 31] on div "Delivery Details Dropoff Complete PDT EDT Check the progress of the delivery Pr…" at bounding box center [927, 288] width 487 height 546
click at [1126, 326] on div "+ 1" at bounding box center [1120, 334] width 17 height 17
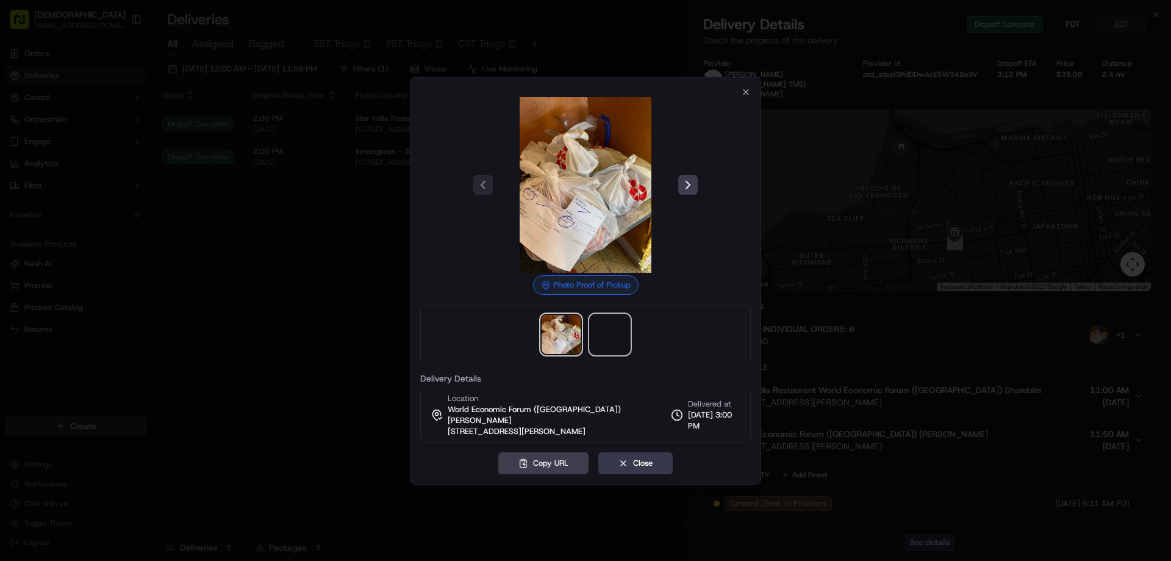
click at [614, 346] on span at bounding box center [610, 334] width 39 height 39
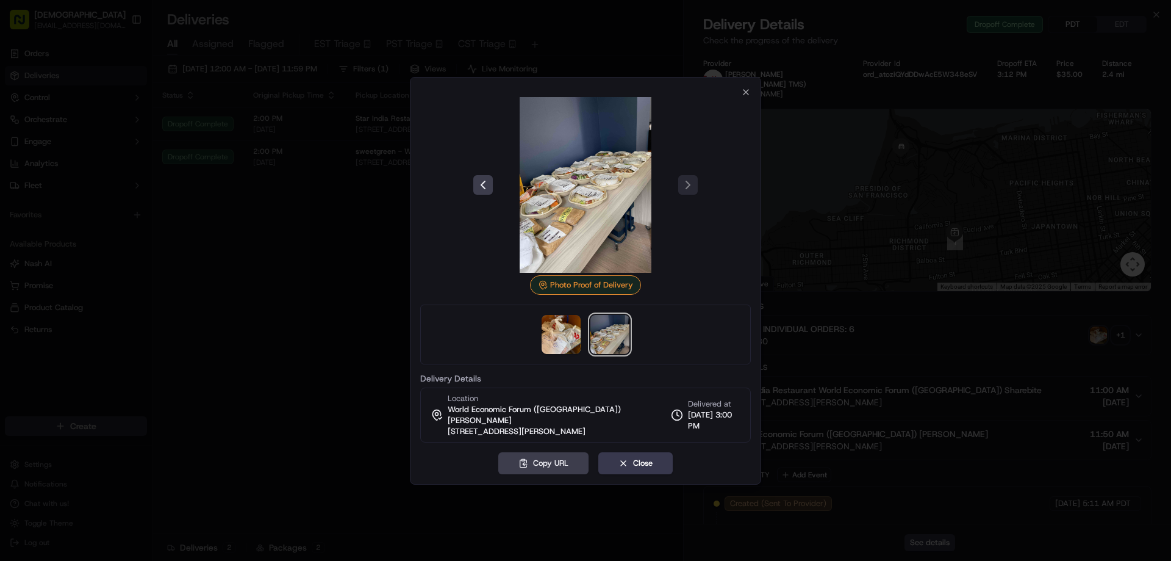
drag, startPoint x: 240, startPoint y: 215, endPoint x: 413, endPoint y: 175, distance: 177.8
click at [243, 215] on div at bounding box center [585, 280] width 1171 height 561
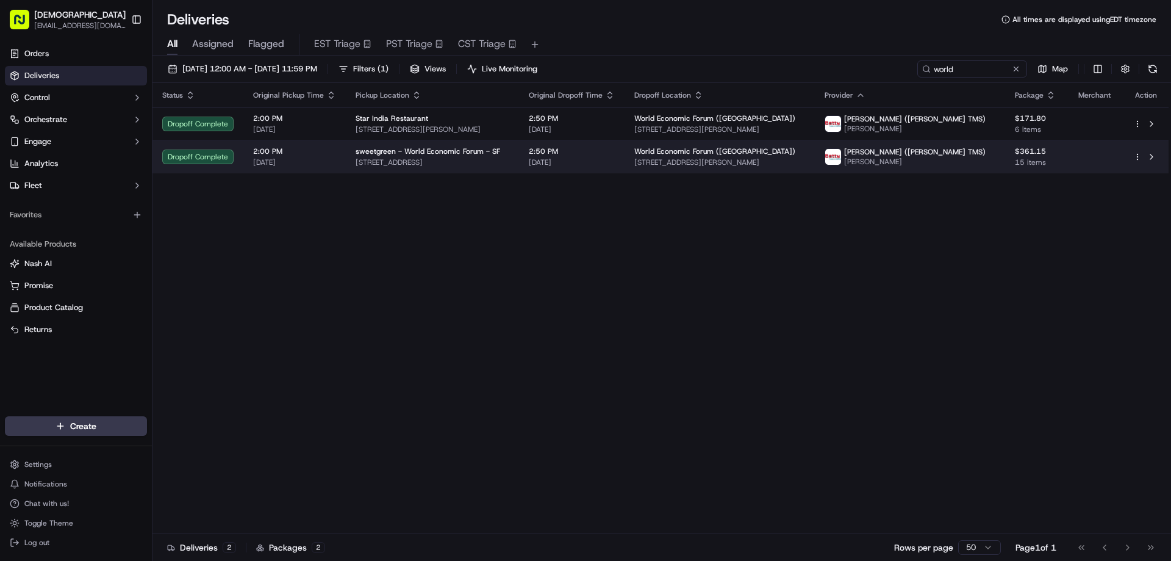
click at [429, 160] on span "2040 Chestnut St, San Francisco, CA 94123, USA" at bounding box center [433, 162] width 154 height 10
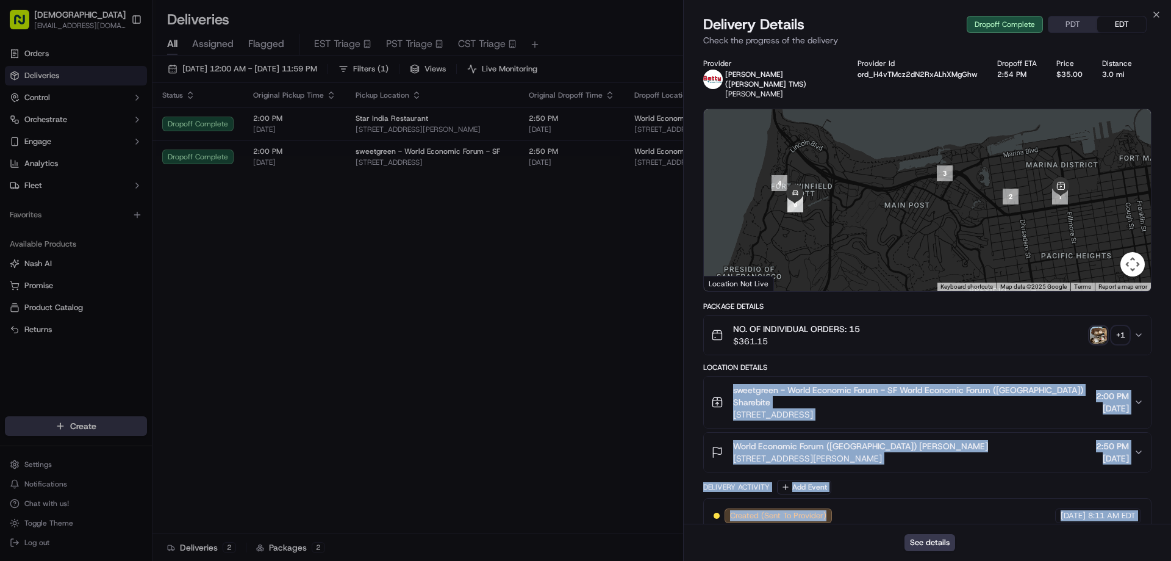
scroll to position [317, 0]
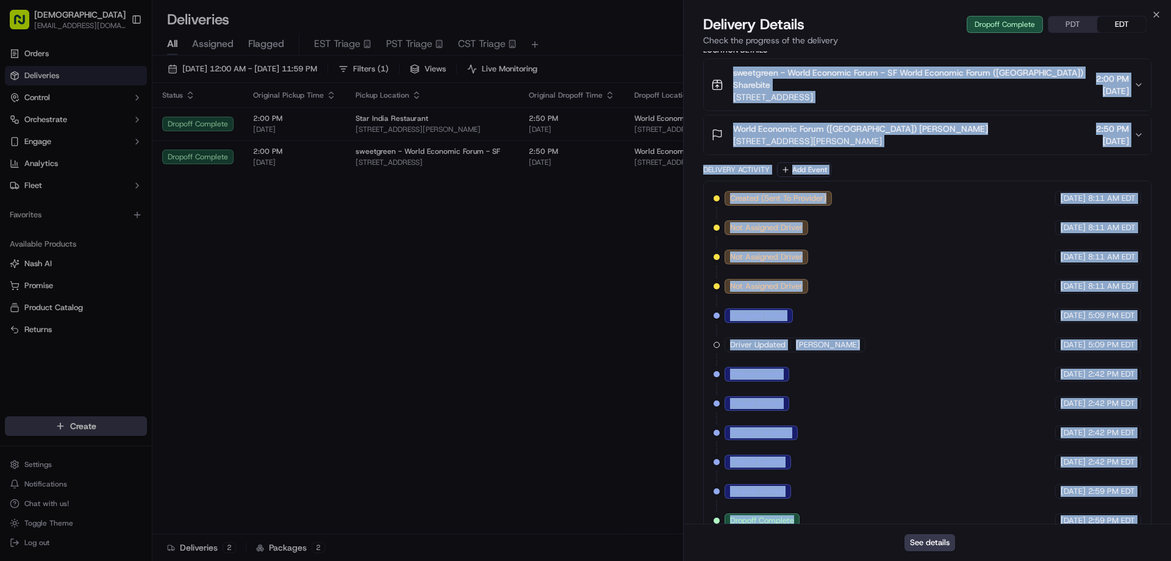
drag, startPoint x: 690, startPoint y: 392, endPoint x: 933, endPoint y: 502, distance: 267.1
click at [887, 556] on div "Delivery Details Dropoff Complete PDT EDT Check the progress of the delivery Pr…" at bounding box center [927, 288] width 487 height 546
click at [1070, 21] on button "PDT" at bounding box center [1073, 24] width 49 height 16
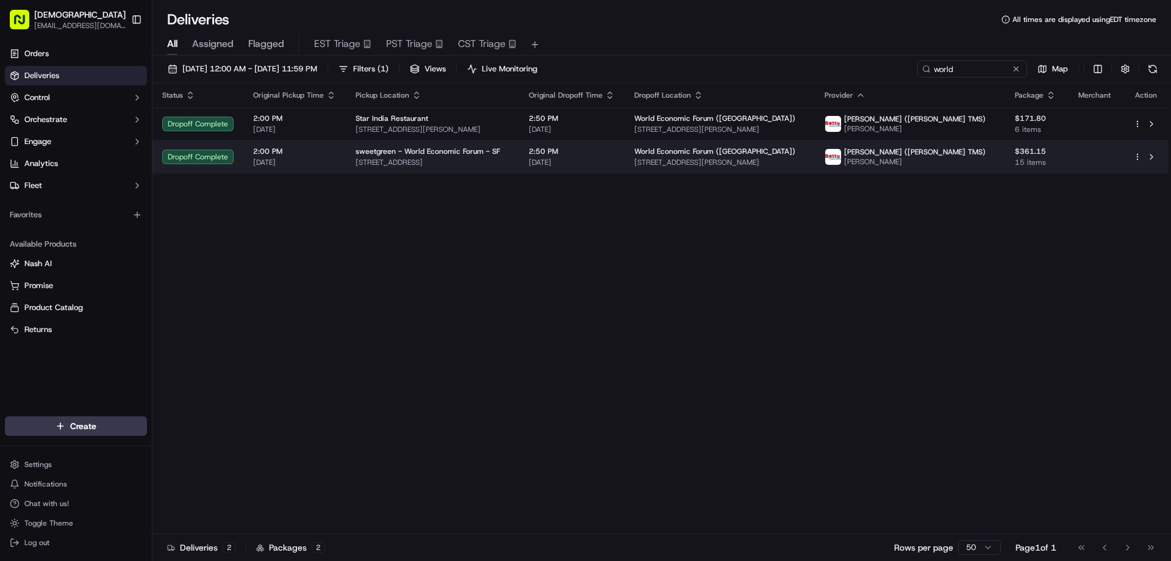
click at [575, 147] on span "2:50 PM" at bounding box center [572, 151] width 86 height 10
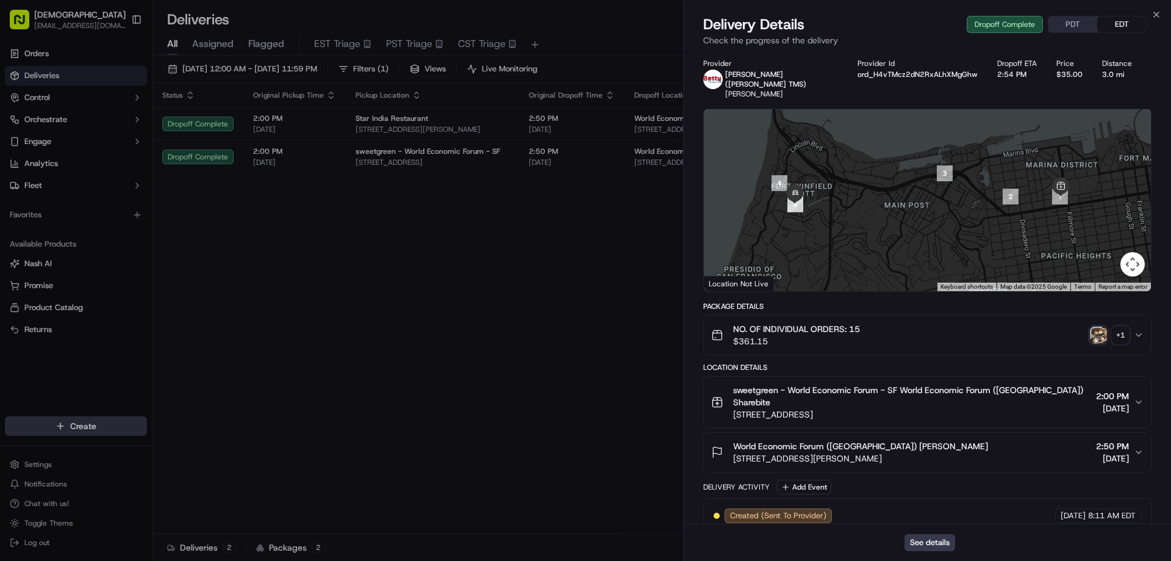
click at [1120, 328] on div "+ 1" at bounding box center [1120, 334] width 17 height 17
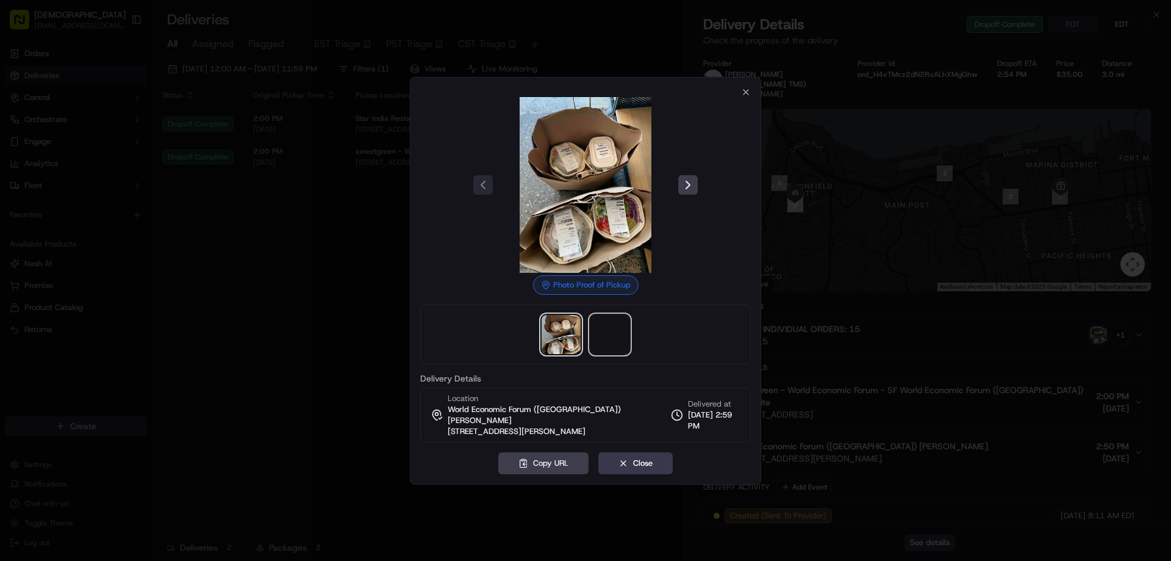
click at [603, 342] on span at bounding box center [610, 334] width 39 height 39
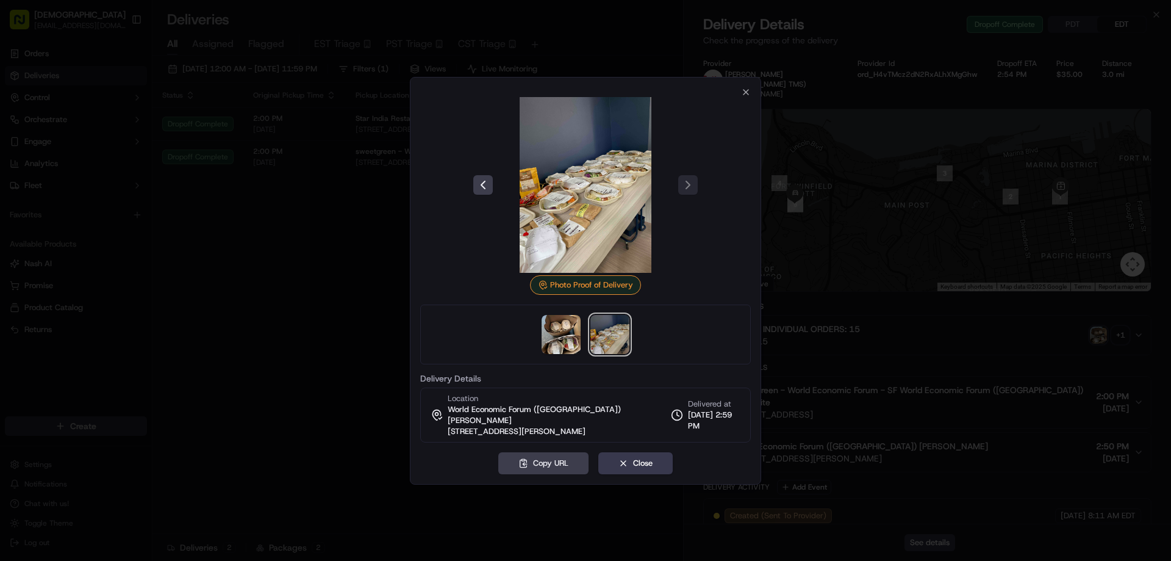
click at [351, 280] on div at bounding box center [585, 280] width 1171 height 561
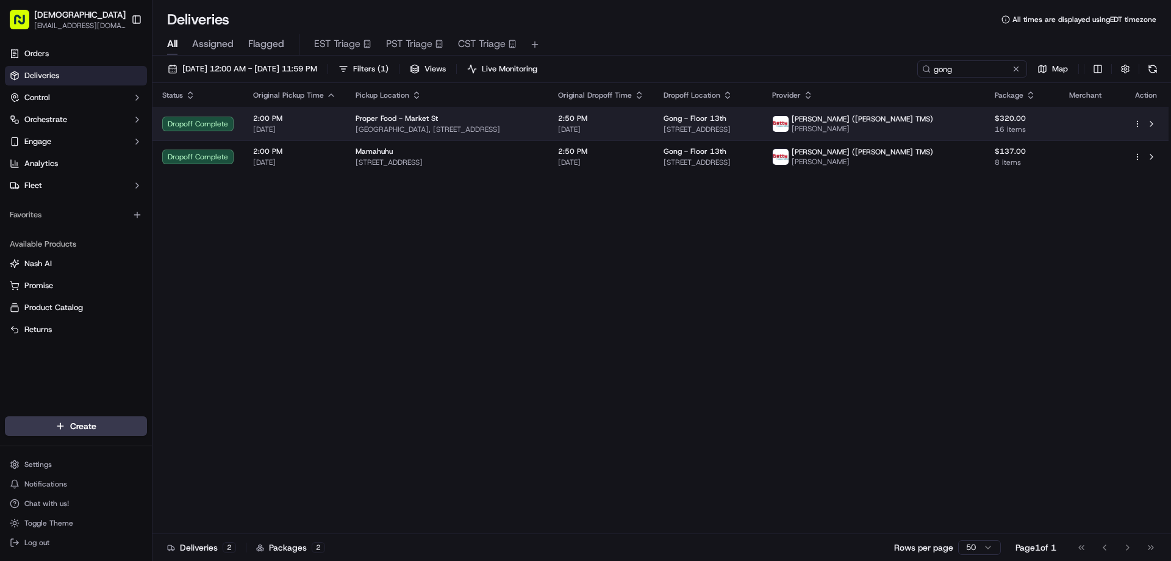
click at [523, 125] on span "[GEOGRAPHIC_DATA], [STREET_ADDRESS]" at bounding box center [447, 129] width 183 height 10
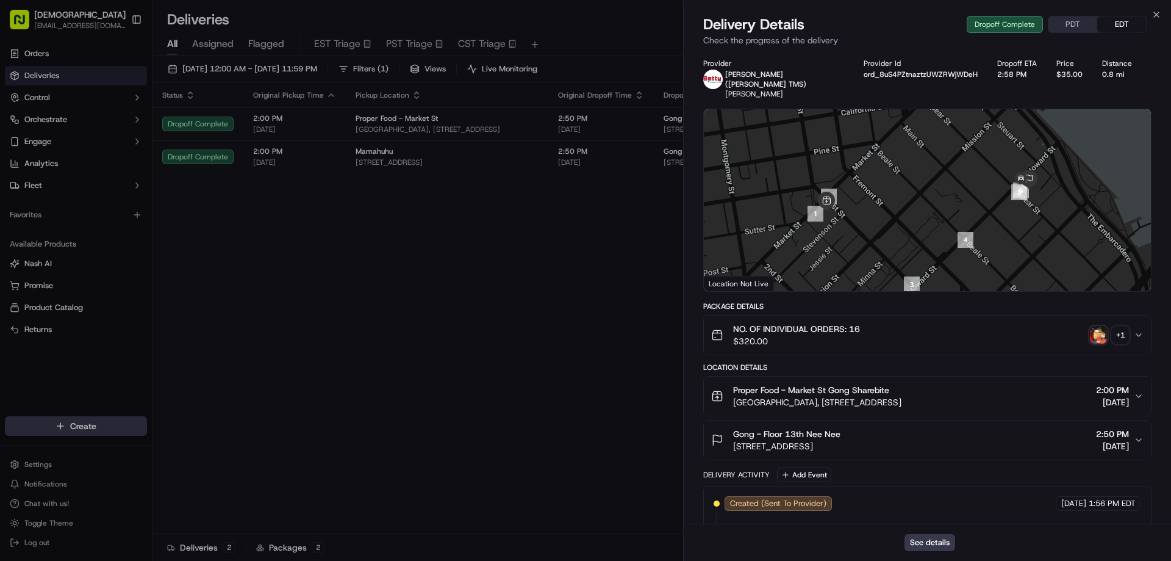
click at [1120, 326] on div "+ 1" at bounding box center [1120, 334] width 17 height 17
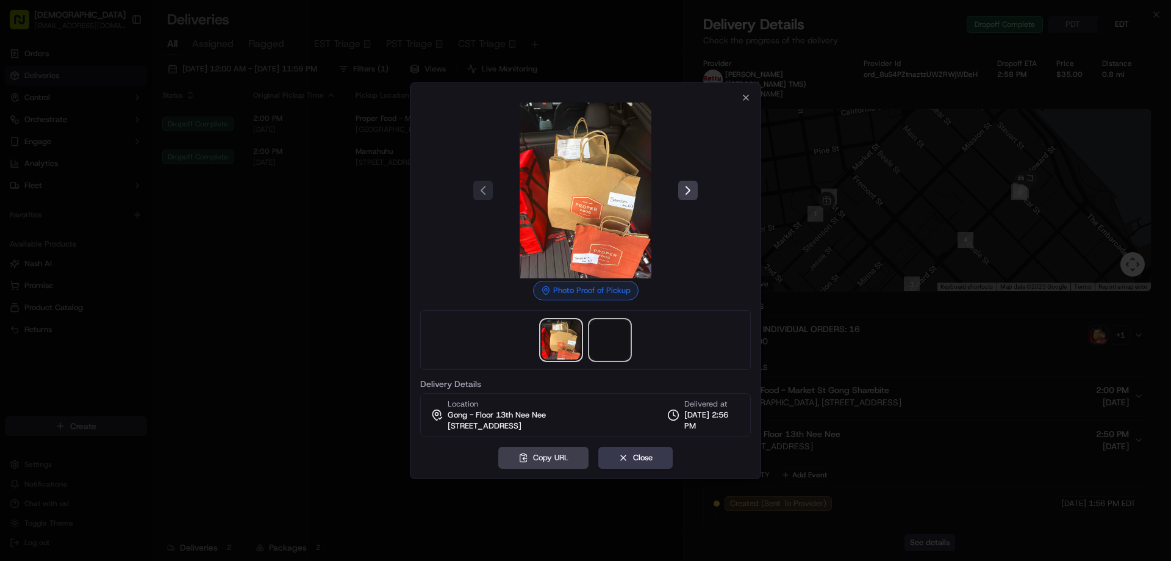
click at [599, 337] on span at bounding box center [610, 339] width 39 height 39
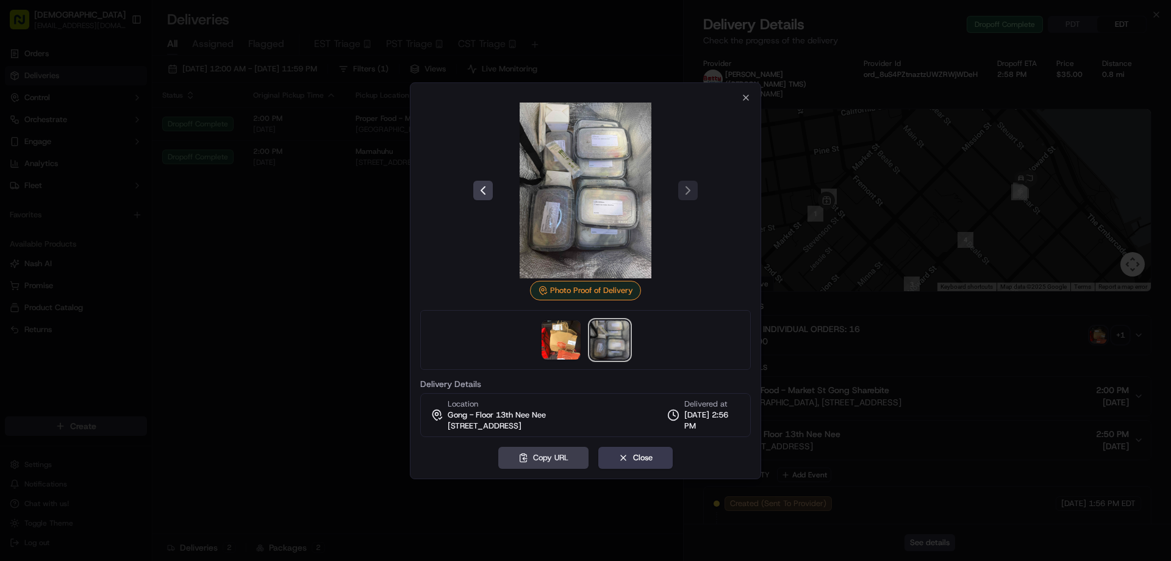
drag, startPoint x: 256, startPoint y: 283, endPoint x: 289, endPoint y: 236, distance: 57.9
click at [256, 278] on div at bounding box center [585, 280] width 1171 height 561
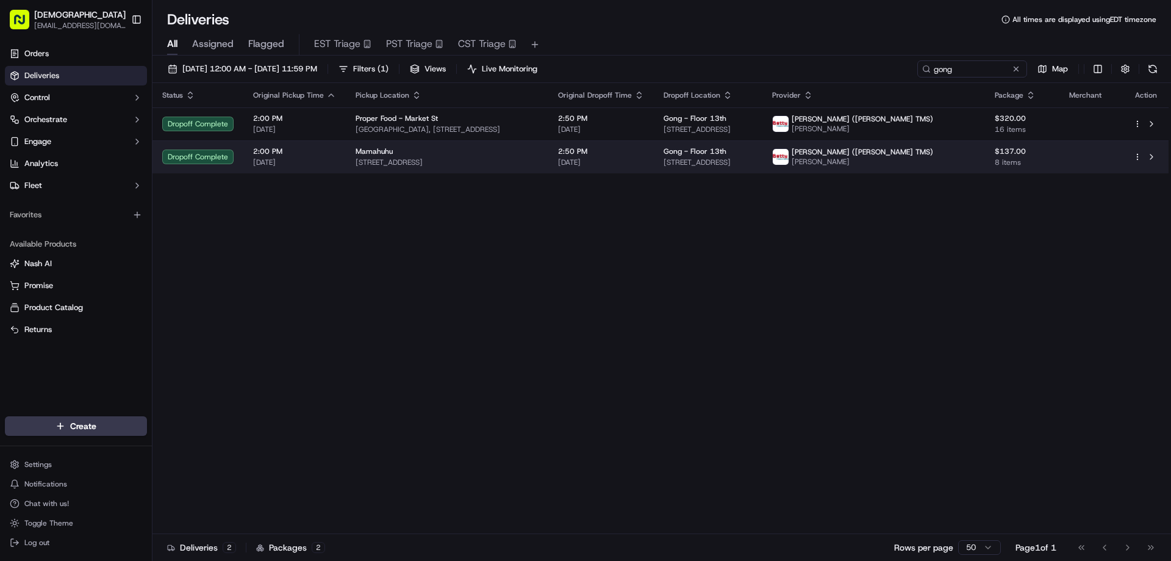
click at [376, 154] on span "Mamahuhu" at bounding box center [374, 151] width 37 height 10
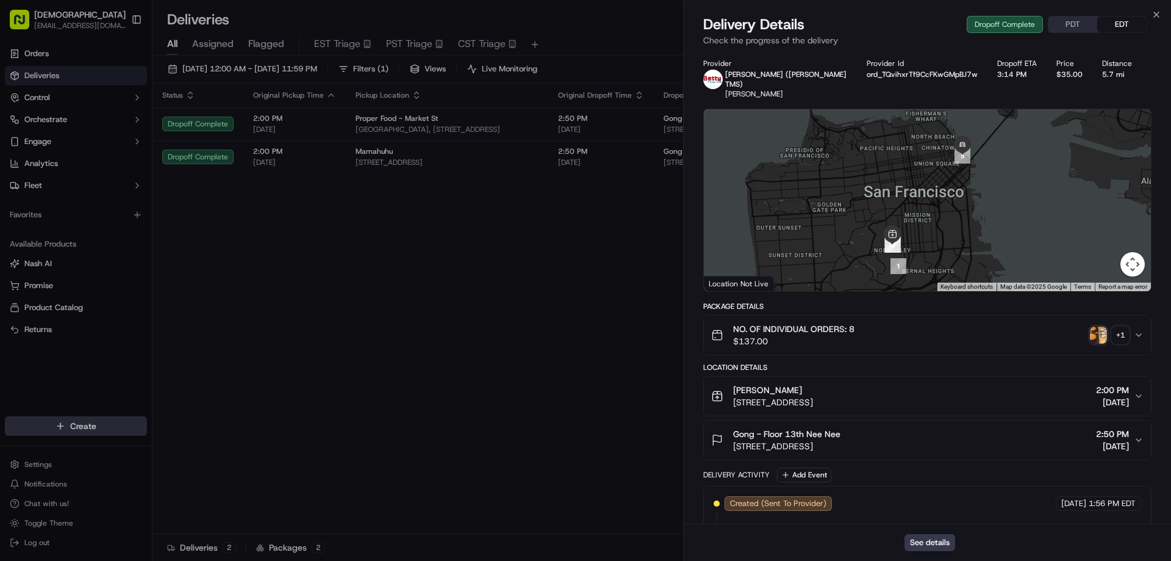
click at [1123, 326] on div "+ 1" at bounding box center [1120, 334] width 17 height 17
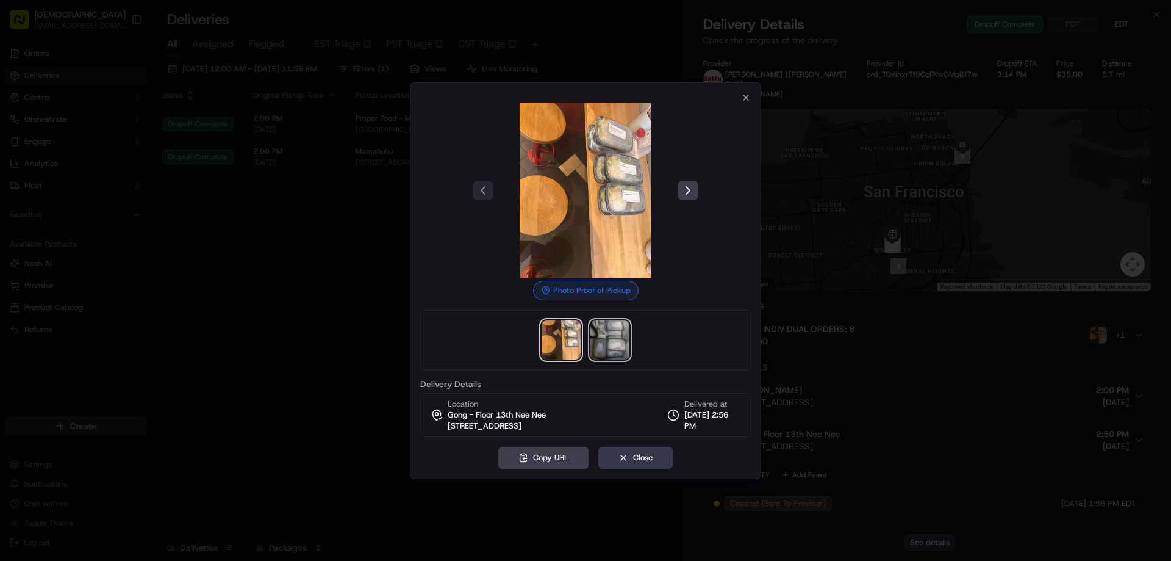
click at [611, 354] on img at bounding box center [610, 339] width 39 height 39
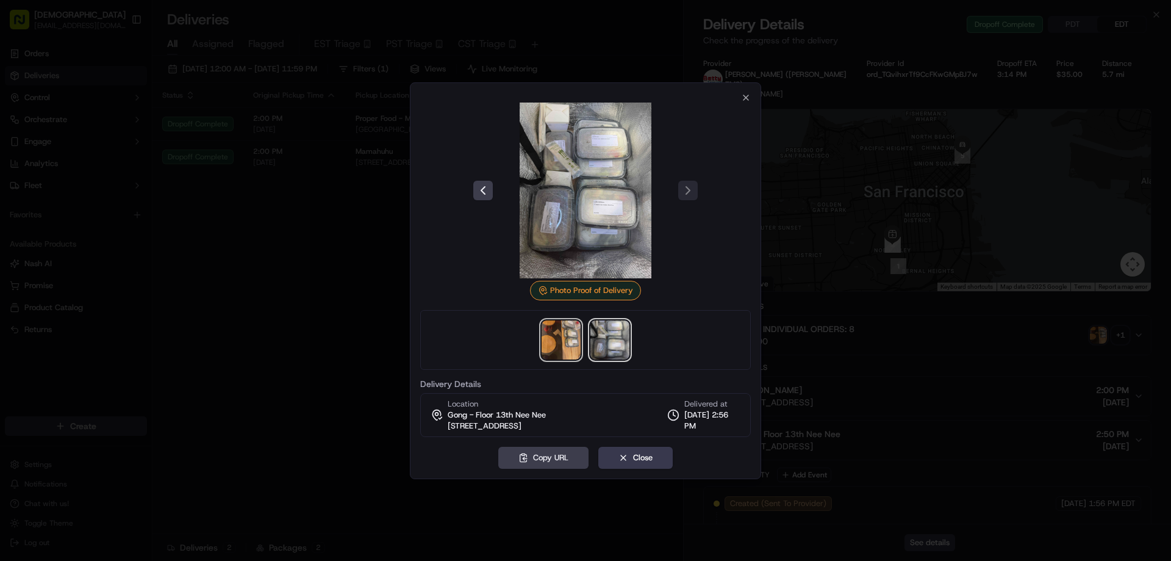
click at [547, 339] on img at bounding box center [561, 339] width 39 height 39
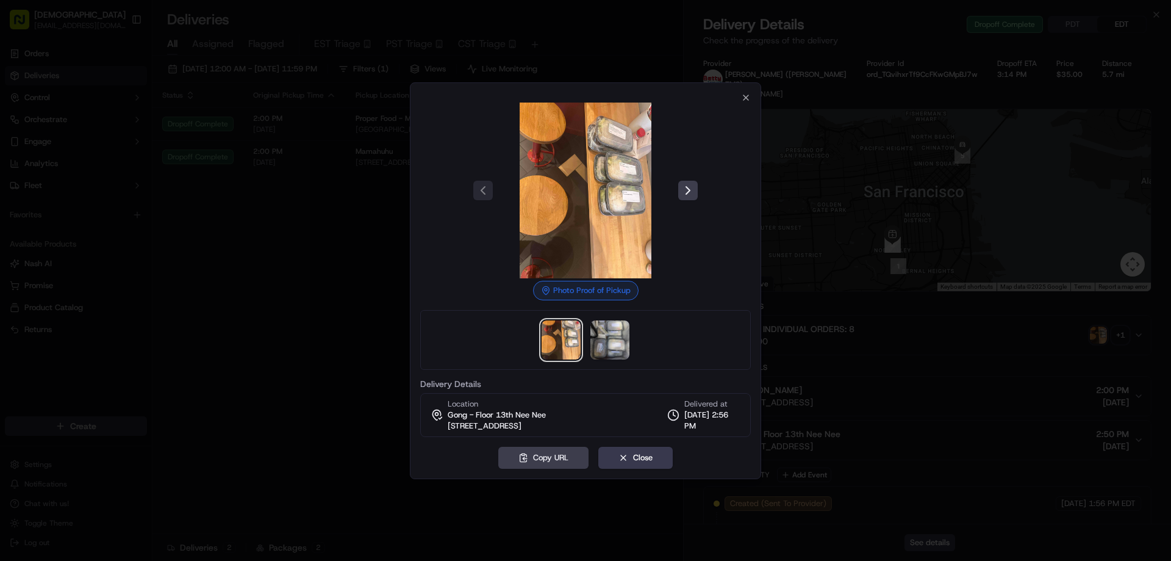
click at [337, 286] on div at bounding box center [585, 280] width 1171 height 561
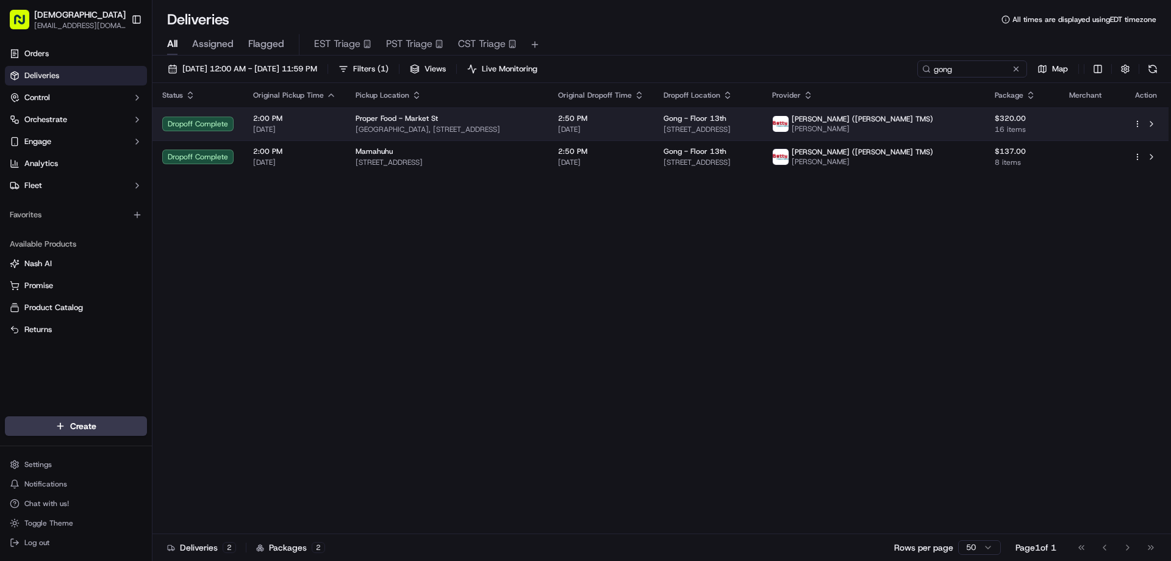
click at [539, 128] on span "[GEOGRAPHIC_DATA], [STREET_ADDRESS]" at bounding box center [447, 129] width 183 height 10
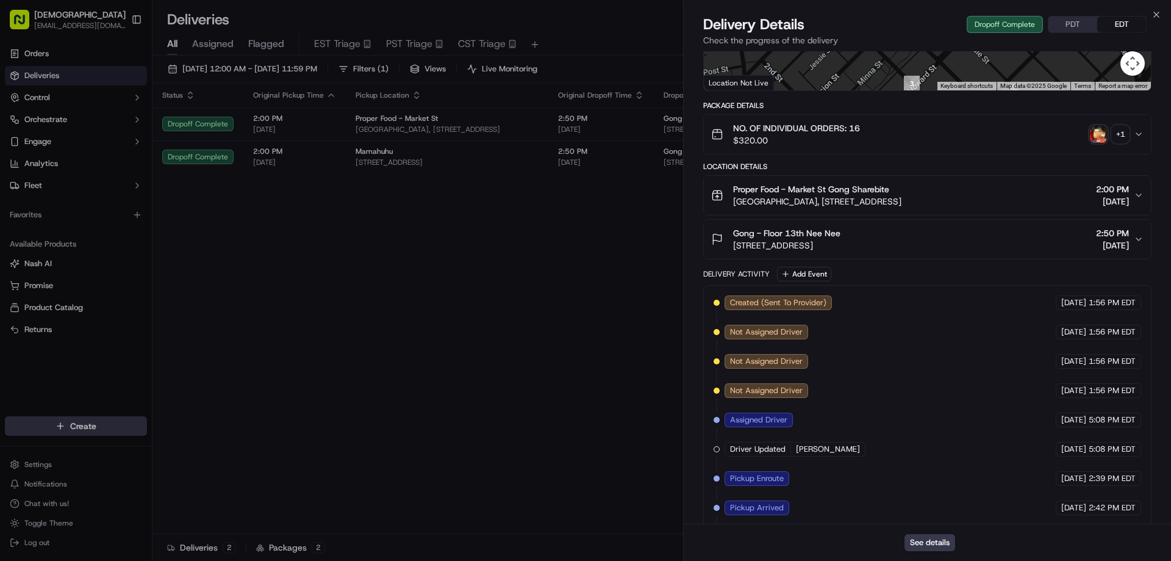
scroll to position [317, 0]
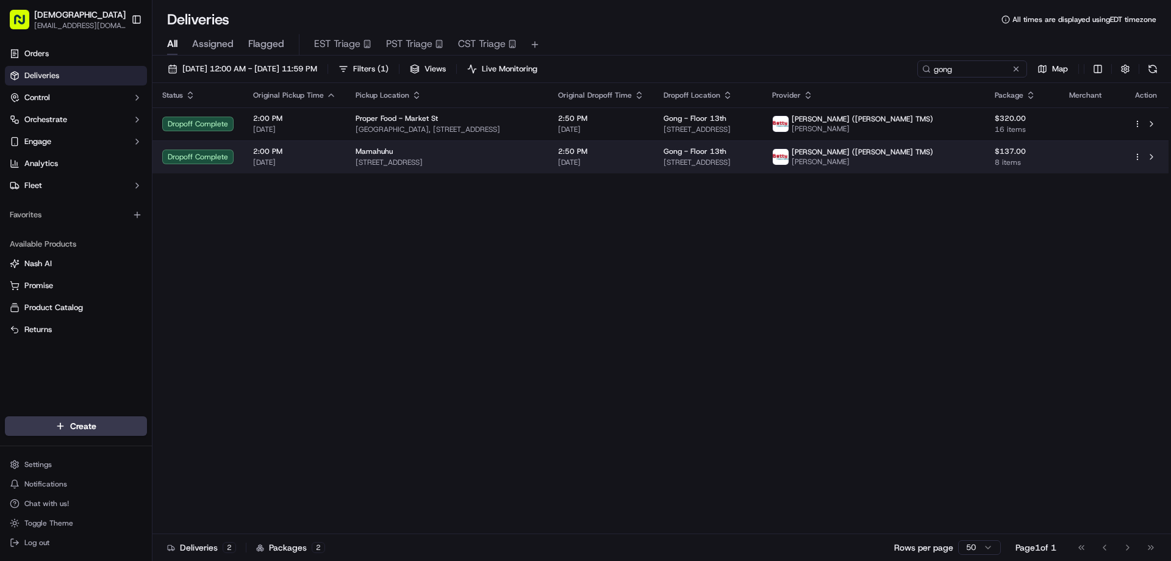
click at [475, 165] on span "[STREET_ADDRESS]" at bounding box center [447, 162] width 183 height 10
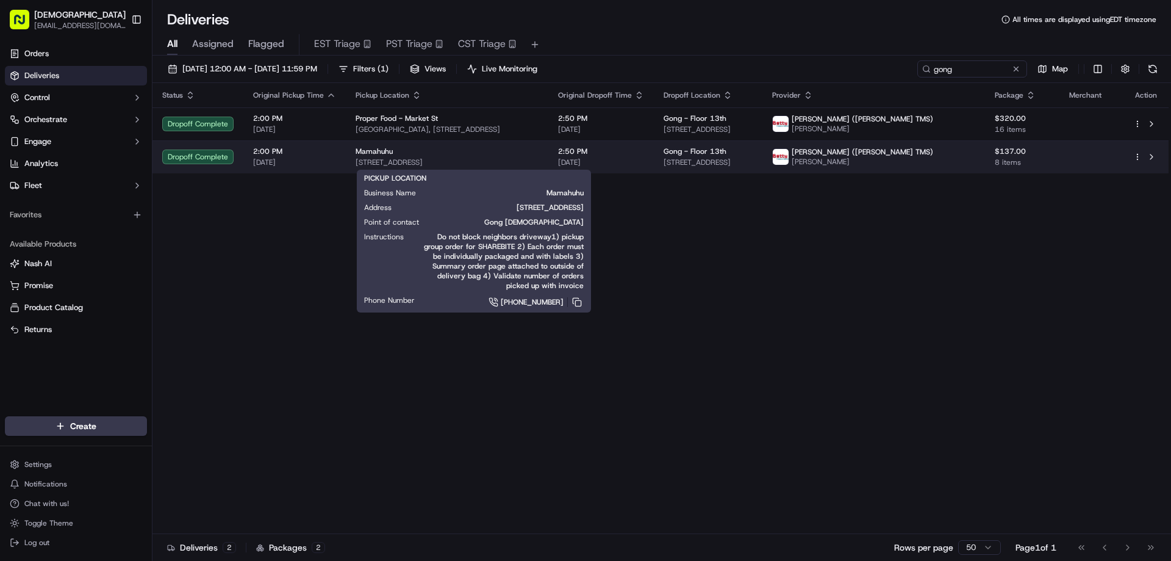
click at [510, 155] on div "Mamahuhu" at bounding box center [447, 151] width 183 height 10
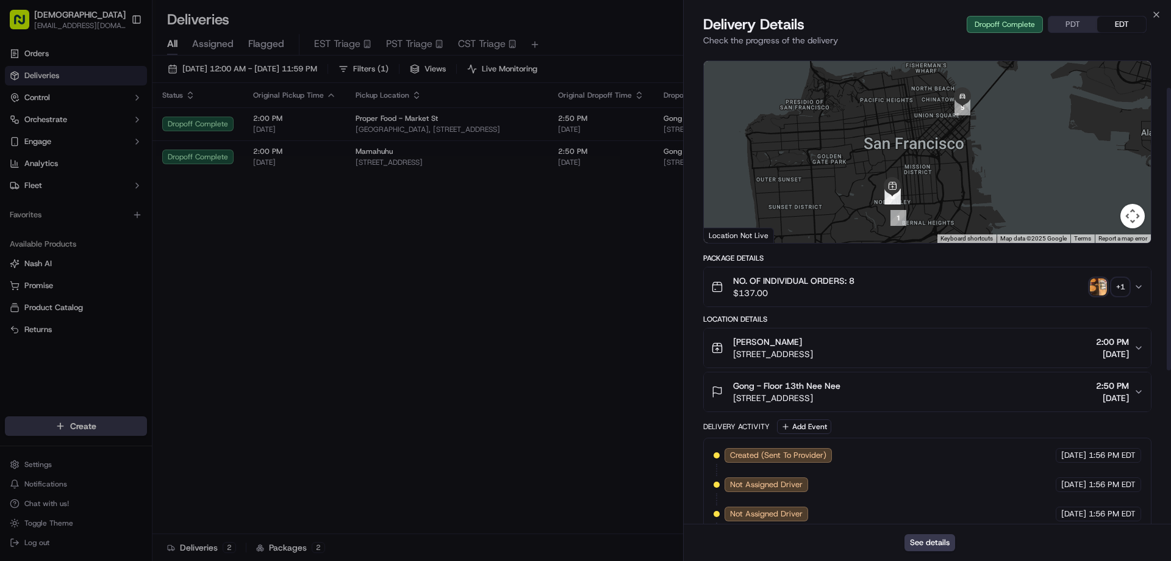
scroll to position [61, 0]
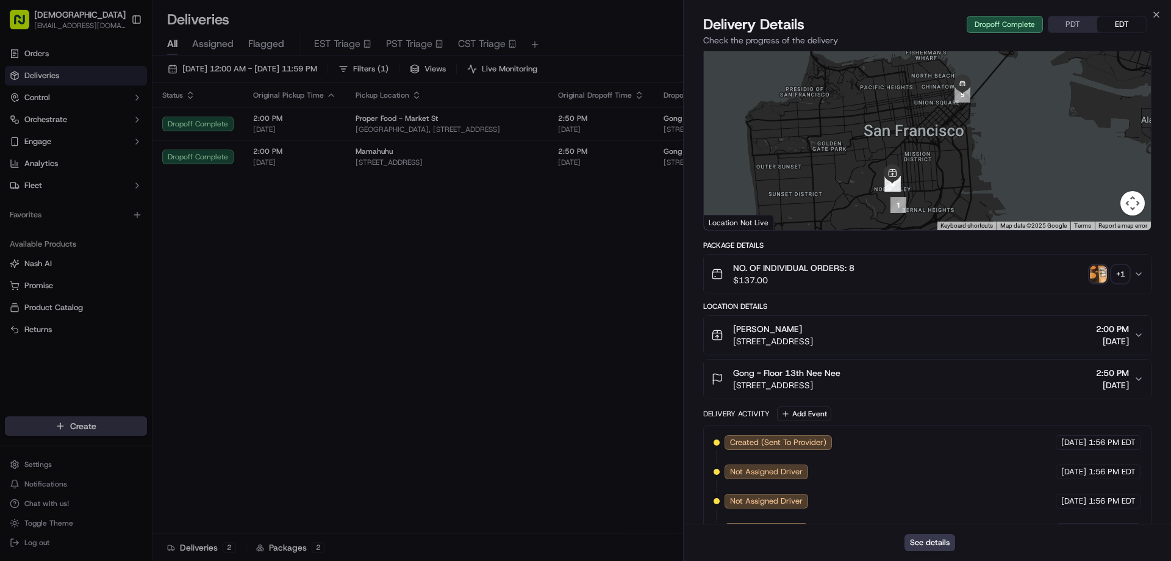
click at [1064, 24] on button "PDT" at bounding box center [1073, 24] width 49 height 16
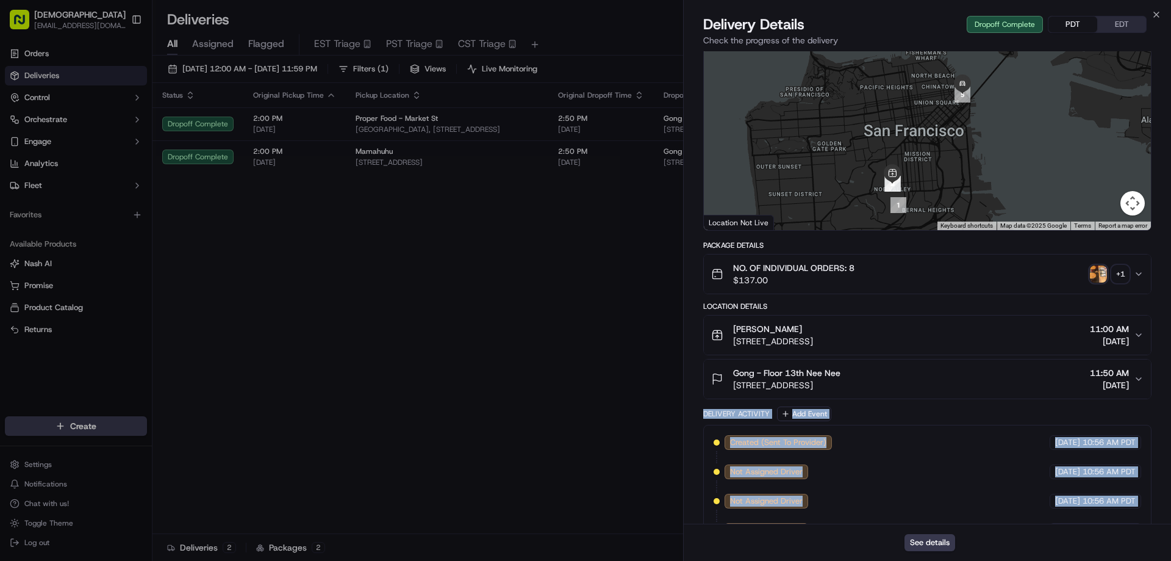
scroll to position [317, 0]
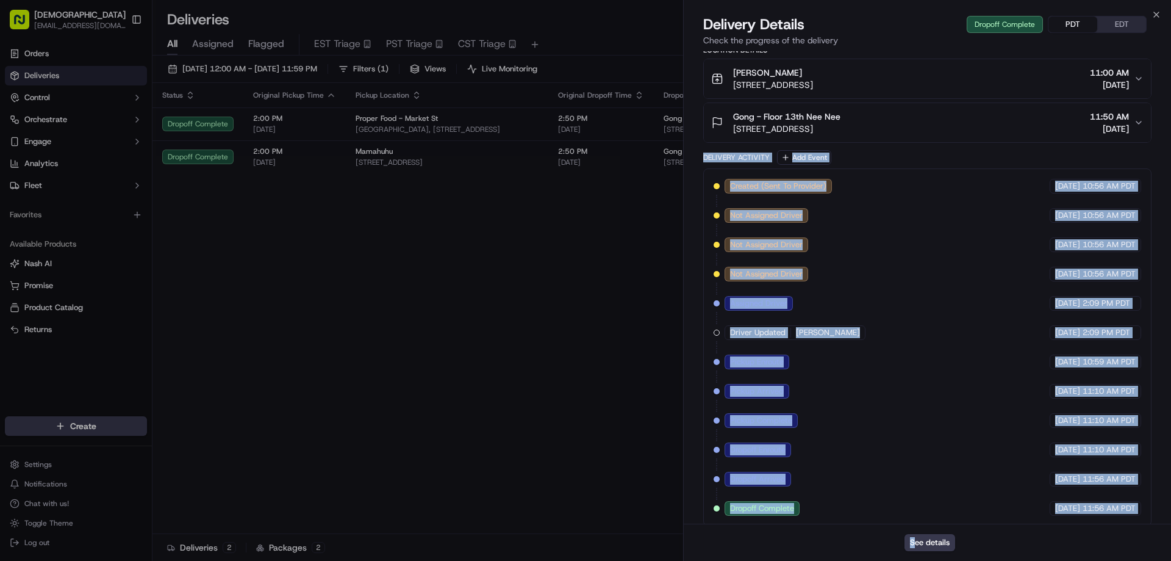
drag, startPoint x: 692, startPoint y: 400, endPoint x: 916, endPoint y: 525, distance: 256.8
click at [916, 525] on div "Delivery Details Dropoff Complete PDT EDT Check the progress of the delivery Pr…" at bounding box center [927, 288] width 487 height 546
drag, startPoint x: 530, startPoint y: 336, endPoint x: 537, endPoint y: 276, distance: 59.6
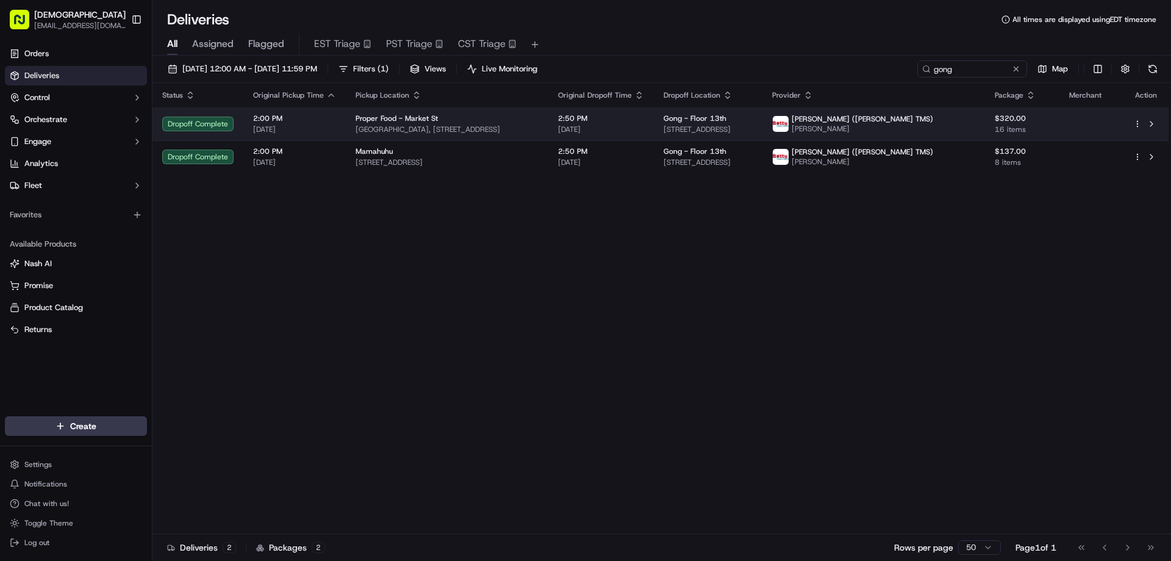
click at [511, 123] on div "Proper Food - Market St" at bounding box center [447, 118] width 183 height 10
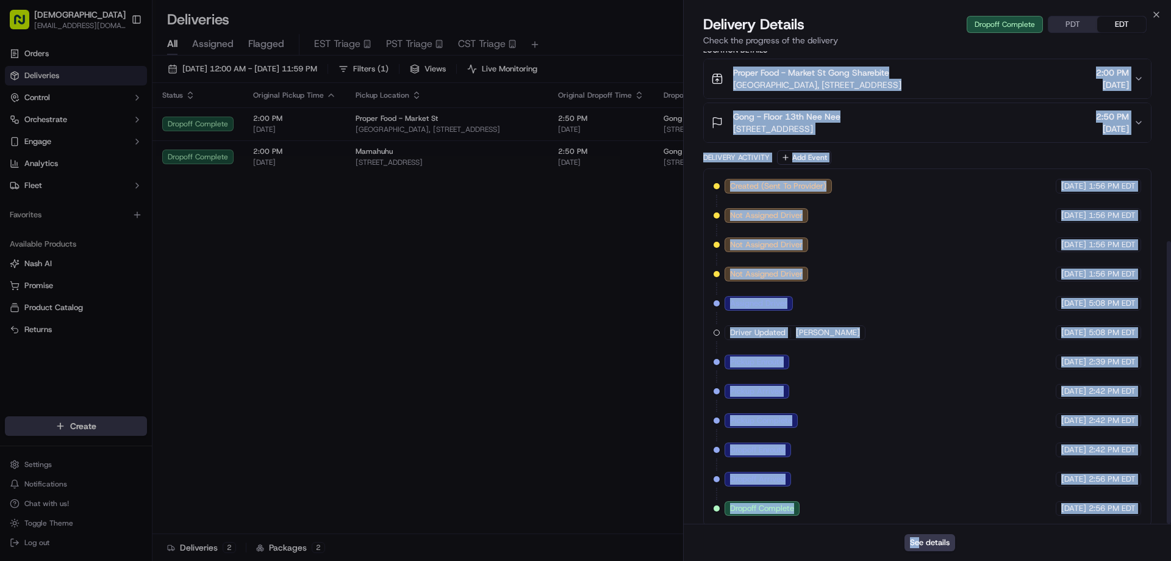
drag, startPoint x: 696, startPoint y: 369, endPoint x: 920, endPoint y: 555, distance: 292.0
click at [920, 555] on div "Delivery Details Dropoff Complete PDT EDT Check the progress of the delivery Pr…" at bounding box center [927, 288] width 487 height 546
click at [1060, 22] on button "PDT" at bounding box center [1073, 24] width 49 height 16
